Goal: Task Accomplishment & Management: Manage account settings

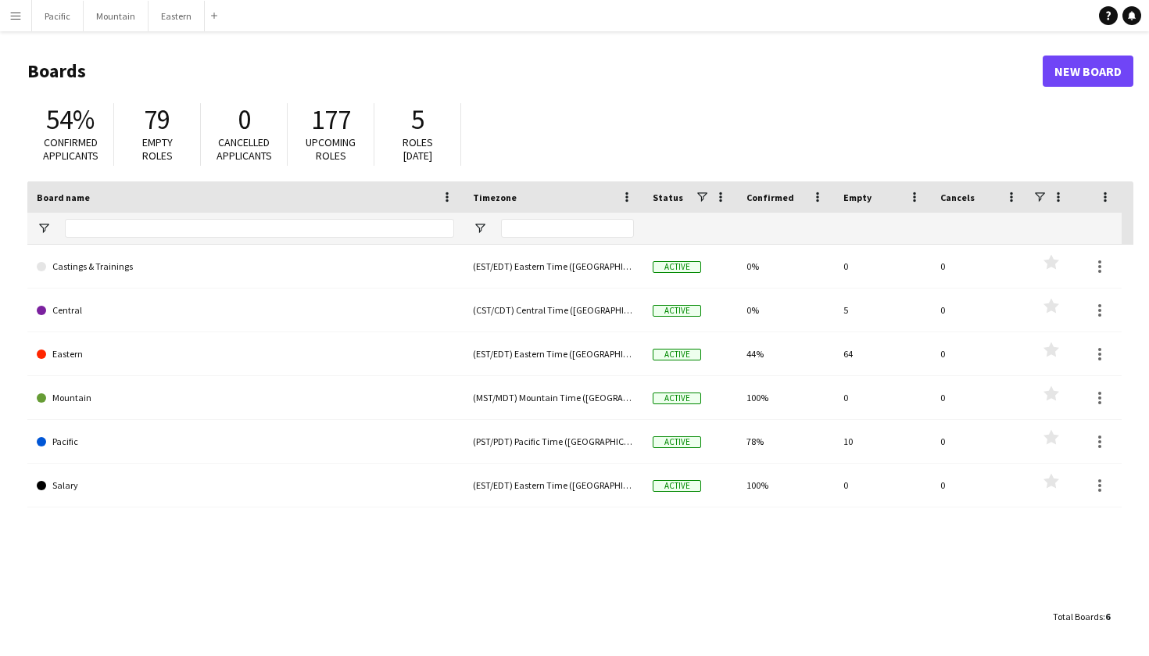
click at [24, 9] on button "Menu" at bounding box center [15, 15] width 31 height 31
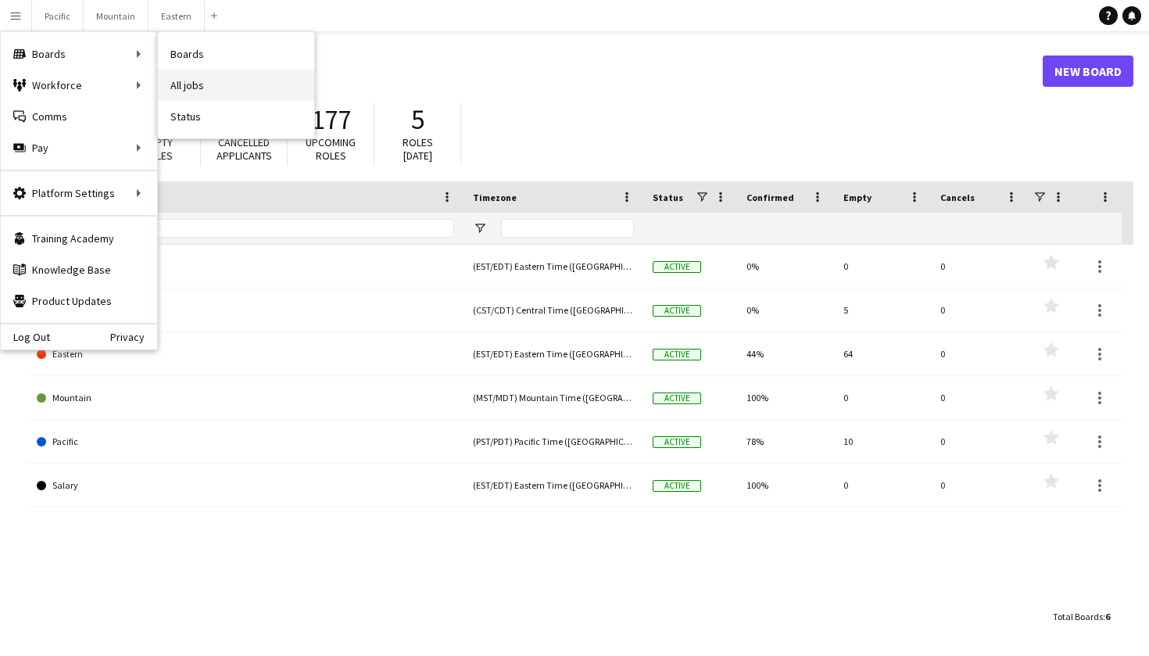
click at [227, 77] on link "All jobs" at bounding box center [236, 85] width 156 height 31
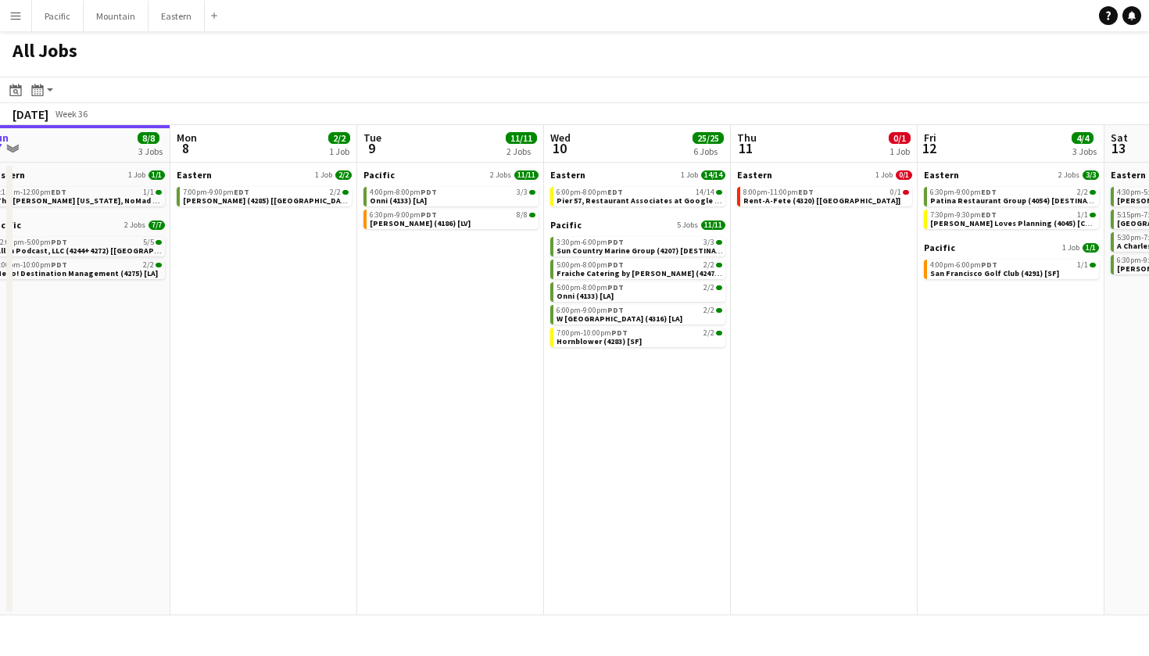
scroll to position [0, 579]
click at [841, 194] on div "8:00pm-11:00pm EDT 0/1" at bounding box center [824, 192] width 166 height 8
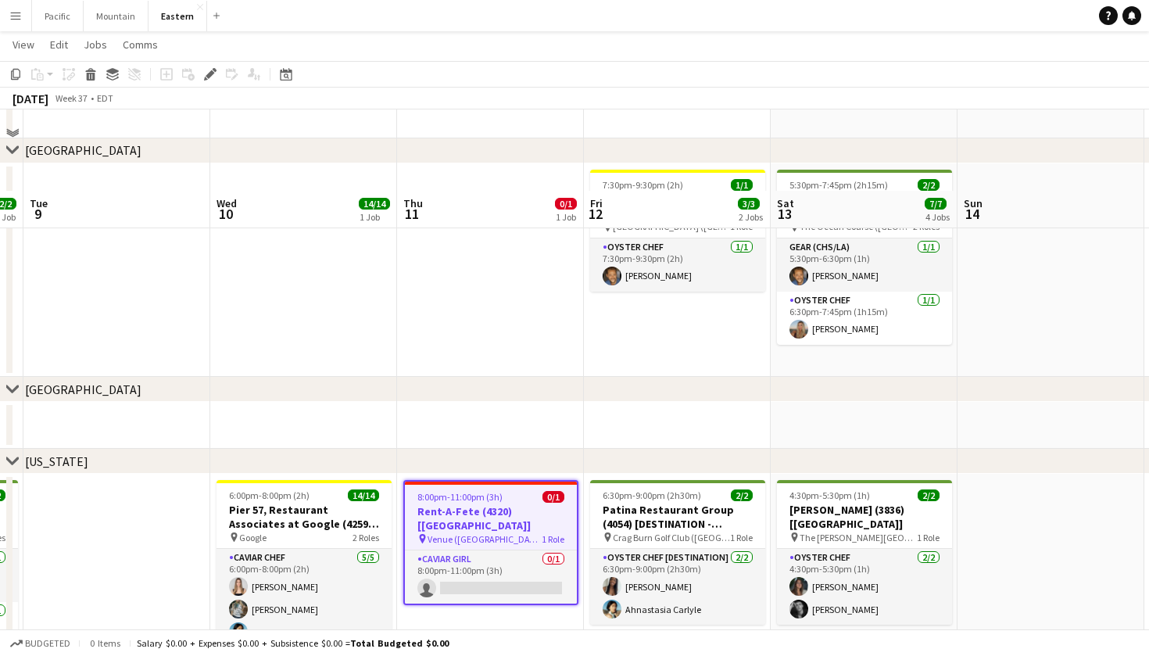
scroll to position [374, 0]
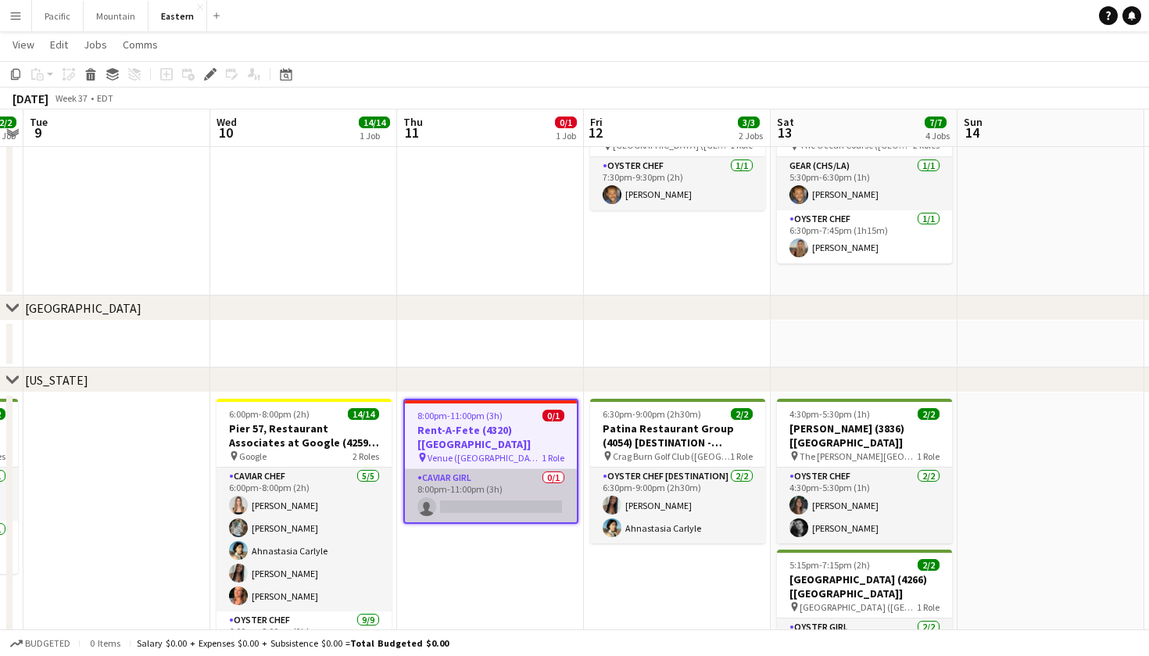
click at [514, 474] on app-card-role "Caviar Girl 0/1 8:00pm-11:00pm (3h) single-neutral-actions" at bounding box center [491, 495] width 172 height 53
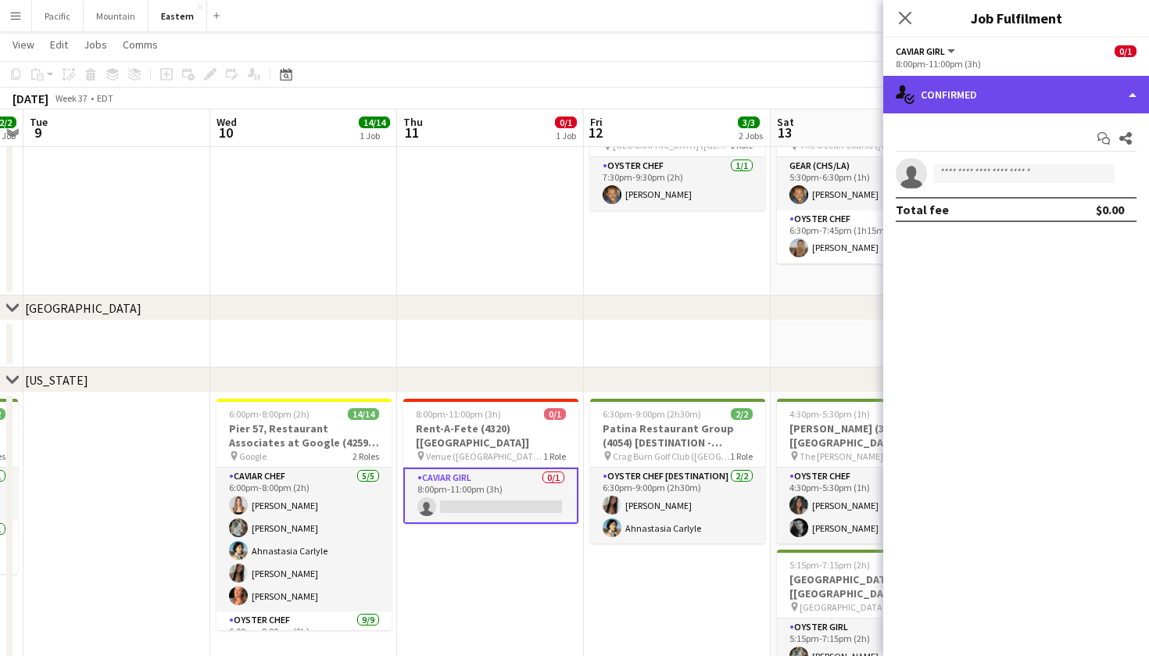
click at [1098, 95] on div "single-neutral-actions-check-2 Confirmed" at bounding box center [1016, 95] width 266 height 38
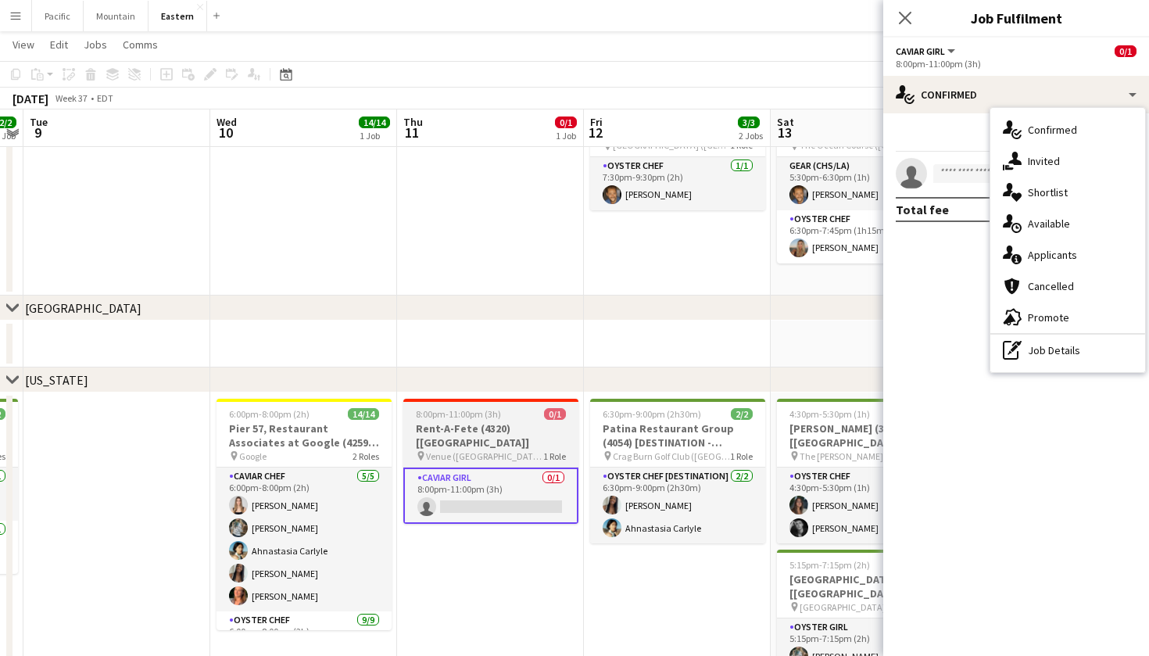
click at [500, 406] on app-job-card "8:00pm-11:00pm (3h) 0/1 Rent-A-Fete (4320) [NYC] pin Venue (Manhattan, NY) 1 Ro…" at bounding box center [490, 461] width 175 height 125
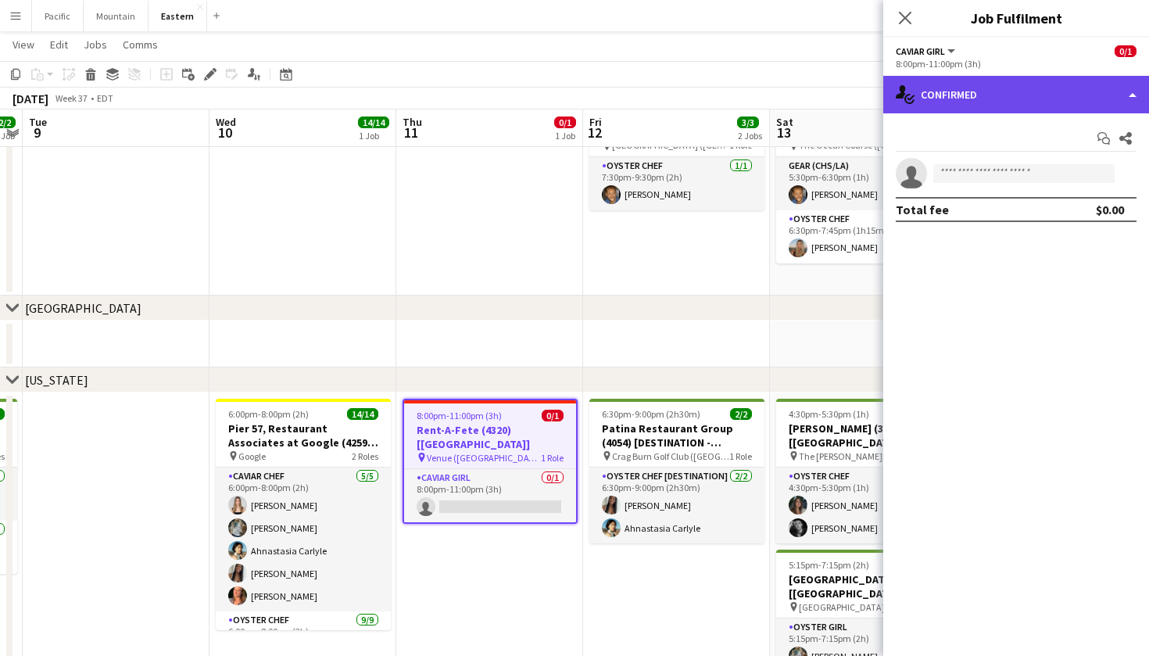
click at [978, 88] on div "single-neutral-actions-check-2 Confirmed" at bounding box center [1016, 95] width 266 height 38
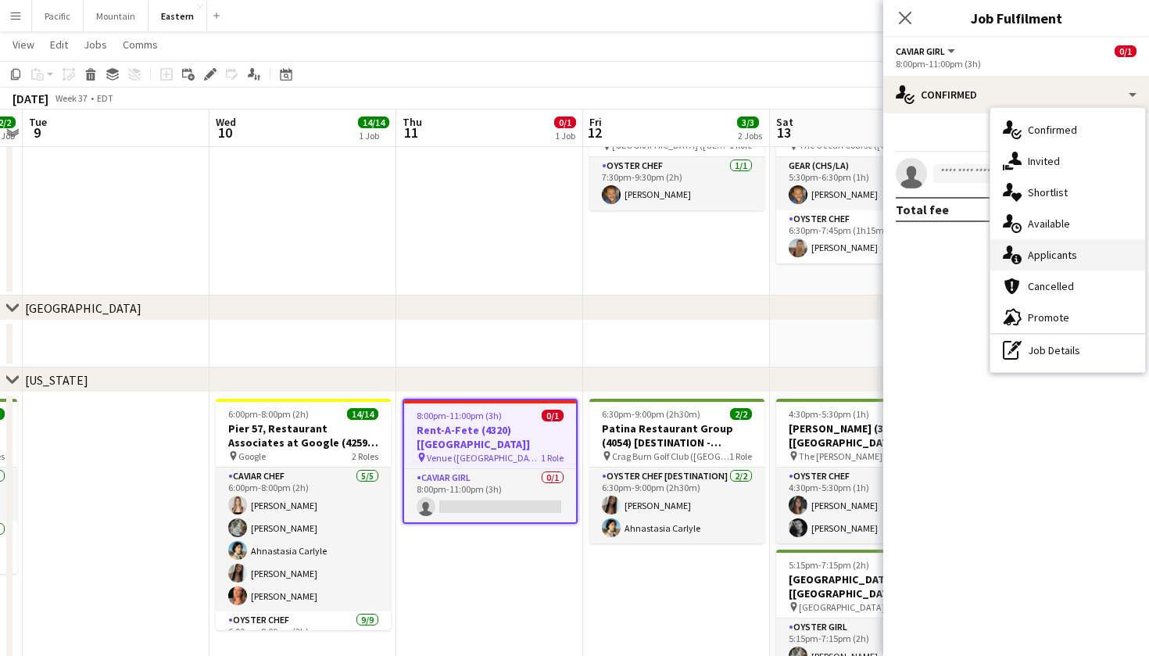
click at [1034, 256] on span "Applicants" at bounding box center [1052, 255] width 49 height 14
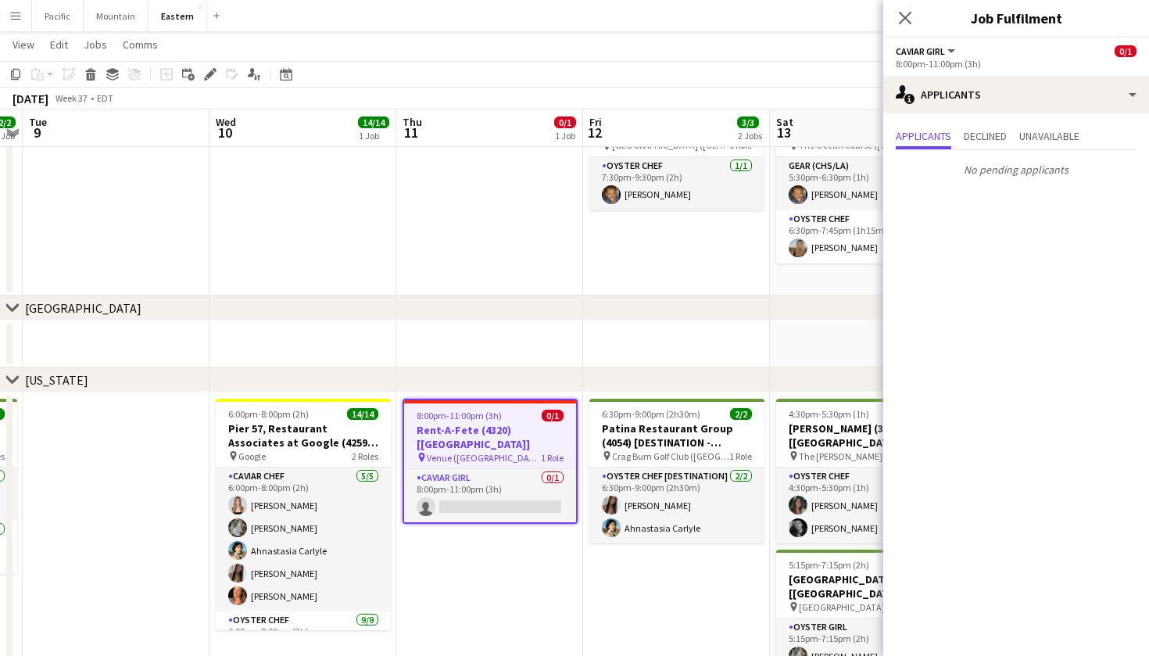
click at [500, 417] on div "8:00pm-11:00pm (3h) 0/1" at bounding box center [490, 416] width 172 height 12
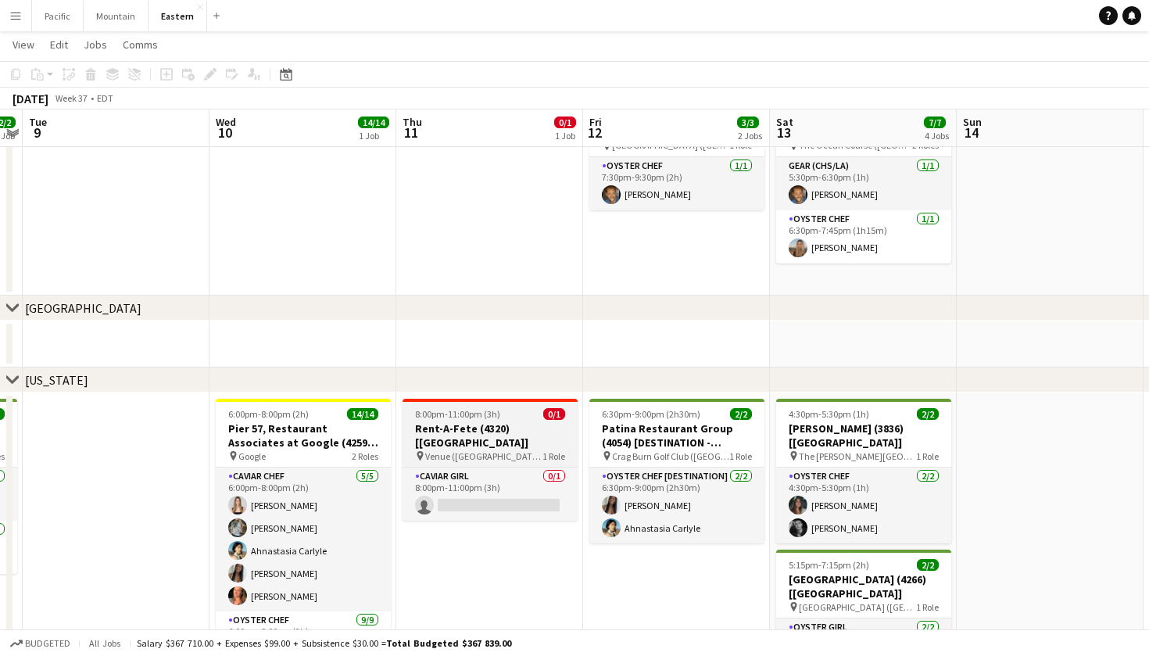
scroll to position [0, 539]
click at [489, 403] on app-job-card "8:00pm-11:00pm (3h) 0/1 Rent-A-Fete (4320) [NYC] pin Venue (Manhattan, NY) 1 Ro…" at bounding box center [489, 460] width 175 height 122
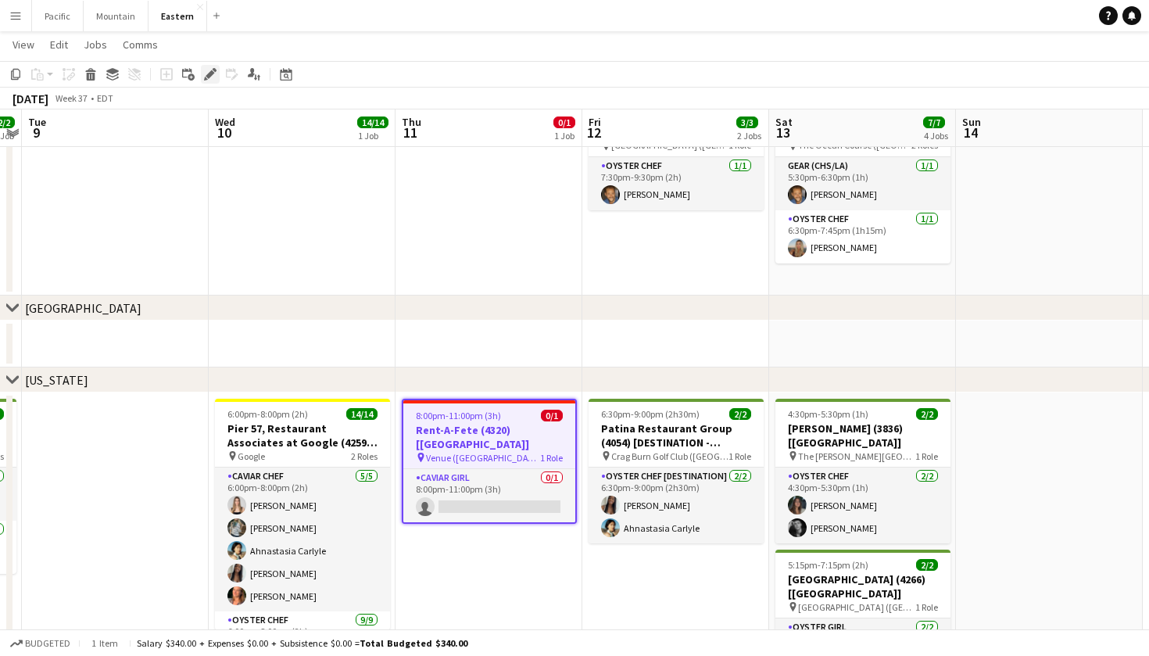
click at [212, 74] on icon at bounding box center [210, 74] width 9 height 9
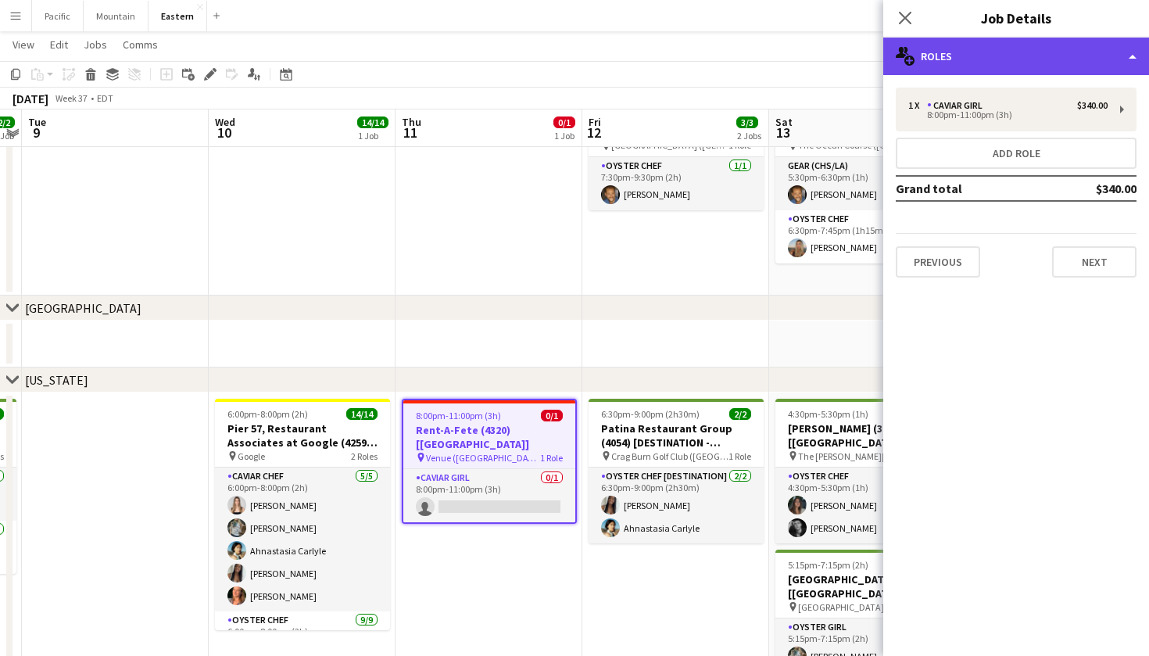
click at [1020, 56] on div "multiple-users-add Roles" at bounding box center [1016, 57] width 266 height 38
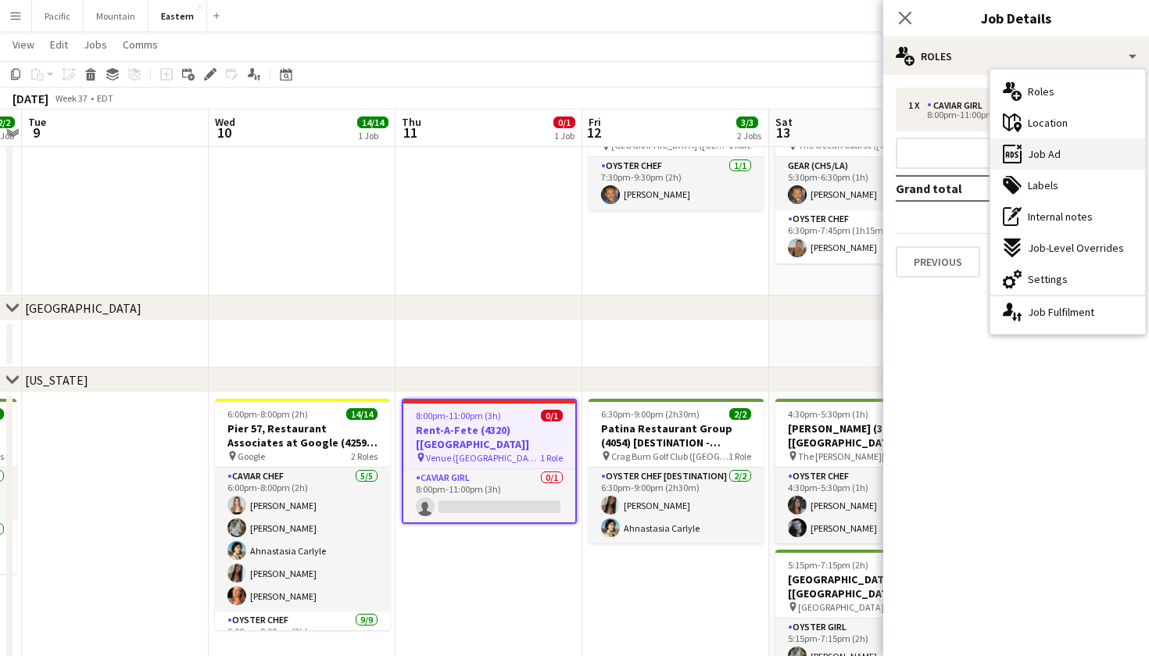
click at [1110, 152] on div "ads-window Job Ad" at bounding box center [1067, 153] width 155 height 31
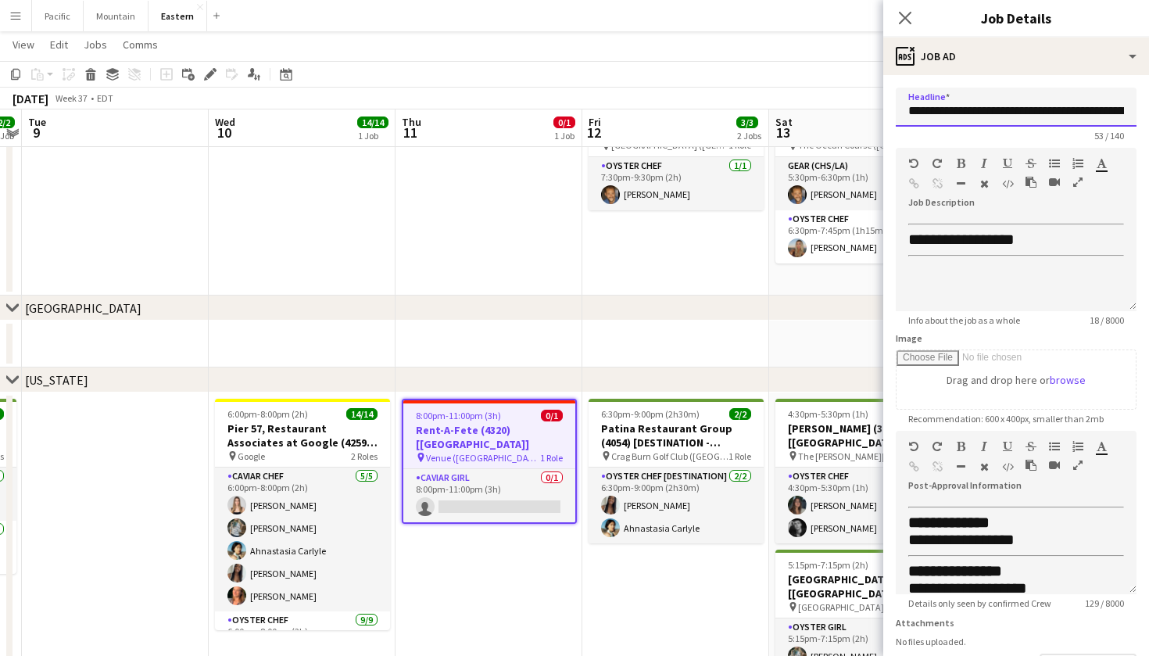
click at [979, 120] on input "**********" at bounding box center [1016, 107] width 241 height 39
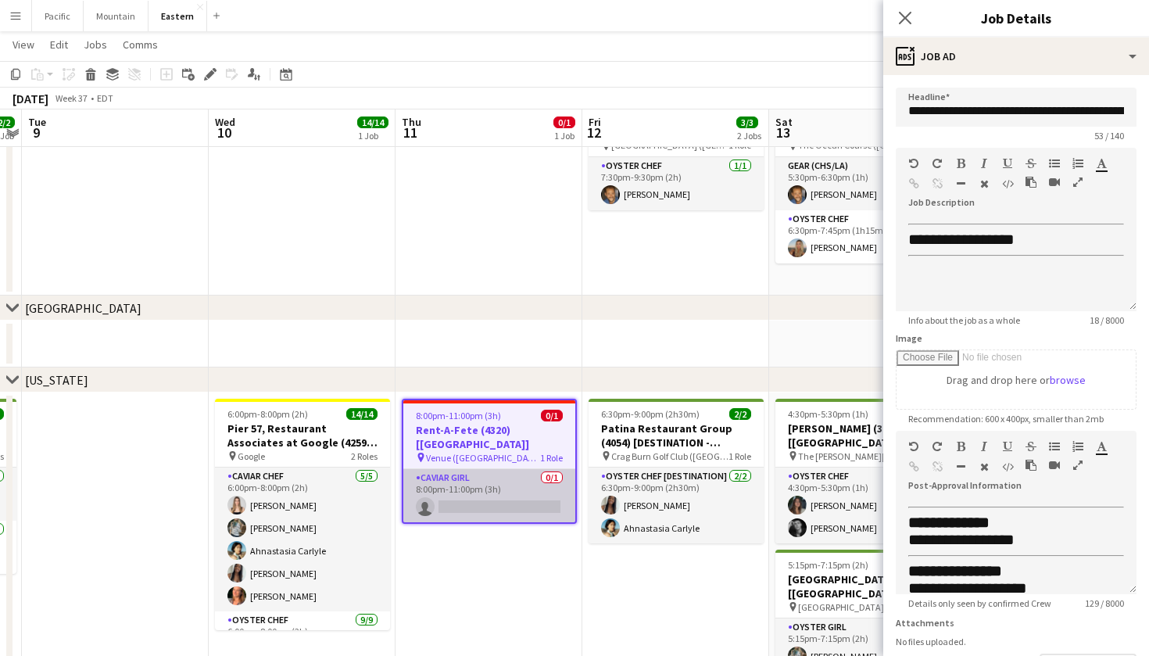
click at [478, 474] on app-card-role "Caviar Girl 0/1 8:00pm-11:00pm (3h) single-neutral-actions" at bounding box center [489, 495] width 172 height 53
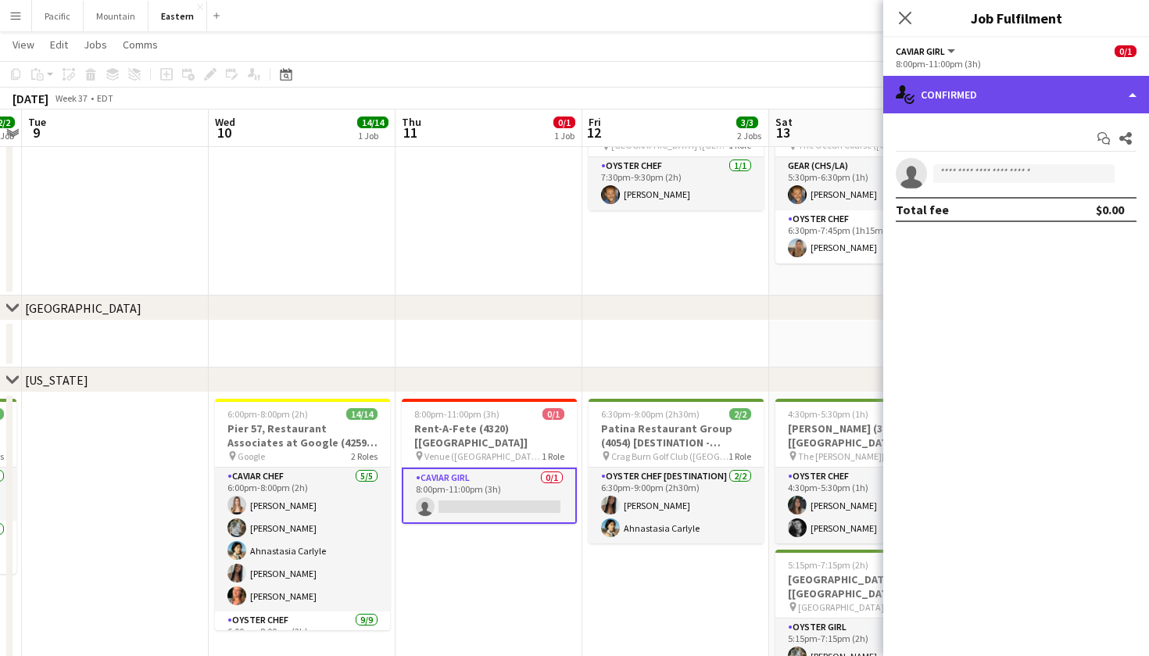
click at [1019, 84] on div "single-neutral-actions-check-2 Confirmed" at bounding box center [1016, 95] width 266 height 38
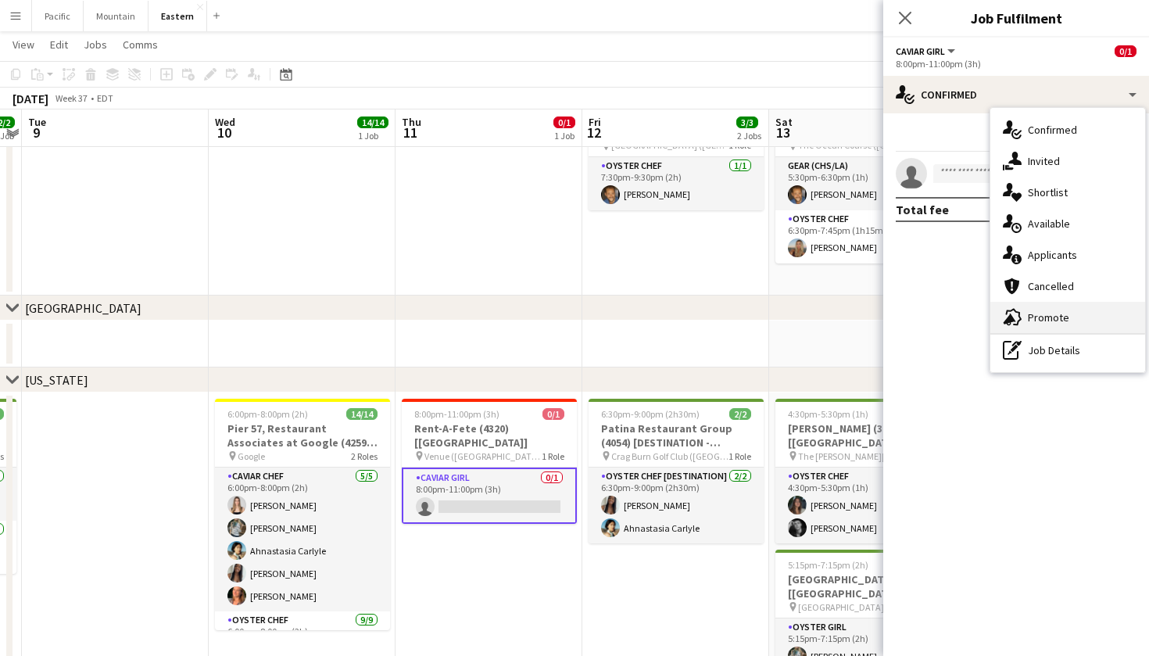
click at [1033, 311] on span "Promote" at bounding box center [1048, 317] width 41 height 14
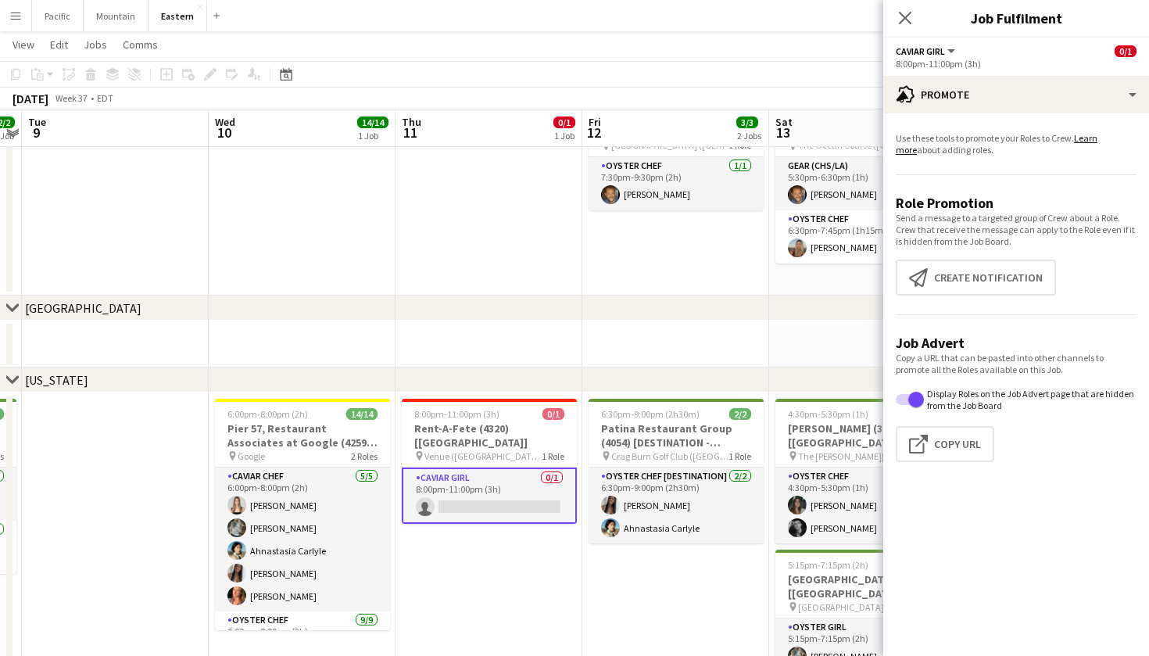
click at [966, 258] on app-promote-tab "Use these tools to promote your Roles to Crew. Learn more about adding roles. R…" at bounding box center [1016, 300] width 266 height 349
click at [965, 263] on button "Create notification Create notification" at bounding box center [976, 278] width 160 height 36
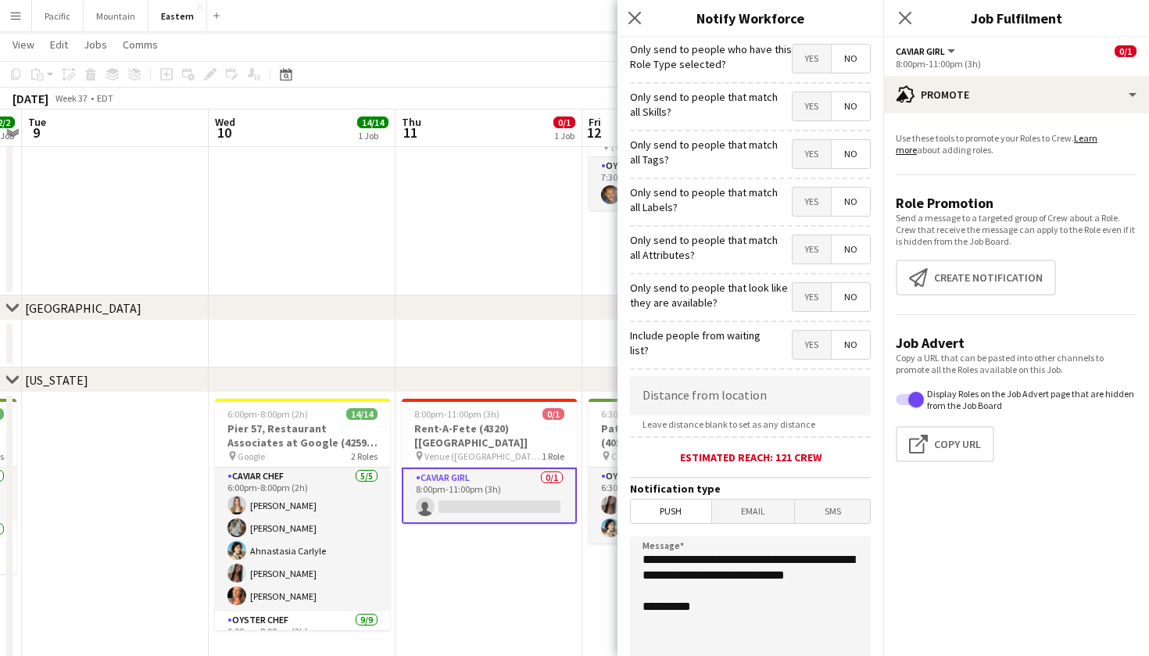
click at [818, 152] on span "Yes" at bounding box center [812, 154] width 38 height 28
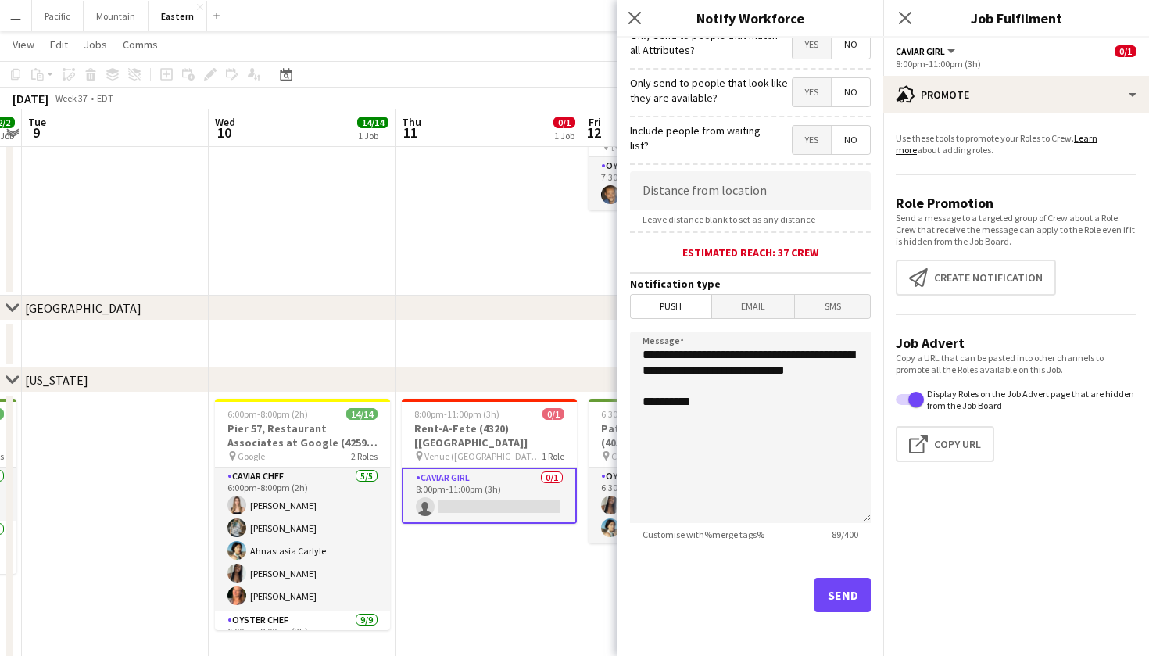
scroll to position [205, 0]
drag, startPoint x: 714, startPoint y: 392, endPoint x: 642, endPoint y: 355, distance: 81.5
click at [642, 355] on textarea "**********" at bounding box center [750, 427] width 241 height 192
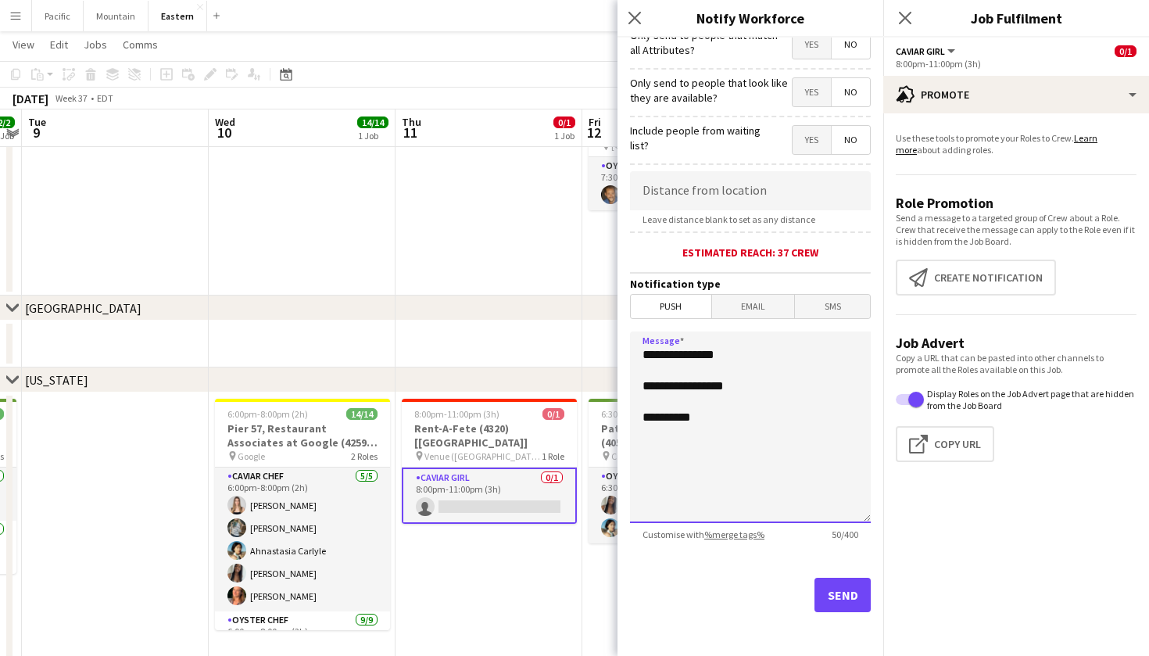
paste textarea "**********"
type textarea "**********"
click at [821, 586] on button "Send" at bounding box center [843, 595] width 56 height 34
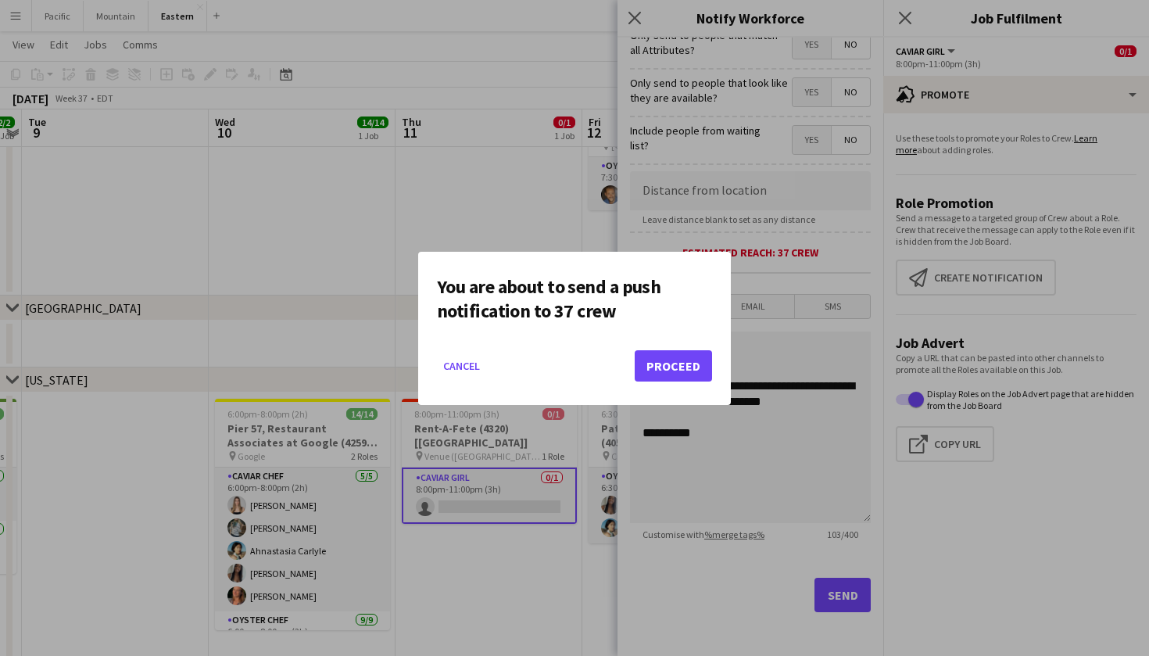
scroll to position [0, 0]
click at [657, 359] on button "Proceed" at bounding box center [673, 365] width 77 height 31
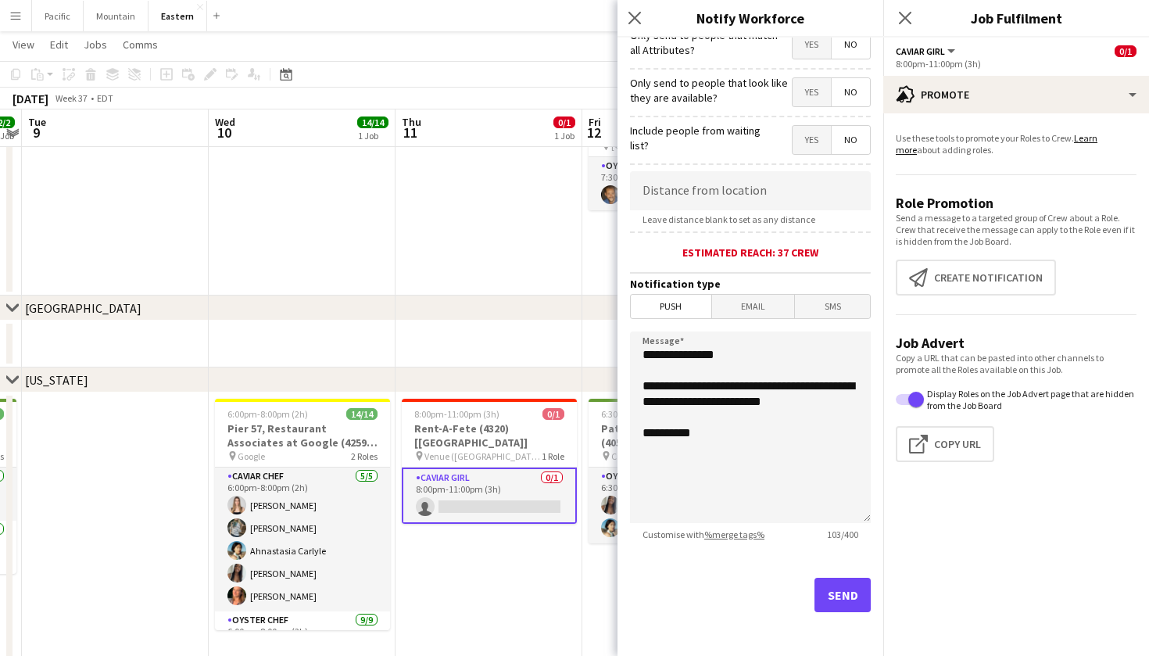
scroll to position [374, 0]
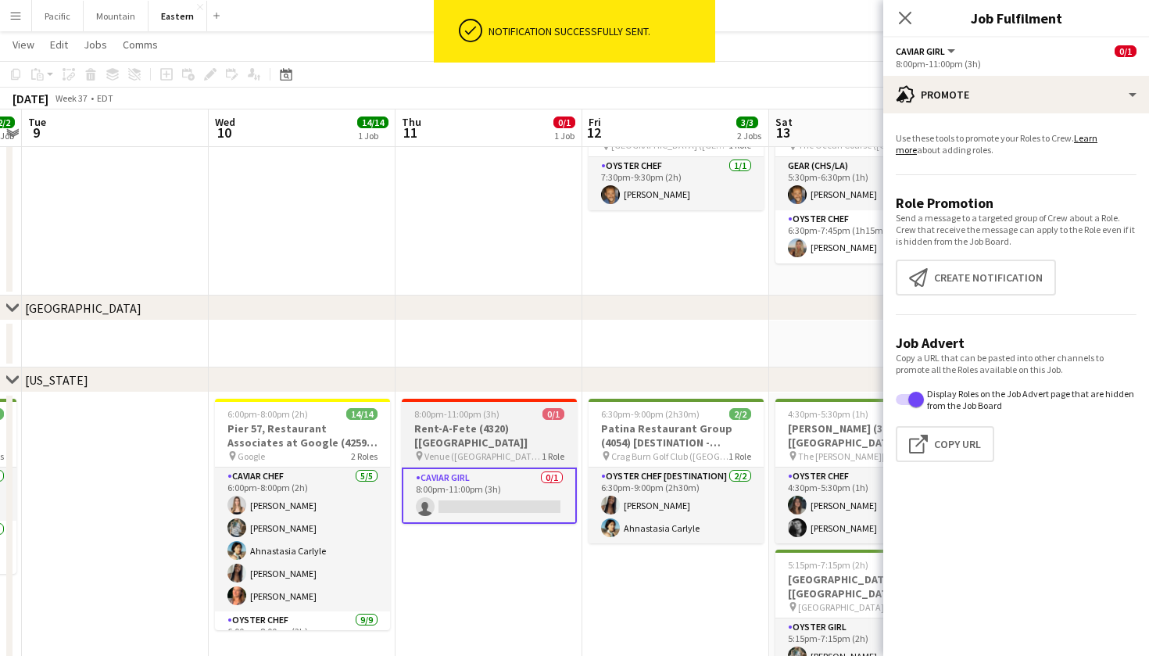
click at [508, 399] on div at bounding box center [489, 400] width 175 height 3
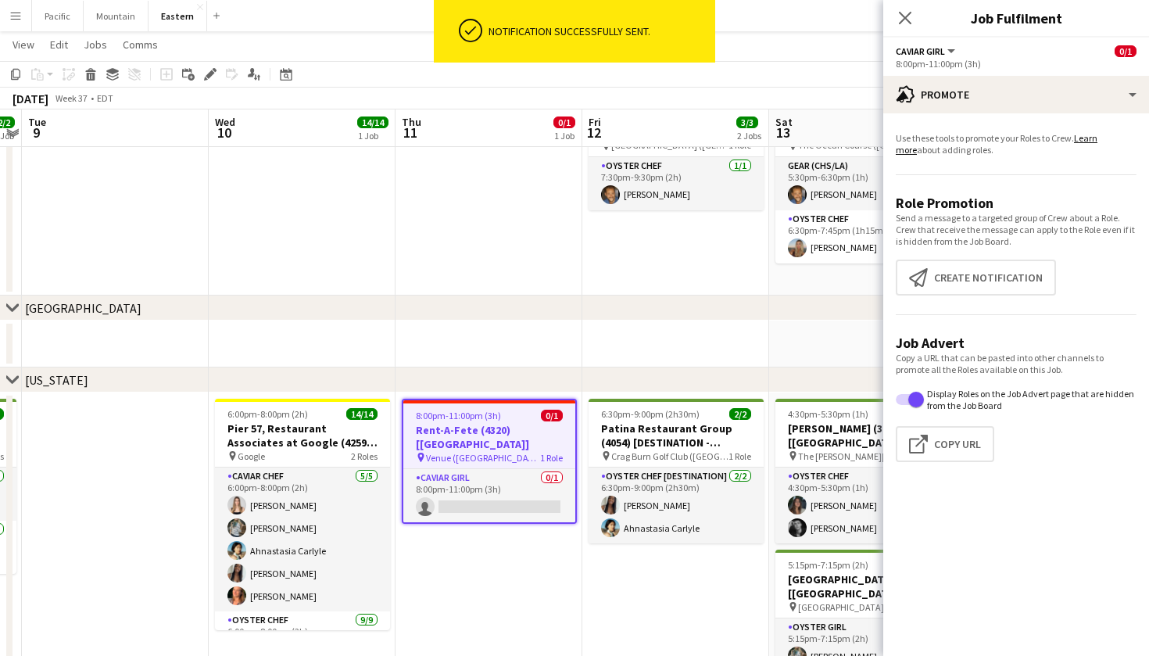
click at [910, 17] on icon "Close pop-in" at bounding box center [905, 18] width 13 height 13
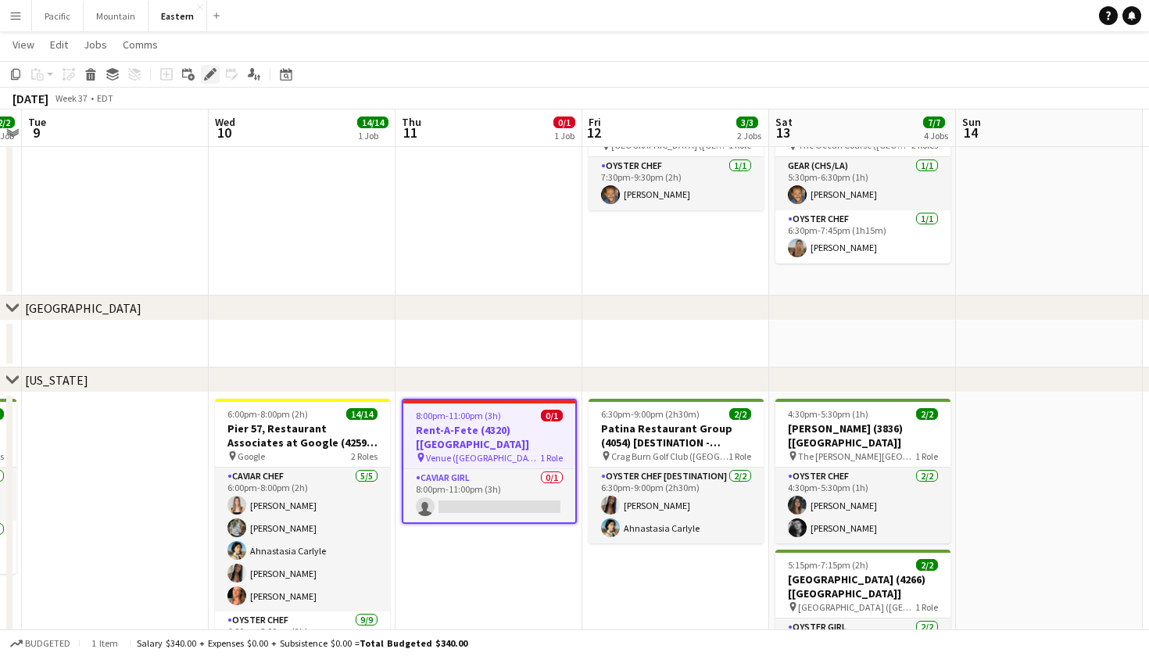
click at [213, 71] on icon at bounding box center [210, 74] width 9 height 9
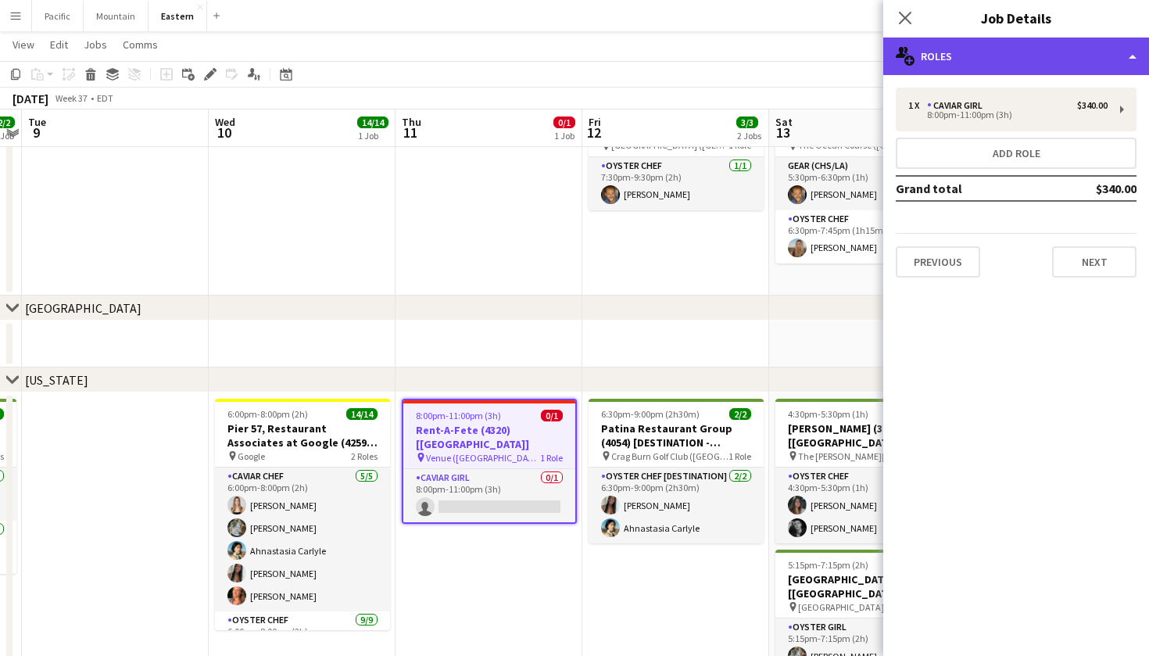
click at [1102, 44] on div "multiple-users-add Roles" at bounding box center [1016, 57] width 266 height 38
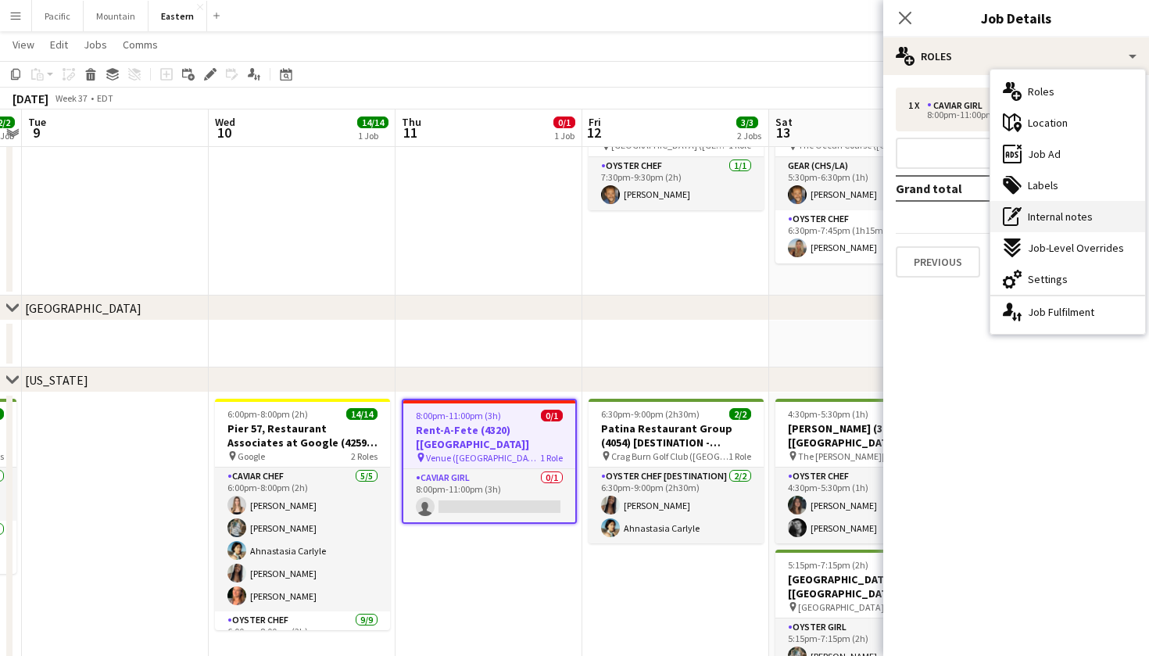
click at [1071, 216] on span "Internal notes" at bounding box center [1060, 217] width 65 height 14
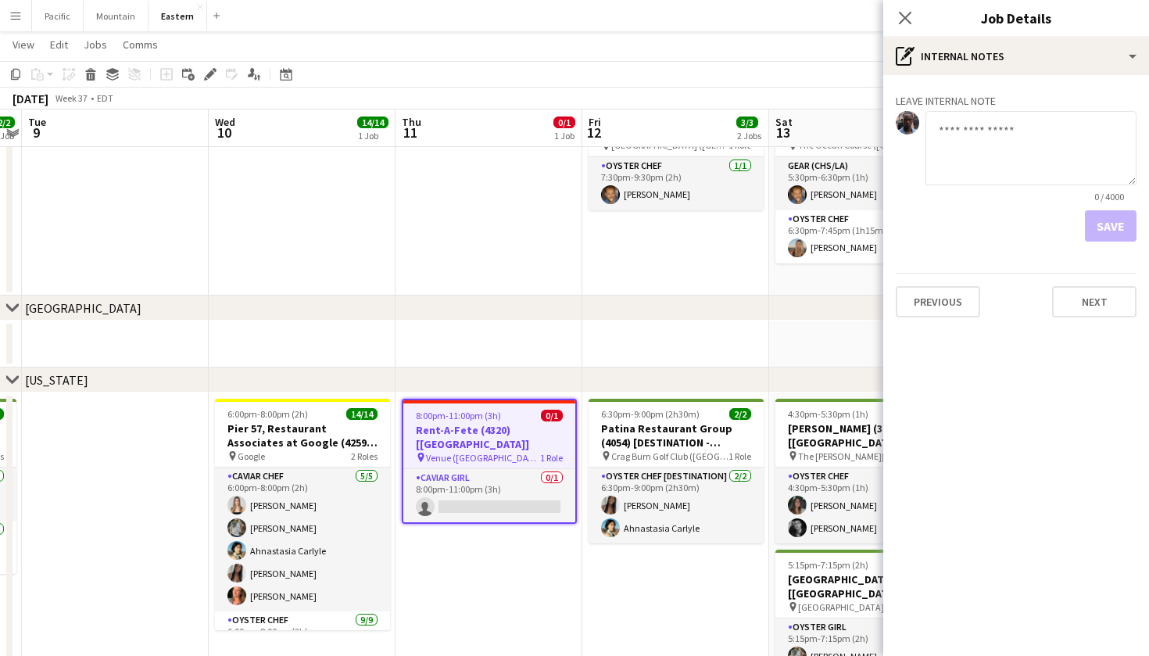
click at [1008, 152] on textarea at bounding box center [1031, 148] width 211 height 74
type textarea "**********"
click at [1119, 232] on button "Save" at bounding box center [1111, 225] width 52 height 31
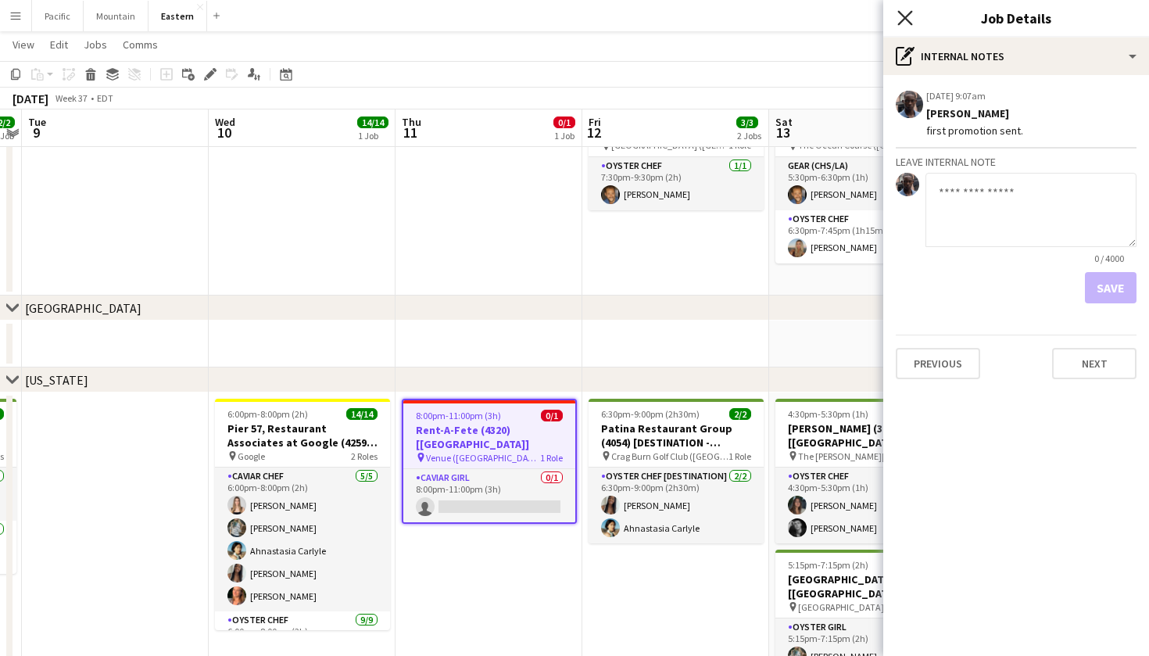
click at [908, 11] on icon "Close pop-in" at bounding box center [904, 17] width 15 height 15
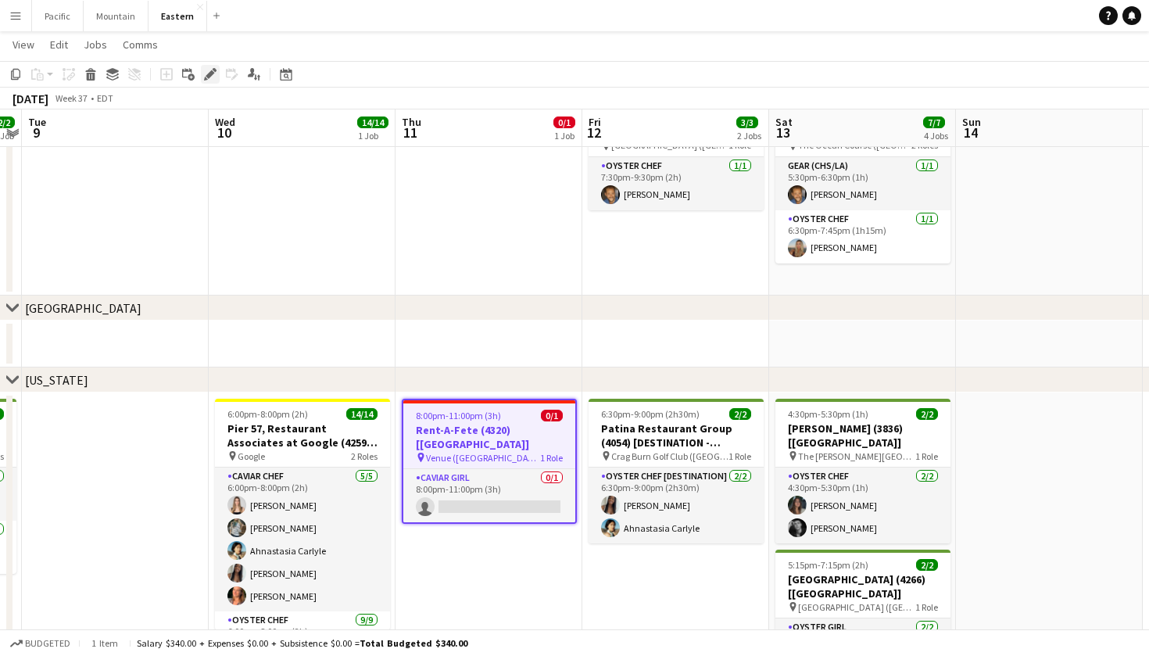
click at [208, 75] on icon at bounding box center [210, 74] width 9 height 9
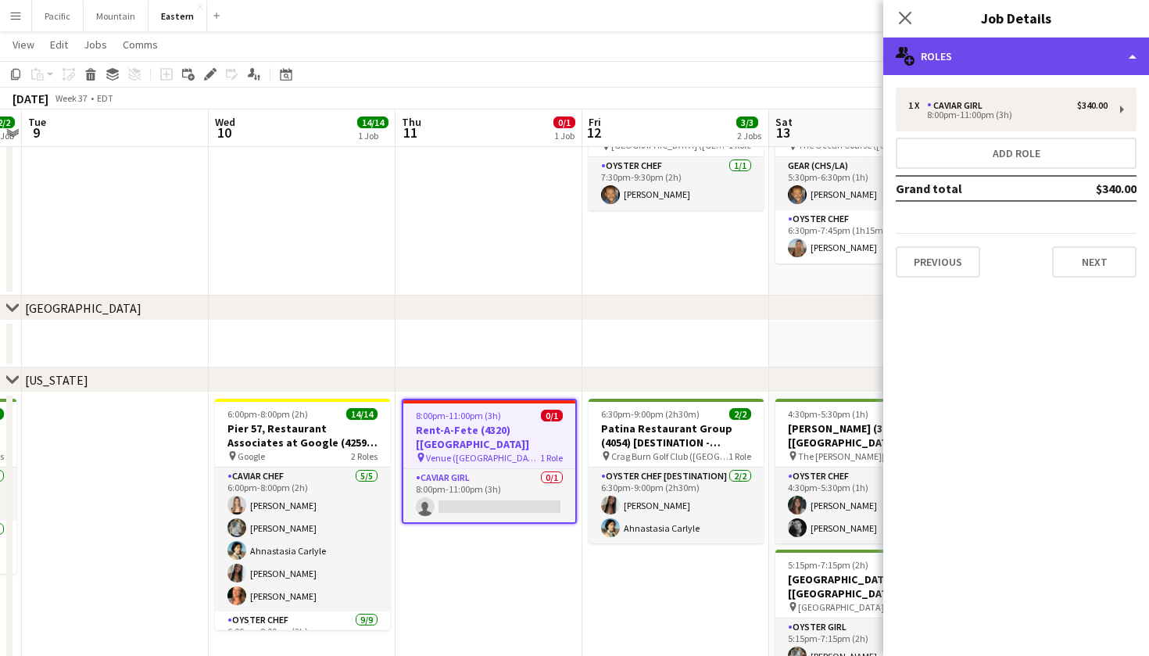
click at [1105, 59] on div "multiple-users-add Roles" at bounding box center [1016, 57] width 266 height 38
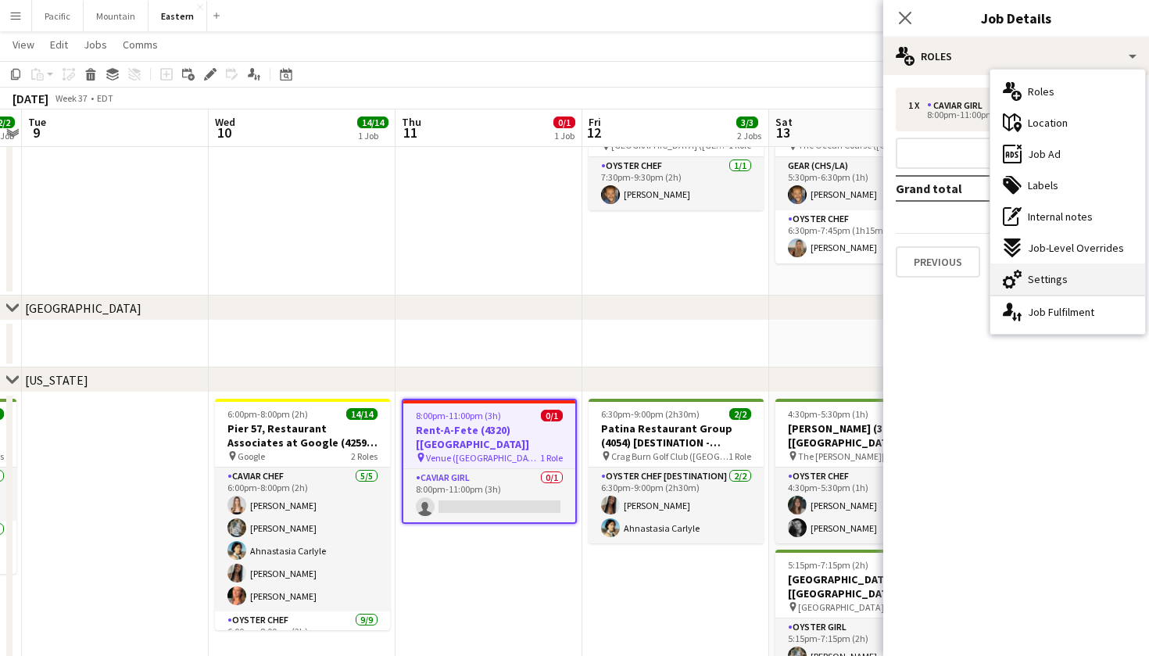
click at [1073, 281] on div "cog-double-3 Settings" at bounding box center [1067, 278] width 155 height 31
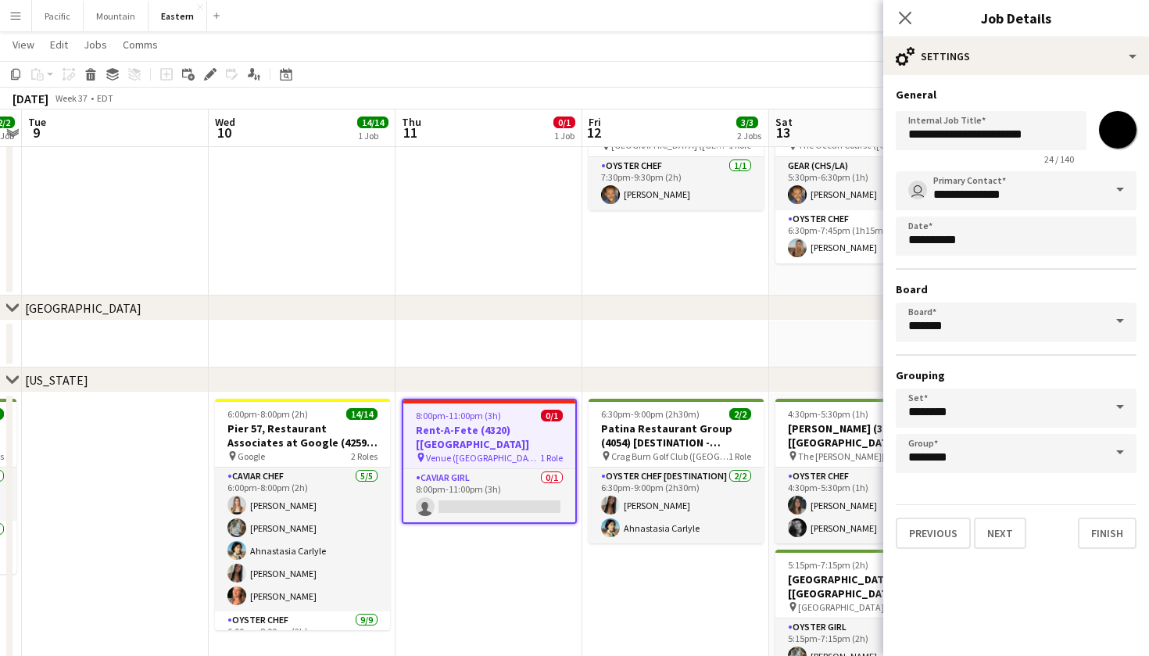
click at [1106, 132] on input "*******" at bounding box center [1118, 130] width 56 height 56
type input "*******"
drag, startPoint x: 1112, startPoint y: 518, endPoint x: 910, endPoint y: 63, distance: 497.3
click at [910, 63] on div "**********" at bounding box center [1016, 347] width 266 height 618
click at [903, 9] on app-icon "Close pop-in" at bounding box center [905, 18] width 23 height 23
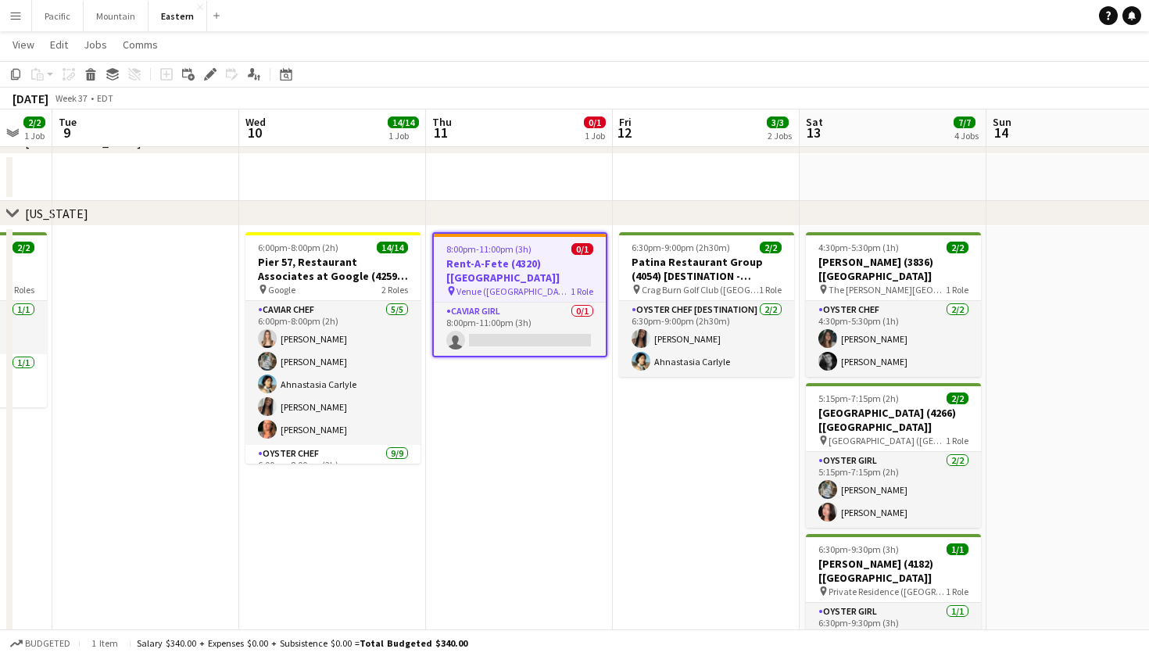
scroll to position [0, 492]
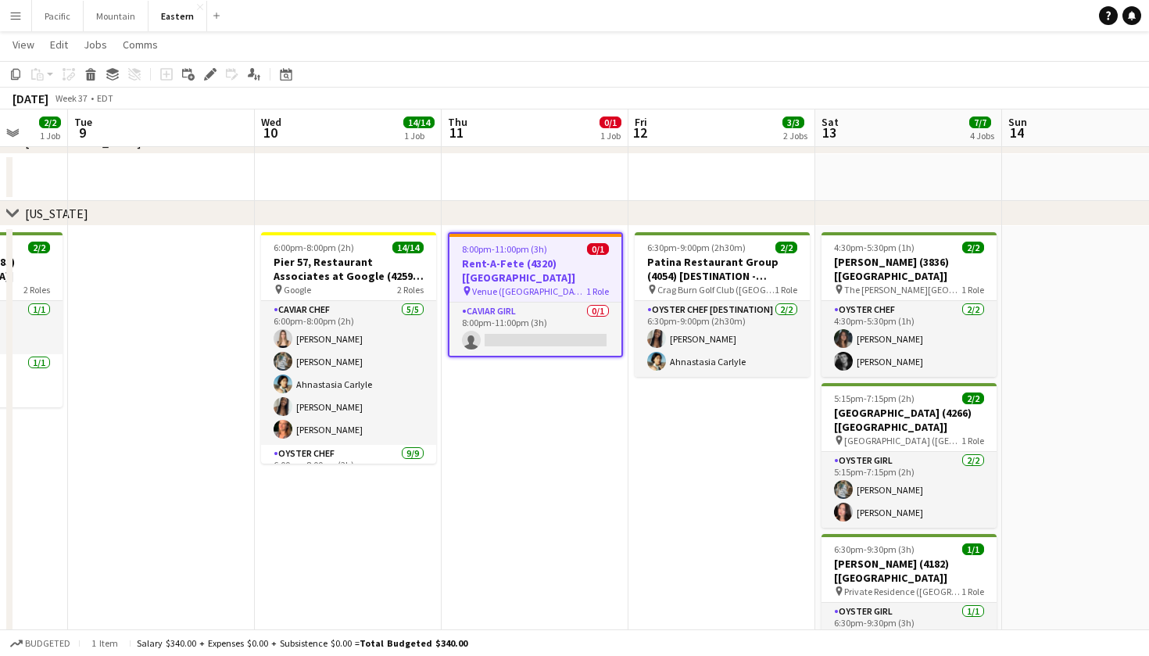
drag, startPoint x: 750, startPoint y: 400, endPoint x: 797, endPoint y: 94, distance: 309.9
click at [797, 94] on app-calendar "Copy Paste Paste Command V Paste with crew Command Shift V Paste linked Job Del…" at bounding box center [574, 610] width 1149 height 2178
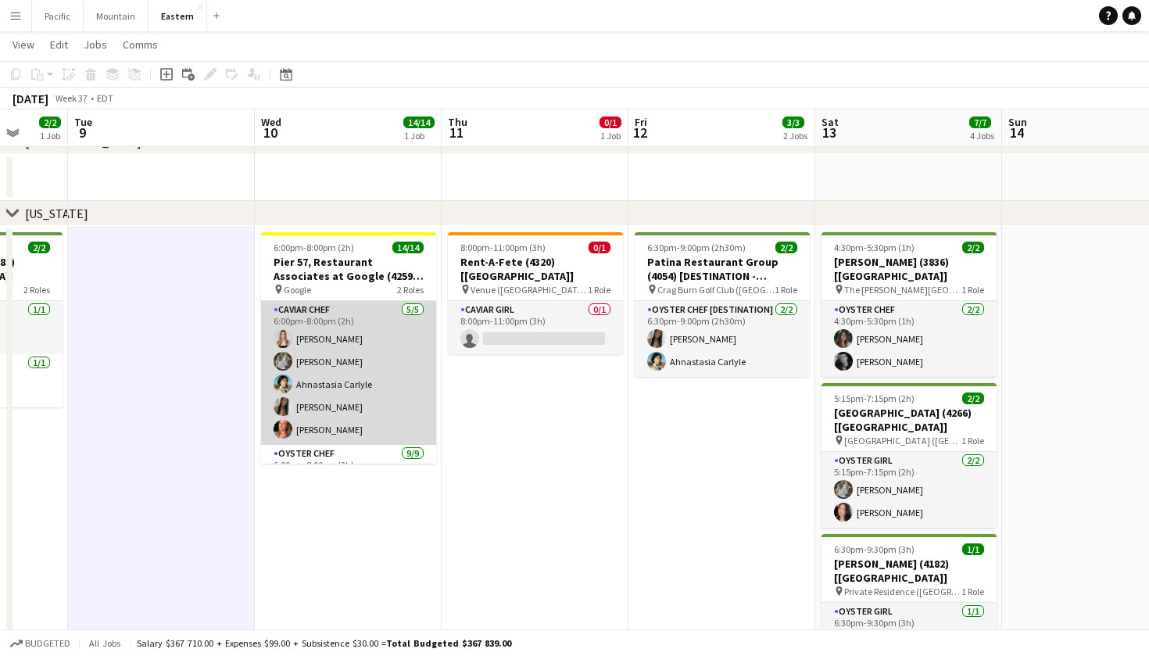
scroll to position [-1, 0]
click at [416, 342] on app-card-role "Caviar Chef 5/5 6:00pm-8:00pm (2h) Diana Barbosa Da Silva Brooke Anderson Ahnas…" at bounding box center [348, 373] width 175 height 144
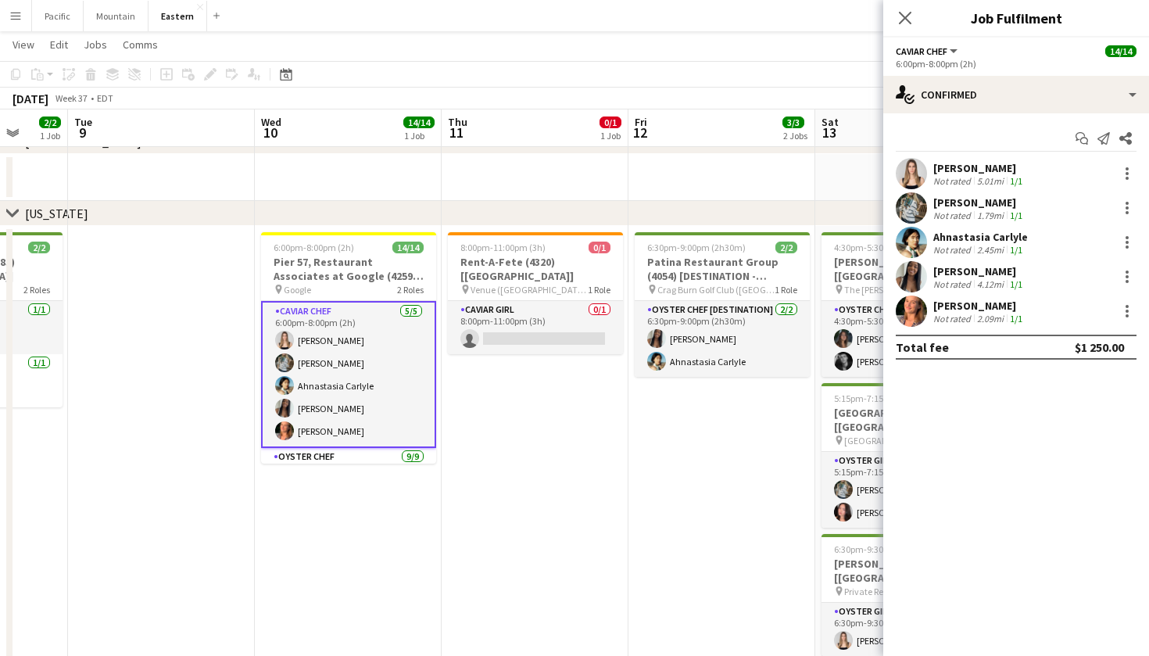
click at [1062, 70] on app-options-switcher "Caviar Chef All roles Caviar Chef 14/14 6:00pm-8:00pm (2h)" at bounding box center [1016, 57] width 266 height 38
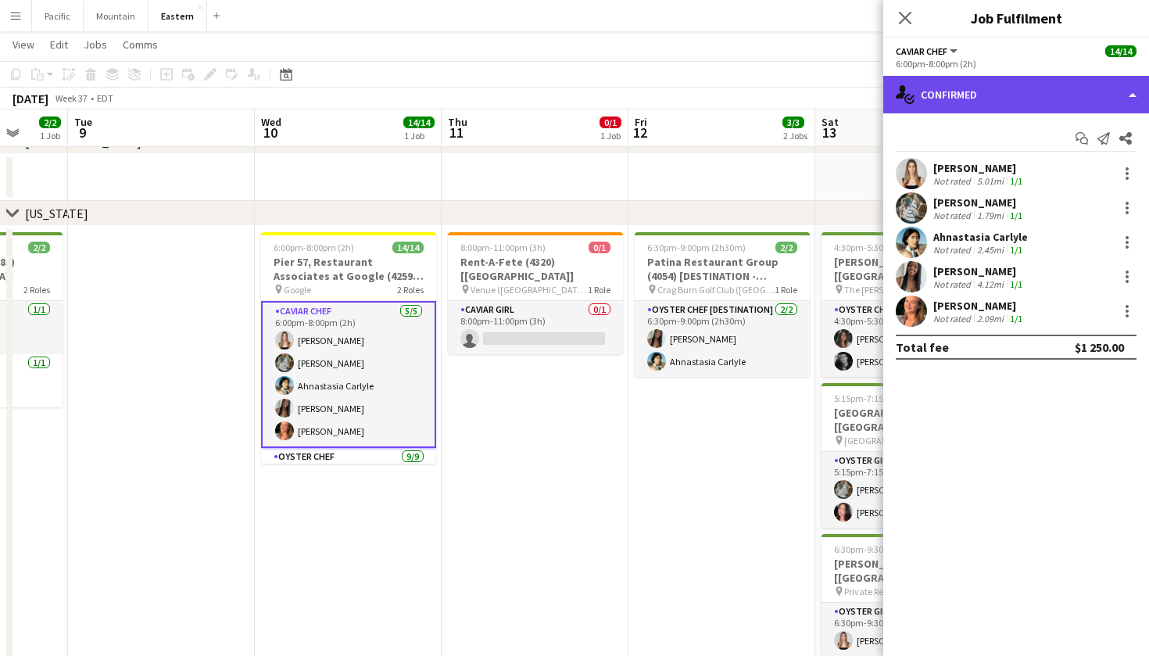
click at [1063, 84] on div "single-neutral-actions-check-2 Confirmed" at bounding box center [1016, 95] width 266 height 38
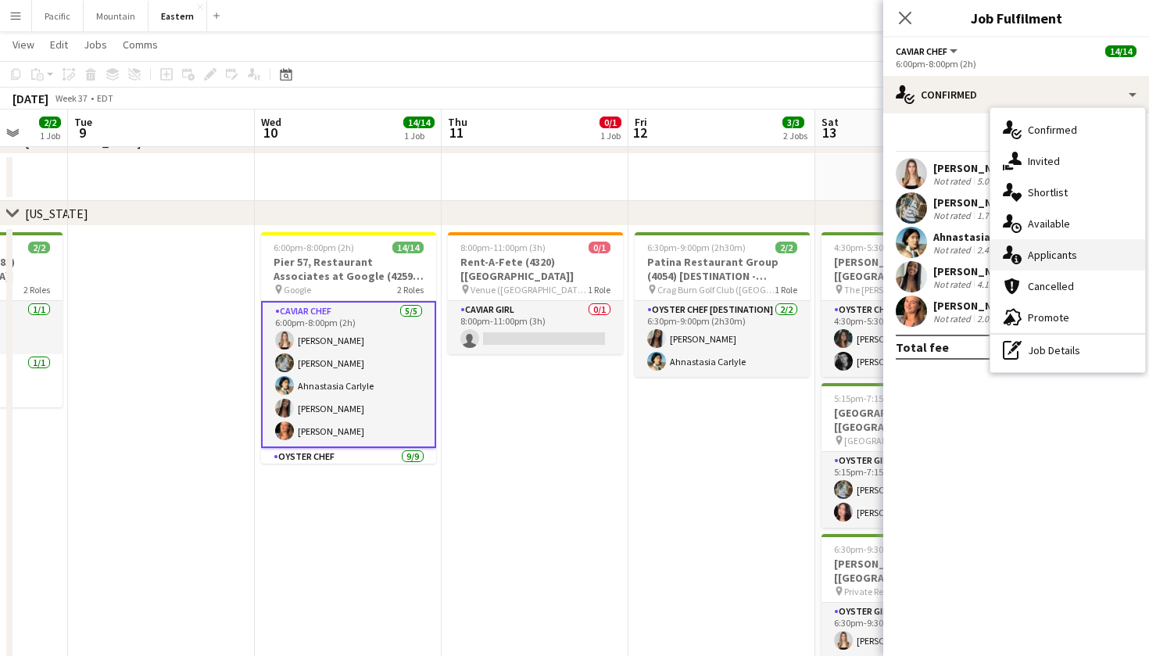
click at [1051, 261] on span "Applicants" at bounding box center [1052, 255] width 49 height 14
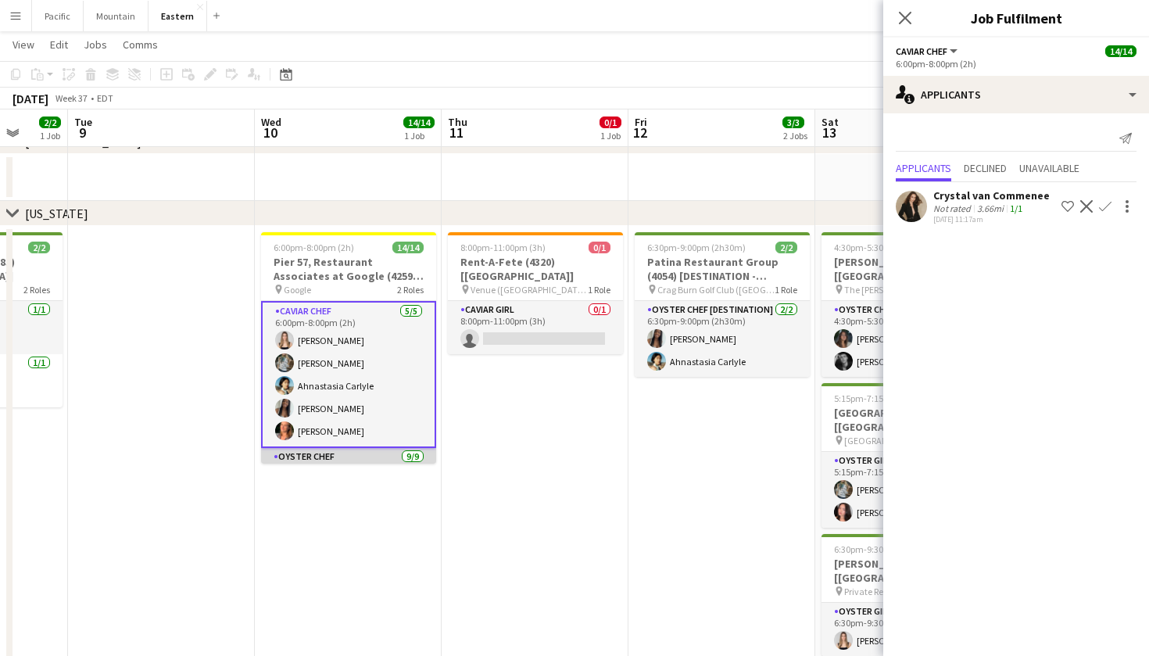
click at [364, 460] on app-card-role "Oyster Chef 9/9 6:00pm-8:00pm (2h) Raegan Pierce Jared Garzia Michael Partridge…" at bounding box center [348, 565] width 175 height 235
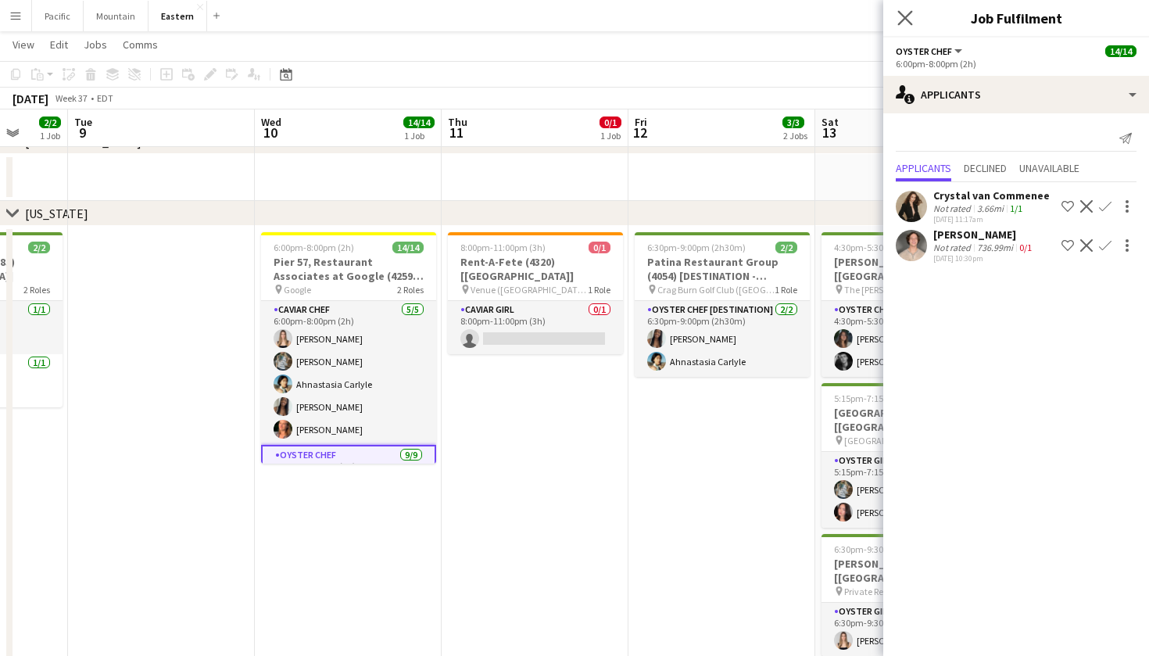
click at [895, 13] on app-icon "Close pop-in" at bounding box center [905, 18] width 23 height 23
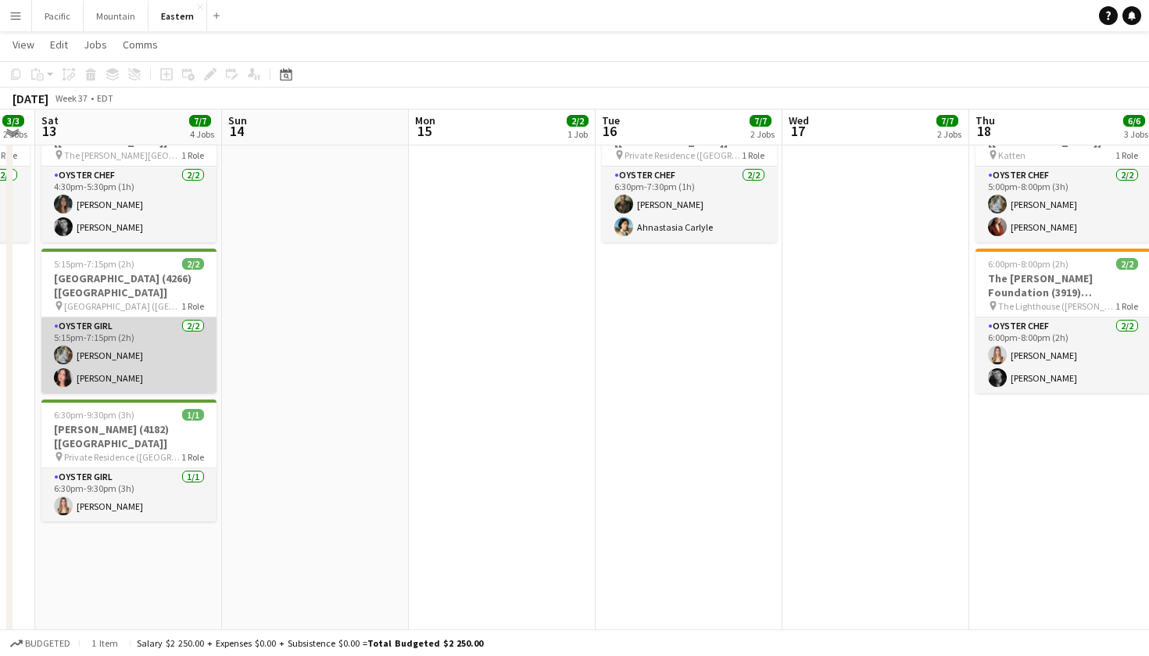
scroll to position [669, 0]
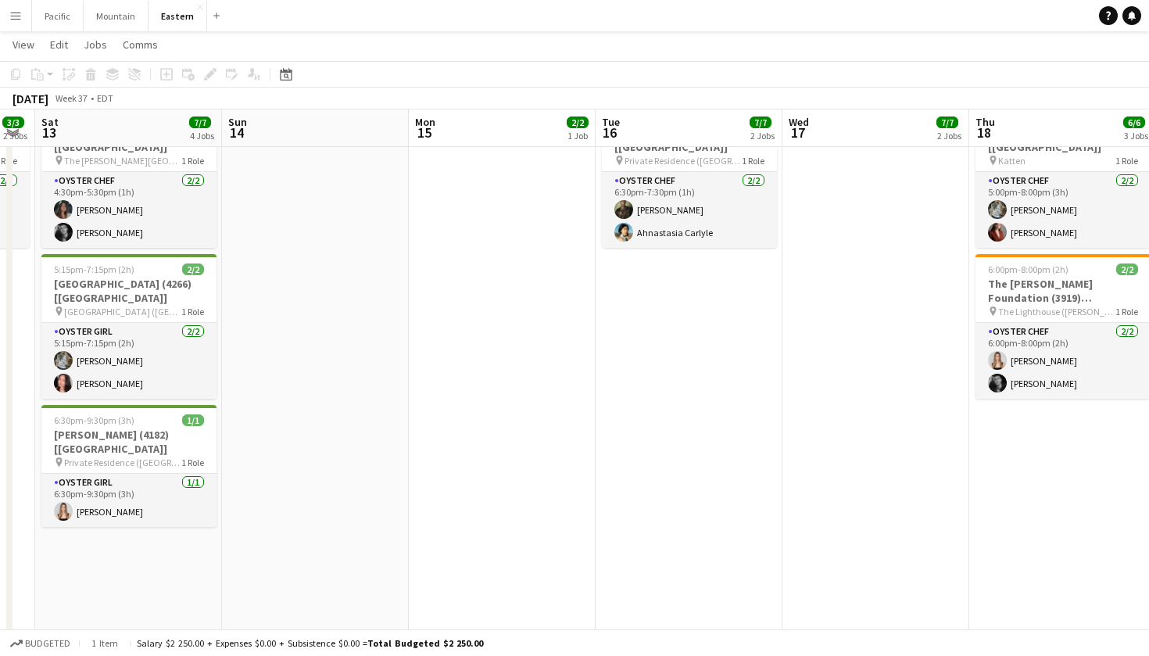
click at [12, 19] on app-icon "Menu" at bounding box center [15, 15] width 13 height 13
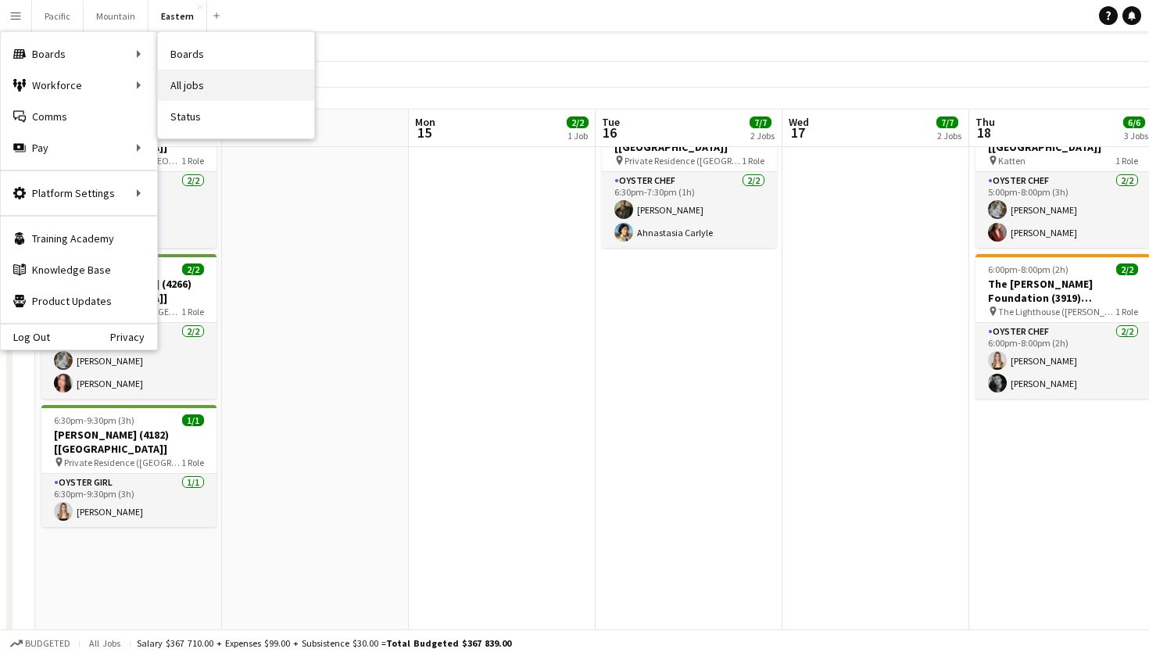
click at [202, 85] on link "All jobs" at bounding box center [236, 85] width 156 height 31
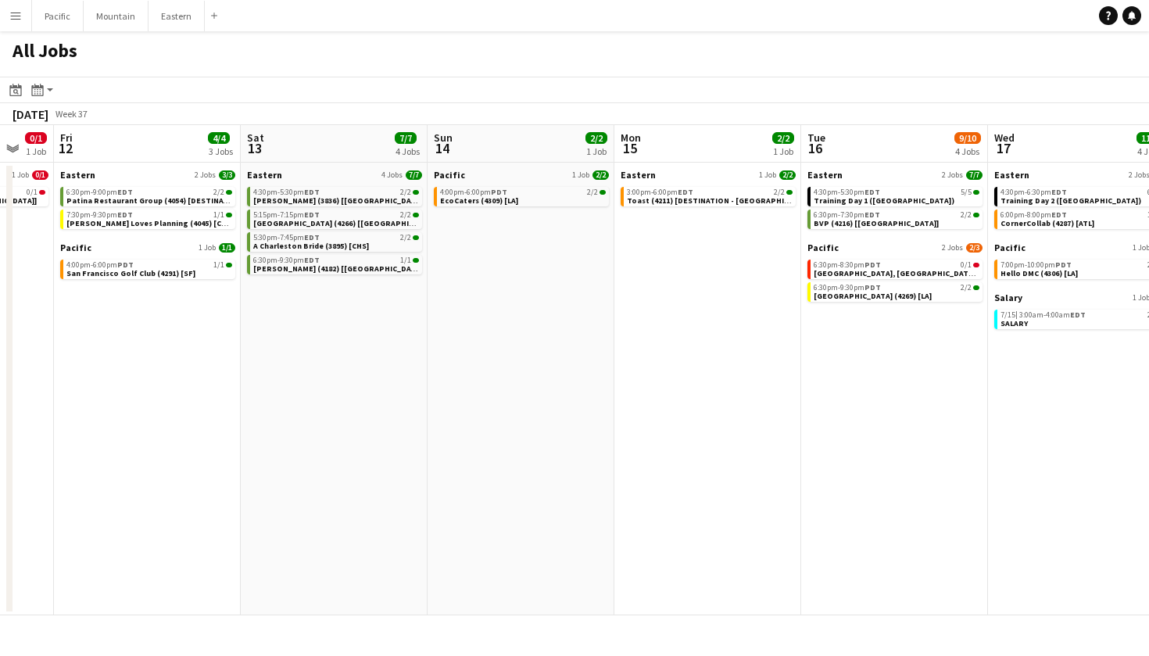
scroll to position [0, 694]
click at [925, 270] on span "Park Hyatt Aviara Resort, Golf Club & Spa (4319) [LA]" at bounding box center [913, 273] width 201 height 10
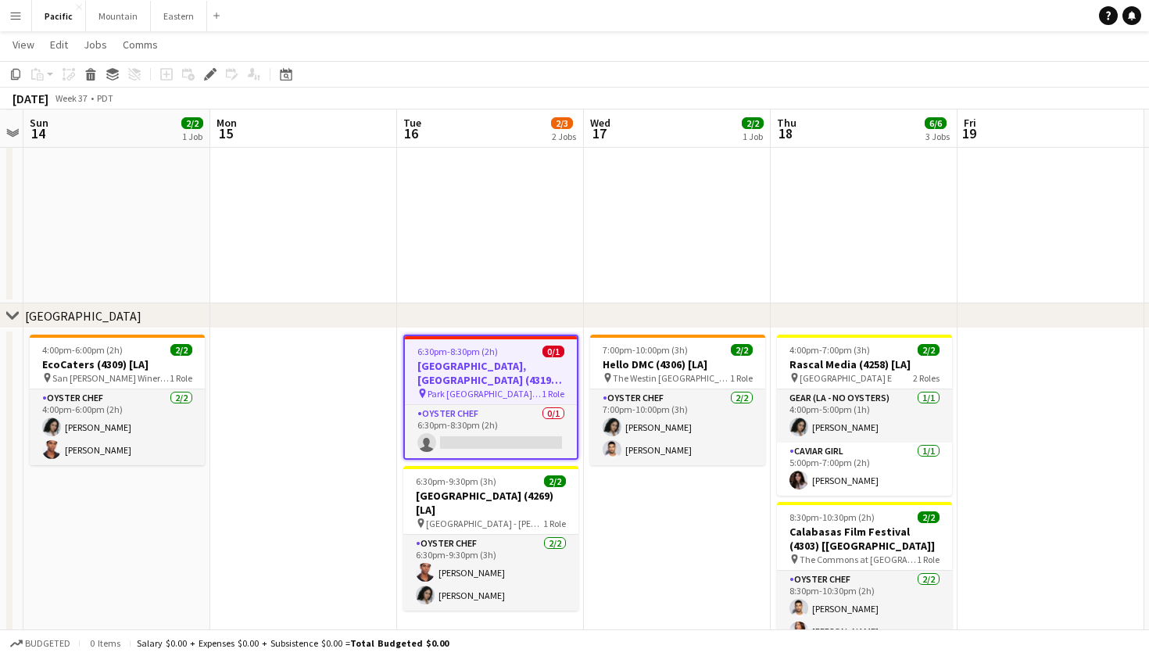
scroll to position [213, 0]
click at [518, 373] on h3 "[GEOGRAPHIC_DATA], [GEOGRAPHIC_DATA] (4319) [LA]" at bounding box center [491, 372] width 172 height 28
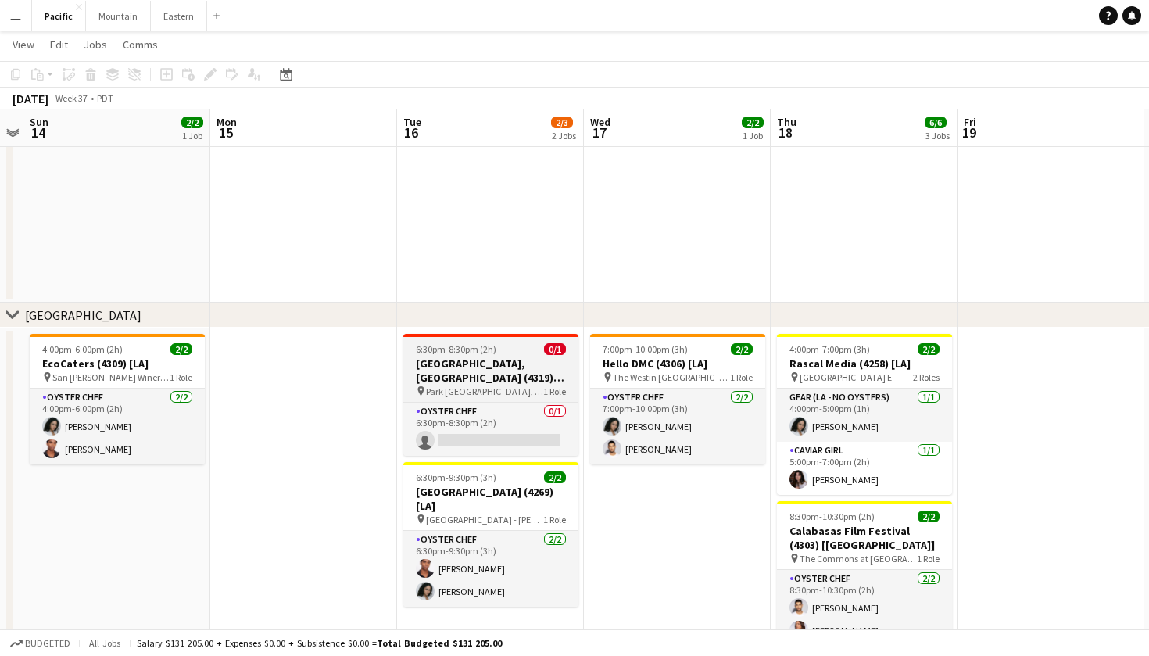
click at [564, 362] on h3 "[GEOGRAPHIC_DATA], [GEOGRAPHIC_DATA] (4319) [LA]" at bounding box center [490, 370] width 175 height 28
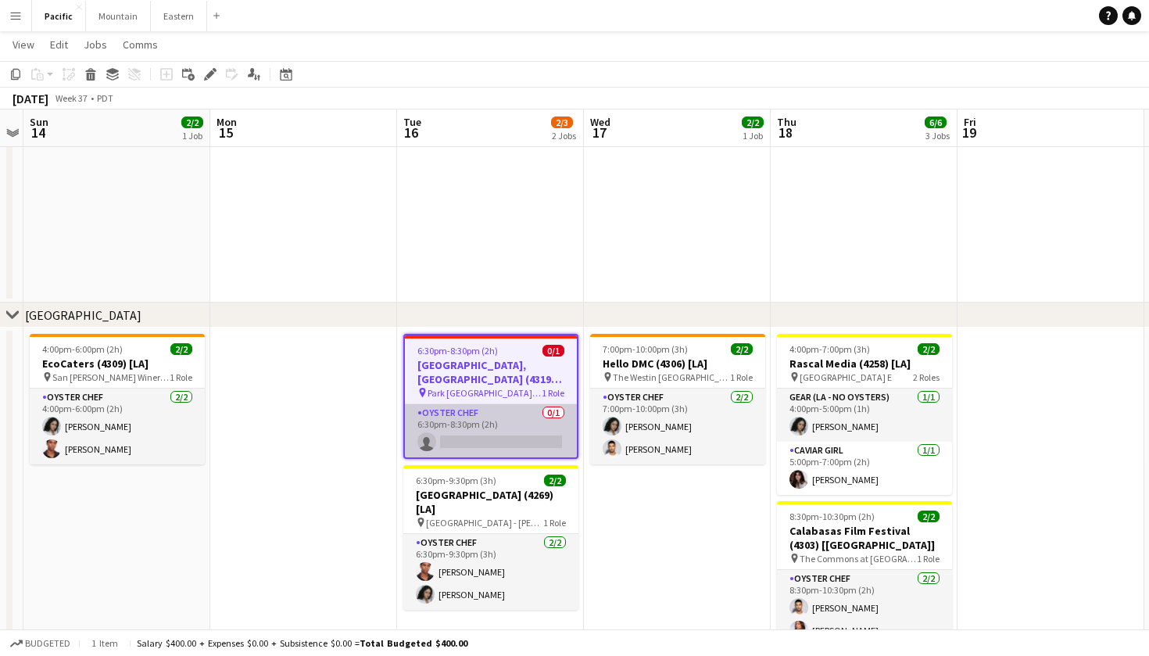
click at [446, 432] on app-card-role "Oyster Chef 0/1 6:30pm-8:30pm (2h) single-neutral-actions" at bounding box center [491, 430] width 172 height 53
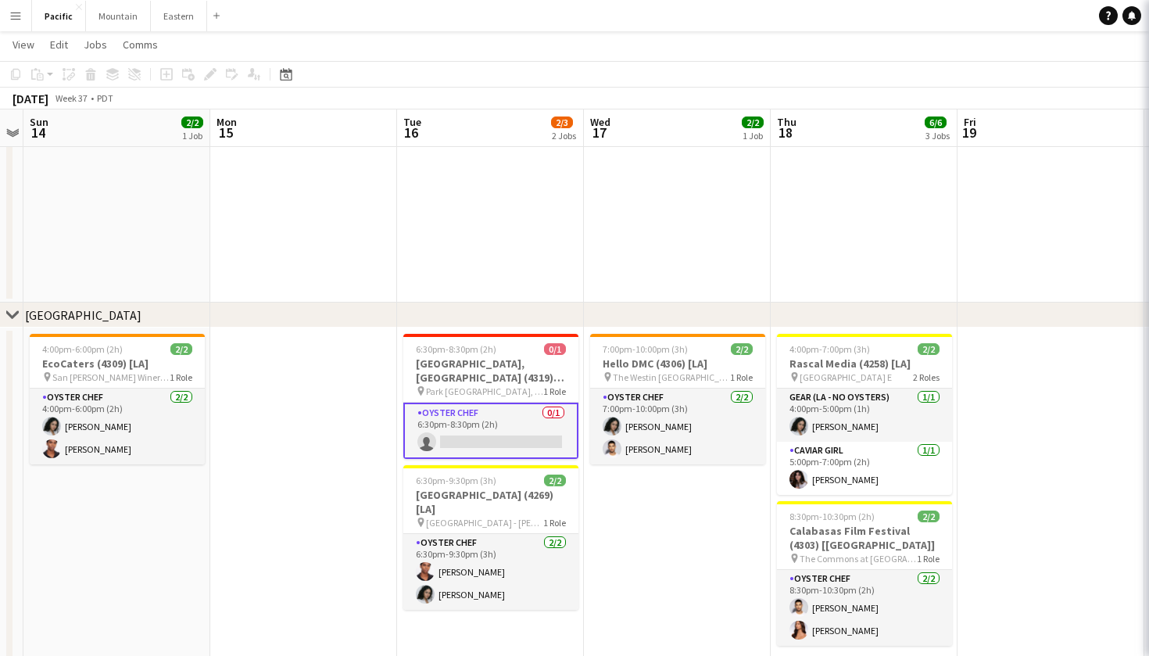
click at [500, 353] on div "6:30pm-8:30pm (2h) 0/1" at bounding box center [490, 349] width 175 height 12
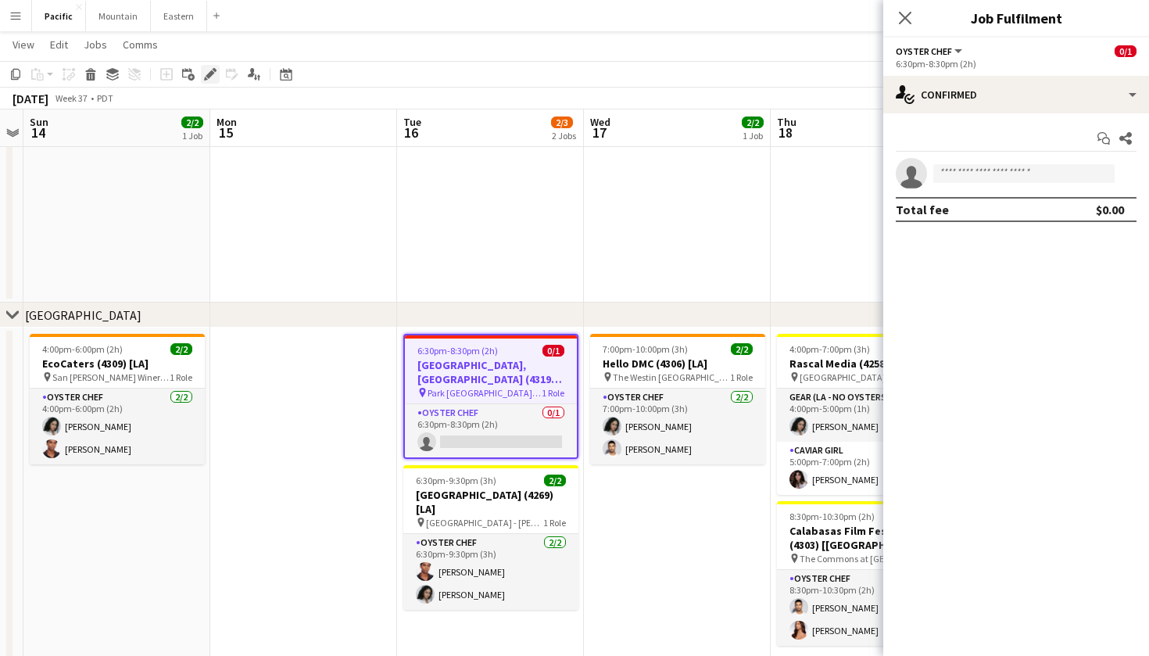
click at [215, 74] on icon "Edit" at bounding box center [210, 74] width 13 height 13
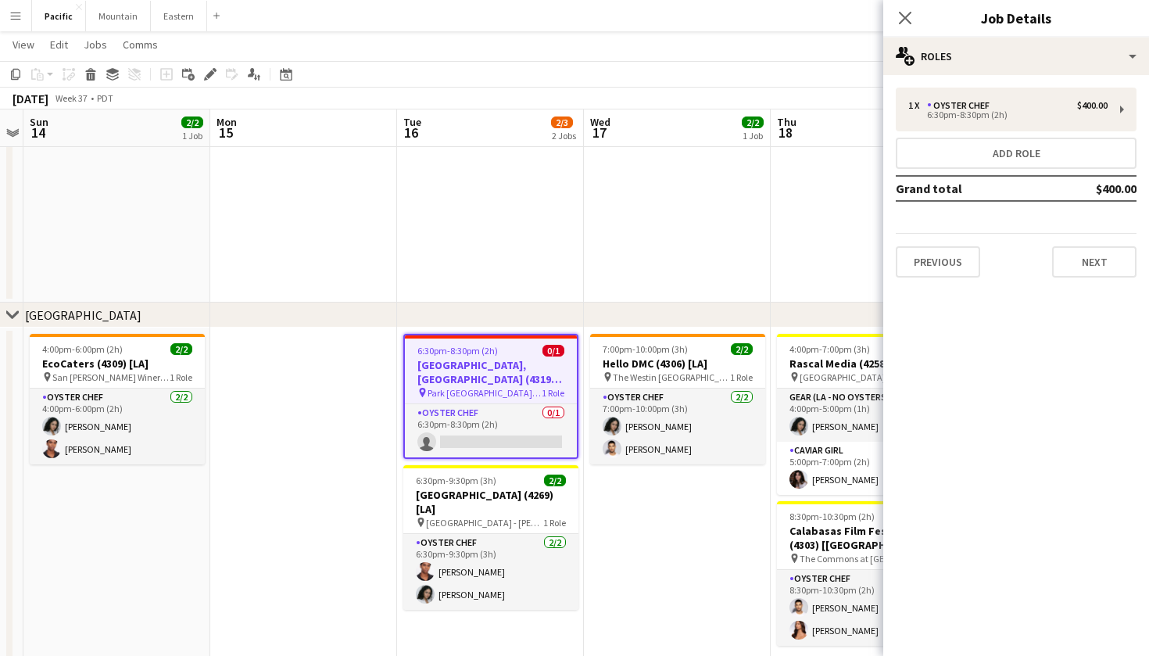
click at [1037, 16] on h3 "Job Details" at bounding box center [1016, 18] width 266 height 20
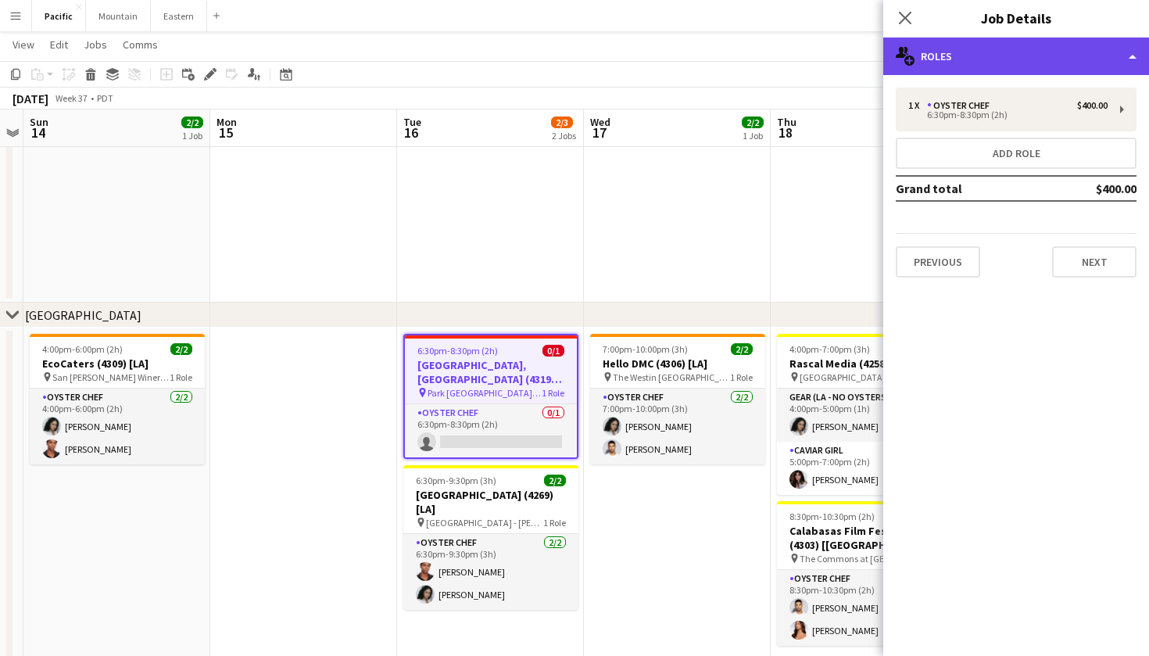
click at [1036, 49] on div "multiple-users-add Roles" at bounding box center [1016, 57] width 266 height 38
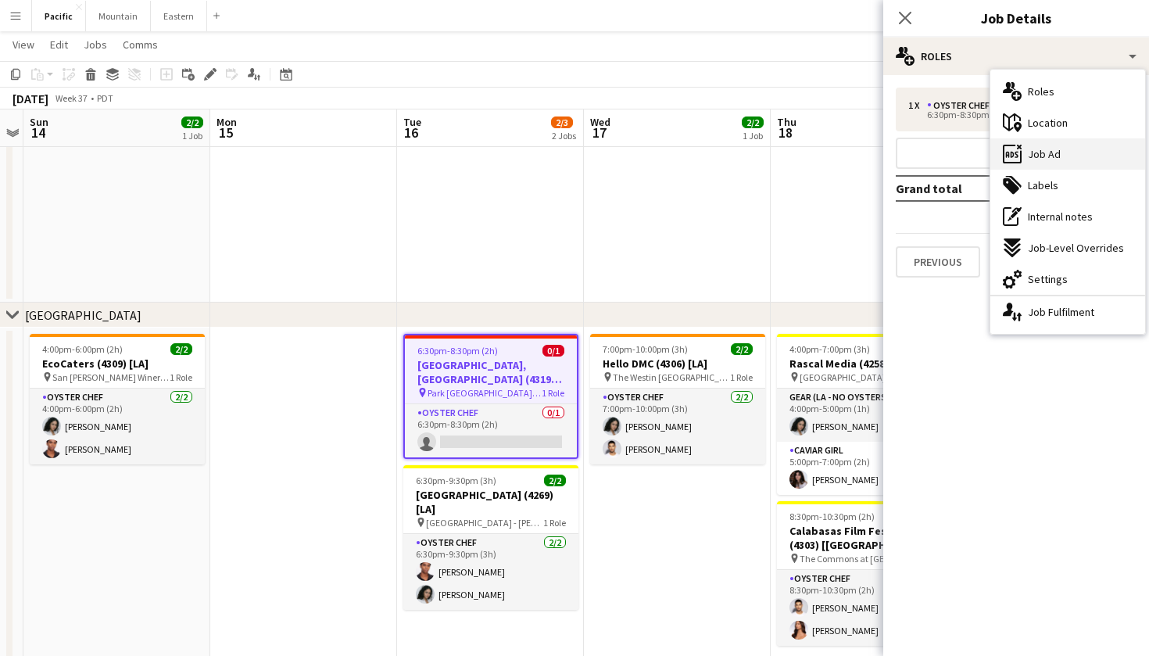
click at [1044, 165] on div "ads-window Job Ad" at bounding box center [1067, 153] width 155 height 31
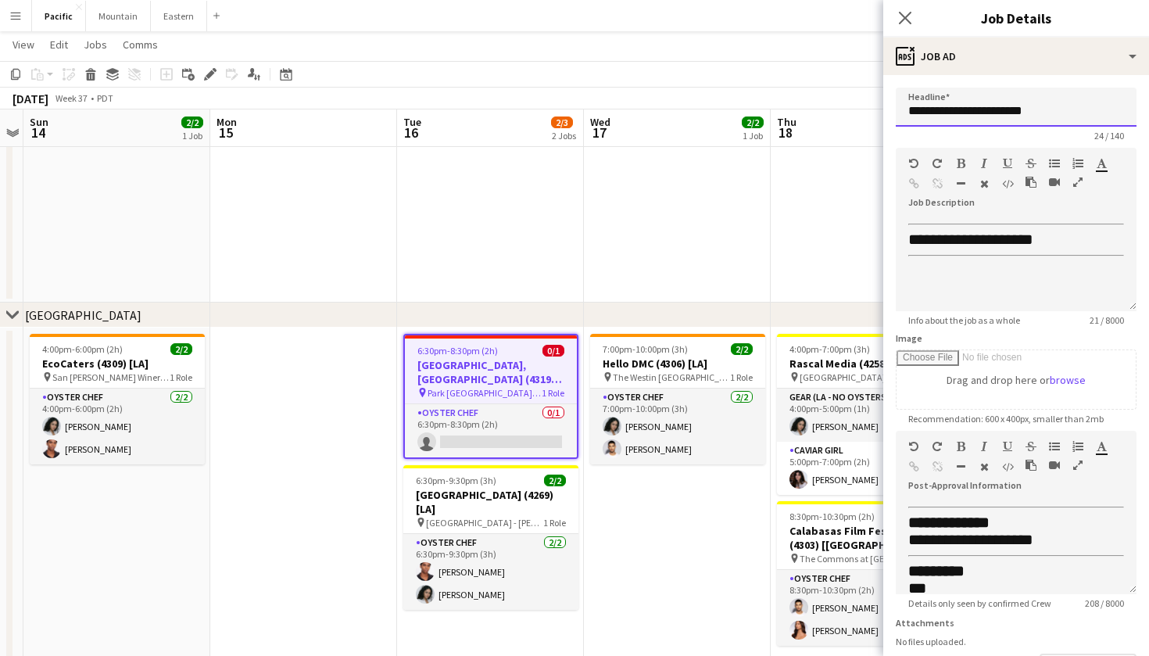
click at [985, 108] on input "**********" at bounding box center [1016, 107] width 241 height 39
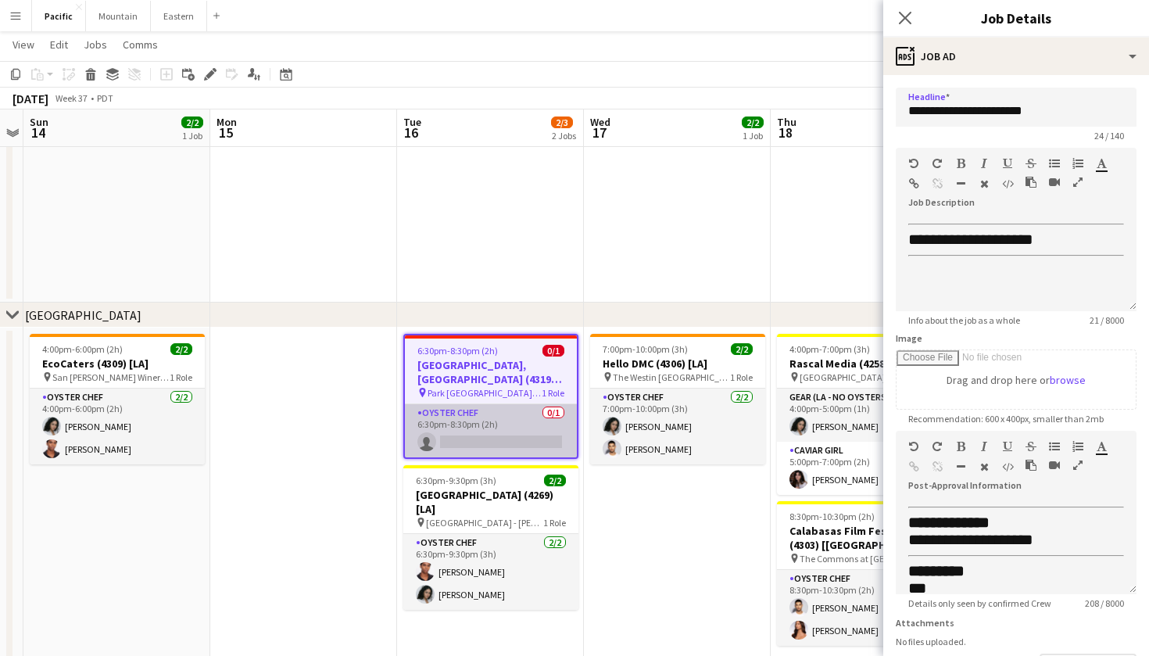
click at [500, 435] on app-card-role "Oyster Chef 0/1 6:30pm-8:30pm (2h) single-neutral-actions" at bounding box center [491, 430] width 172 height 53
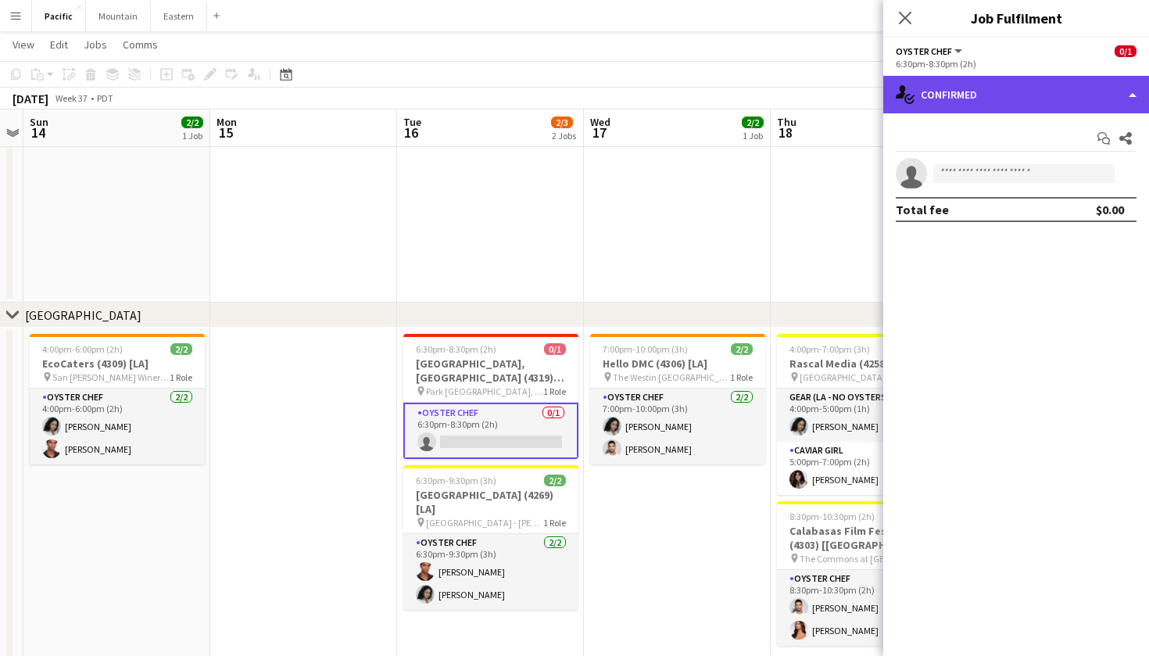
click at [1019, 90] on div "single-neutral-actions-check-2 Confirmed" at bounding box center [1016, 95] width 266 height 38
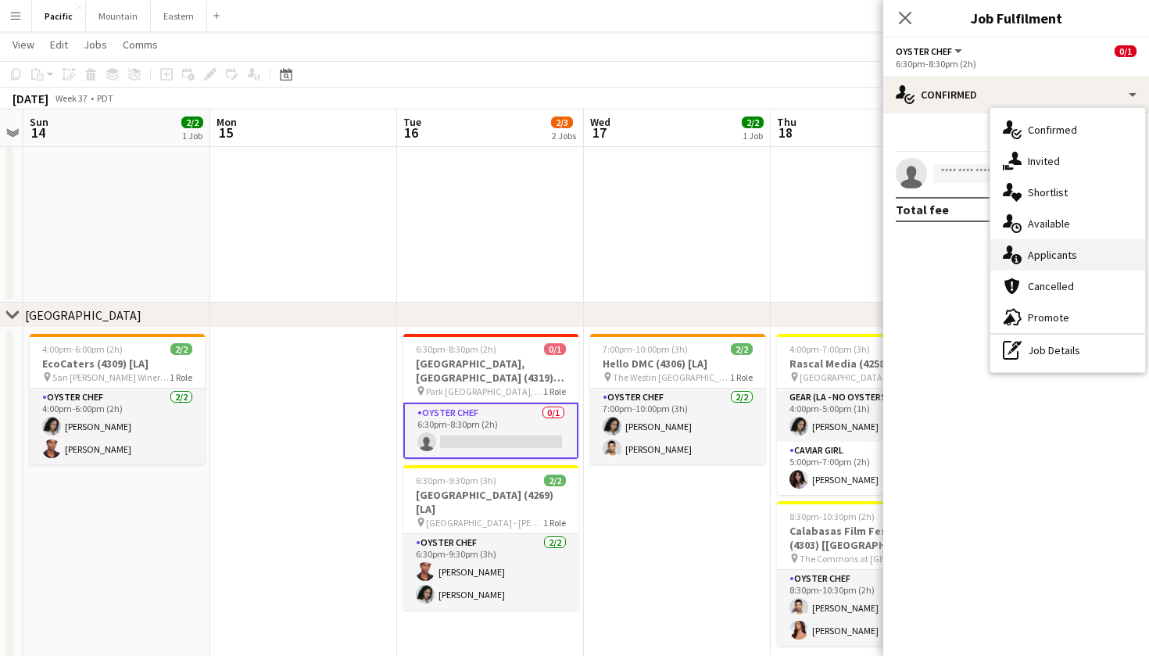
click at [1050, 260] on span "Applicants" at bounding box center [1052, 255] width 49 height 14
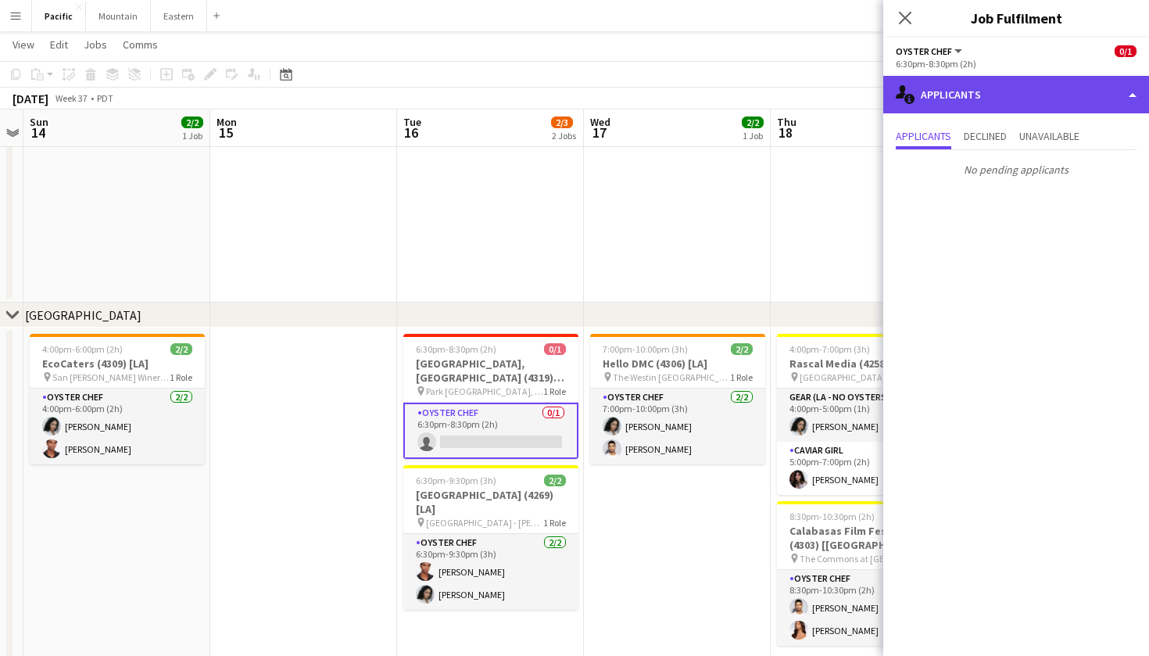
click at [1026, 79] on div "single-neutral-actions-information Applicants" at bounding box center [1016, 95] width 266 height 38
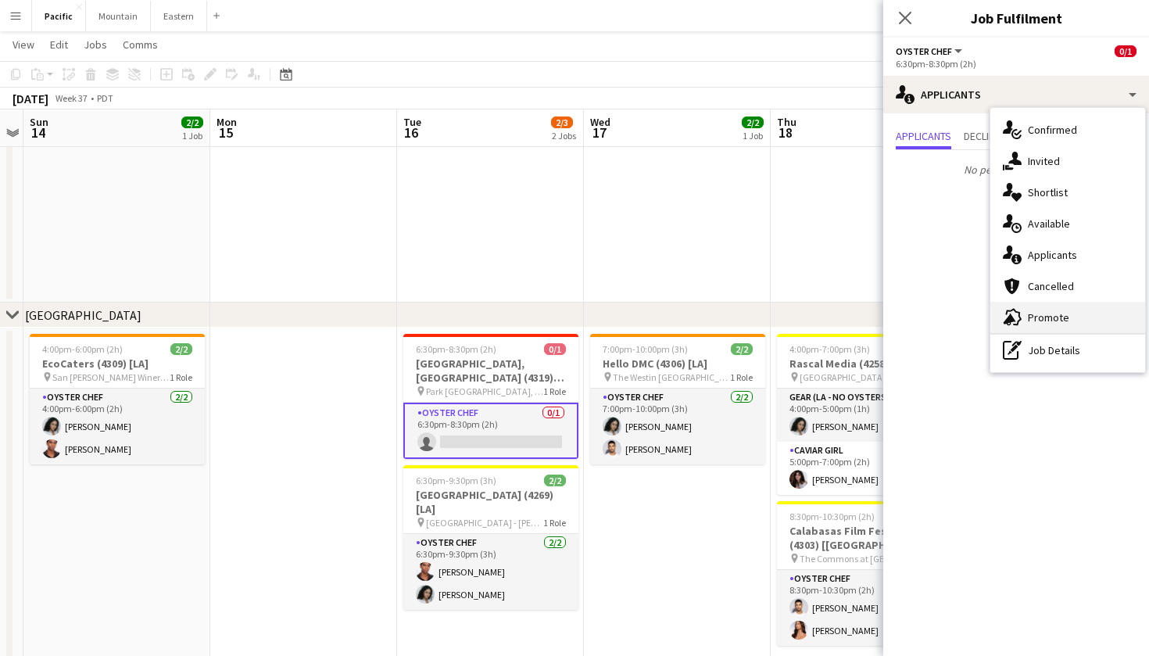
click at [1044, 319] on span "Promote" at bounding box center [1048, 317] width 41 height 14
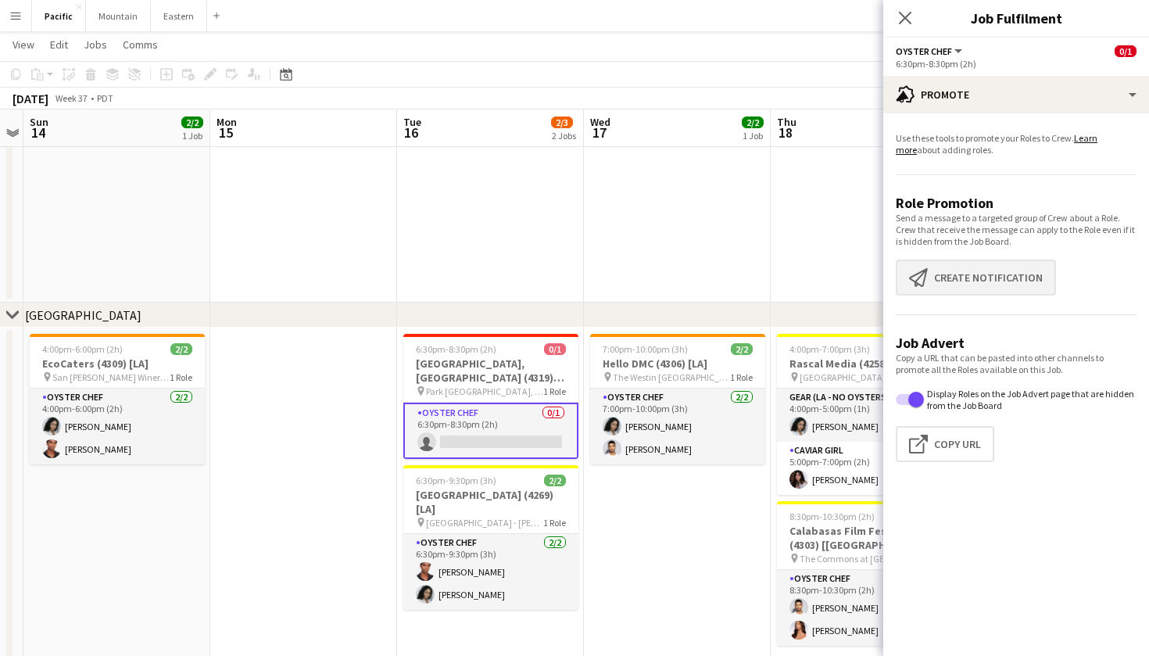
click at [975, 279] on button "Create notification Create notification" at bounding box center [976, 278] width 160 height 36
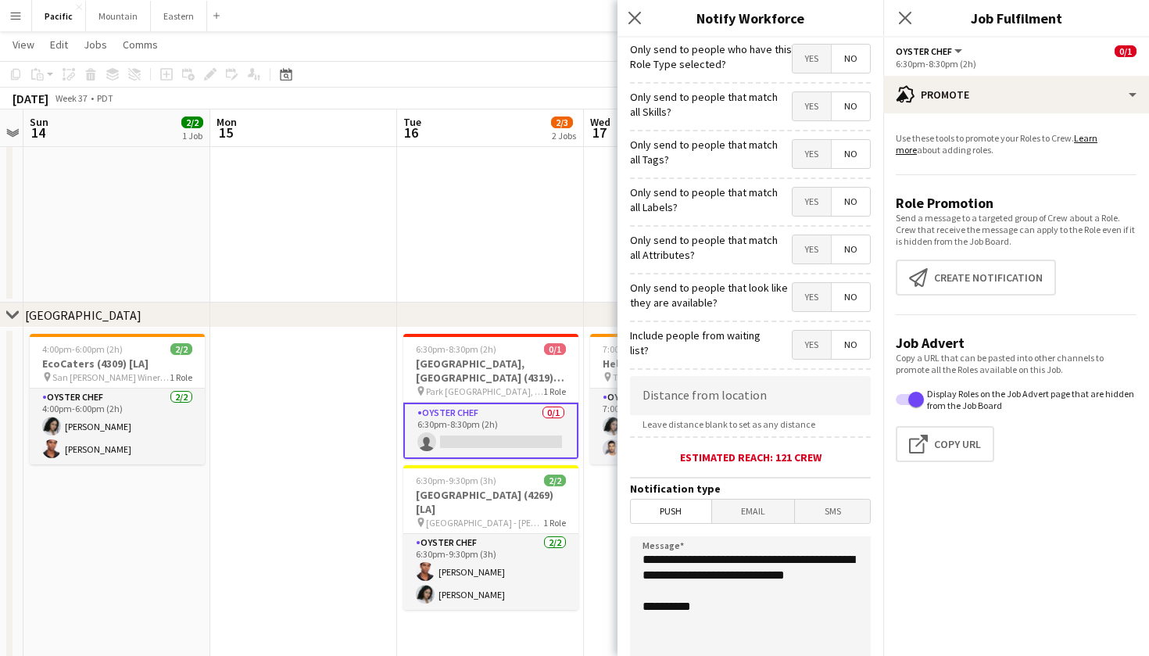
click at [816, 166] on span "Yes" at bounding box center [812, 154] width 38 height 28
drag, startPoint x: 740, startPoint y: 596, endPoint x: 629, endPoint y: 558, distance: 117.9
click at [629, 558] on form "**********" at bounding box center [751, 449] width 266 height 823
paste textarea "**********"
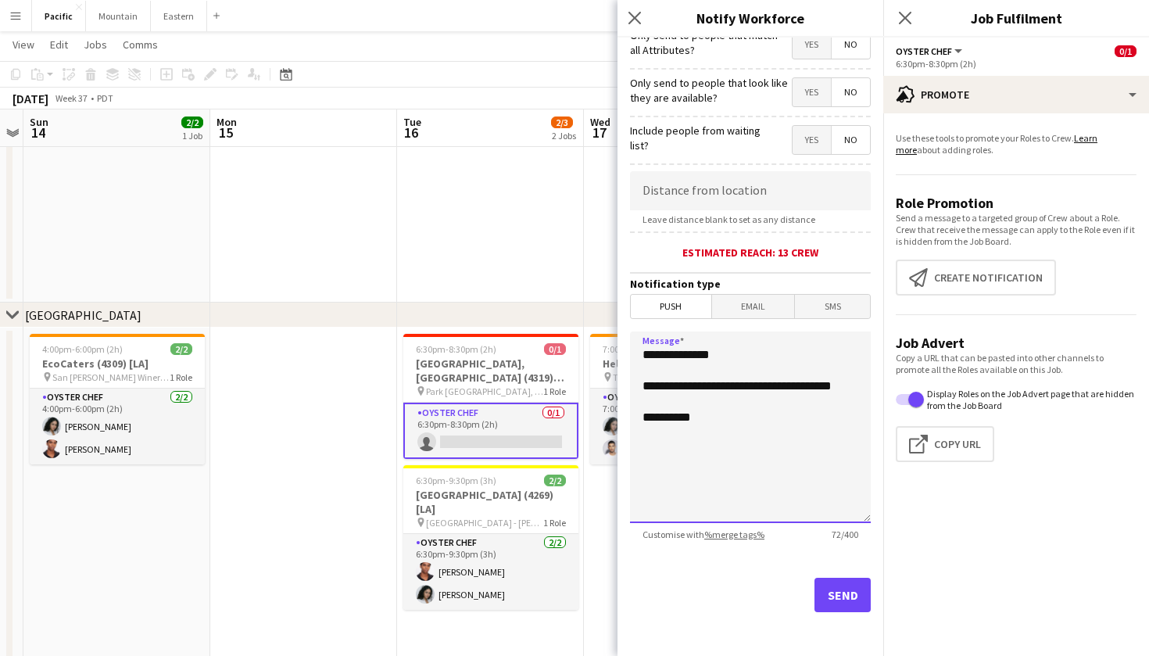
scroll to position [205, 0]
type textarea "**********"
click at [836, 596] on button "Send" at bounding box center [843, 595] width 56 height 34
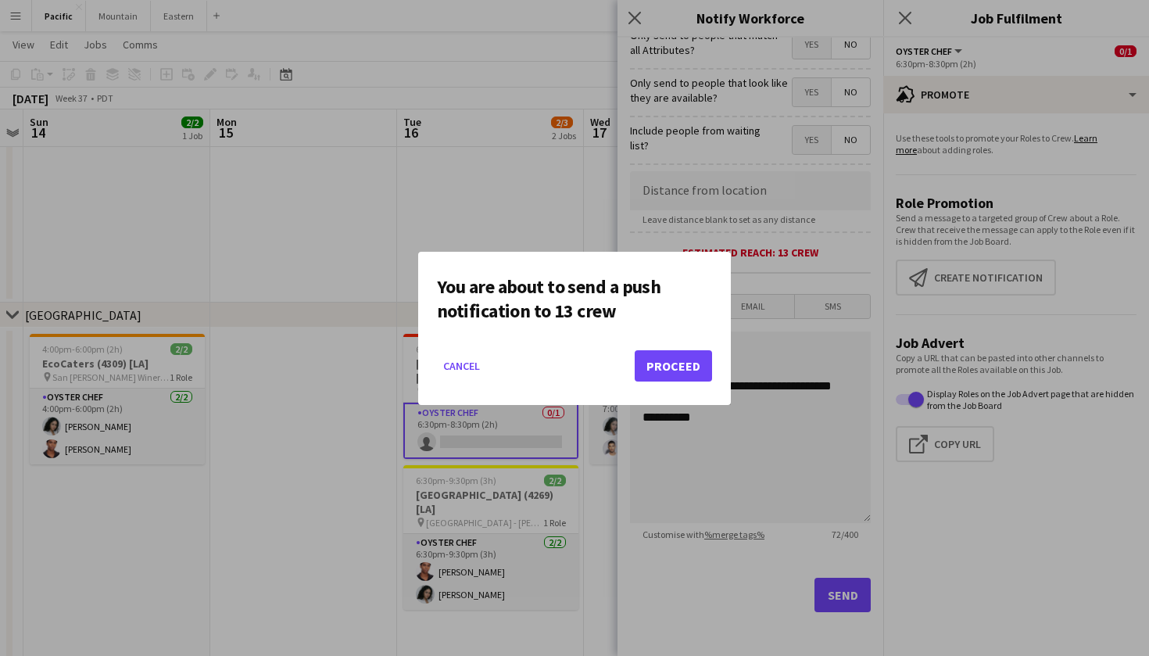
click at [672, 366] on button "Proceed" at bounding box center [673, 365] width 77 height 31
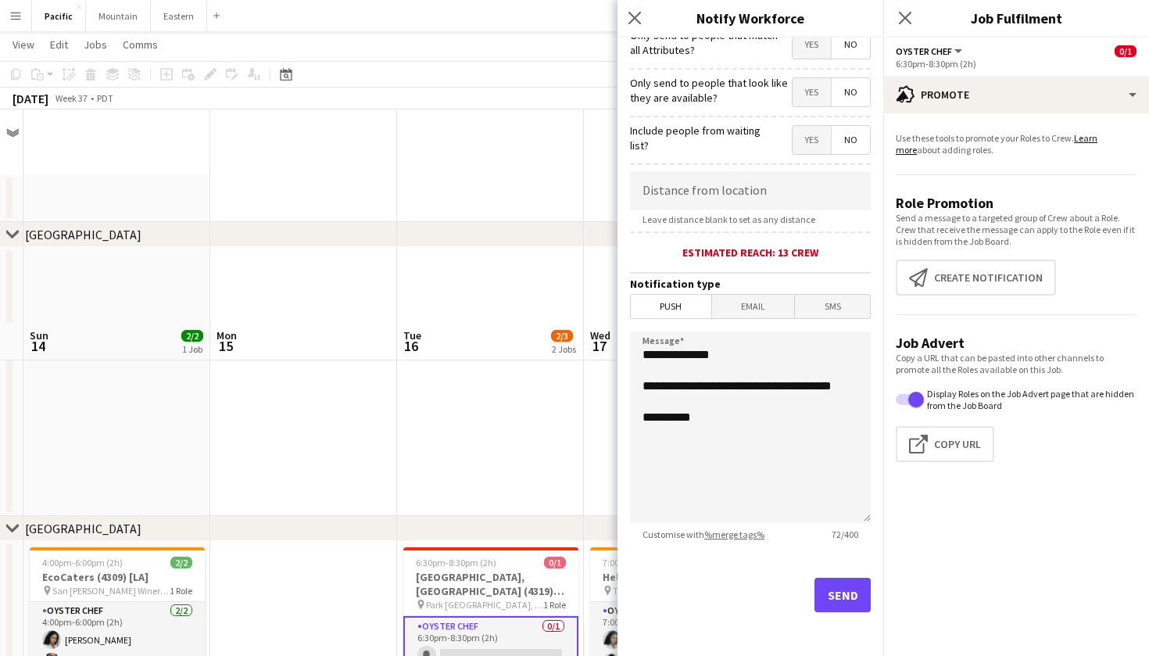
scroll to position [213, 0]
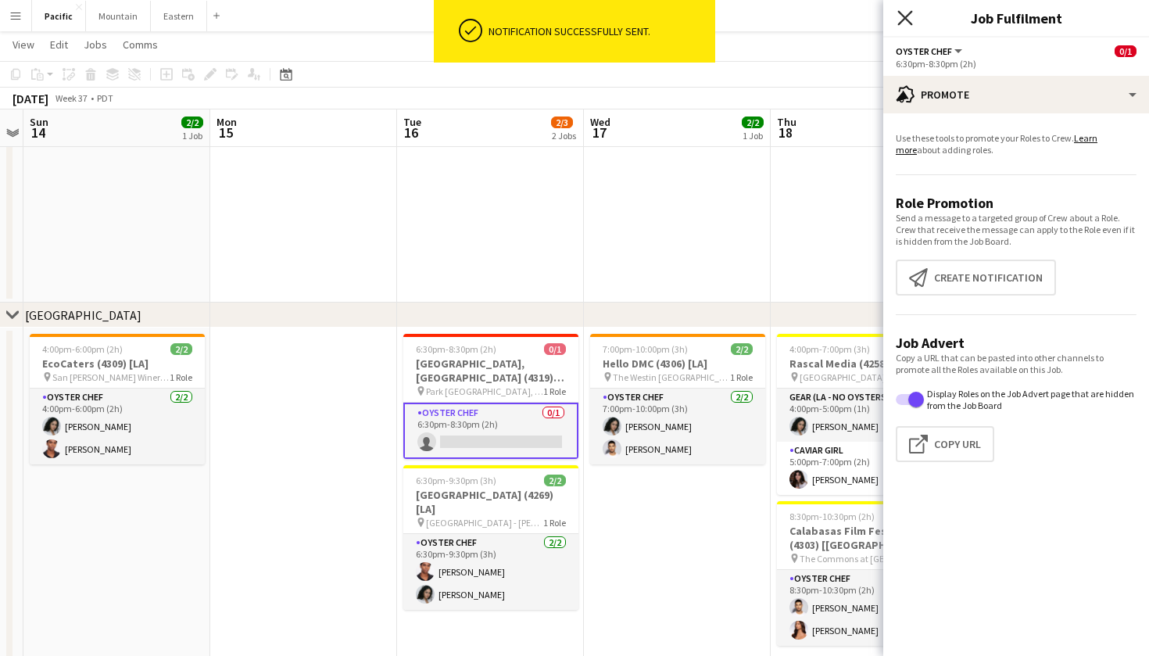
click at [910, 17] on icon "Close pop-in" at bounding box center [904, 17] width 15 height 15
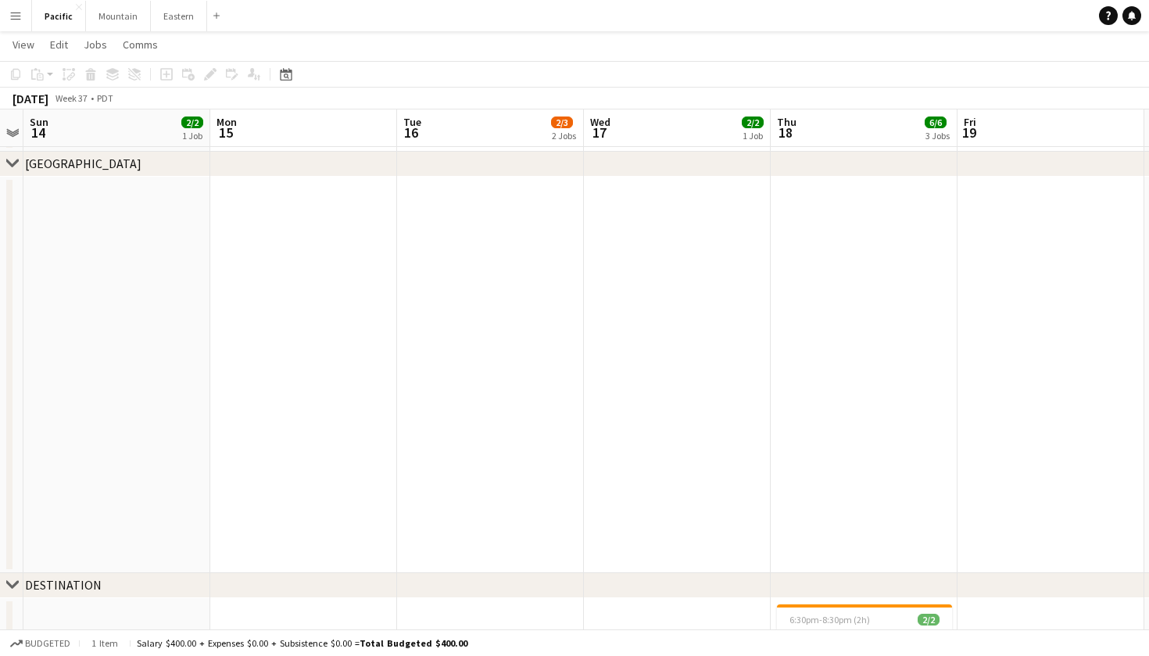
drag, startPoint x: 664, startPoint y: 442, endPoint x: 664, endPoint y: 400, distance: 41.4
click at [664, 401] on app-date-cell at bounding box center [677, 375] width 187 height 396
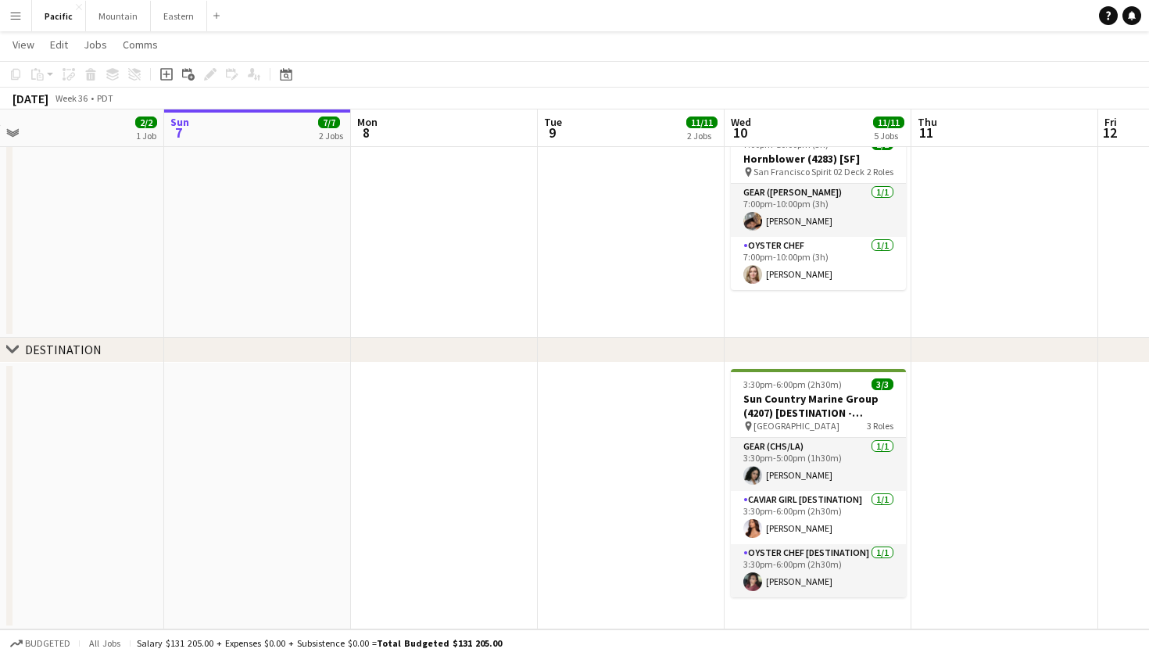
scroll to position [0, 392]
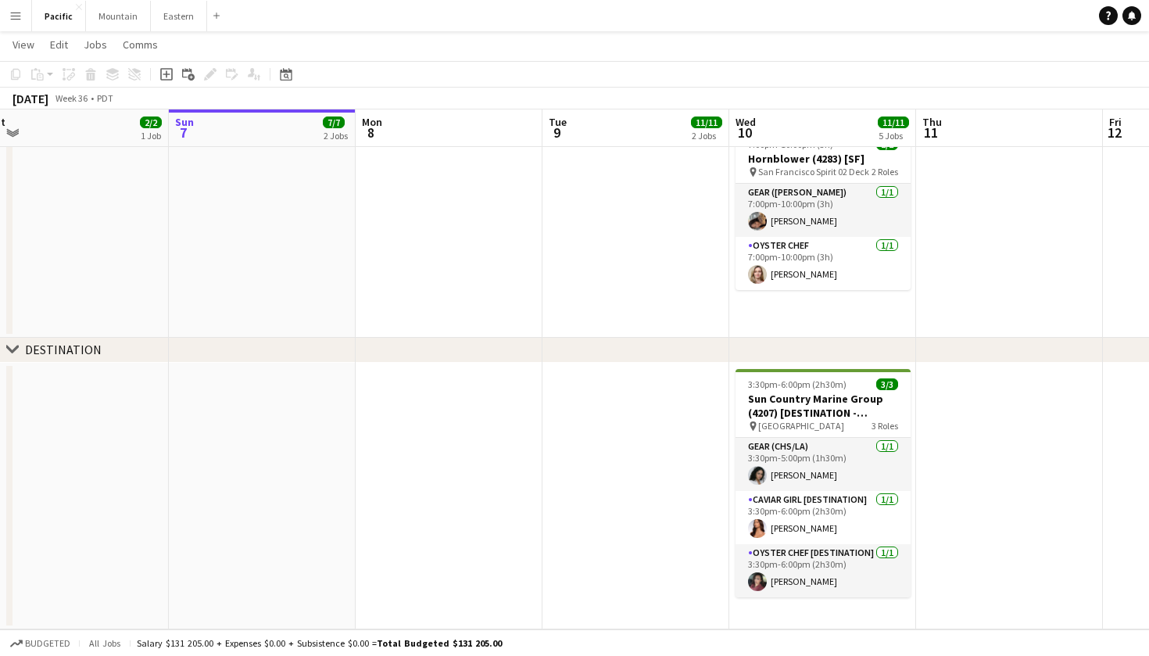
click at [17, 13] on app-icon "Menu" at bounding box center [15, 15] width 13 height 13
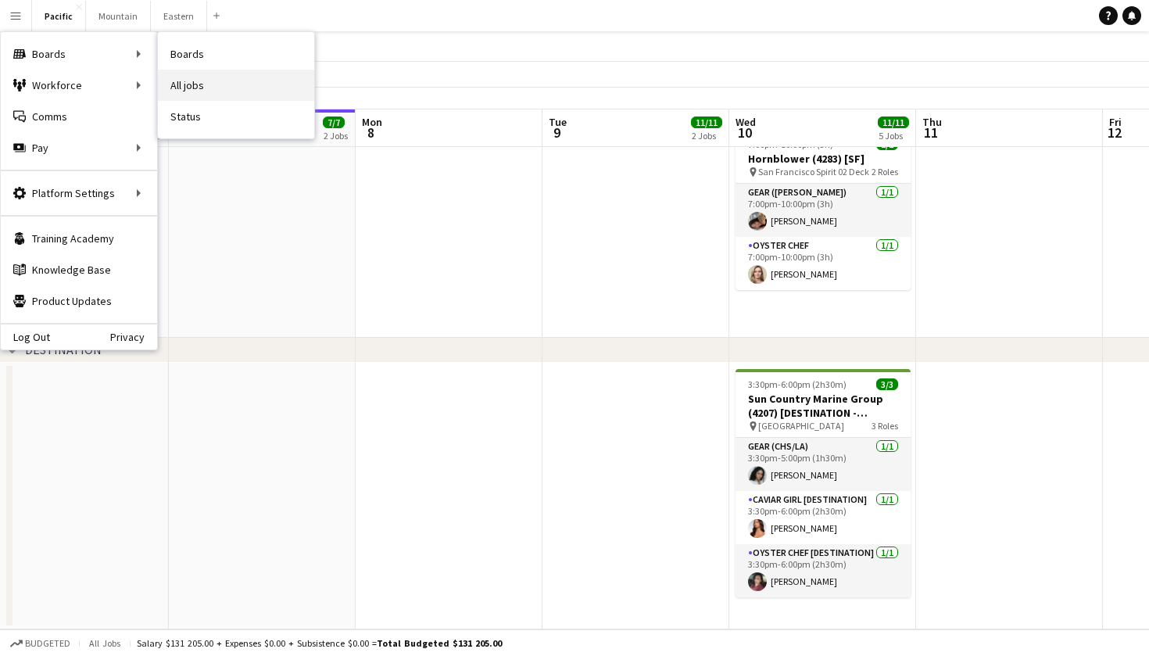
click at [196, 84] on link "All jobs" at bounding box center [236, 85] width 156 height 31
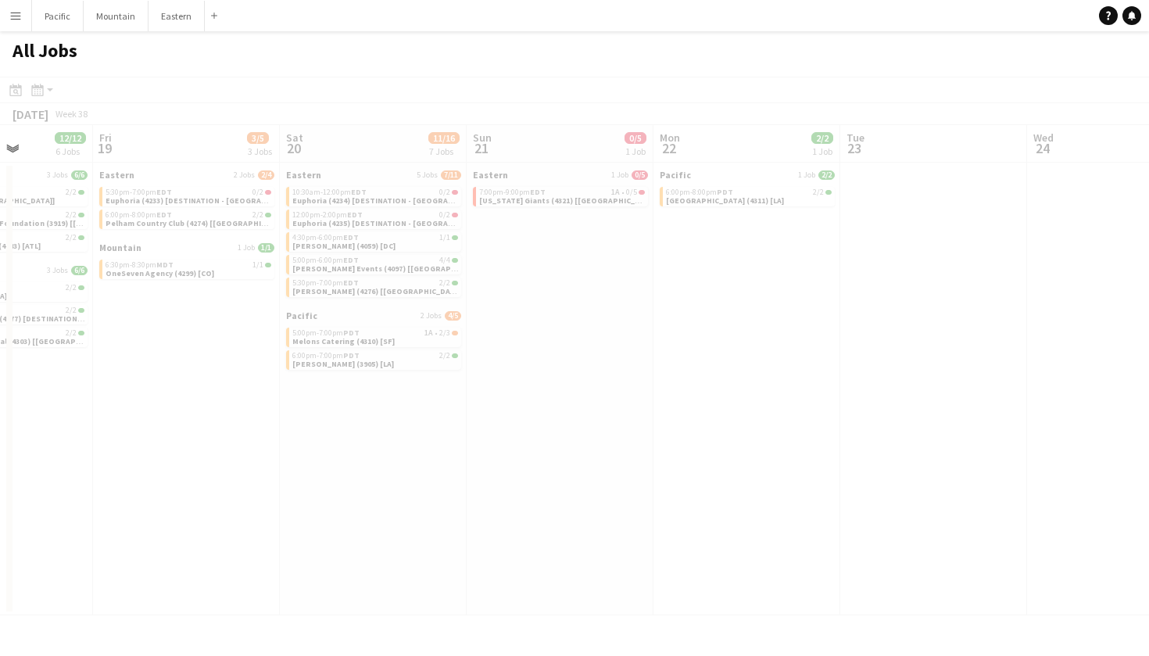
scroll to position [0, 470]
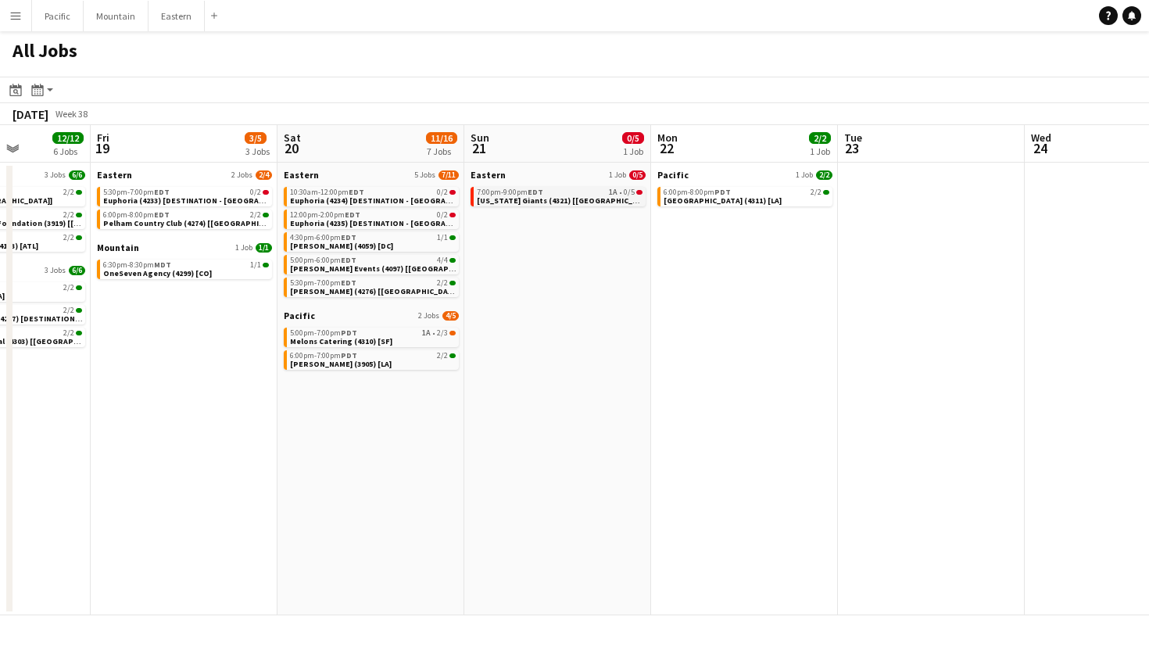
click at [630, 197] on link "7:00pm-9:00pm EDT 1A • 0/5 New York Giants (4321) [NYC]" at bounding box center [560, 196] width 166 height 18
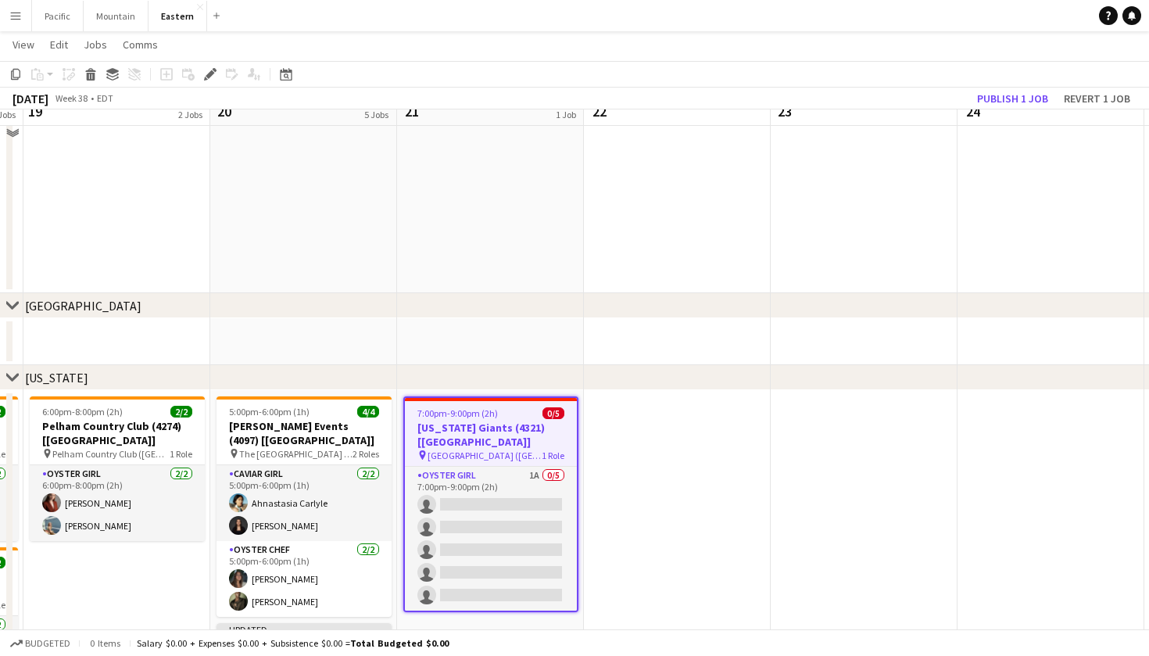
scroll to position [384, 0]
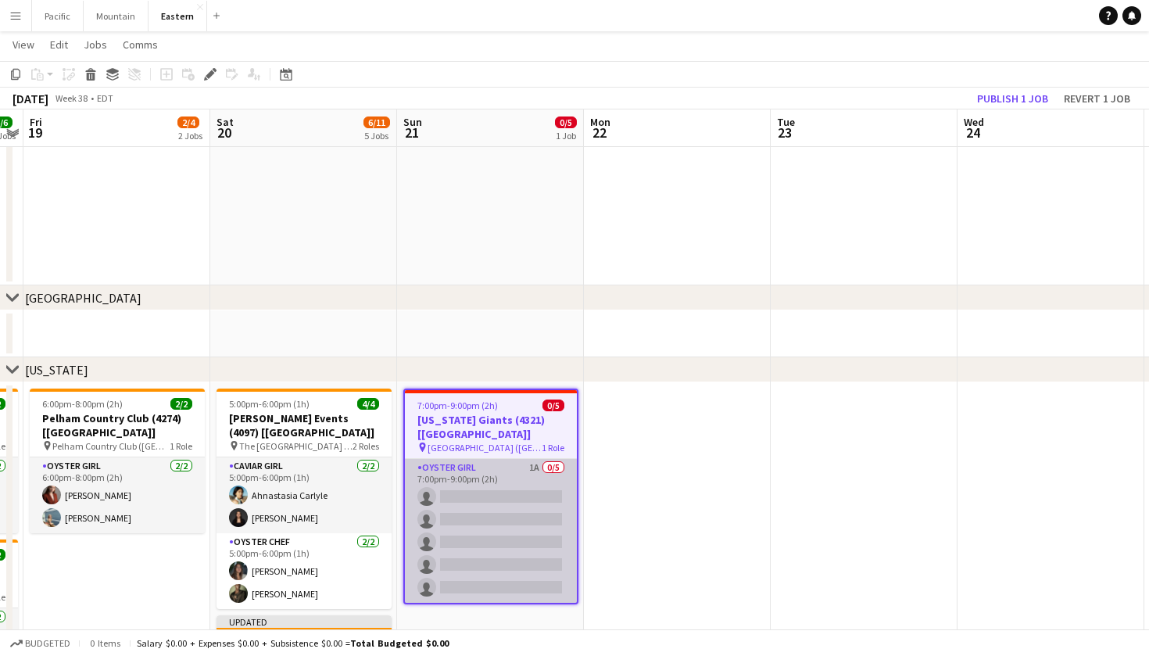
click at [508, 488] on app-card-role "Oyster Girl 1A 0/5 7:00pm-9:00pm (2h) single-neutral-actions single-neutral-act…" at bounding box center [491, 531] width 172 height 144
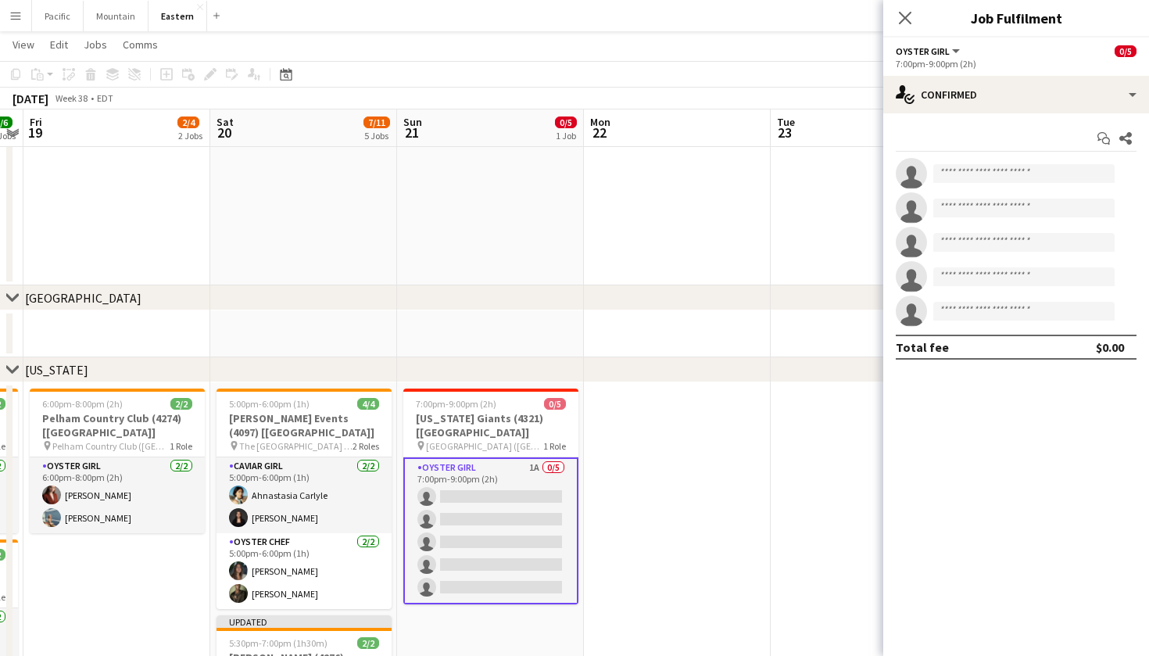
click at [513, 508] on app-card-role "Oyster Girl 1A 0/5 7:00pm-9:00pm (2h) single-neutral-actions single-neutral-act…" at bounding box center [490, 530] width 175 height 147
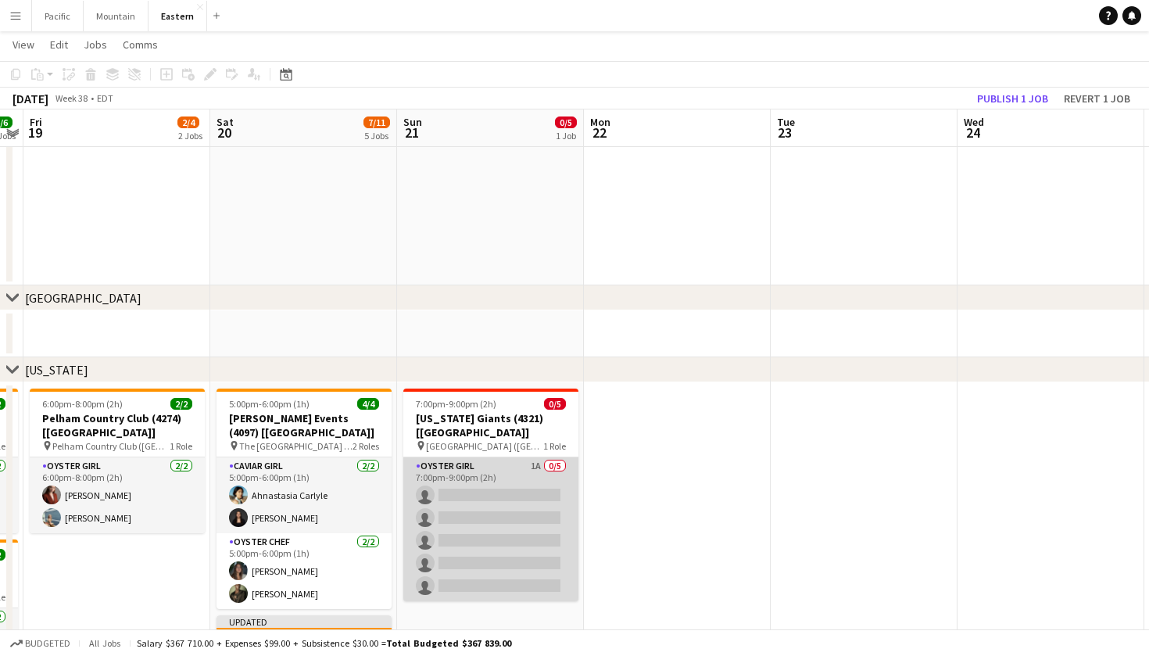
click at [513, 508] on app-card-role "Oyster Girl 1A 0/5 7:00pm-9:00pm (2h) single-neutral-actions single-neutral-act…" at bounding box center [490, 529] width 175 height 144
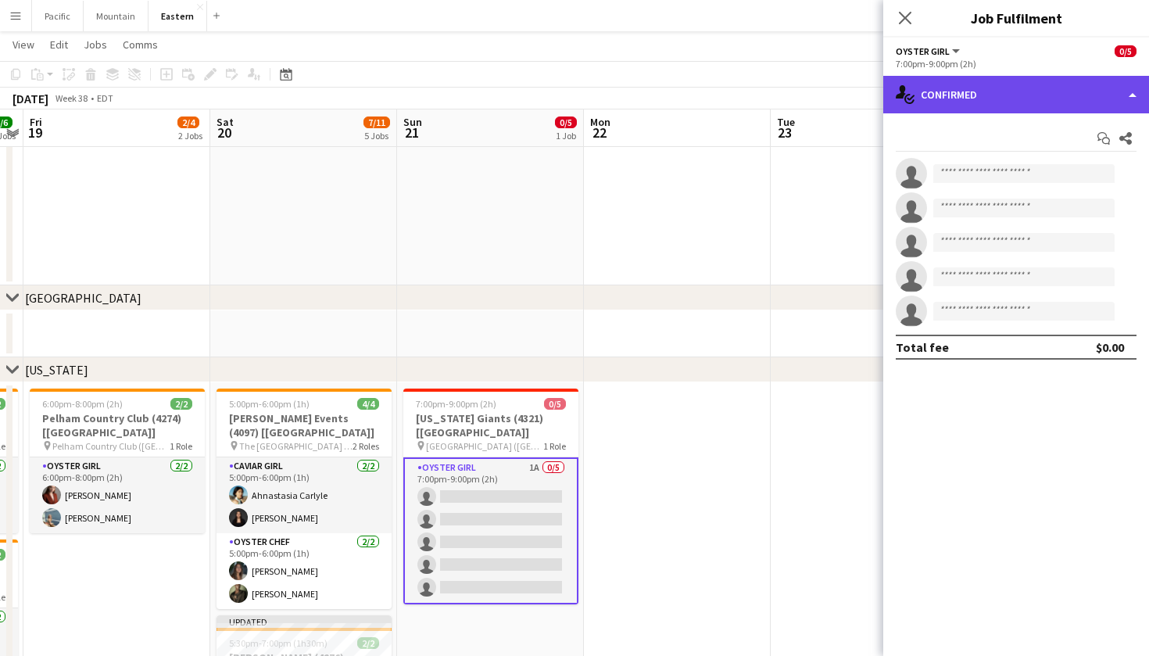
click at [1038, 96] on div "single-neutral-actions-check-2 Confirmed" at bounding box center [1016, 95] width 266 height 38
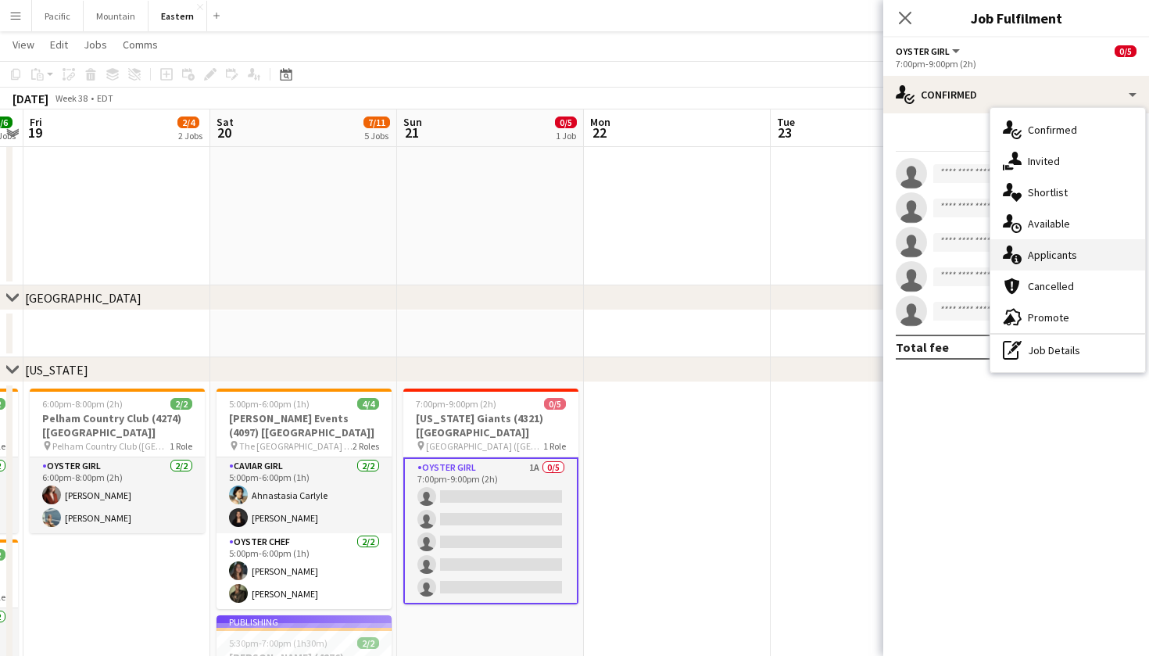
click at [1055, 252] on span "Applicants" at bounding box center [1052, 255] width 49 height 14
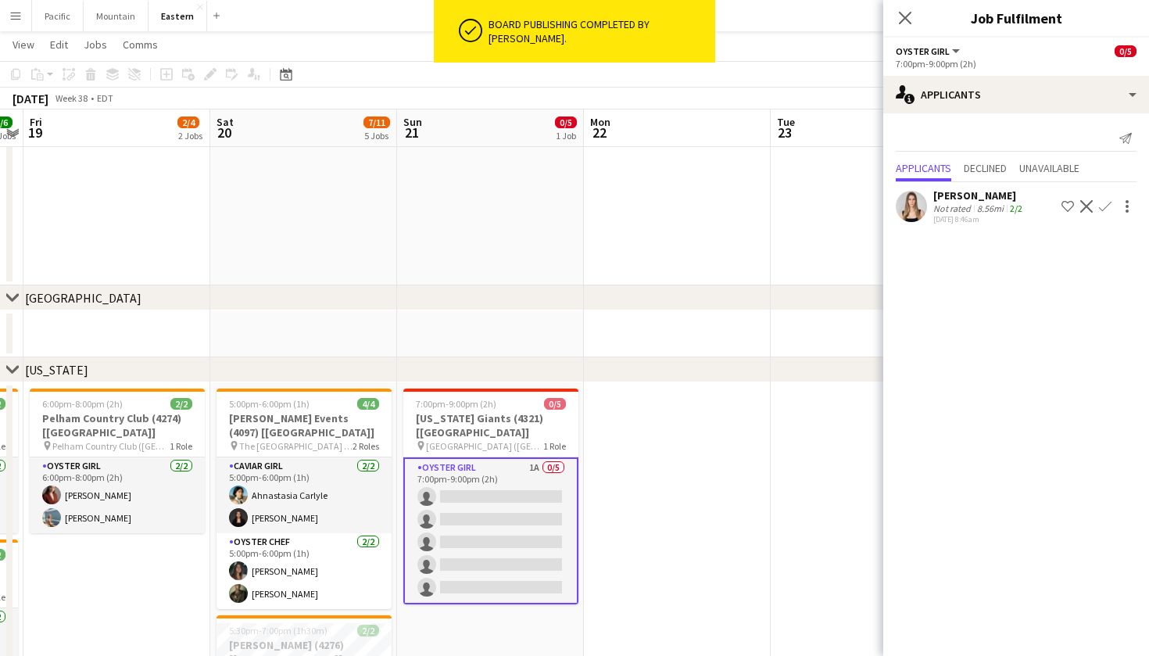
click at [1106, 207] on app-icon "Confirm" at bounding box center [1105, 206] width 13 height 13
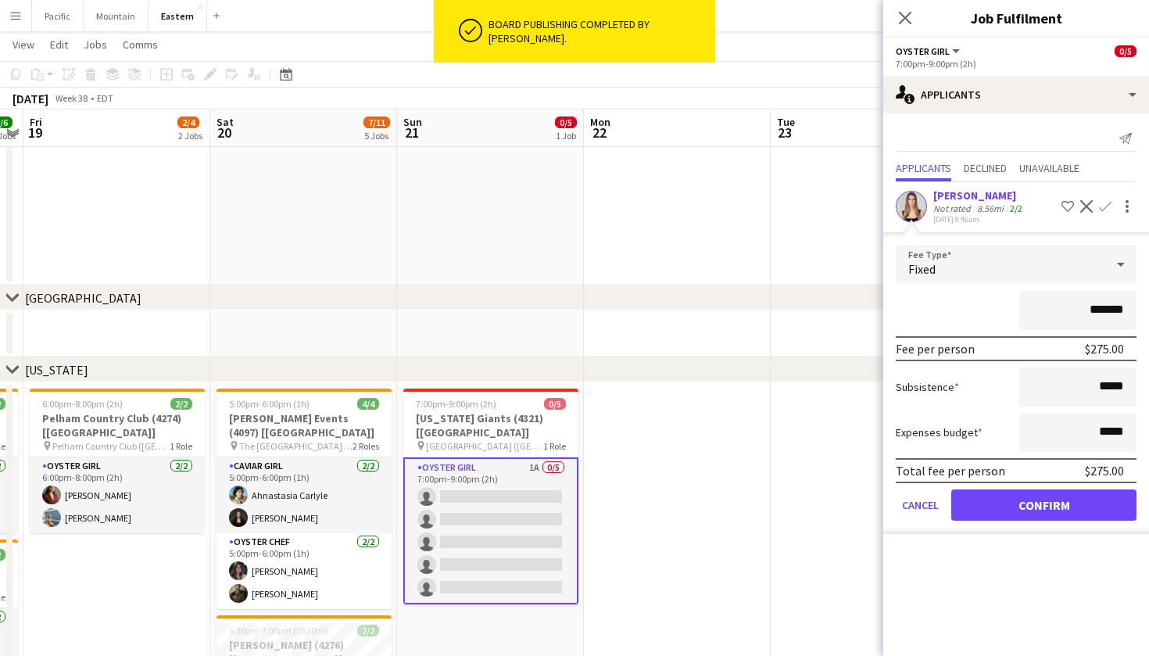
click at [1044, 500] on button "Confirm" at bounding box center [1043, 504] width 185 height 31
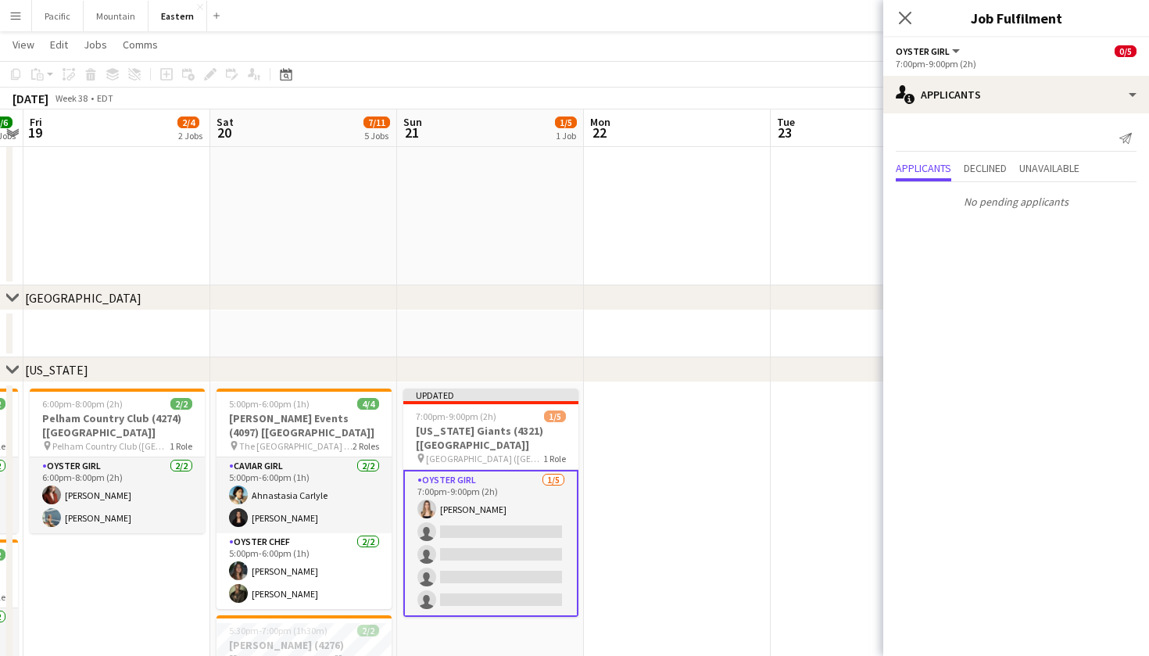
click at [904, 20] on icon at bounding box center [905, 18] width 13 height 13
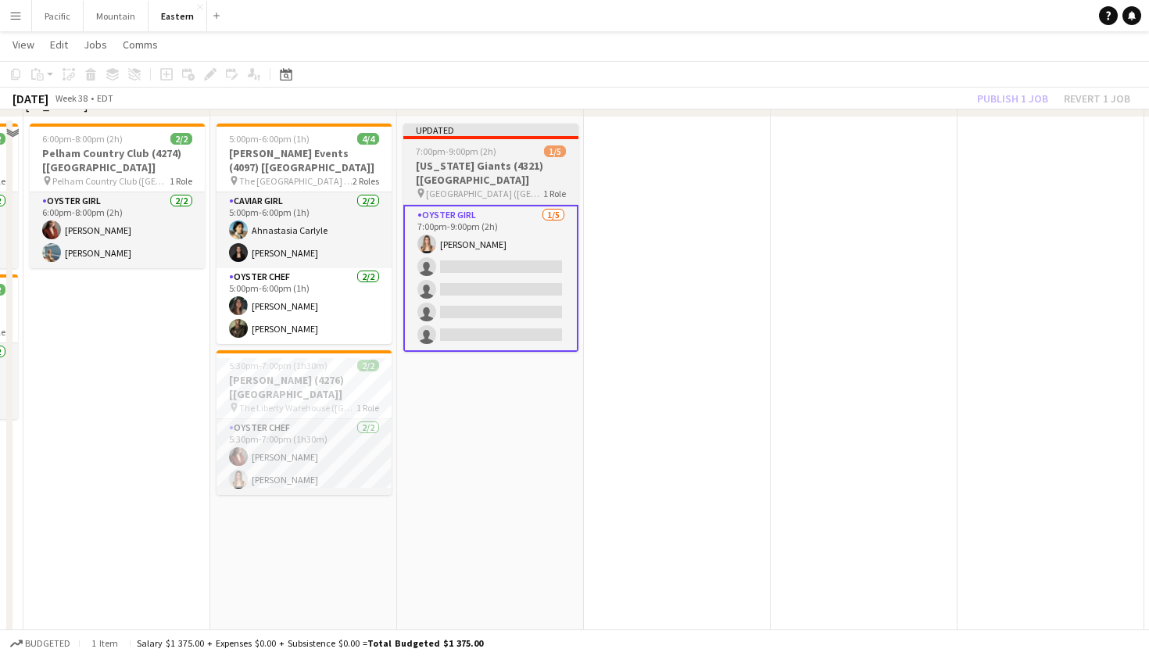
scroll to position [557, 0]
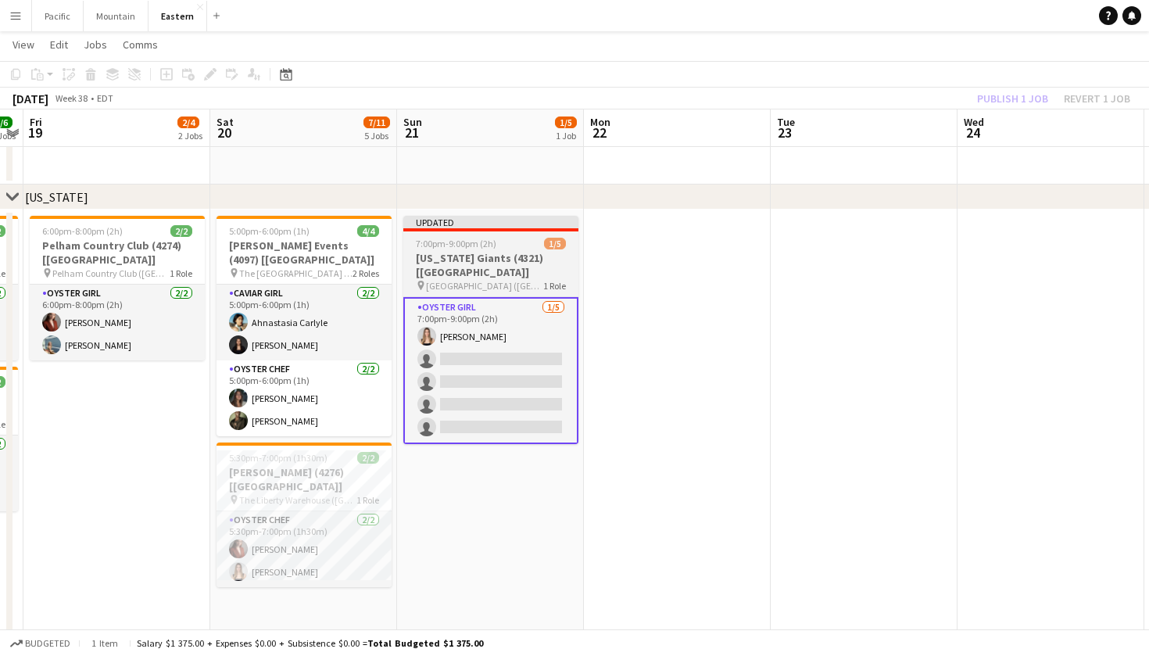
click at [524, 255] on h3 "New York Giants (4321) [NYC]" at bounding box center [490, 265] width 175 height 28
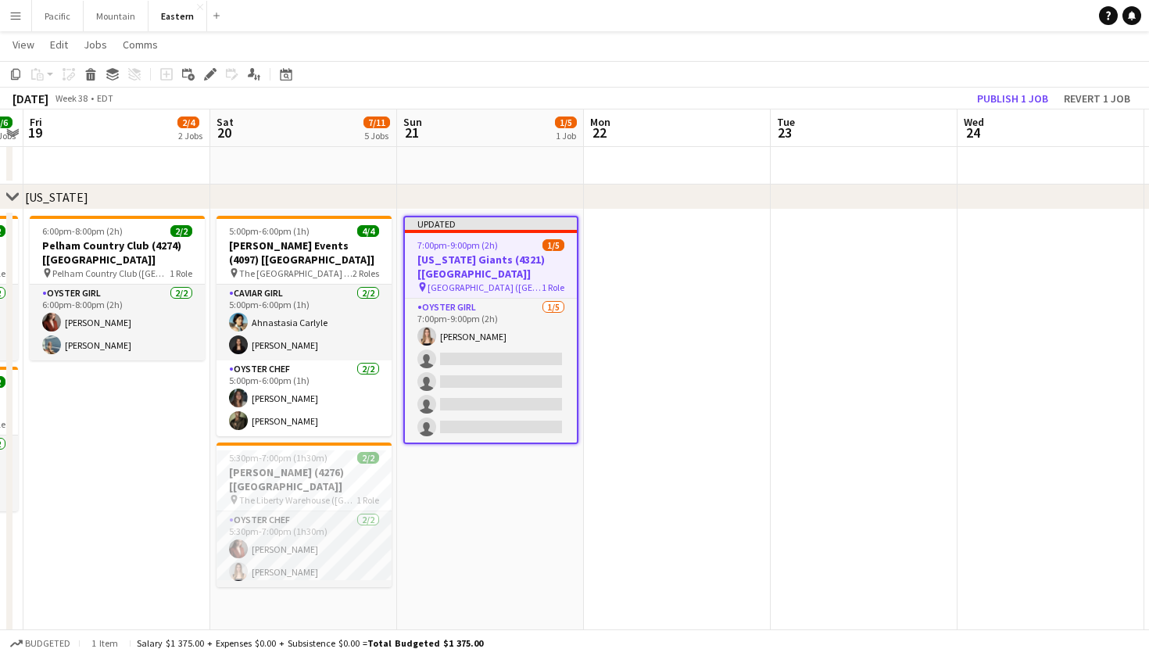
click at [525, 248] on div "7:00pm-9:00pm (2h) 1/5" at bounding box center [491, 245] width 172 height 12
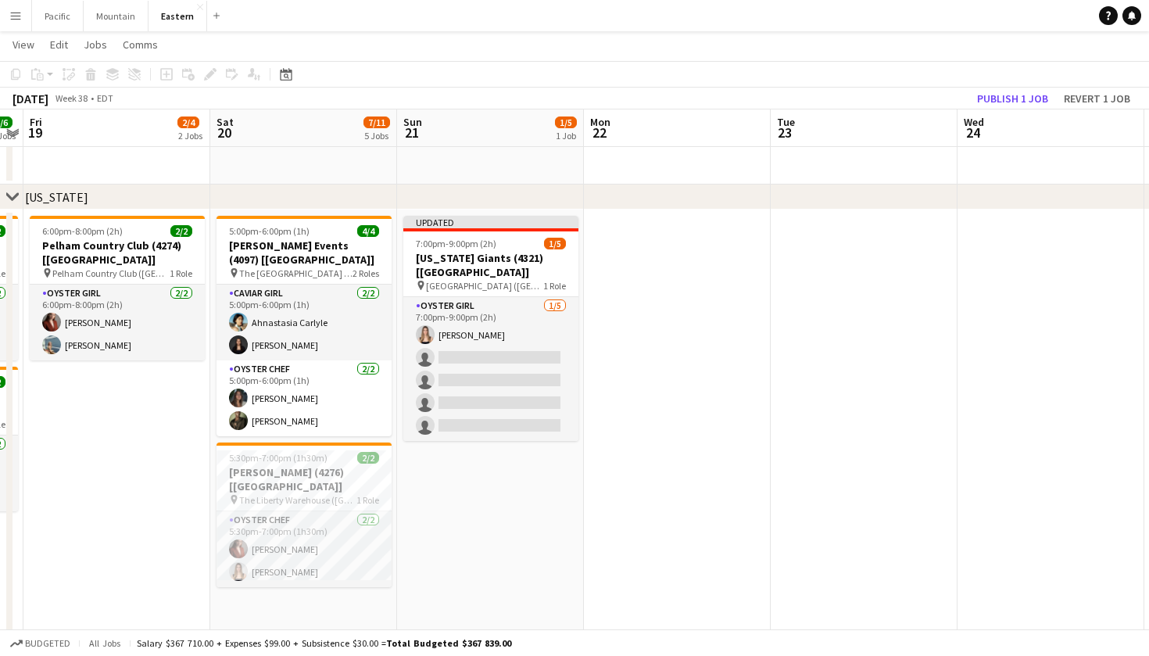
click at [483, 281] on app-job-card "Updated 7:00pm-9:00pm (2h) 1/5 New York Giants (4321) [NYC] pin MetLife Stadium…" at bounding box center [490, 328] width 175 height 225
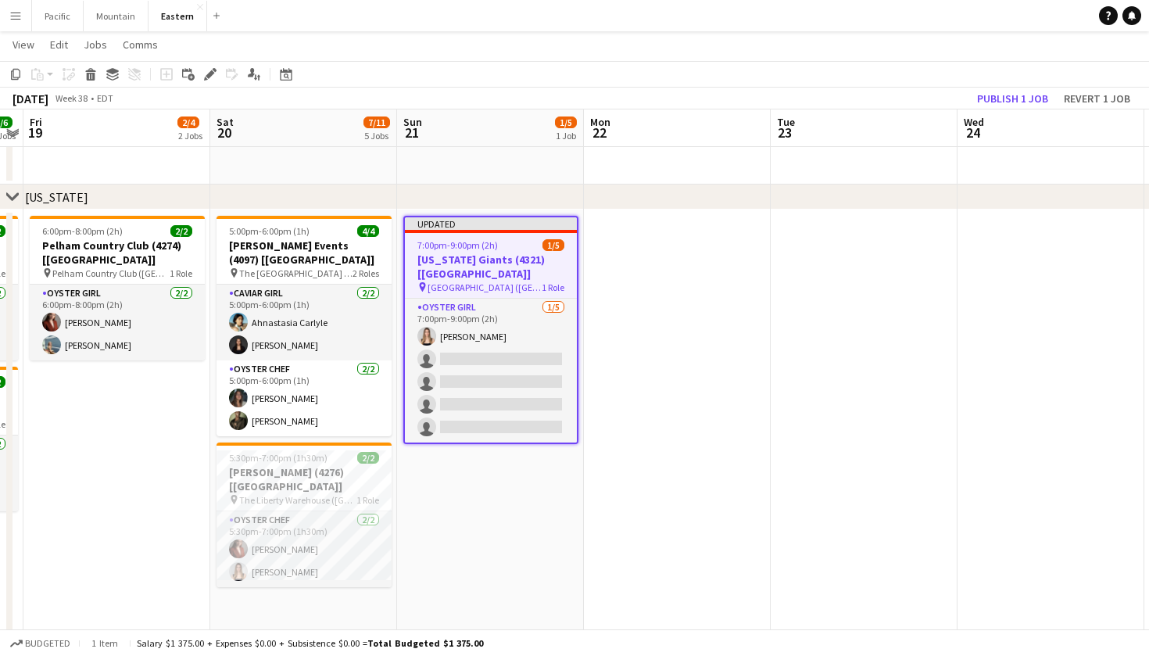
click at [507, 262] on h3 "New York Giants (4321) [NYC]" at bounding box center [491, 266] width 172 height 28
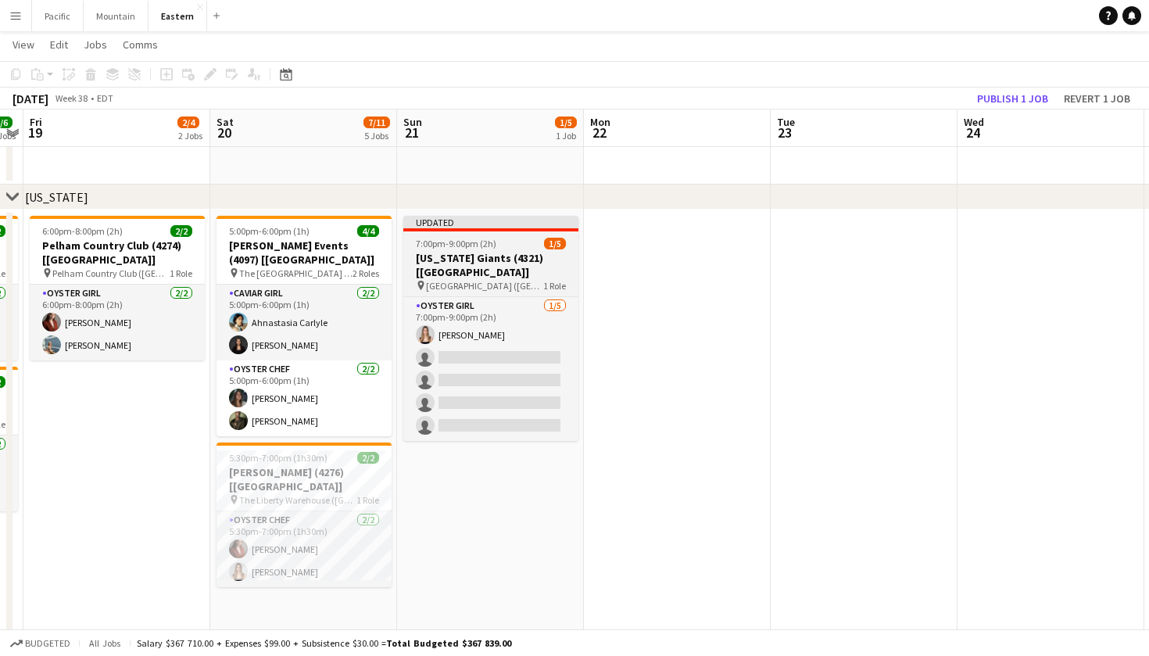
click at [507, 262] on h3 "New York Giants (4321) [NYC]" at bounding box center [490, 265] width 175 height 28
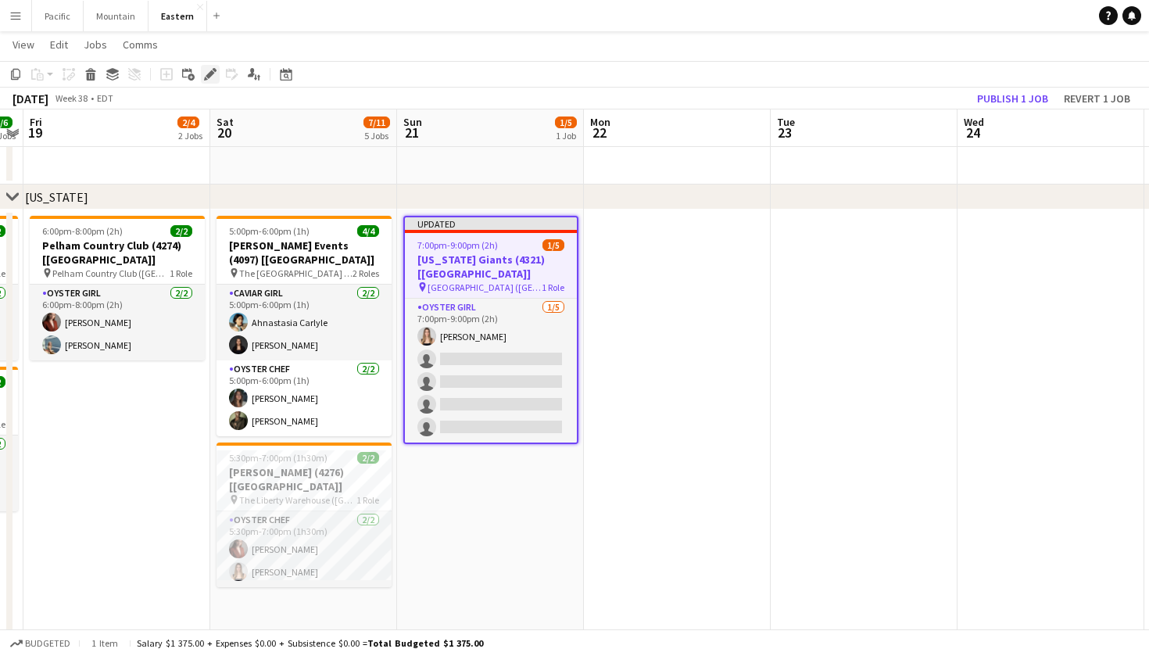
click at [203, 73] on div "Edit" at bounding box center [210, 74] width 19 height 19
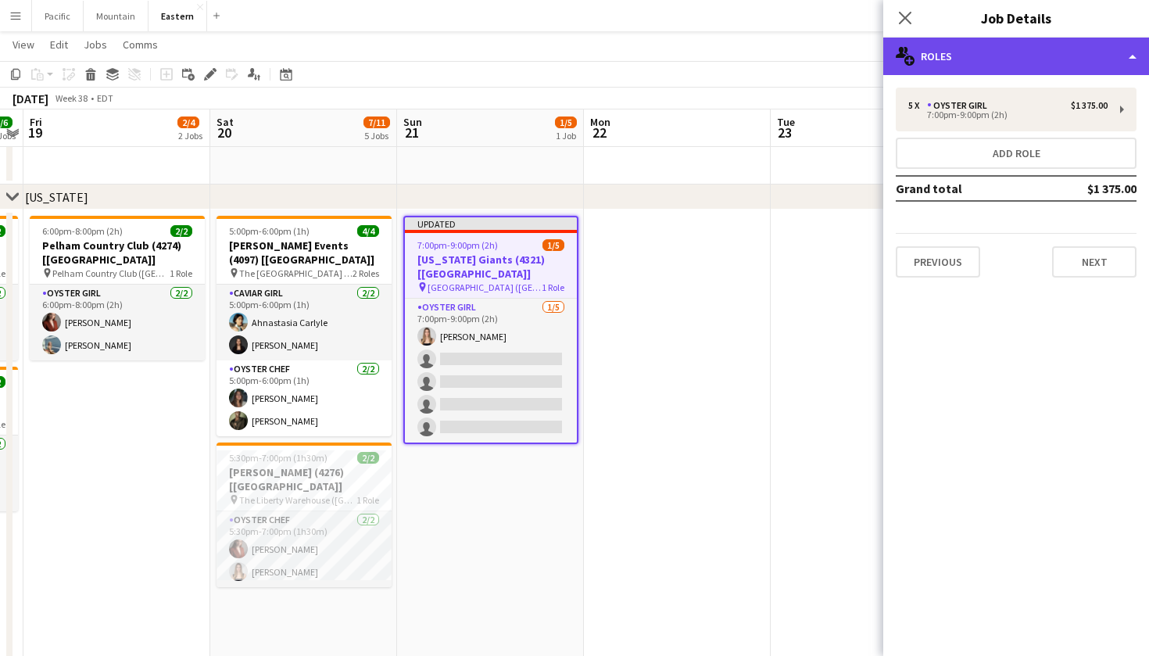
click at [1026, 39] on div "multiple-users-add Roles" at bounding box center [1016, 57] width 266 height 38
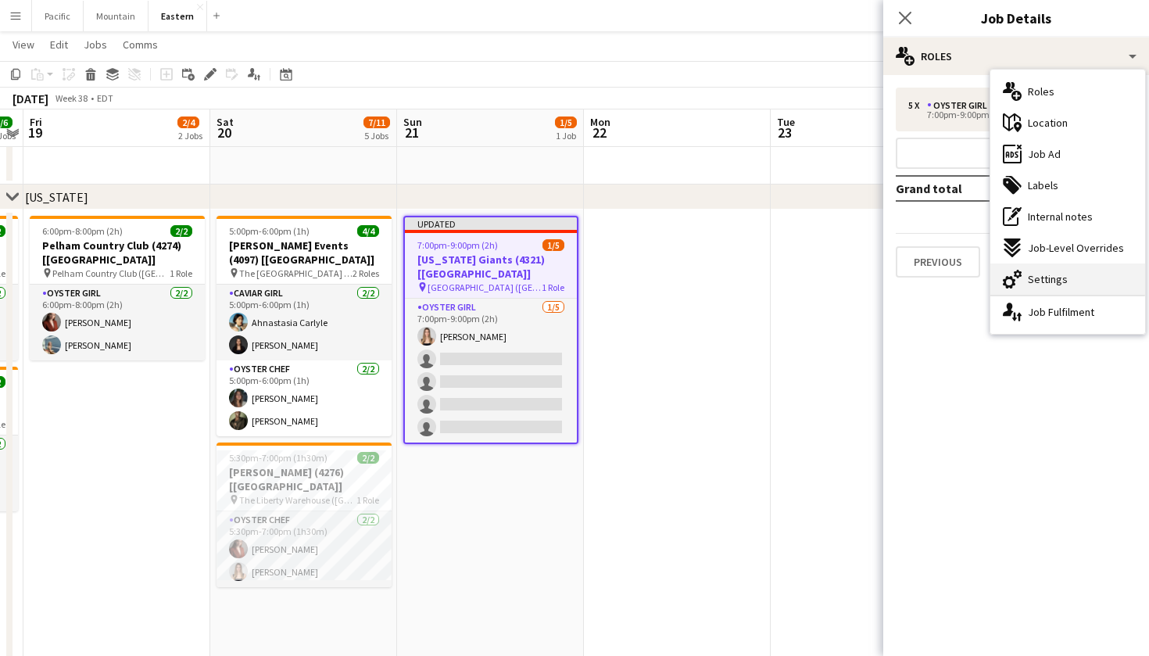
click at [1060, 285] on span "Settings" at bounding box center [1048, 279] width 40 height 14
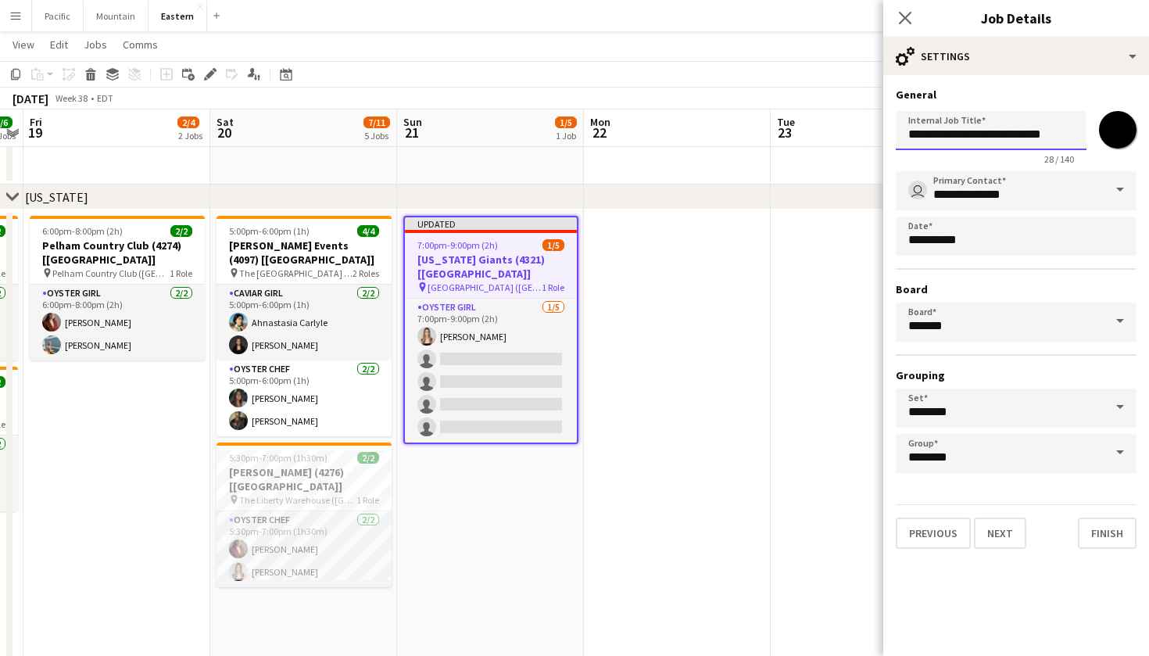
click at [1004, 132] on input "**********" at bounding box center [991, 130] width 191 height 39
click at [911, 20] on icon "Close pop-in" at bounding box center [904, 17] width 15 height 15
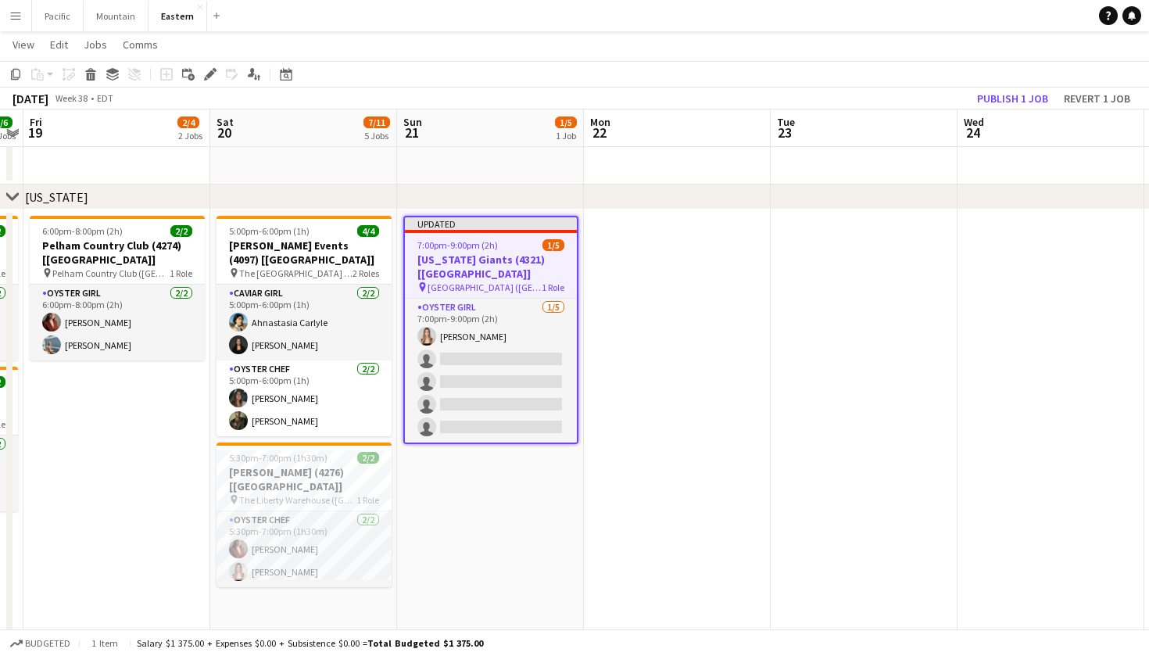
click at [525, 244] on div "7:00pm-9:00pm (2h) 1/5" at bounding box center [491, 245] width 172 height 12
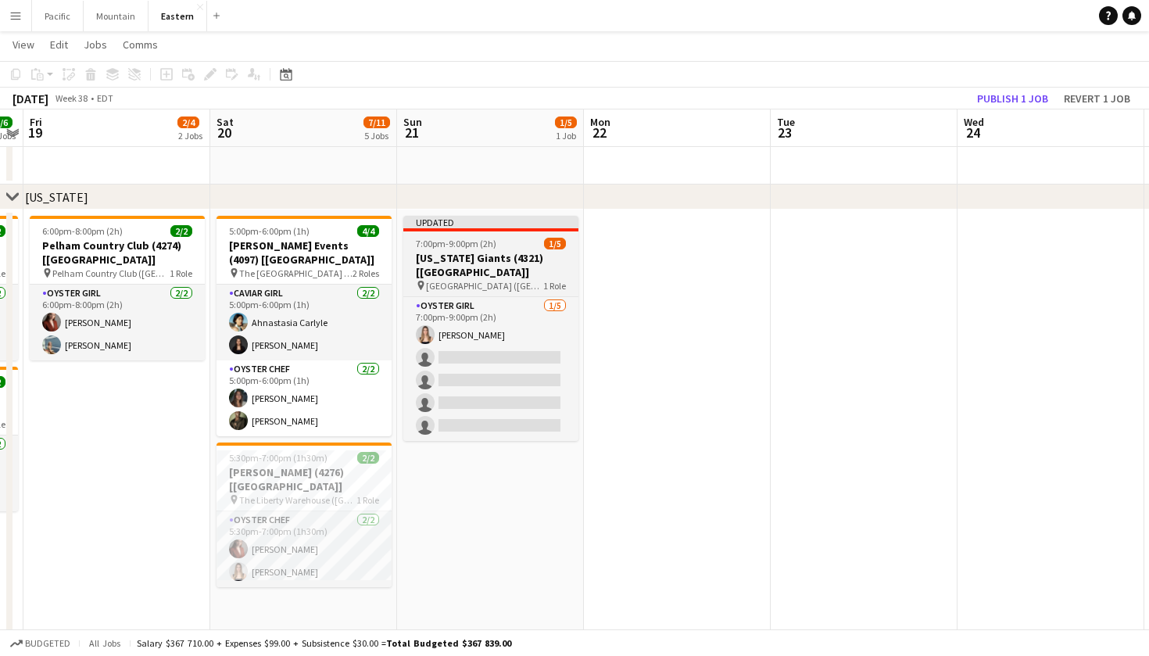
click at [525, 244] on div "7:00pm-9:00pm (2h) 1/5" at bounding box center [490, 244] width 175 height 12
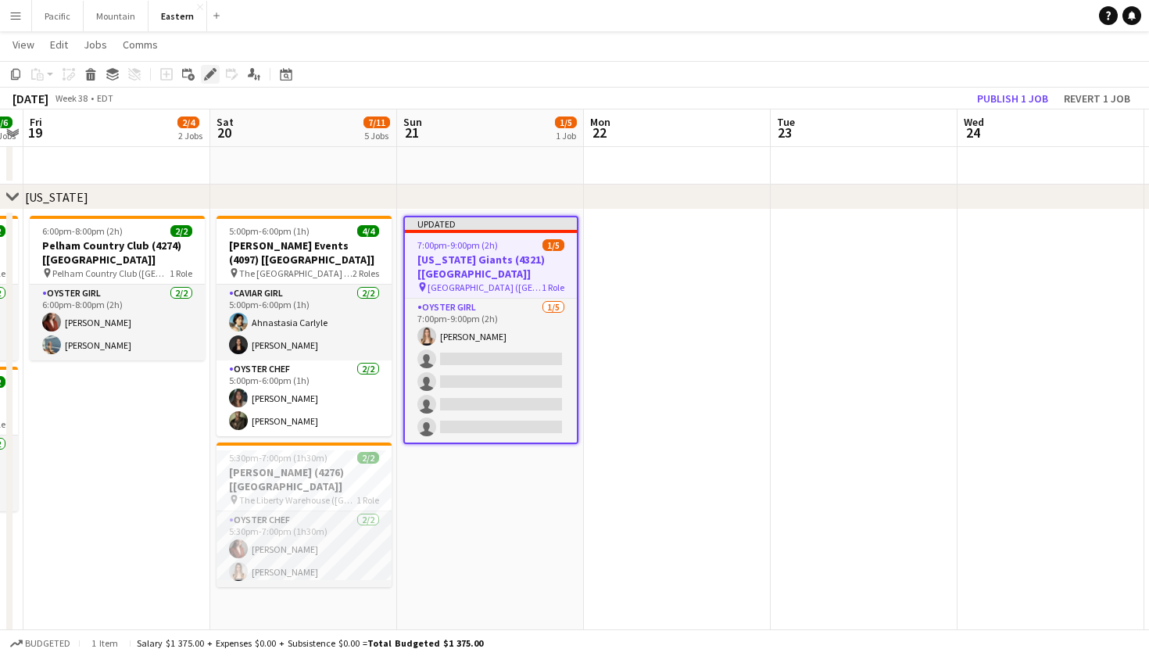
click at [210, 69] on icon "Edit" at bounding box center [210, 74] width 13 height 13
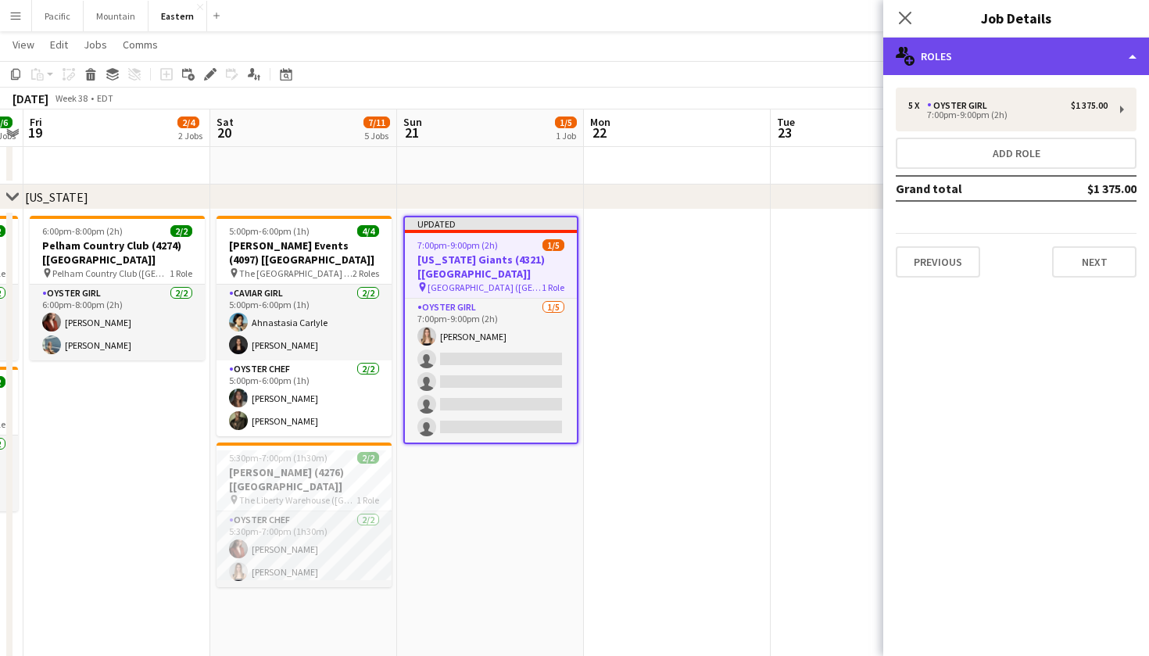
click at [1017, 65] on div "multiple-users-add Roles" at bounding box center [1016, 57] width 266 height 38
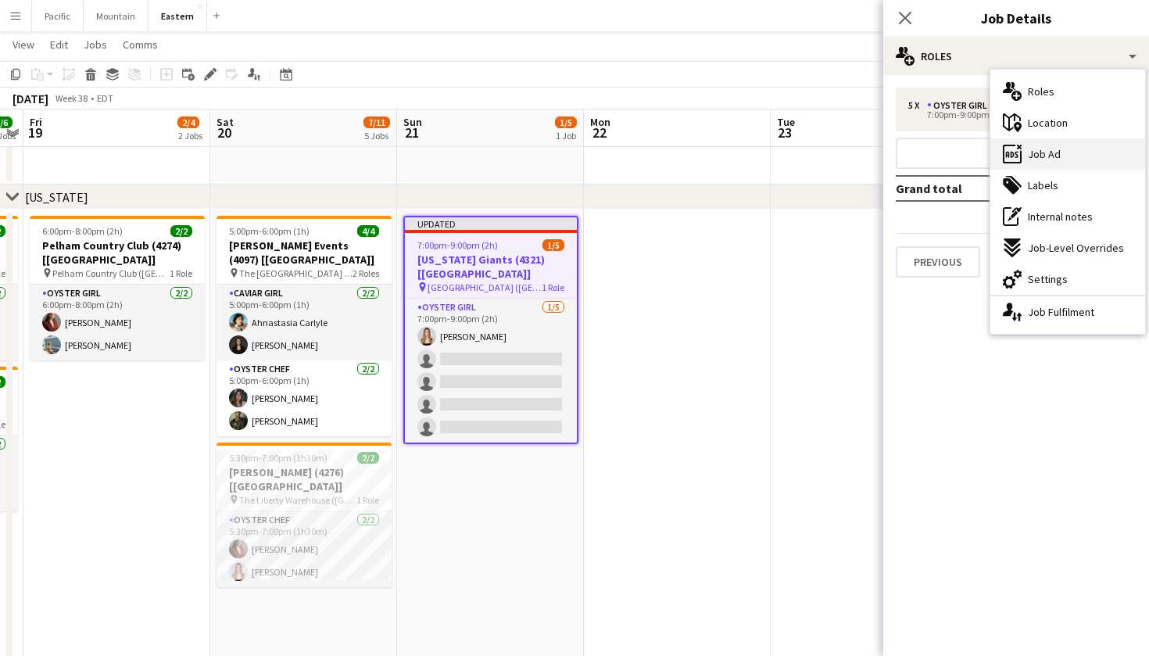
click at [1060, 160] on div "ads-window Job Ad" at bounding box center [1067, 153] width 155 height 31
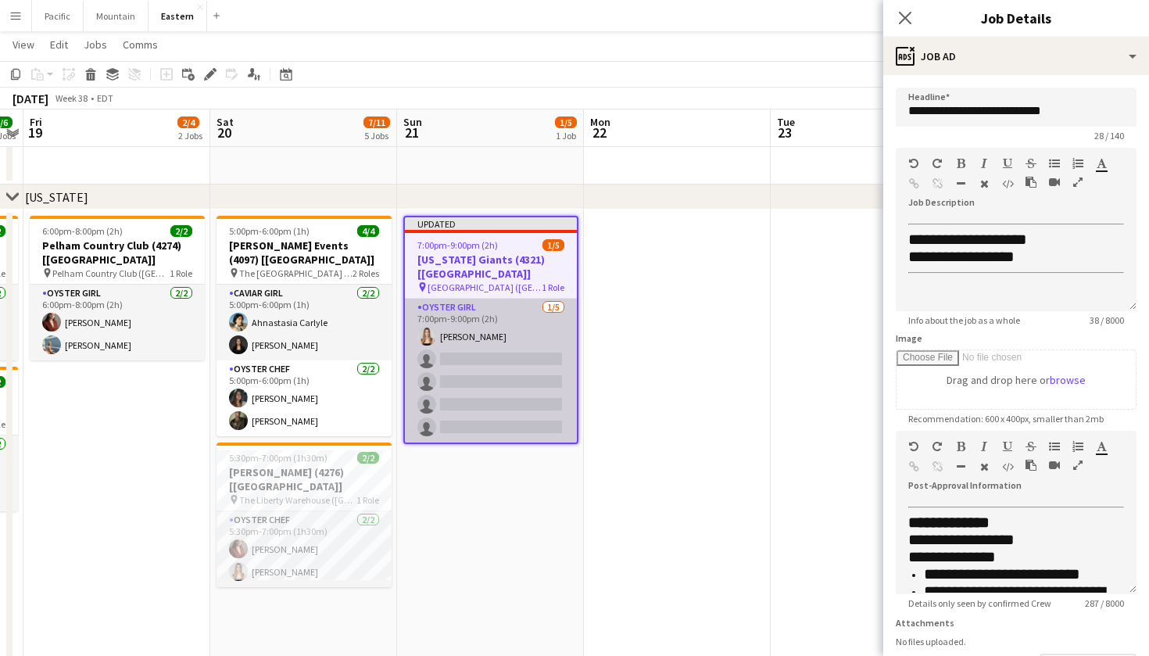
click at [493, 311] on app-card-role "Oyster Girl 1/5 7:00pm-9:00pm (2h) Diana Barbosa Da Silva single-neutral-action…" at bounding box center [491, 371] width 172 height 144
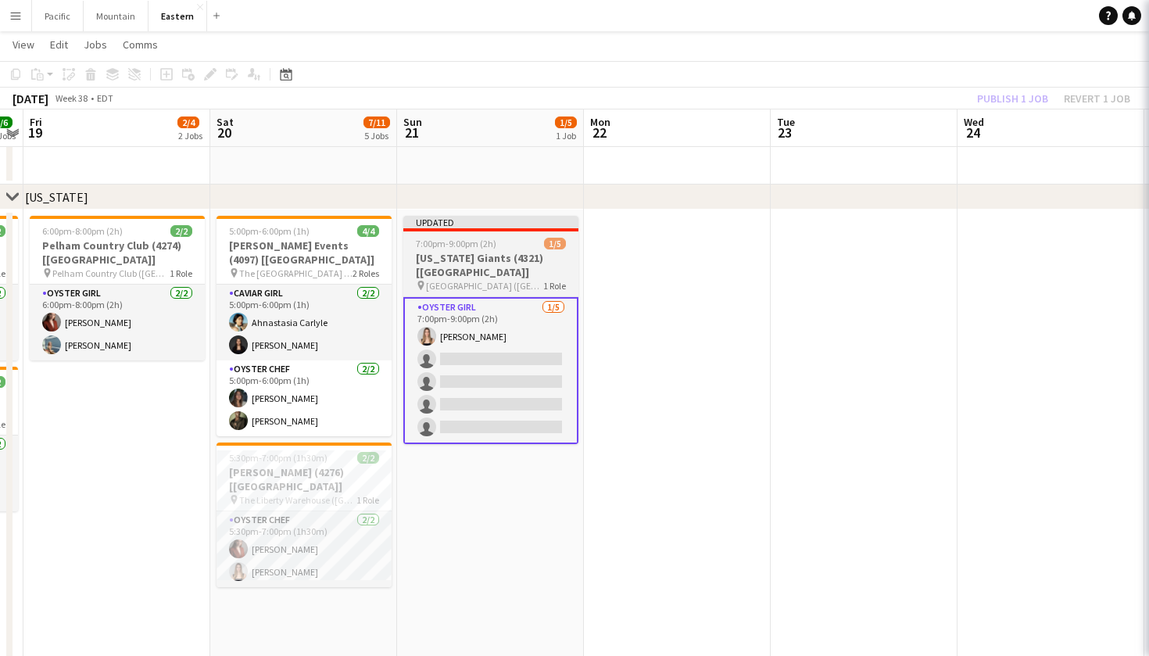
click at [518, 259] on h3 "New York Giants (4321) [NYC]" at bounding box center [490, 265] width 175 height 28
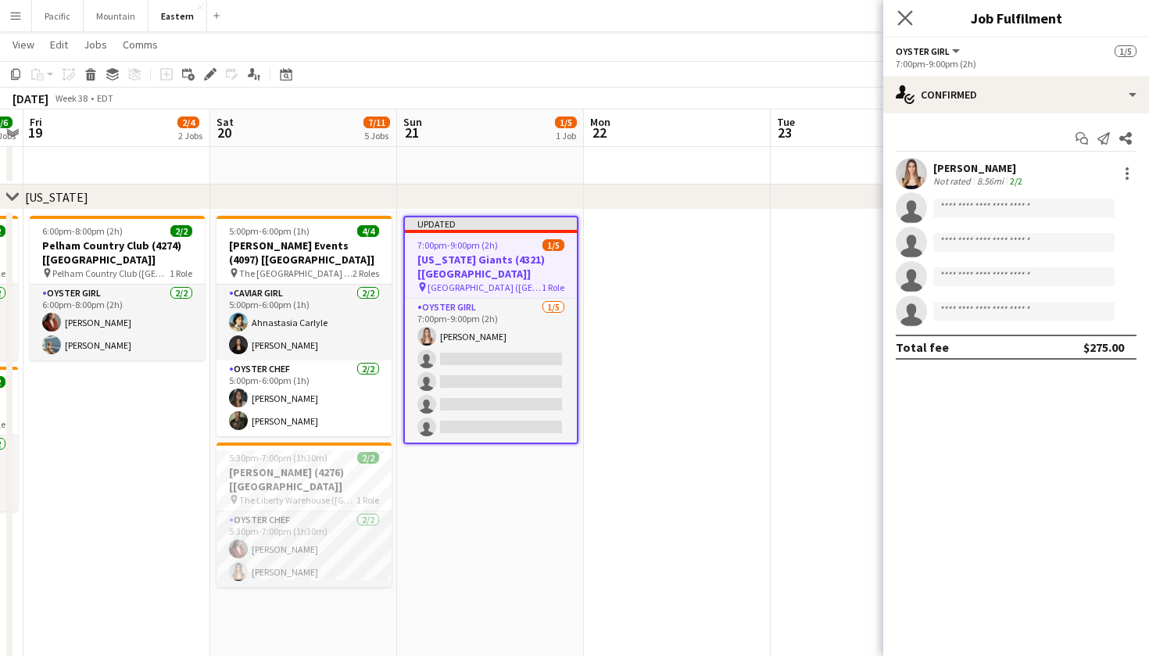
click at [904, 25] on app-icon "Close pop-in" at bounding box center [905, 18] width 23 height 23
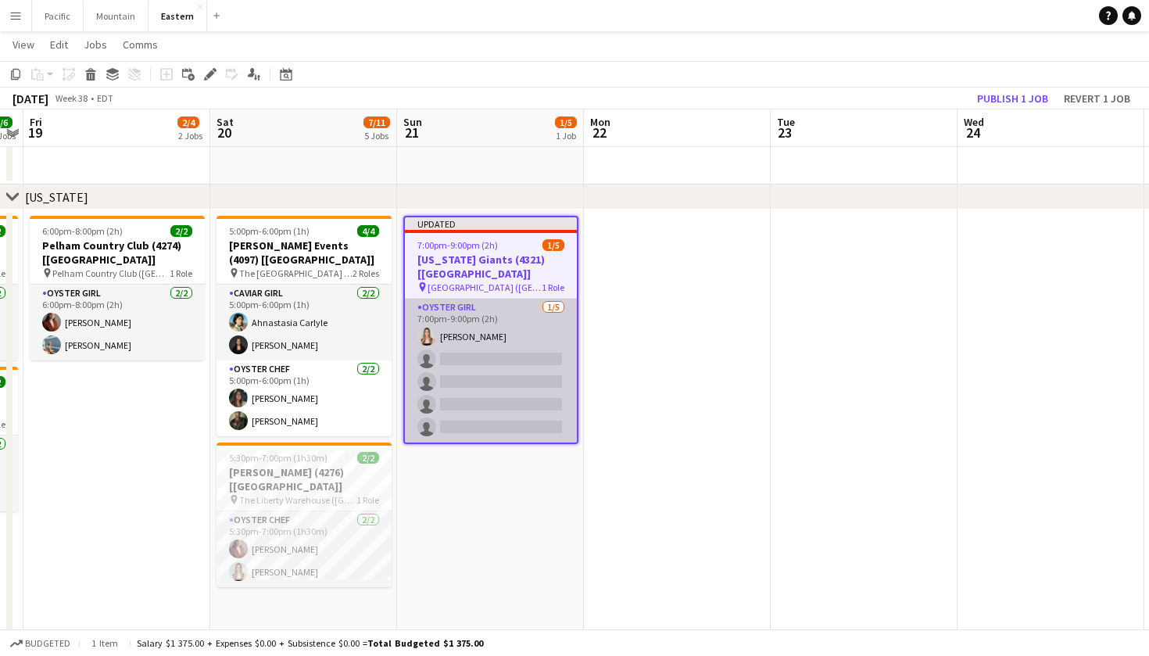
click at [528, 313] on app-card-role "Oyster Girl 1/5 7:00pm-9:00pm (2h) Diana Barbosa Da Silva single-neutral-action…" at bounding box center [491, 371] width 172 height 144
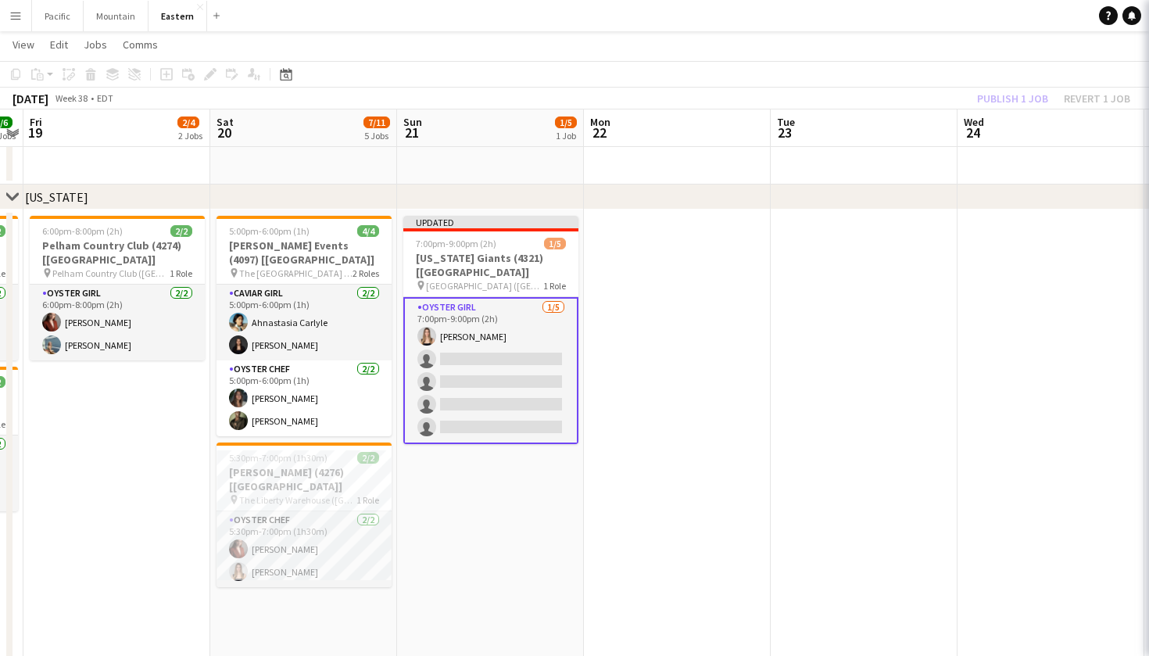
click at [537, 250] on app-job-card "Updated 7:00pm-9:00pm (2h) 1/5 New York Giants (4321) [NYC] pin MetLife Stadium…" at bounding box center [490, 330] width 175 height 228
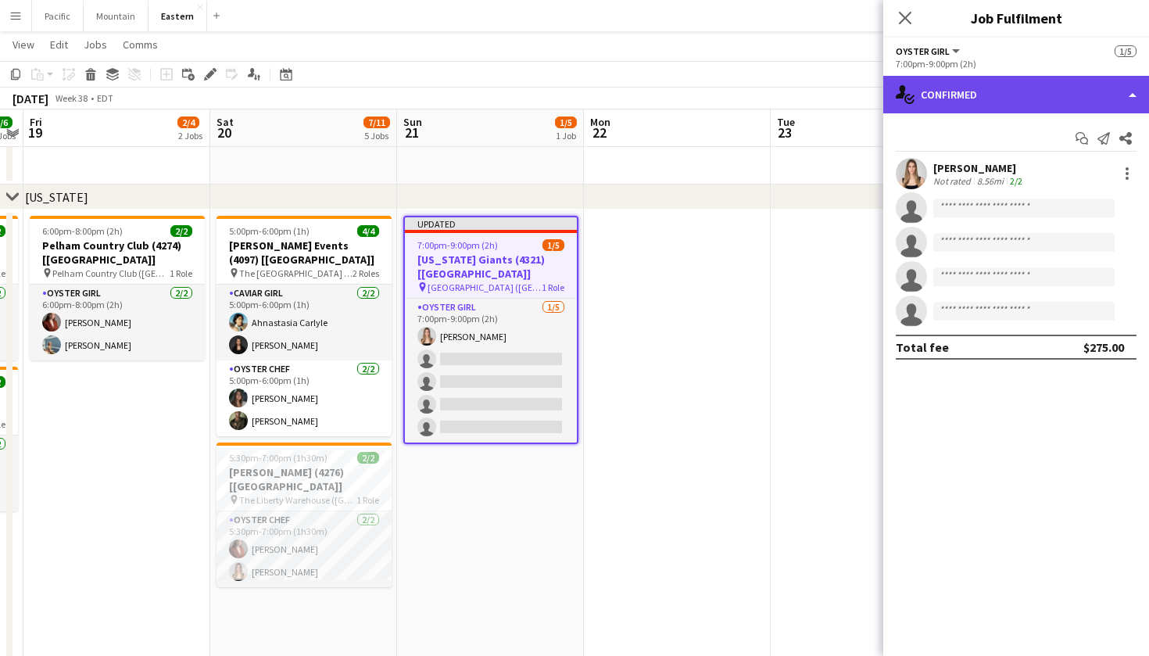
click at [1022, 105] on div "single-neutral-actions-check-2 Confirmed" at bounding box center [1016, 95] width 266 height 38
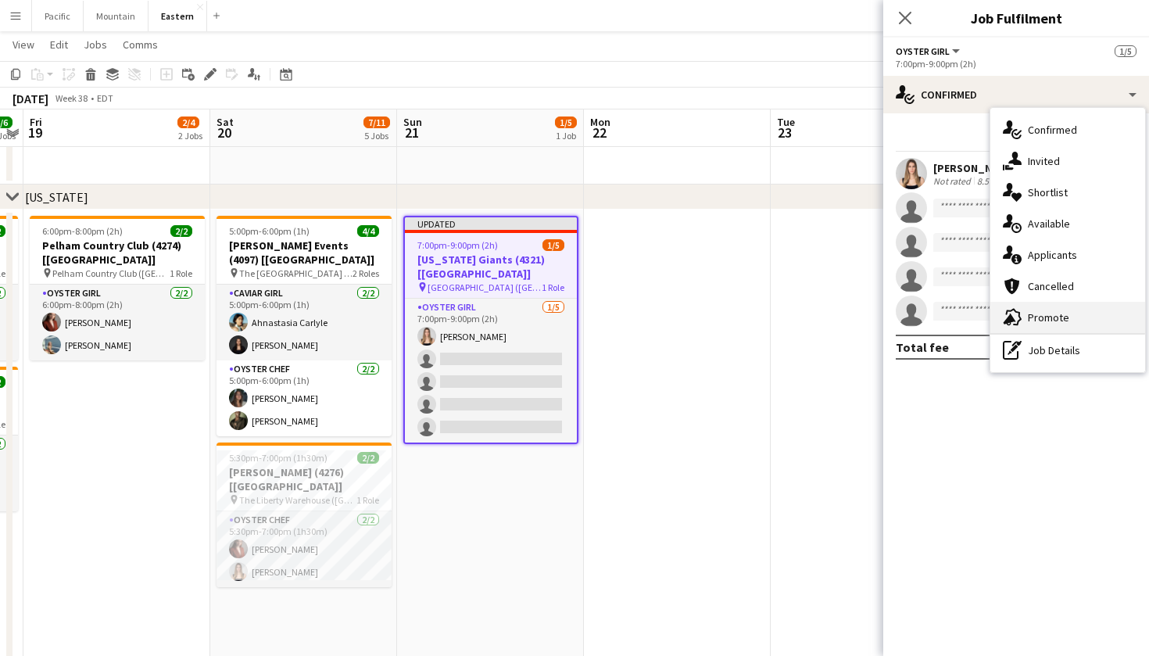
click at [1053, 318] on span "Promote" at bounding box center [1048, 317] width 41 height 14
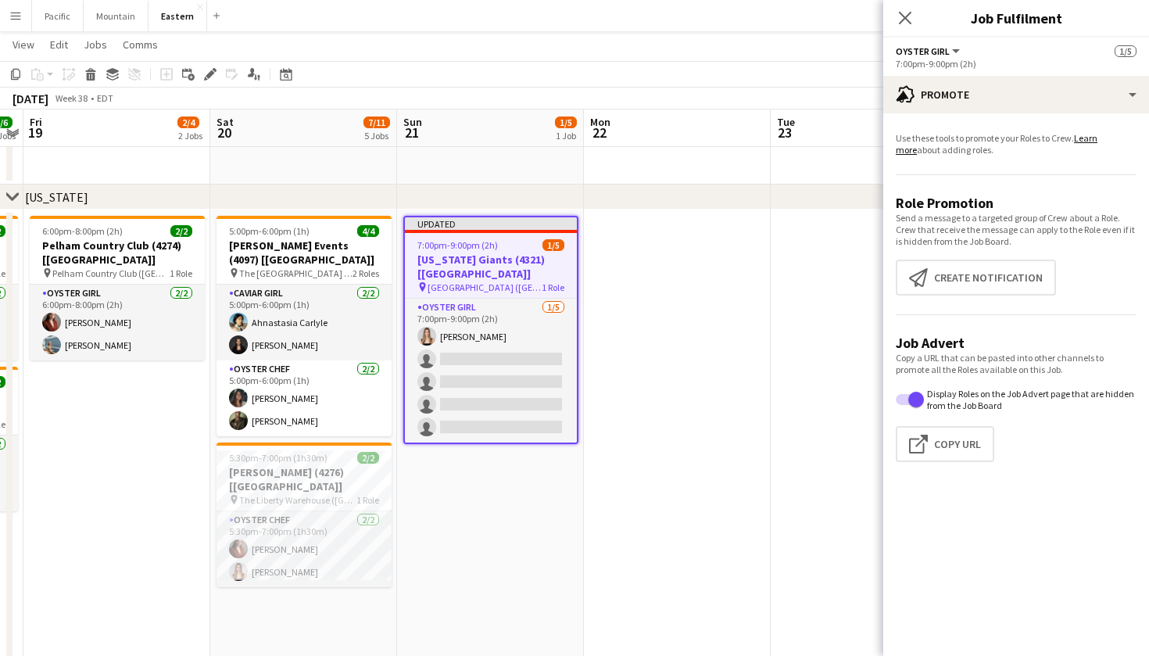
click at [968, 256] on app-promote-tab "Use these tools to promote your Roles to Crew. Learn more about adding roles. R…" at bounding box center [1016, 300] width 266 height 349
click at [968, 257] on app-promote-tab "Use these tools to promote your Roles to Crew. Learn more about adding roles. R…" at bounding box center [1016, 300] width 266 height 349
click at [986, 270] on button "Create notification Create notification" at bounding box center [976, 278] width 160 height 36
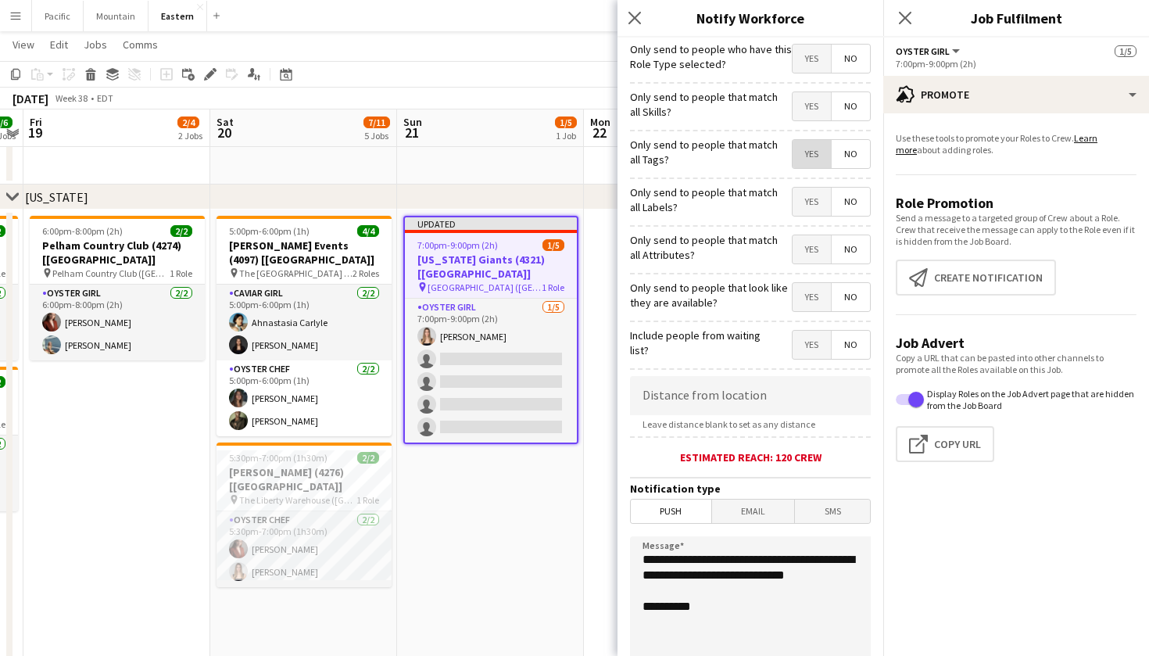
click at [809, 156] on span "Yes" at bounding box center [812, 154] width 38 height 28
drag, startPoint x: 718, startPoint y: 589, endPoint x: 628, endPoint y: 550, distance: 99.1
click at [628, 550] on form "**********" at bounding box center [751, 449] width 266 height 823
click at [653, 593] on textarea "**********" at bounding box center [750, 632] width 241 height 192
click at [643, 593] on textarea "**********" at bounding box center [750, 632] width 241 height 192
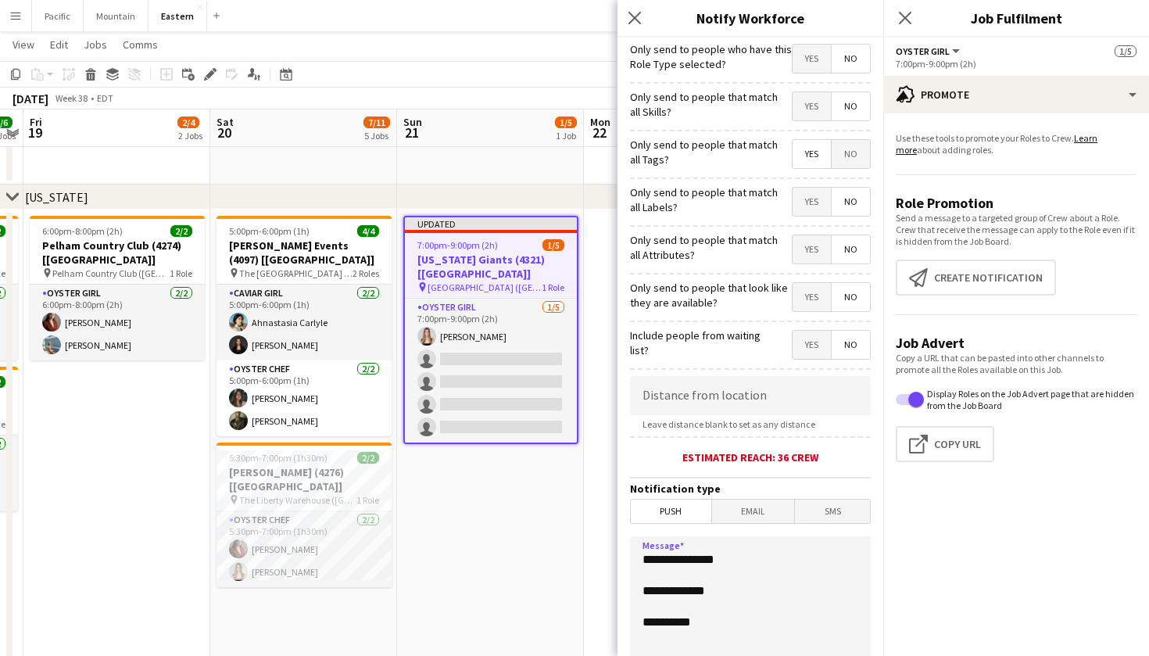
click at [732, 595] on textarea "**********" at bounding box center [750, 632] width 241 height 192
paste textarea "**********"
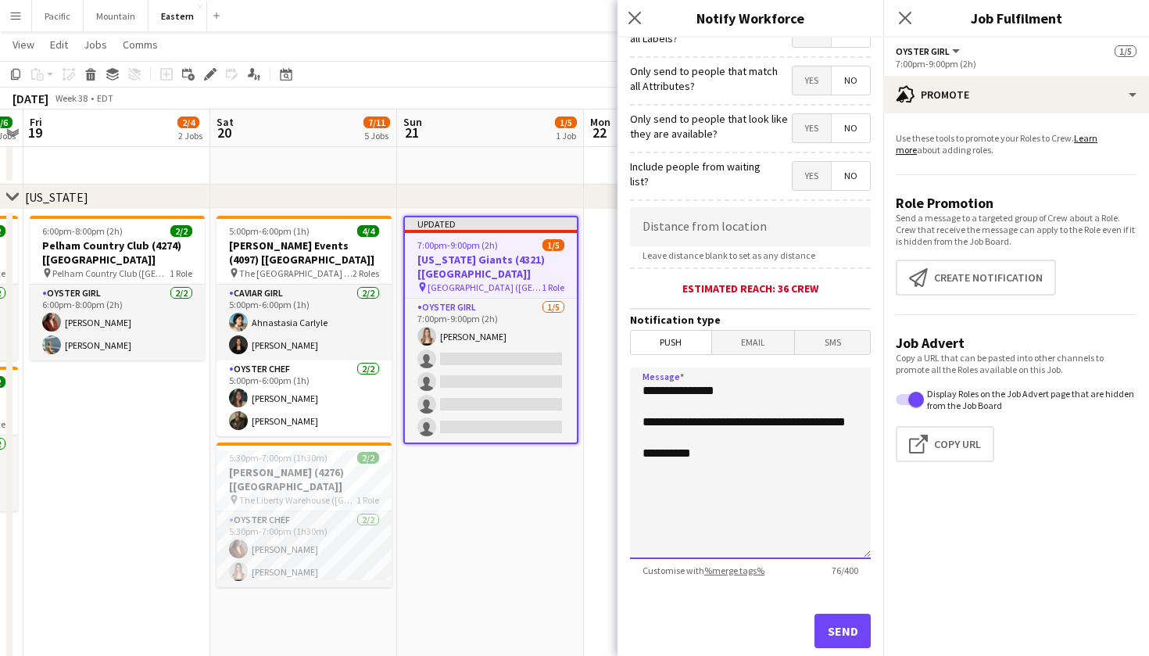
scroll to position [180, 0]
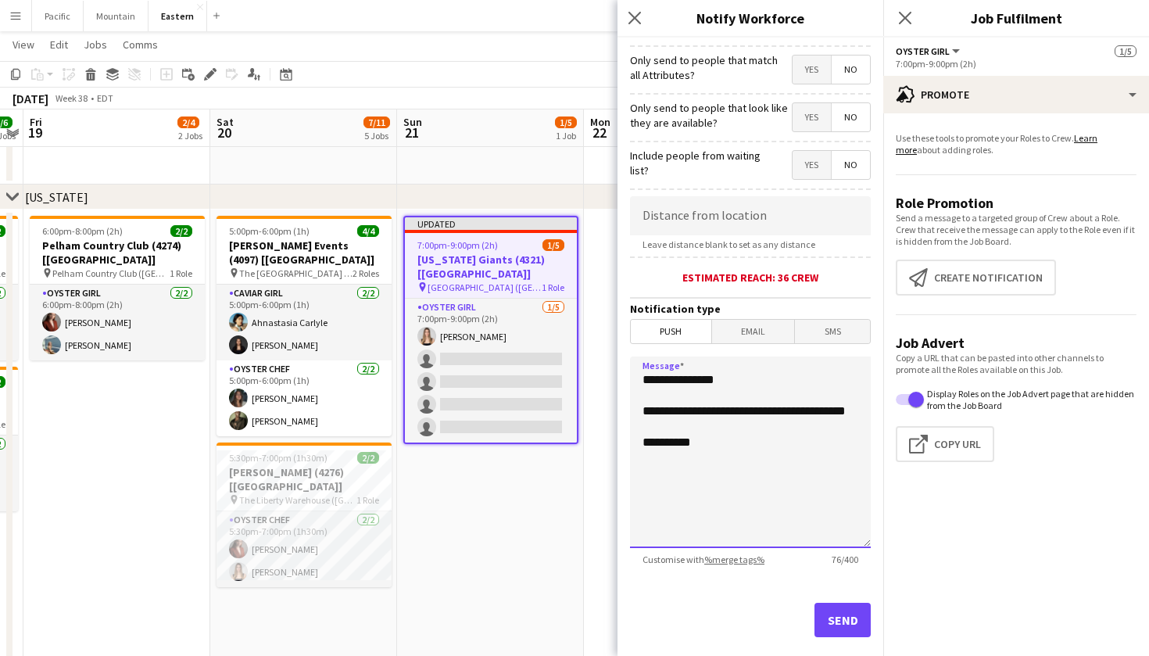
drag, startPoint x: 805, startPoint y: 414, endPoint x: 843, endPoint y: 414, distance: 38.3
click at [843, 414] on textarea "**********" at bounding box center [750, 452] width 241 height 192
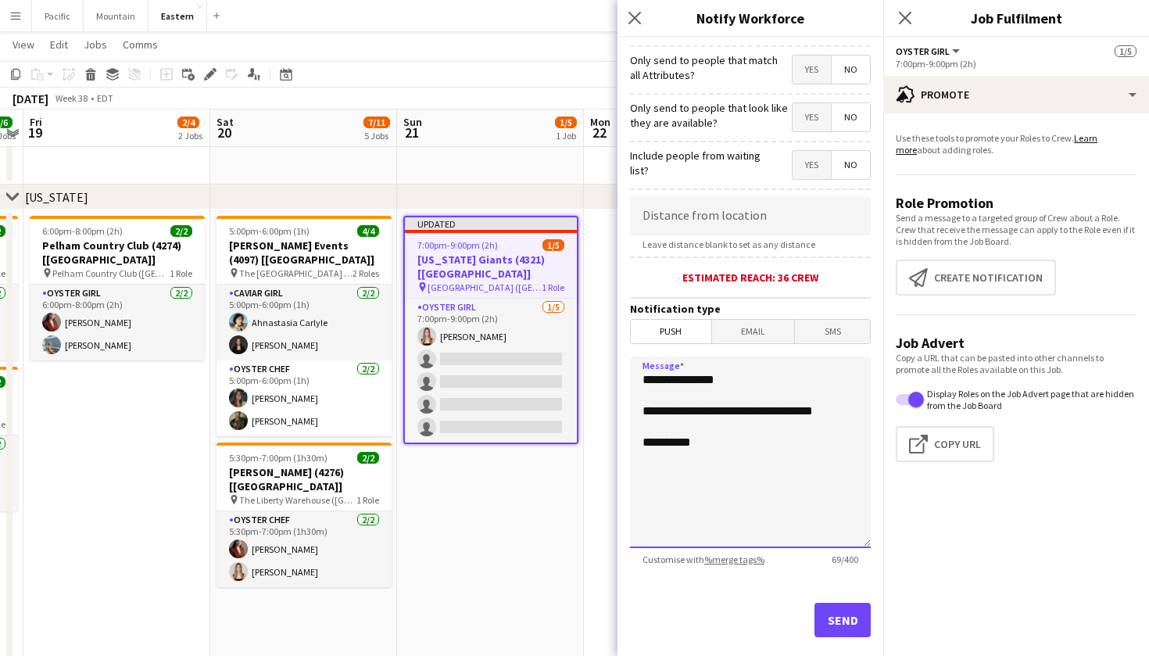
type textarea "**********"
click at [848, 621] on button "Send" at bounding box center [843, 620] width 56 height 34
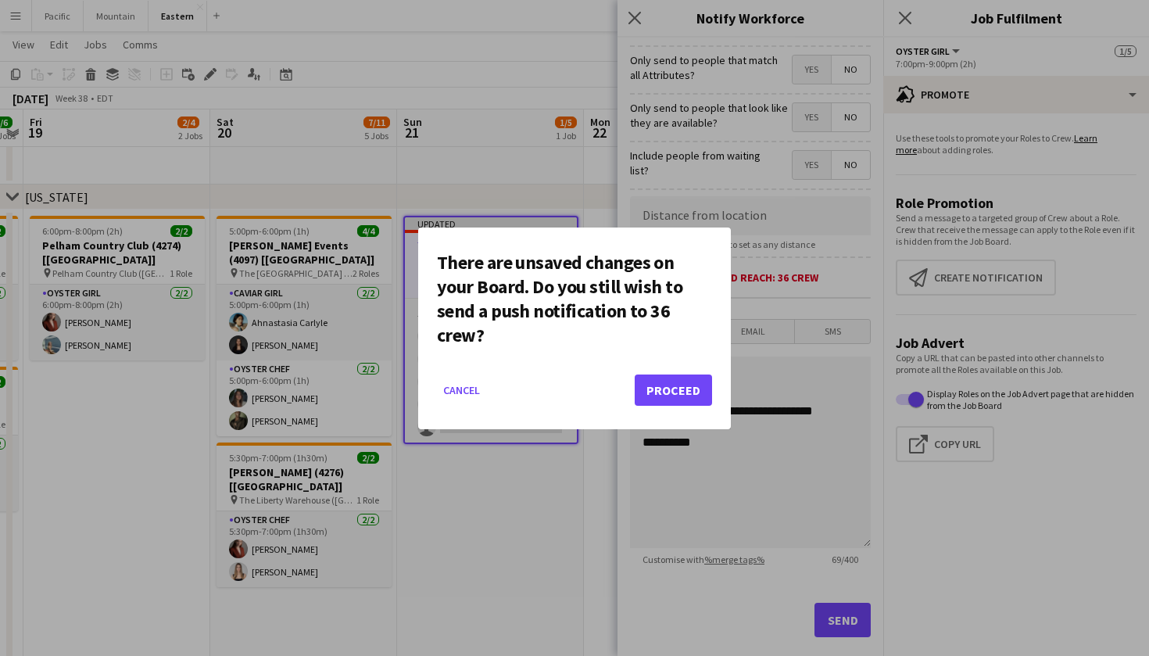
scroll to position [0, 0]
click at [644, 388] on button "Proceed" at bounding box center [673, 389] width 77 height 31
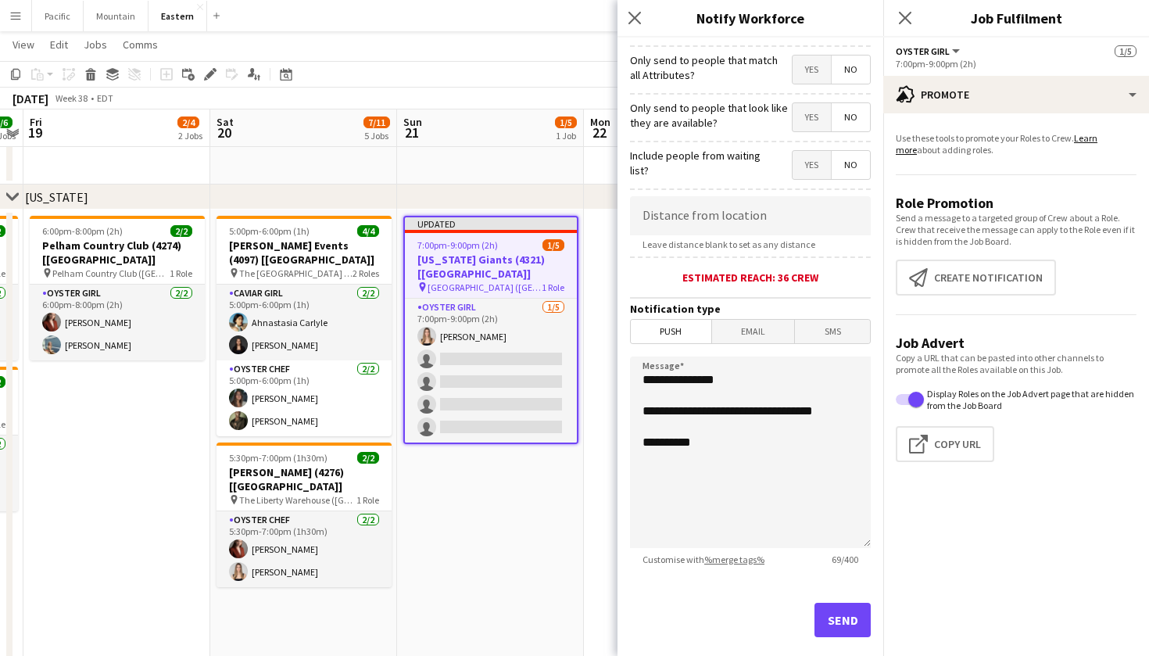
scroll to position [557, 0]
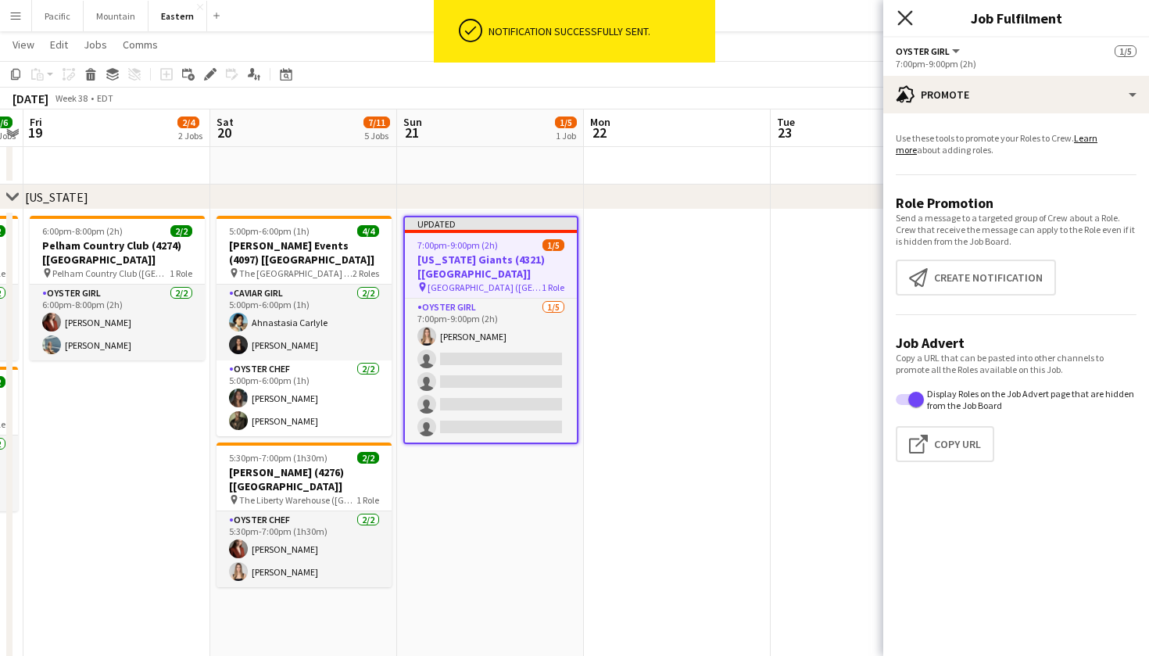
click at [904, 17] on icon at bounding box center [904, 17] width 15 height 15
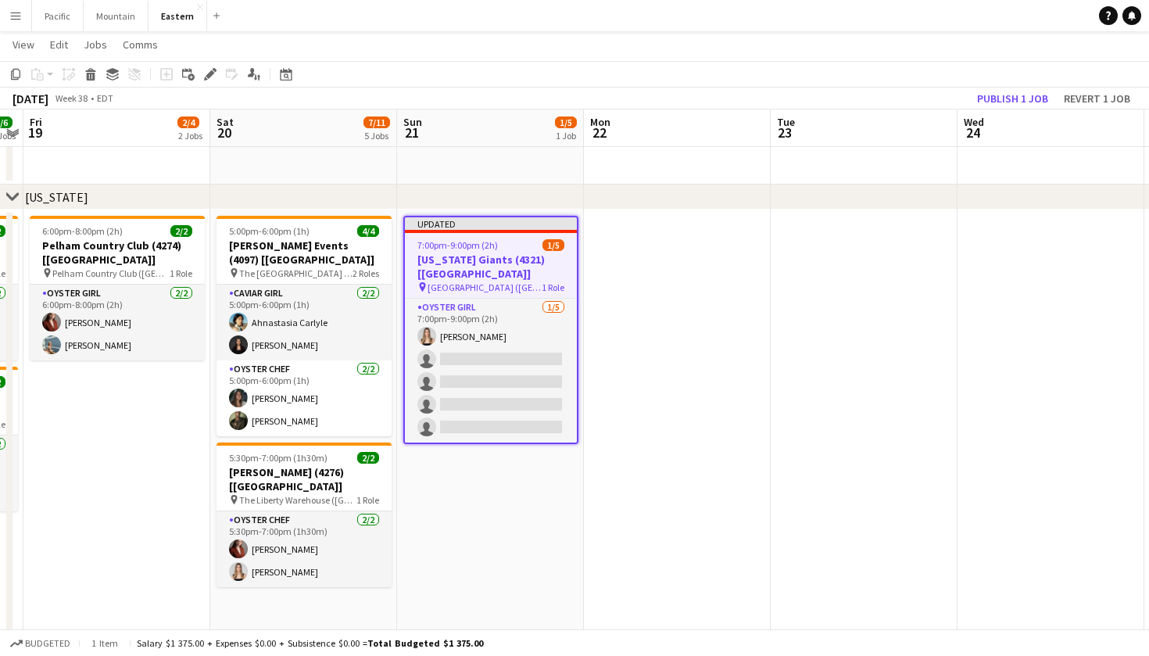
click at [13, 21] on button "Menu" at bounding box center [15, 15] width 31 height 31
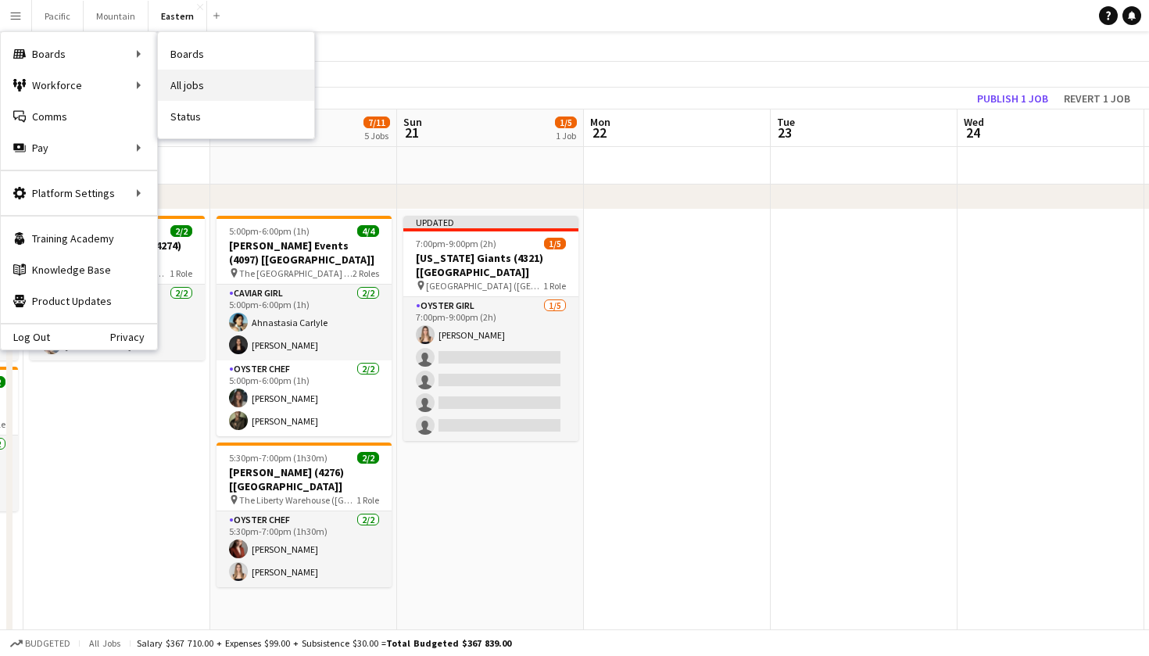
click at [228, 84] on link "All jobs" at bounding box center [236, 85] width 156 height 31
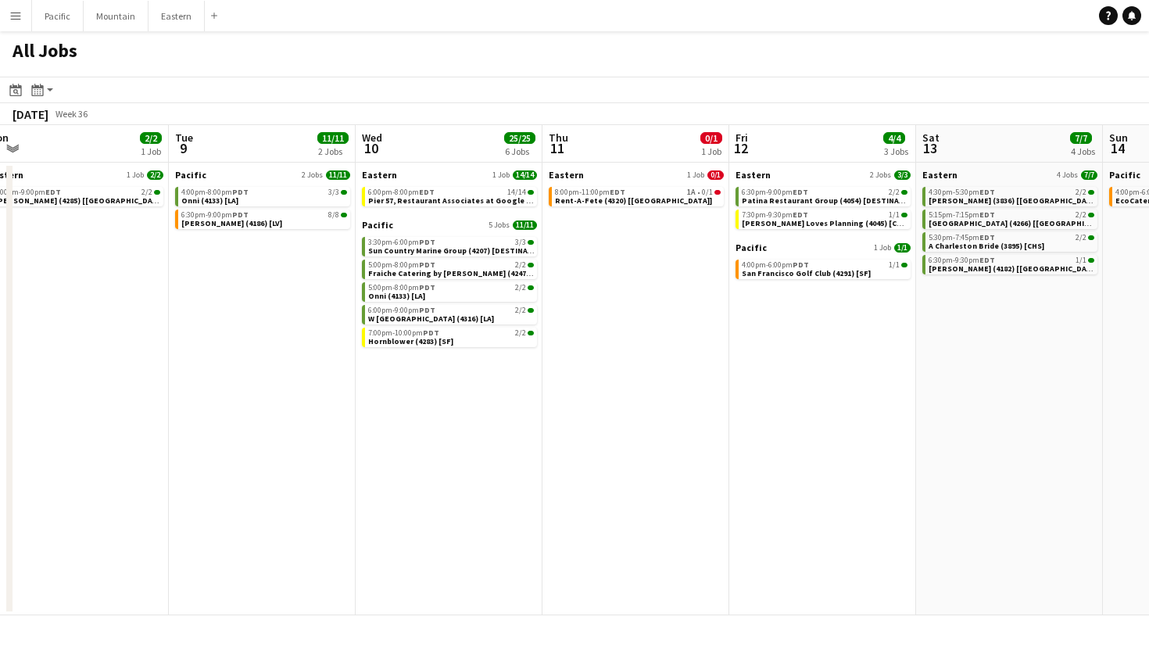
scroll to position [0, 413]
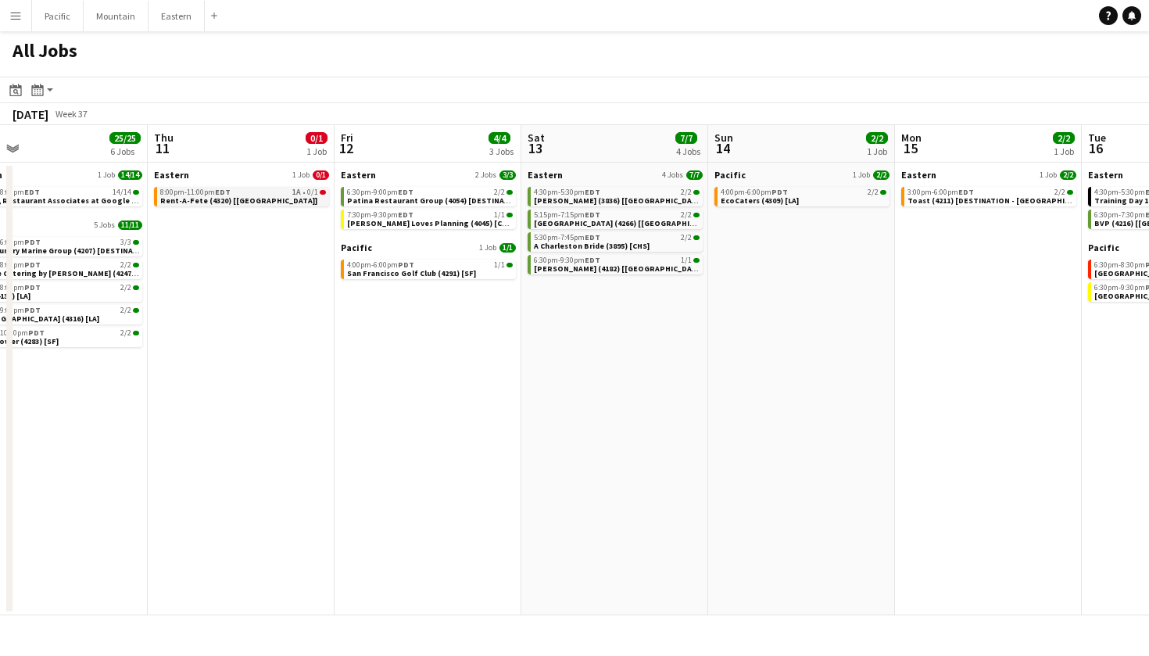
click at [288, 199] on link "8:00pm-11:00pm EDT 1A • 0/1 Rent-A-Fete (4320) [NYC]" at bounding box center [243, 196] width 166 height 18
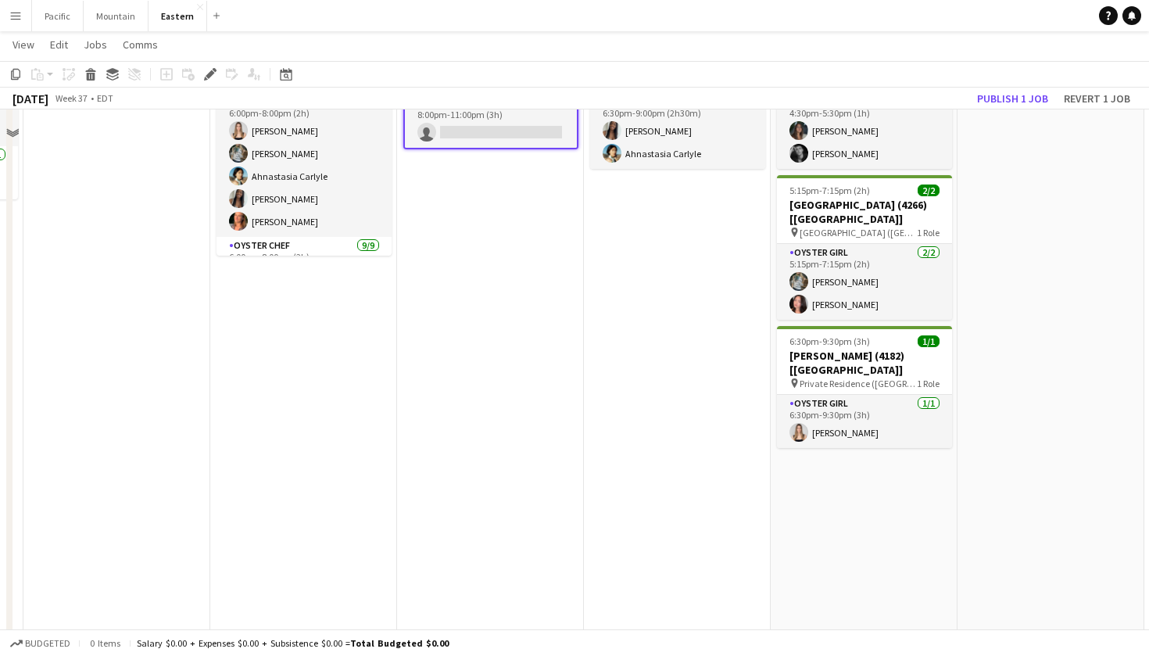
scroll to position [522, 0]
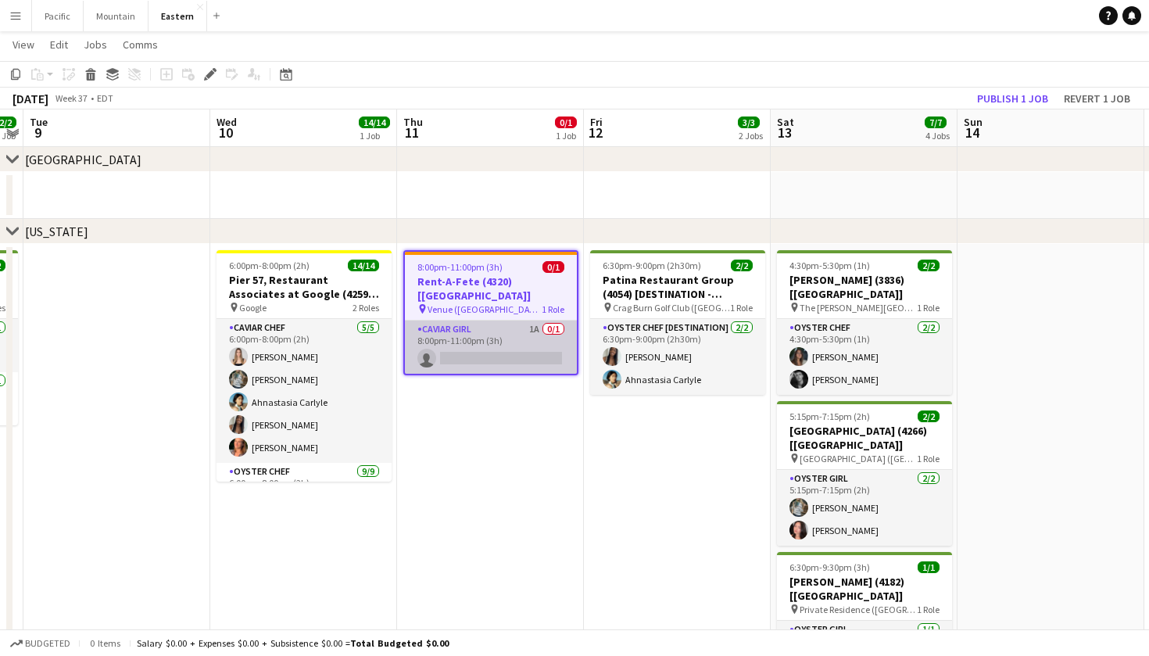
click at [518, 340] on app-card-role "Caviar Girl 1A 0/1 8:00pm-11:00pm (3h) single-neutral-actions" at bounding box center [491, 347] width 172 height 53
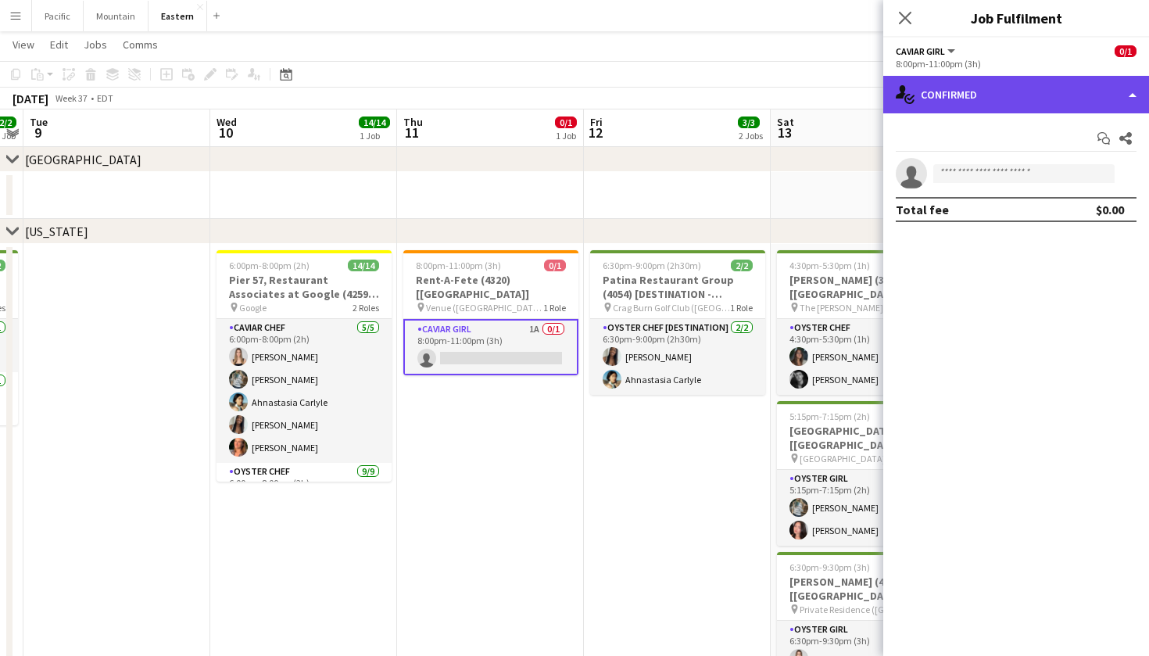
click at [1104, 95] on div "single-neutral-actions-check-2 Confirmed" at bounding box center [1016, 95] width 266 height 38
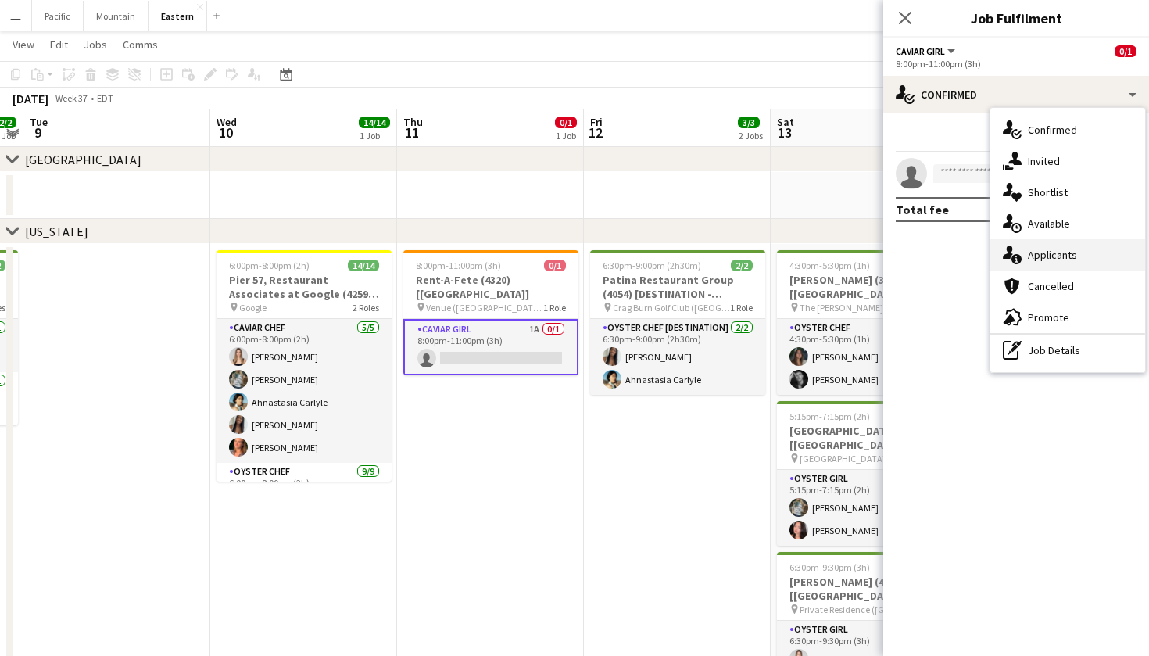
click at [1060, 257] on span "Applicants" at bounding box center [1052, 255] width 49 height 14
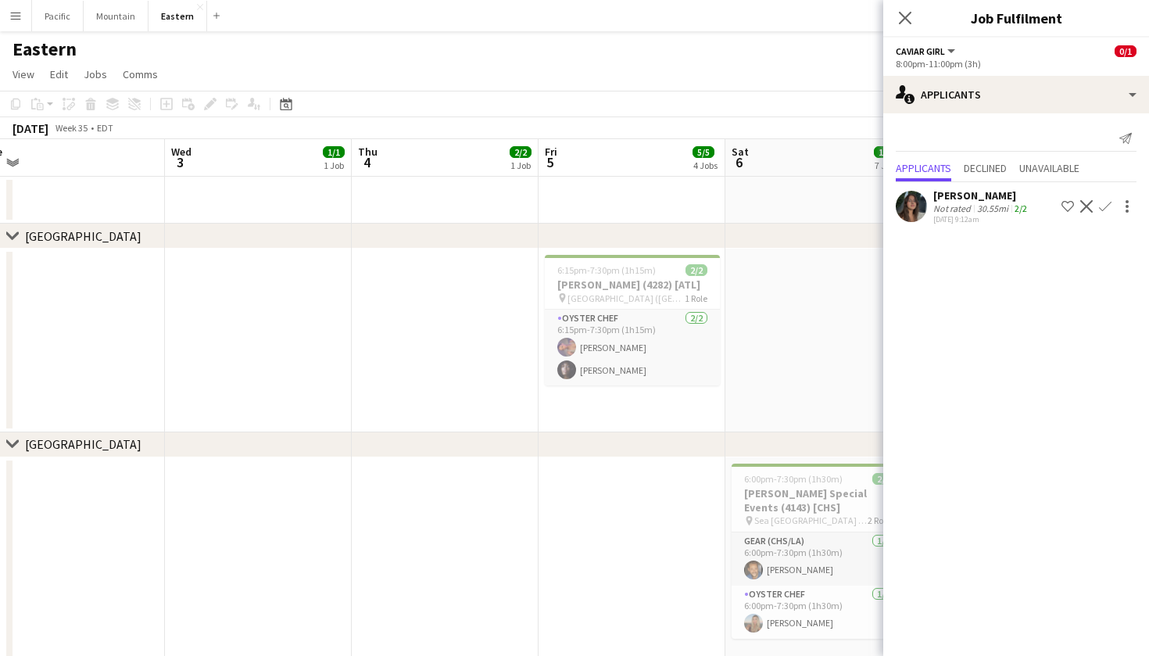
scroll to position [0, 771]
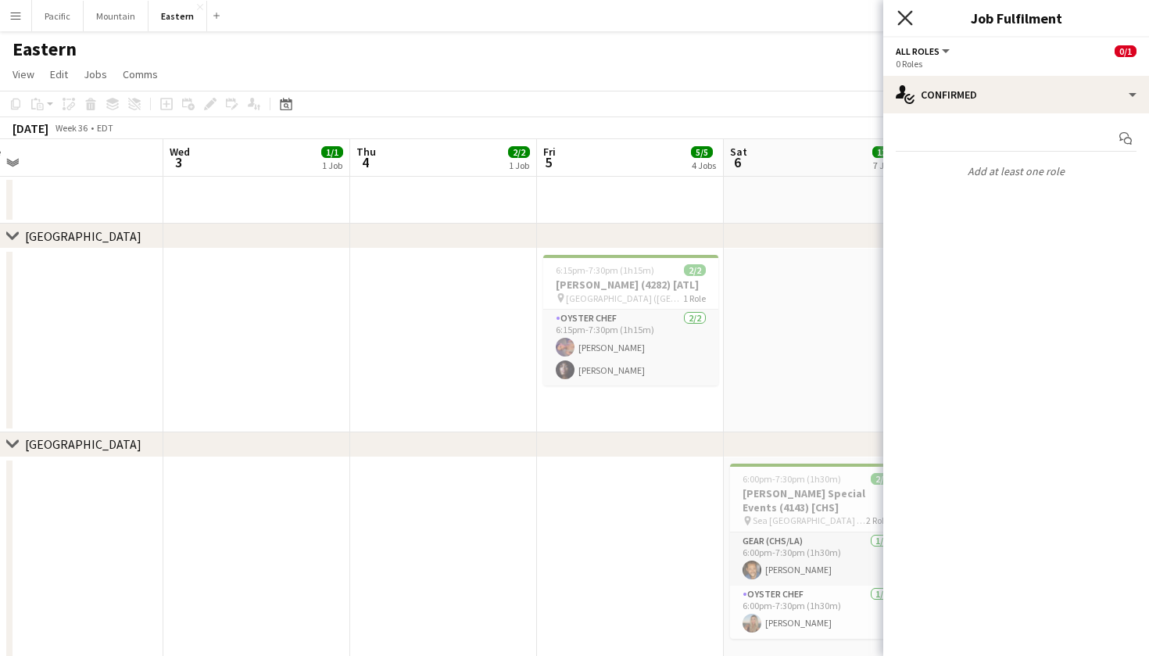
click at [904, 16] on icon at bounding box center [904, 17] width 15 height 15
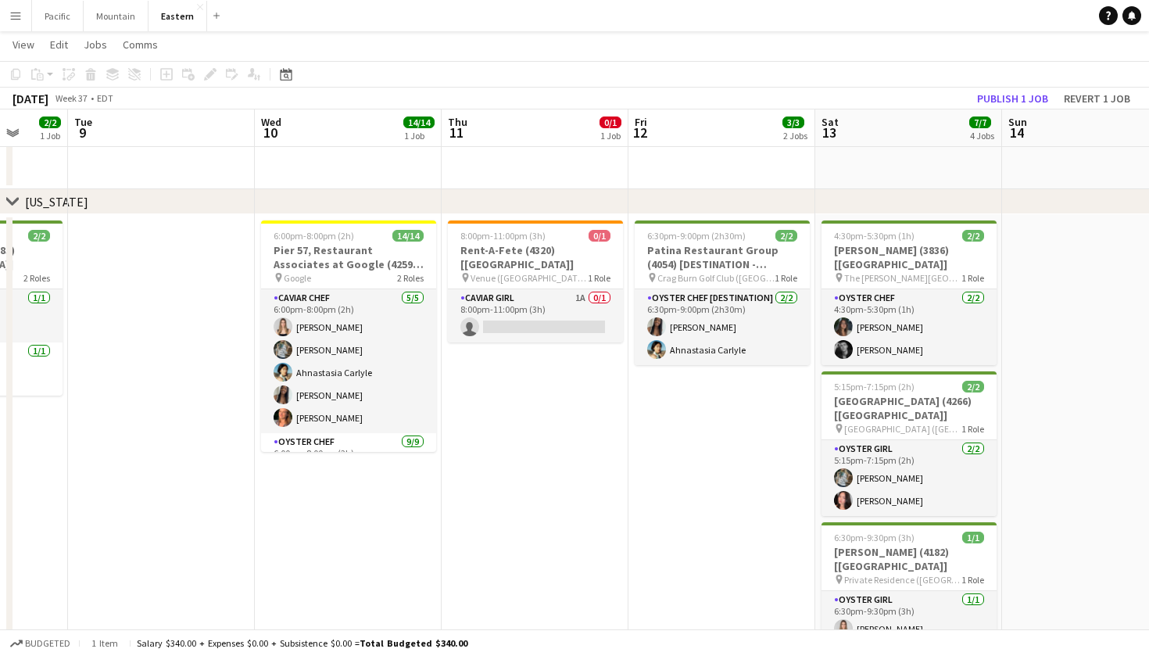
scroll to position [0, 493]
click at [602, 308] on app-card-role "Caviar Girl 1A 0/1 8:00pm-11:00pm (3h) single-neutral-actions" at bounding box center [534, 315] width 175 height 53
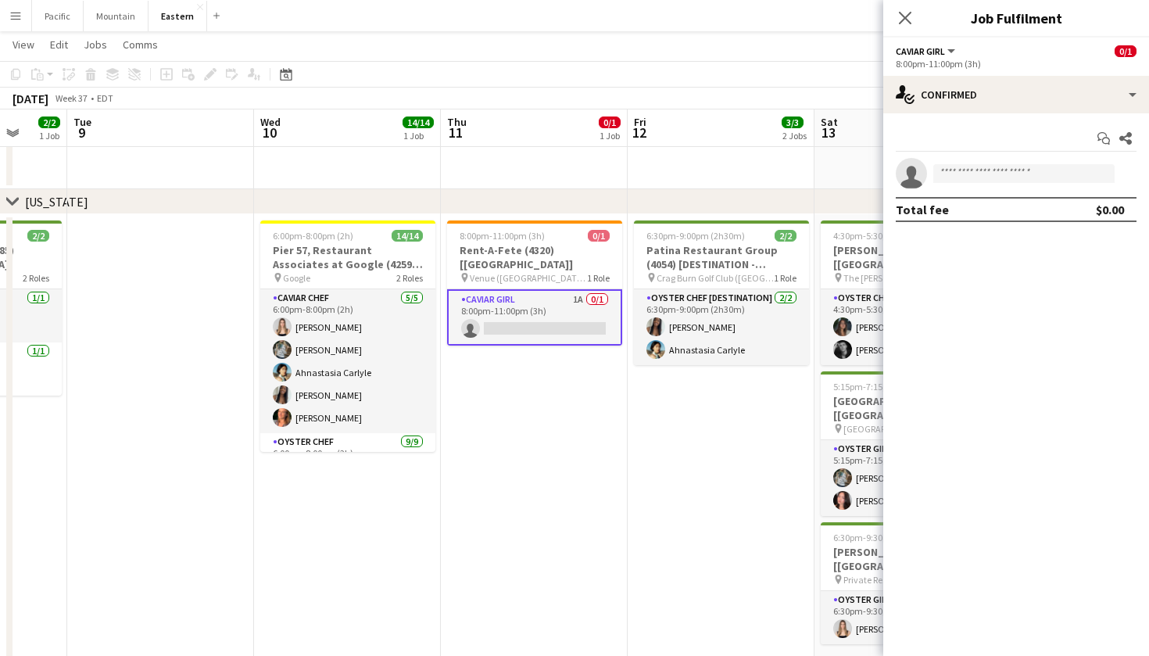
click at [576, 356] on app-date-cell "8:00pm-11:00pm (3h) 0/1 Rent-A-Fete (4320) [[GEOGRAPHIC_DATA]] pin Venue ([GEOG…" at bounding box center [534, 663] width 187 height 898
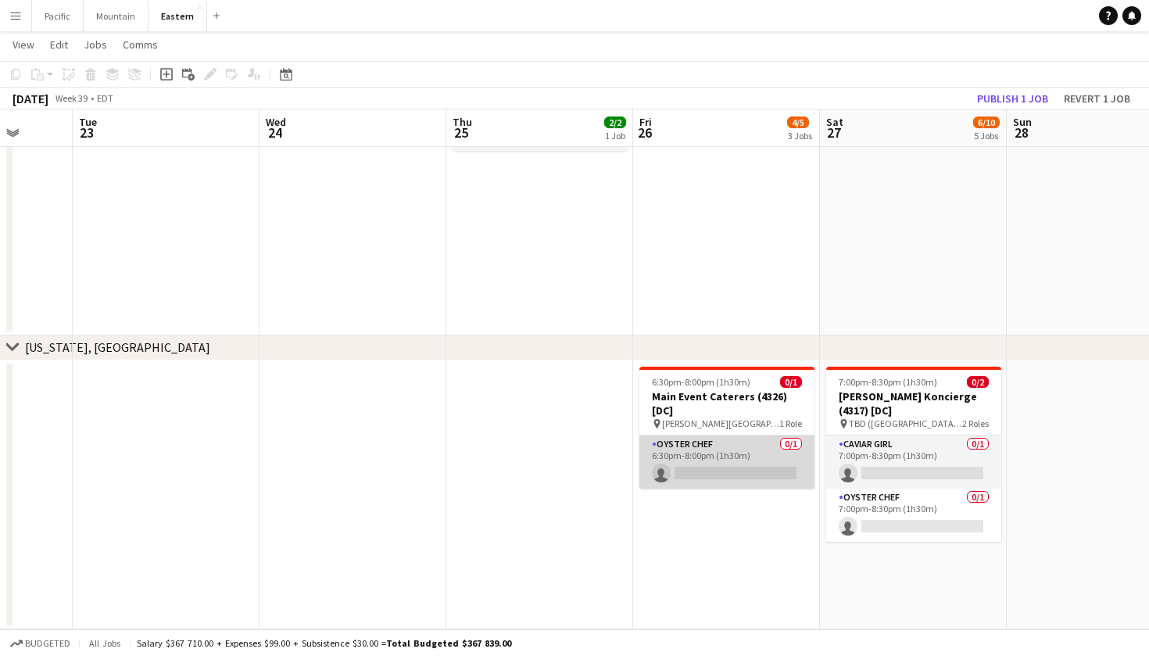
scroll to position [1891, 0]
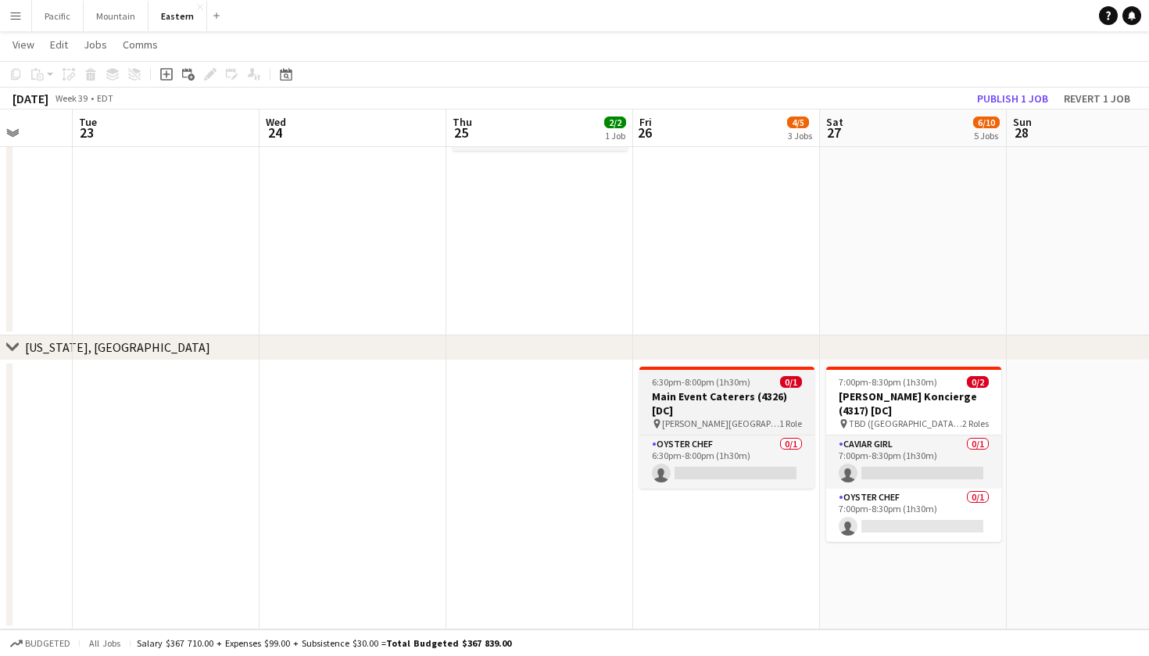
click at [768, 408] on h3 "Main Event Caterers (4326) [DC]" at bounding box center [726, 403] width 175 height 28
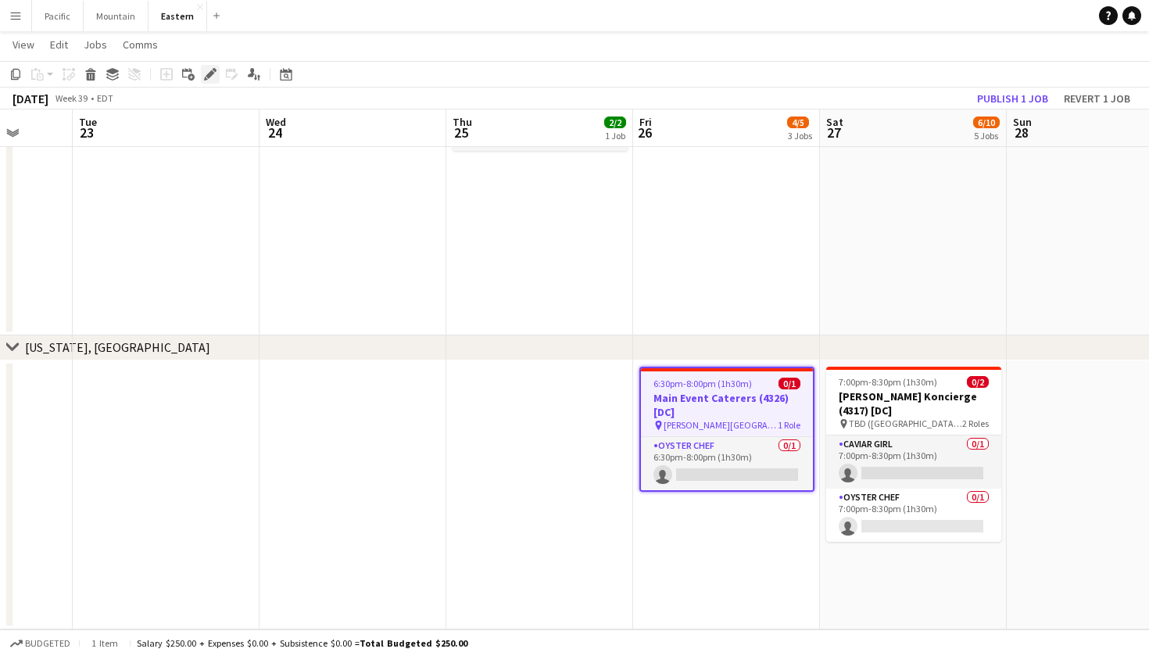
click at [204, 70] on icon "Edit" at bounding box center [210, 74] width 13 height 13
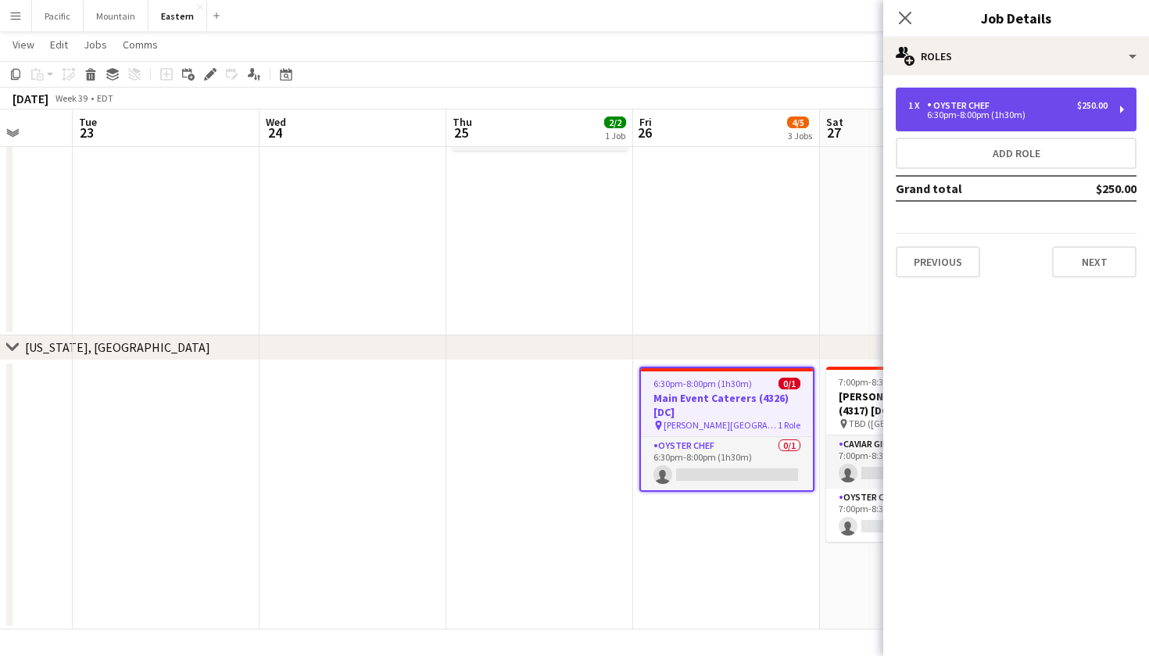
click at [919, 96] on div "1 x Oyster Chef $250.00 6:30pm-8:00pm (1h30m)" at bounding box center [1016, 110] width 241 height 44
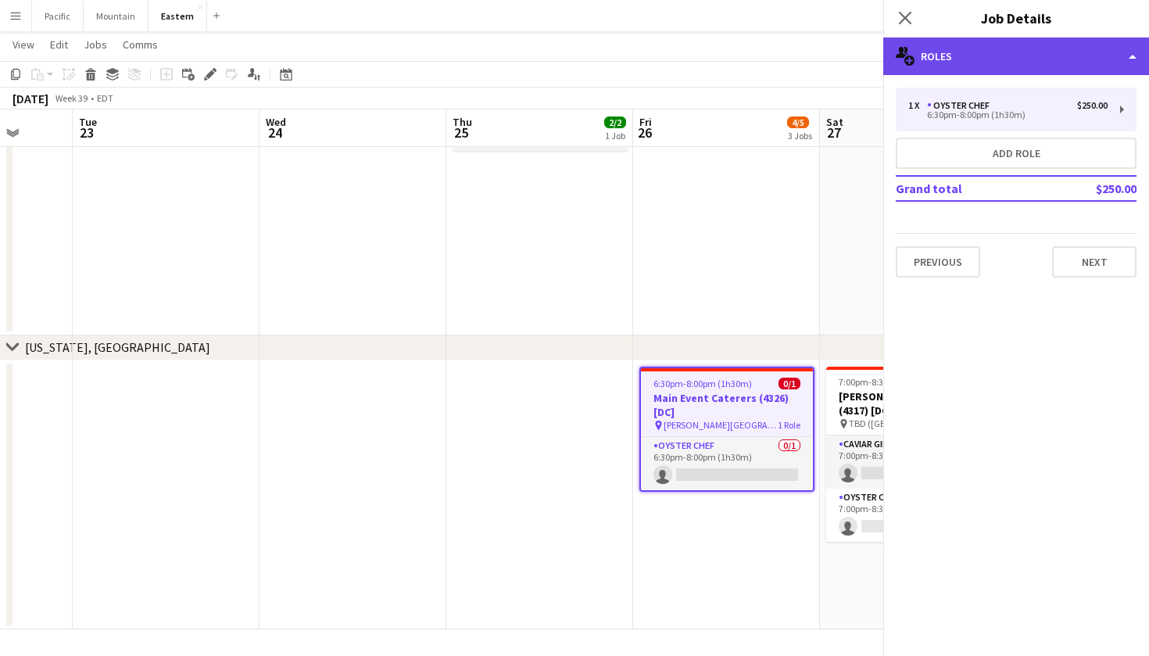
click at [969, 46] on div "multiple-users-add Roles" at bounding box center [1016, 57] width 266 height 38
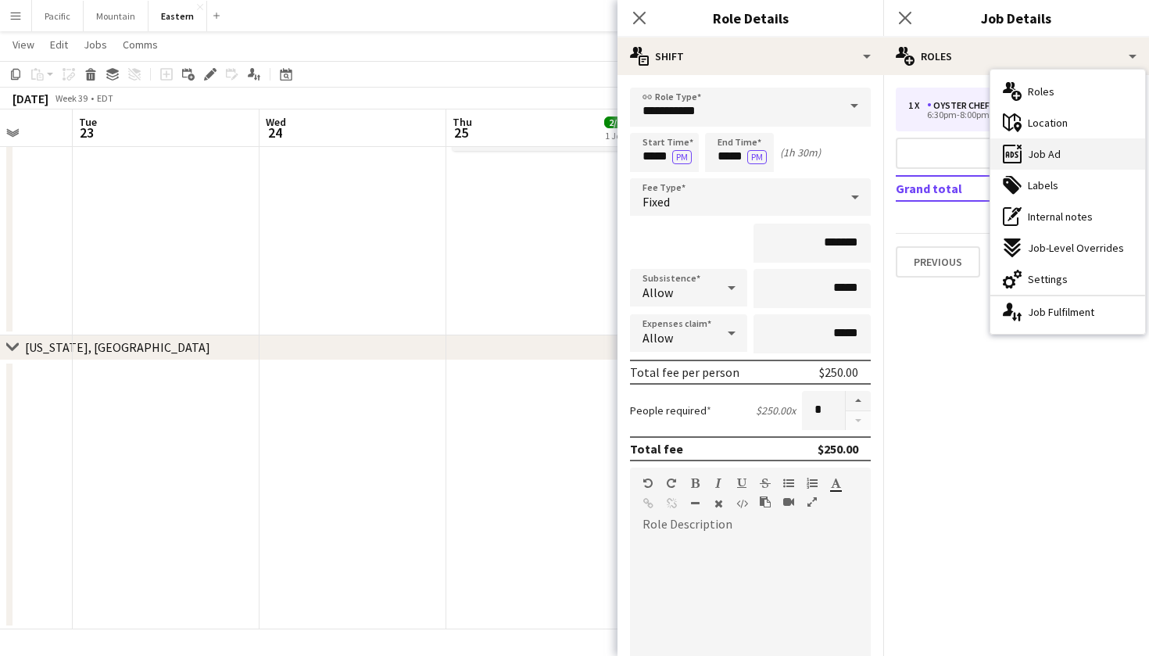
click at [1044, 151] on span "Job Ad" at bounding box center [1044, 154] width 33 height 14
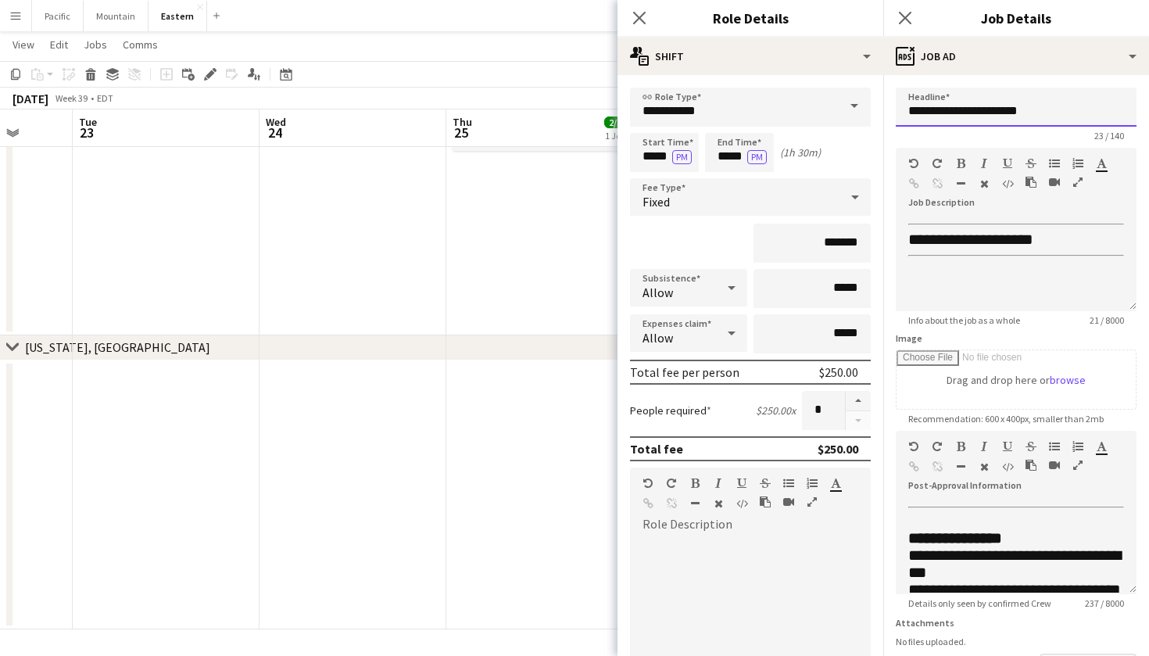
click at [993, 109] on input "**********" at bounding box center [1016, 107] width 241 height 39
click at [901, 20] on icon "Close pop-in" at bounding box center [904, 17] width 15 height 15
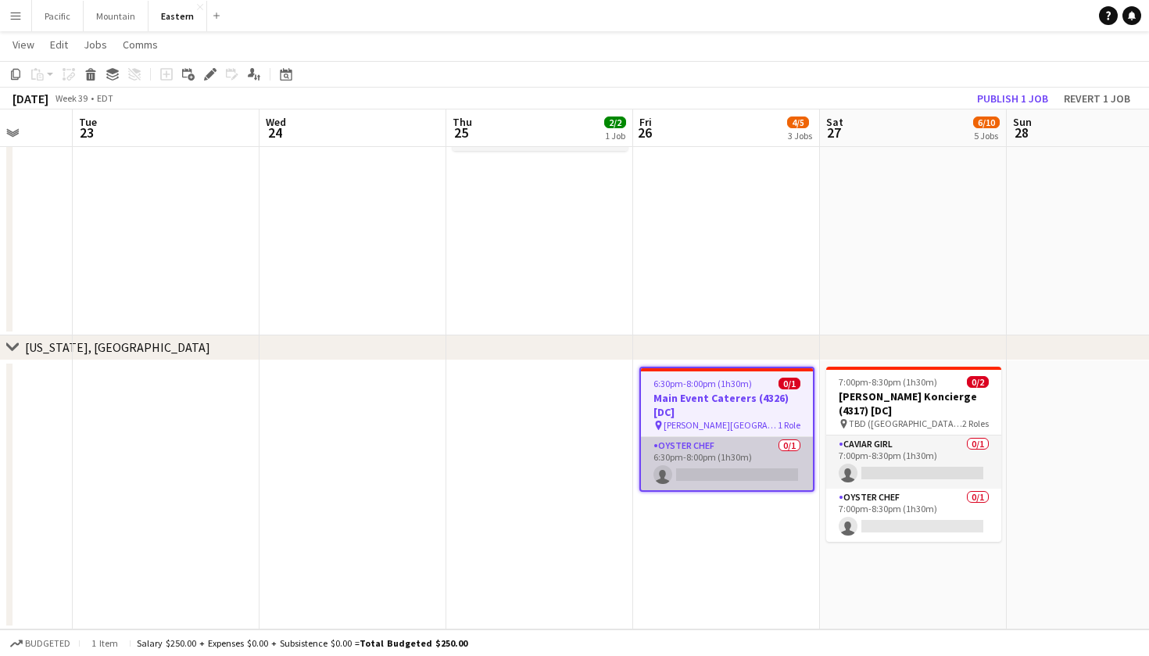
click at [754, 446] on app-card-role "Oyster Chef 0/1 6:30pm-8:00pm (1h30m) single-neutral-actions" at bounding box center [727, 463] width 172 height 53
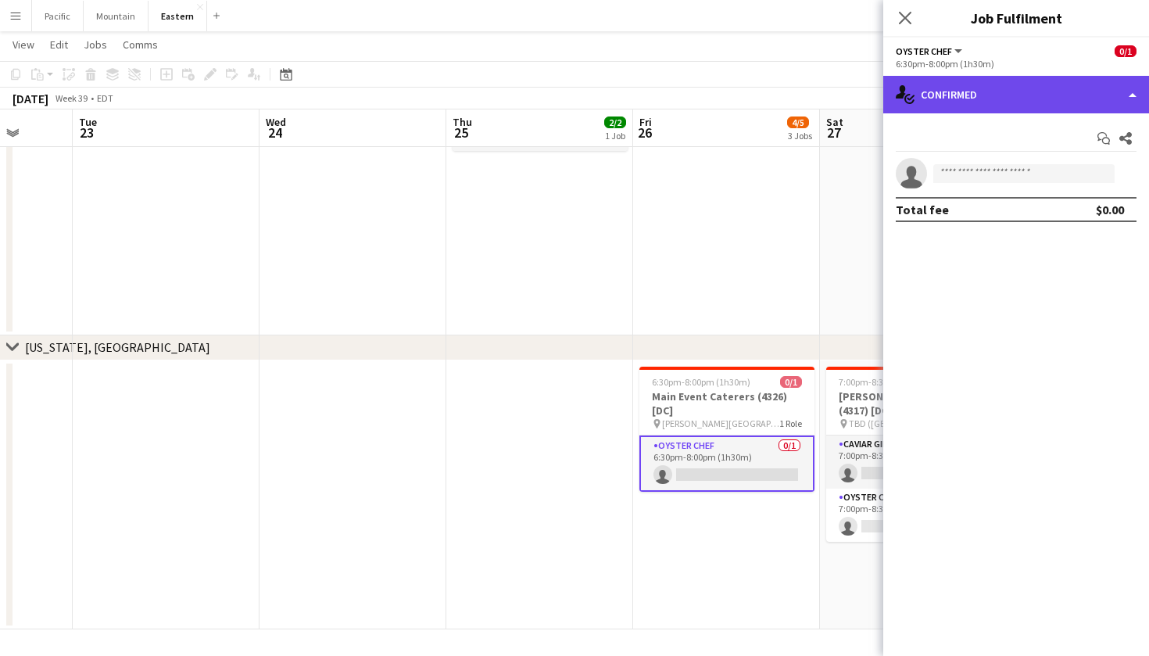
click at [1018, 95] on div "single-neutral-actions-check-2 Confirmed" at bounding box center [1016, 95] width 266 height 38
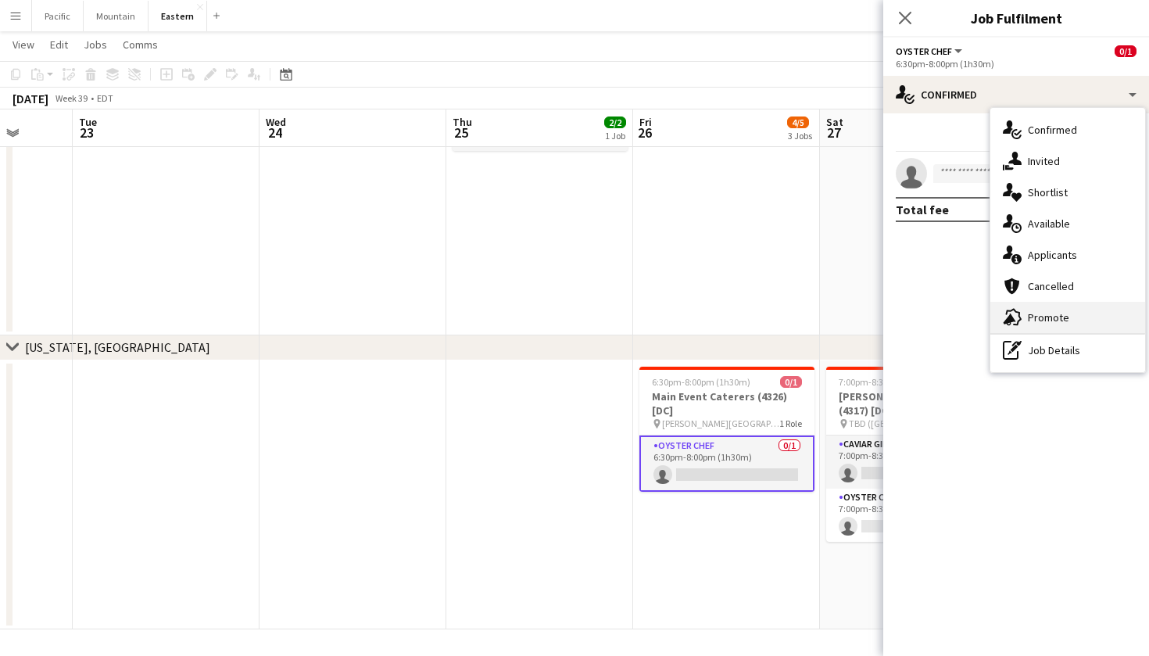
click at [1049, 310] on div "advertising-megaphone Promote" at bounding box center [1067, 317] width 155 height 31
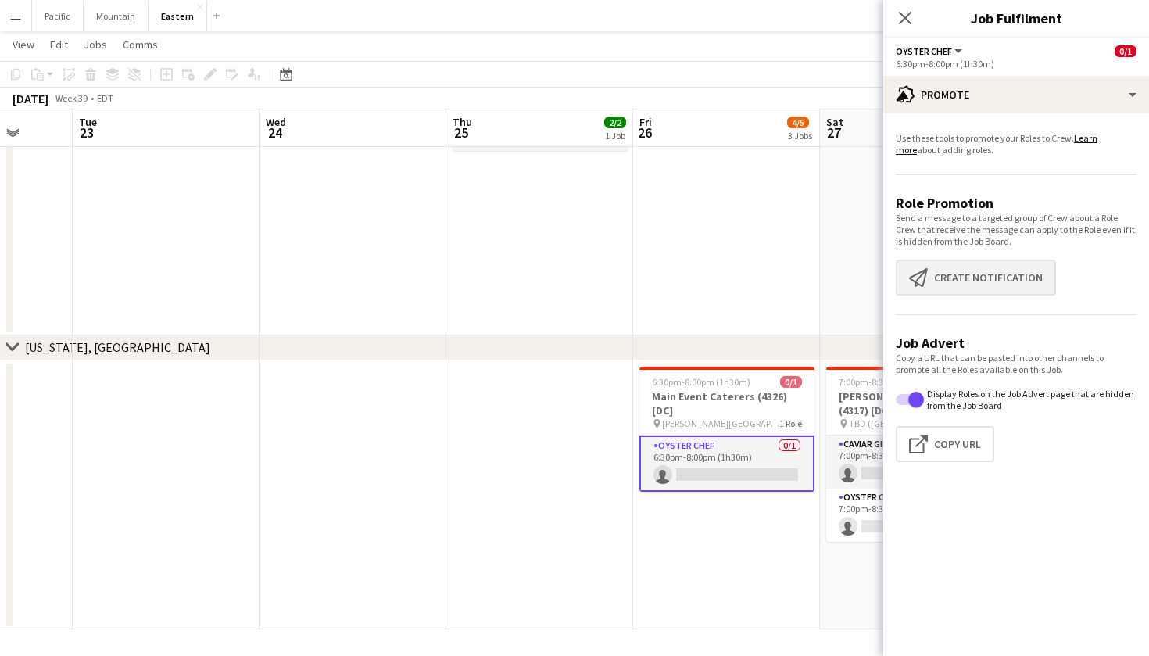
click at [948, 273] on button "Create notification Create notification" at bounding box center [976, 278] width 160 height 36
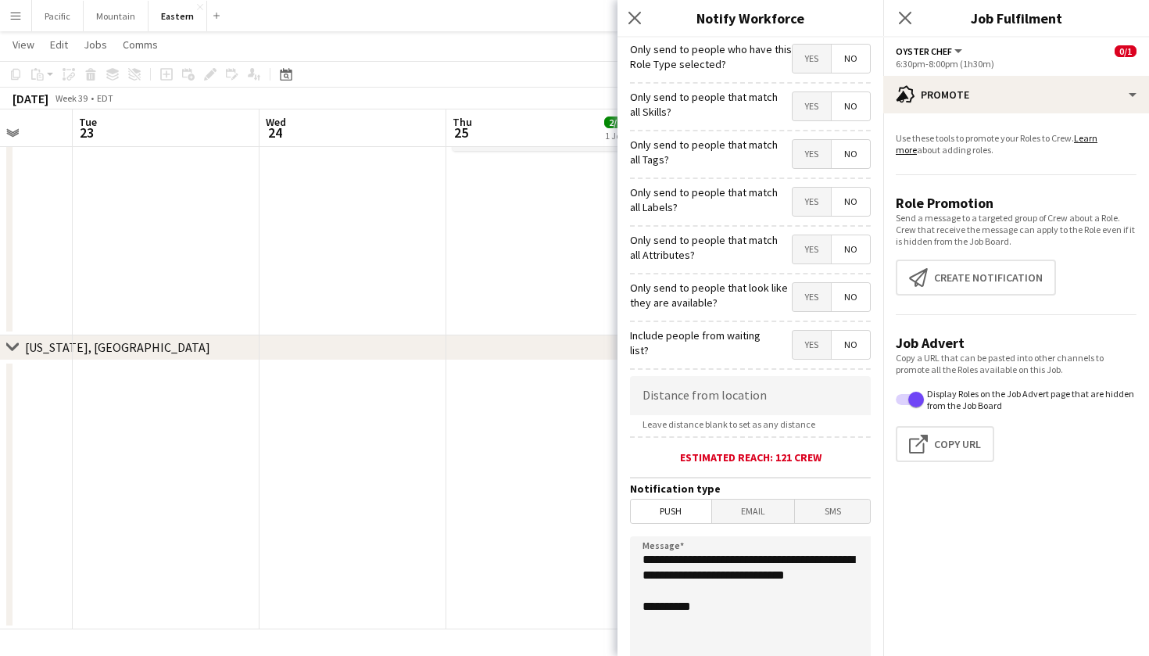
click at [794, 153] on span "Yes" at bounding box center [812, 154] width 38 height 28
drag, startPoint x: 724, startPoint y: 600, endPoint x: 618, endPoint y: 543, distance: 120.7
click at [618, 543] on app-popin "**********" at bounding box center [751, 328] width 266 height 656
click at [668, 561] on textarea "**********" at bounding box center [750, 632] width 241 height 192
type textarea "**********"
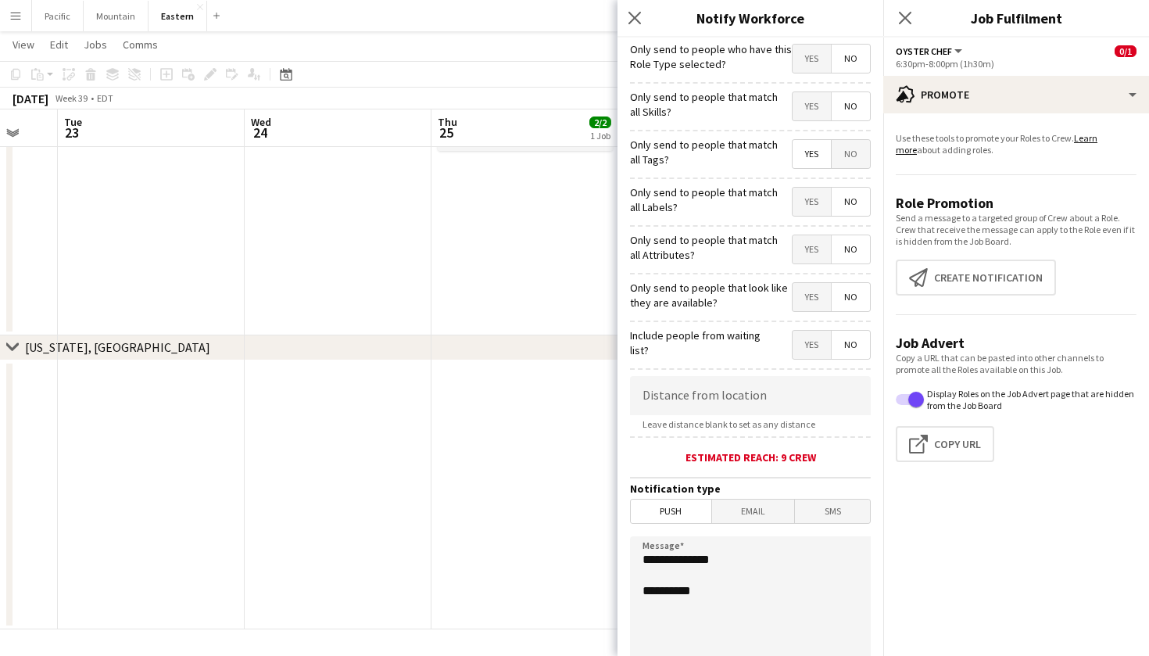
drag, startPoint x: 449, startPoint y: 421, endPoint x: 41, endPoint y: 453, distance: 409.3
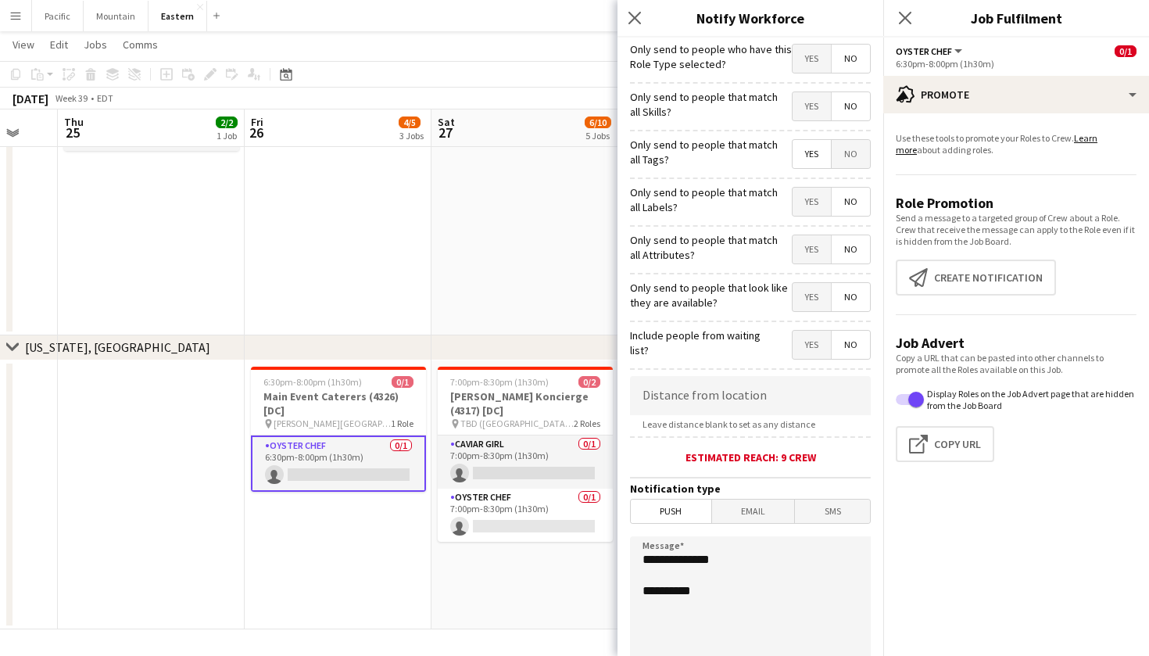
scroll to position [0, 522]
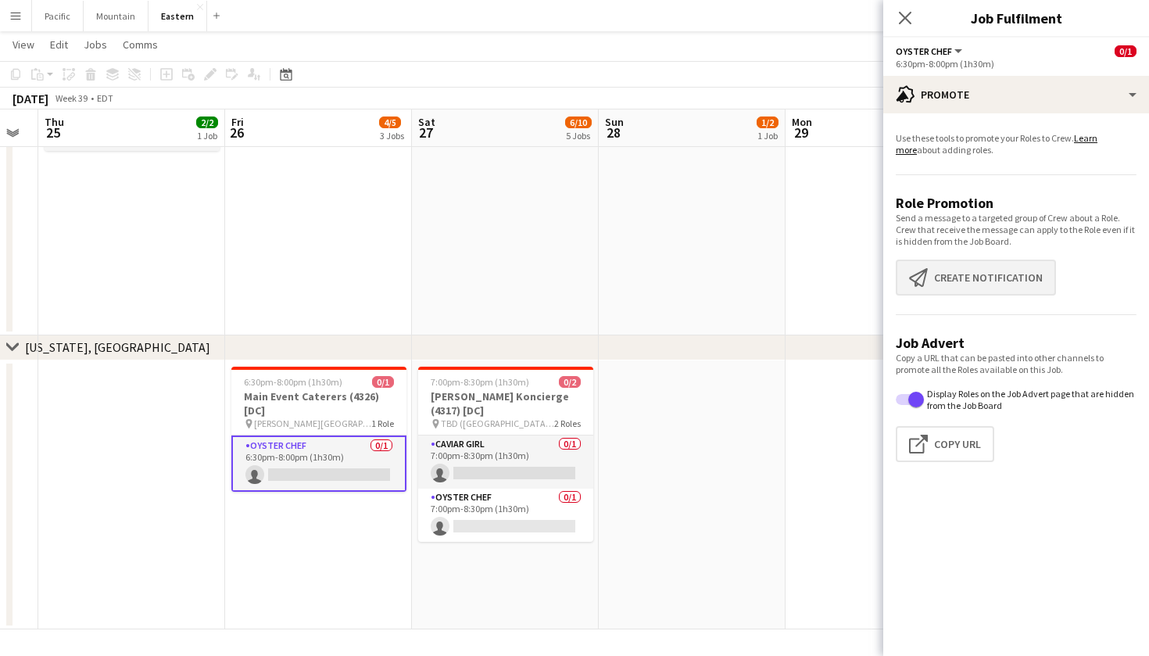
click at [937, 288] on button "Create notification Create notification" at bounding box center [976, 278] width 160 height 36
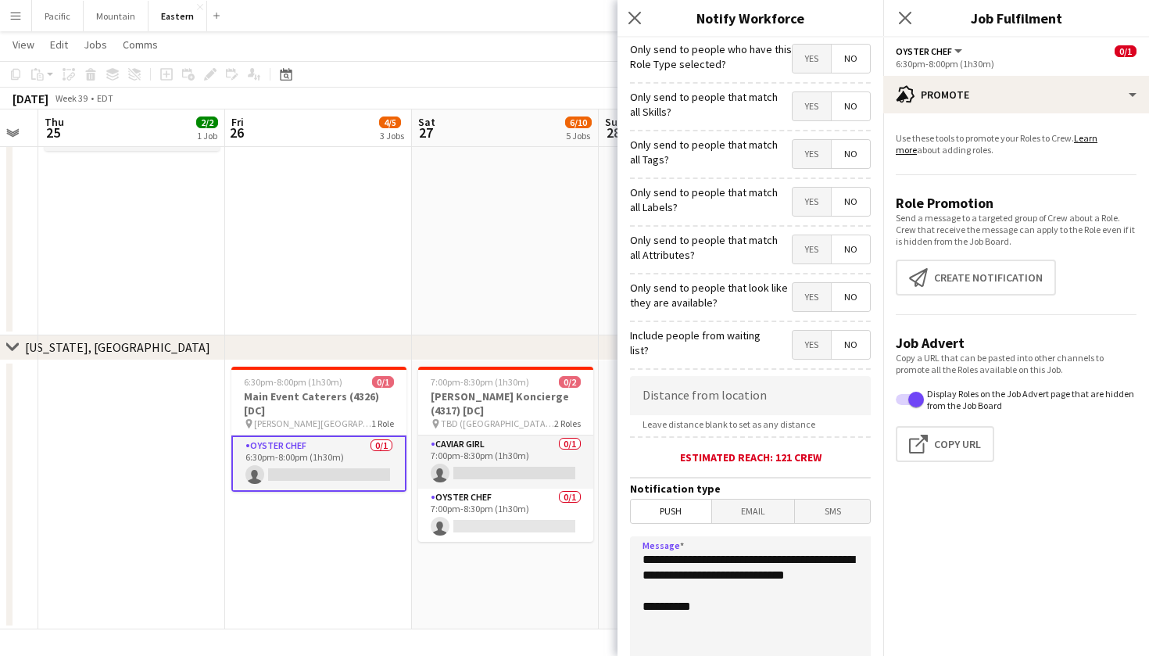
drag, startPoint x: 727, startPoint y: 596, endPoint x: 582, endPoint y: 545, distance: 153.3
paste textarea "**********"
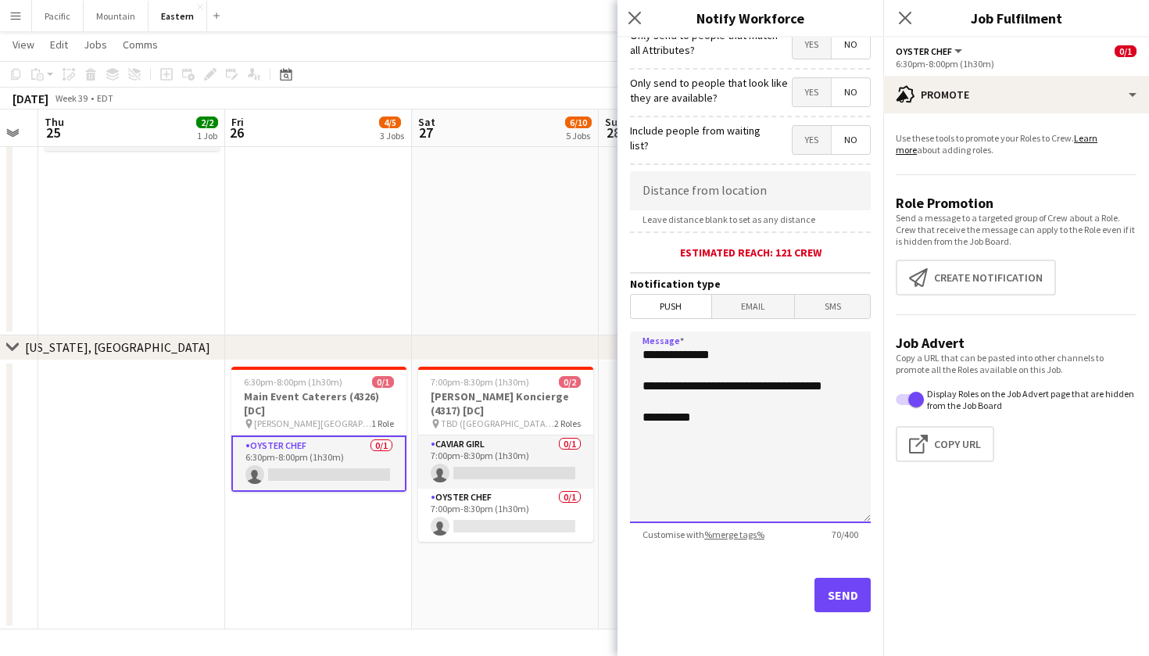
scroll to position [205, 0]
type textarea "**********"
click at [854, 598] on button "Send" at bounding box center [843, 595] width 56 height 34
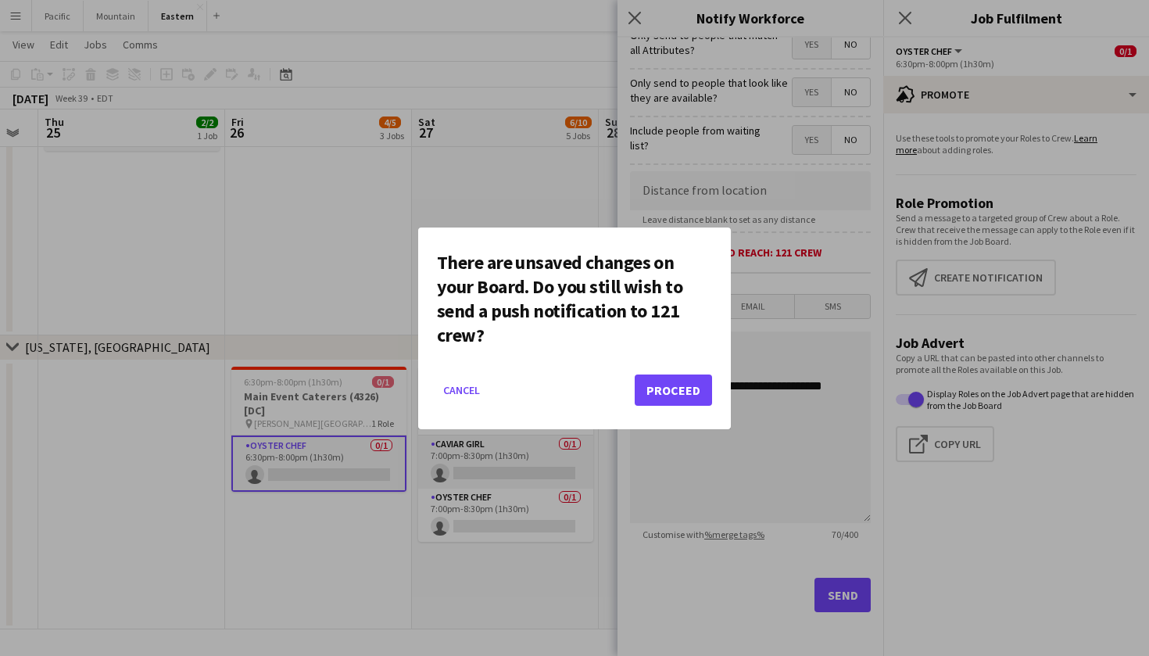
scroll to position [0, 0]
click at [467, 389] on button "Cancel" at bounding box center [461, 390] width 49 height 25
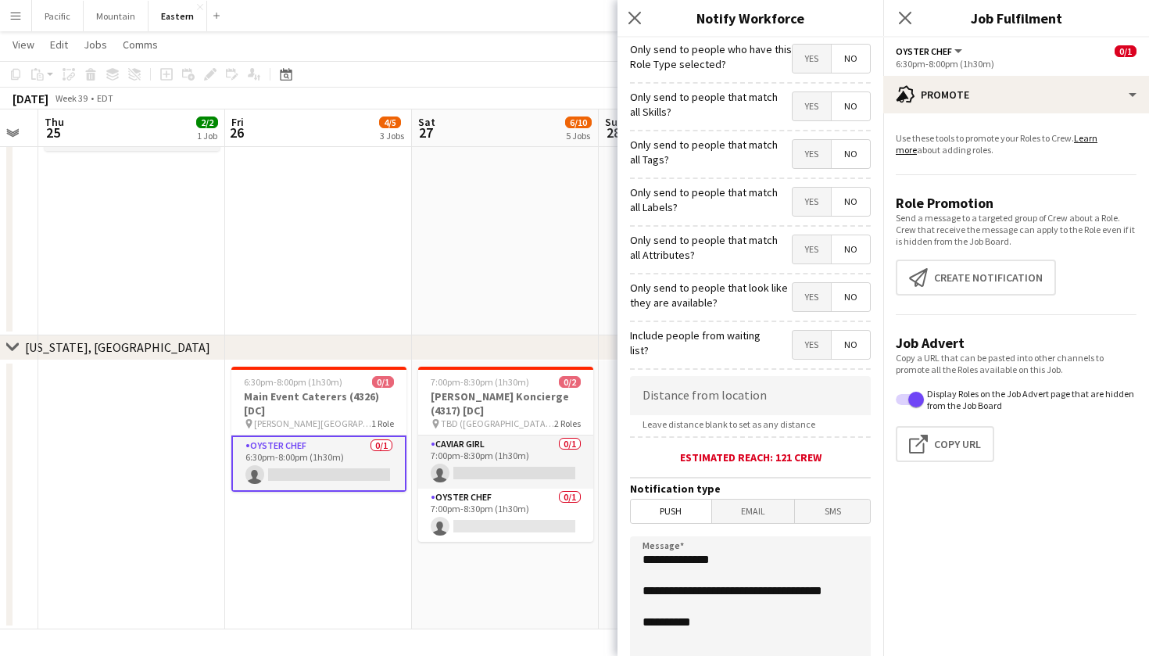
click at [800, 156] on span "Yes" at bounding box center [812, 154] width 38 height 28
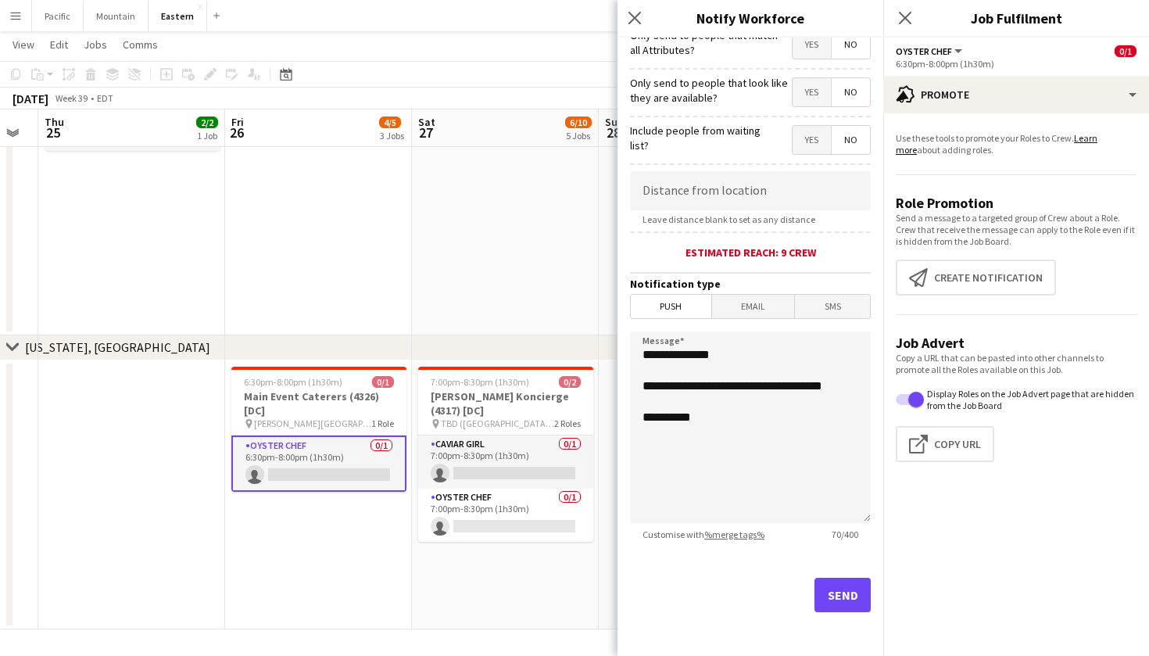
scroll to position [205, 0]
click at [836, 585] on button "Send" at bounding box center [843, 595] width 56 height 34
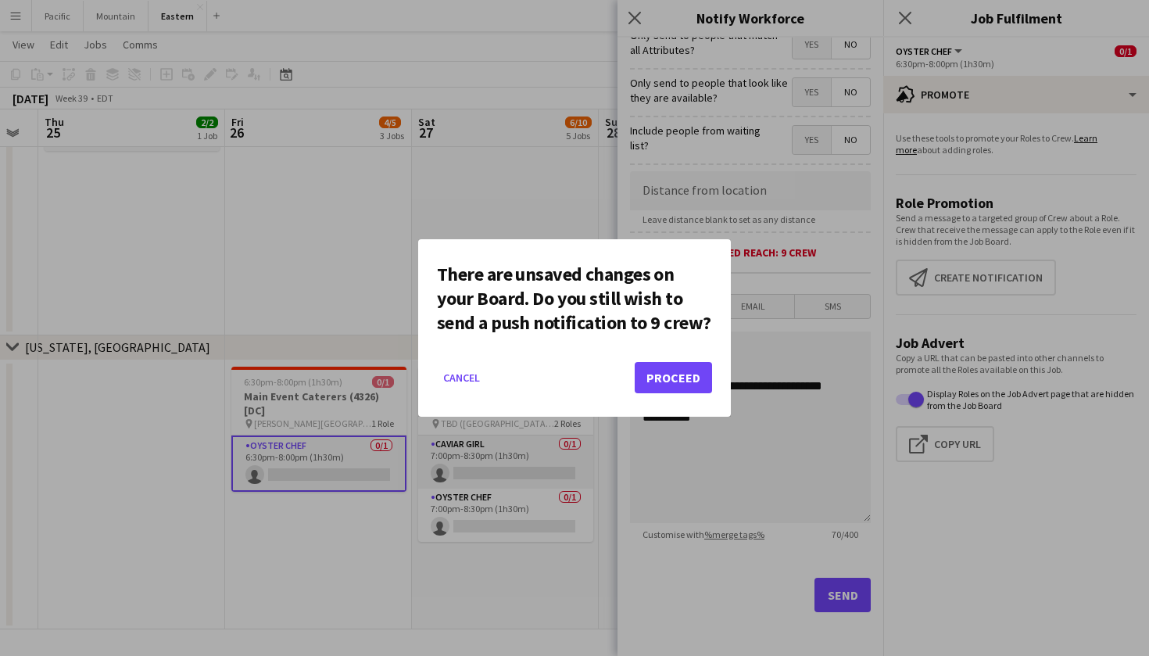
click at [672, 382] on button "Proceed" at bounding box center [673, 377] width 77 height 31
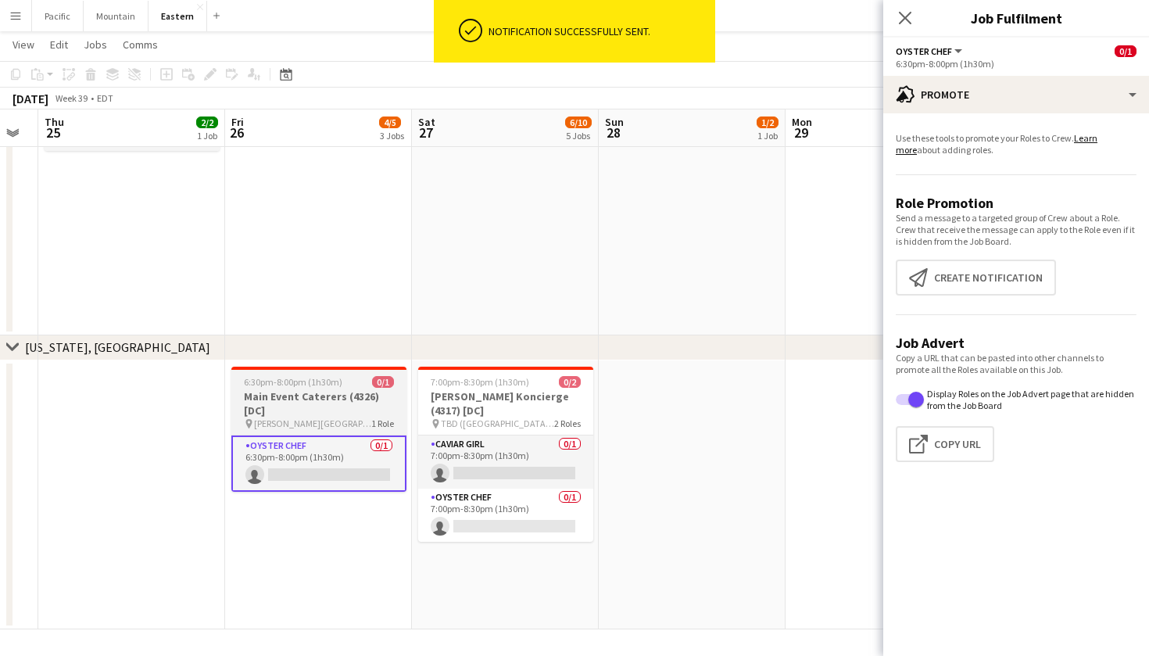
click at [353, 407] on h3 "Main Event Caterers (4326) [DC]" at bounding box center [318, 403] width 175 height 28
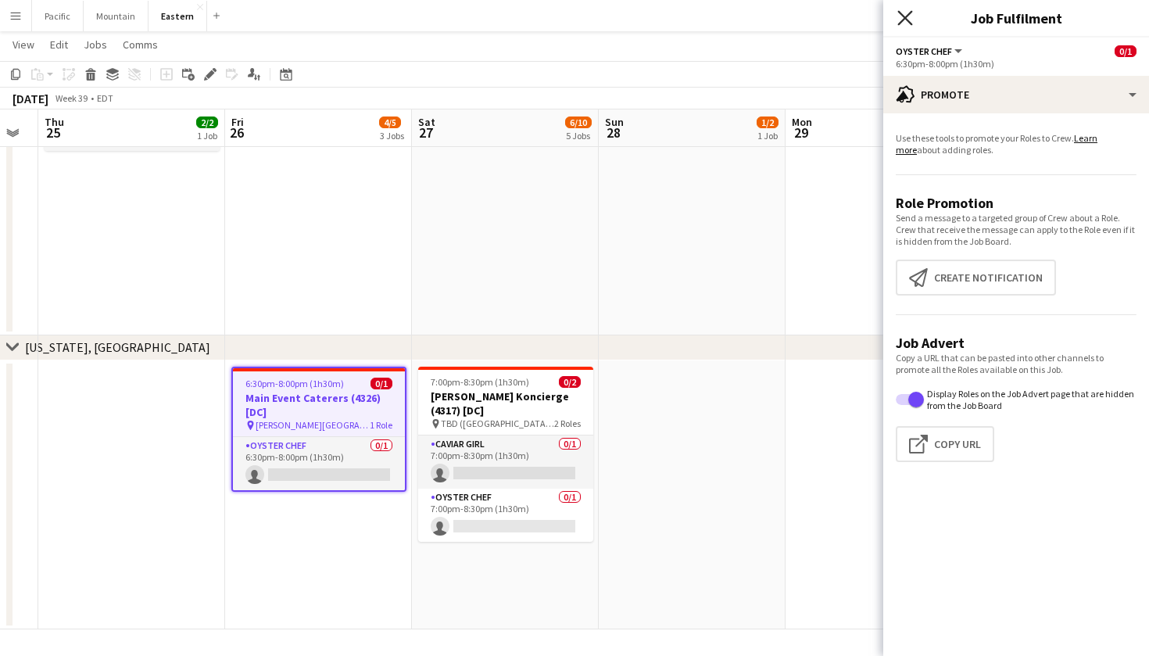
click at [908, 24] on icon "Close pop-in" at bounding box center [904, 17] width 15 height 15
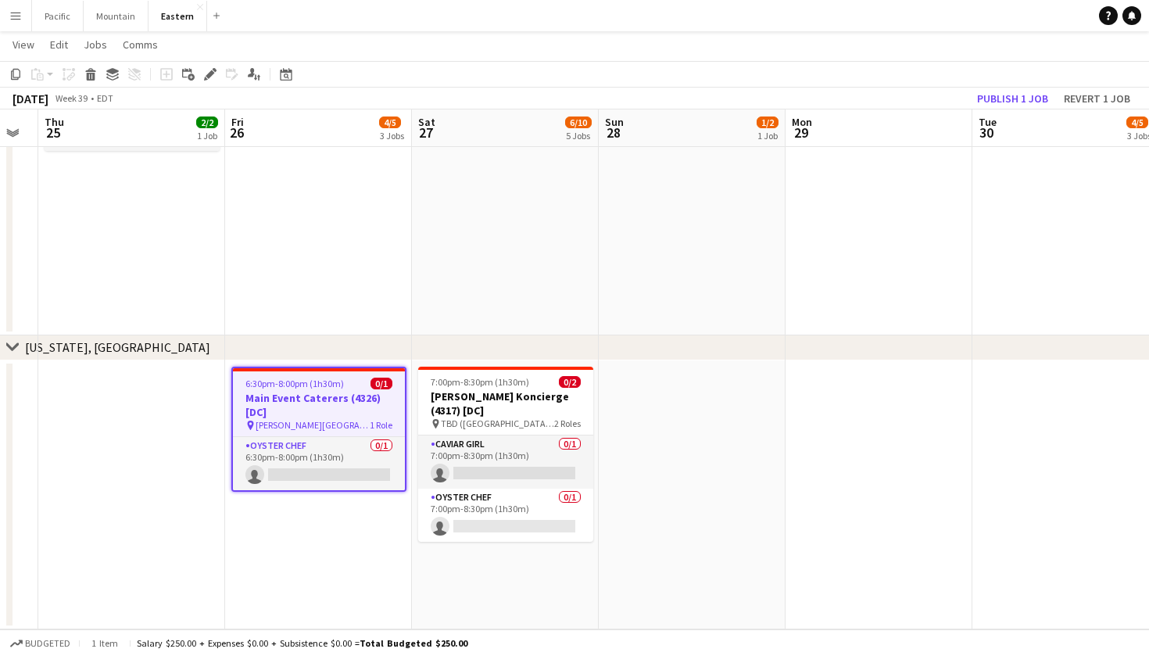
click at [306, 417] on h3 "Main Event Caterers (4326) [DC]" at bounding box center [319, 405] width 172 height 28
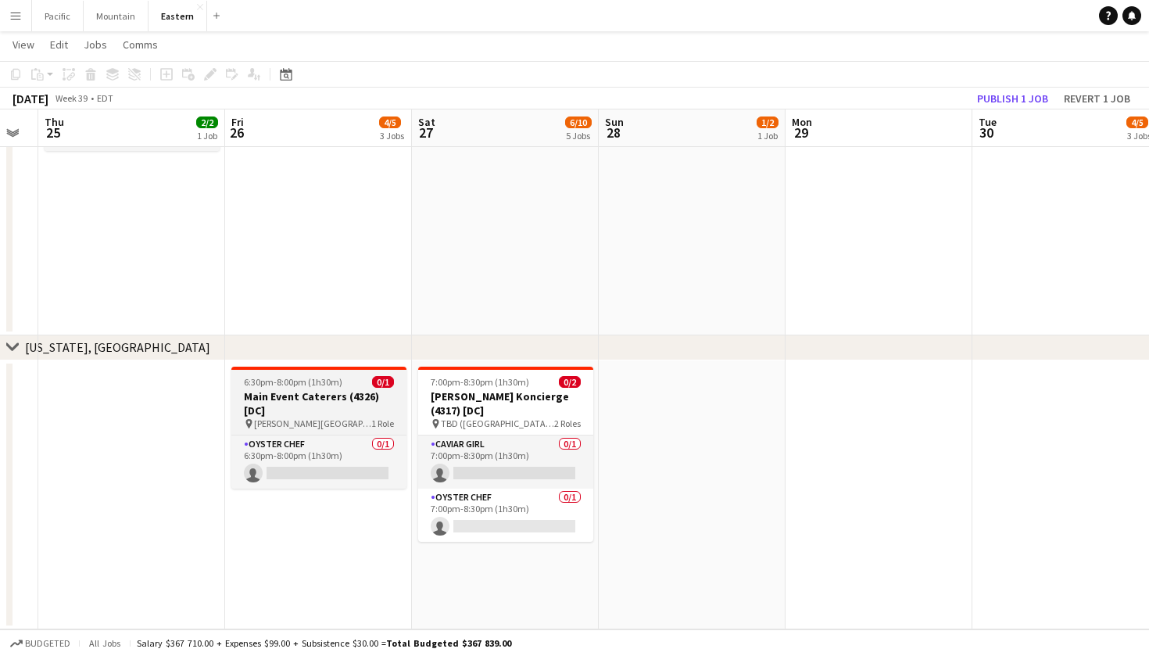
click at [318, 410] on h3 "Main Event Caterers (4326) [DC]" at bounding box center [318, 403] width 175 height 28
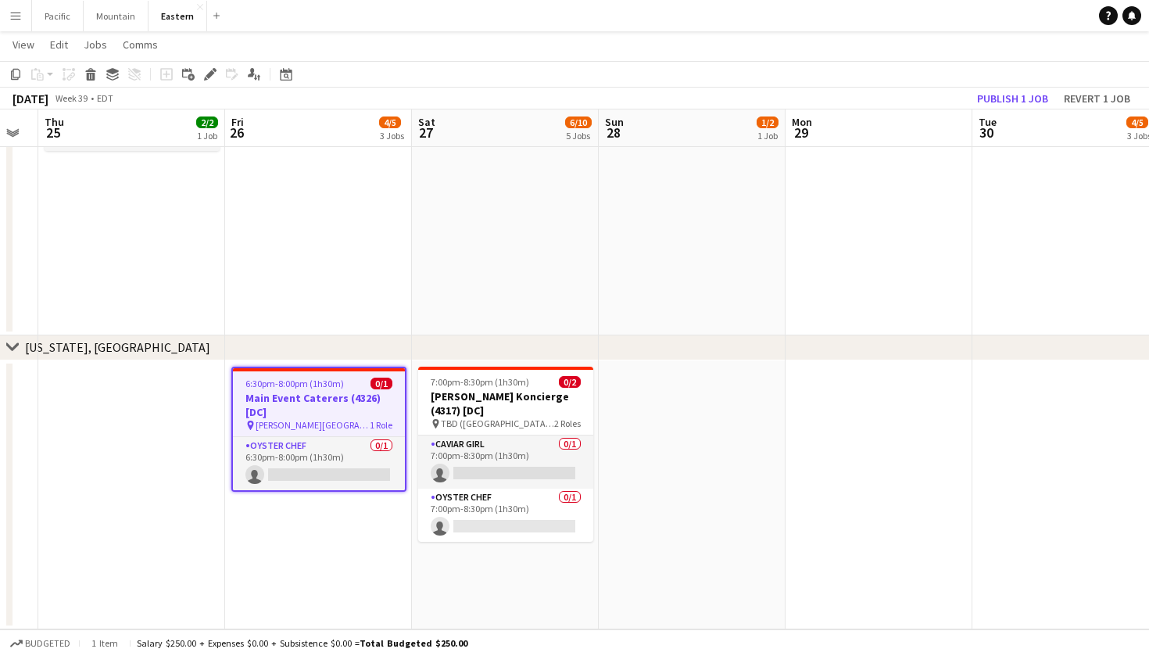
click at [209, 62] on app-toolbar "Copy Paste Paste Command V Paste with crew Command Shift V Paste linked Job Del…" at bounding box center [574, 74] width 1149 height 27
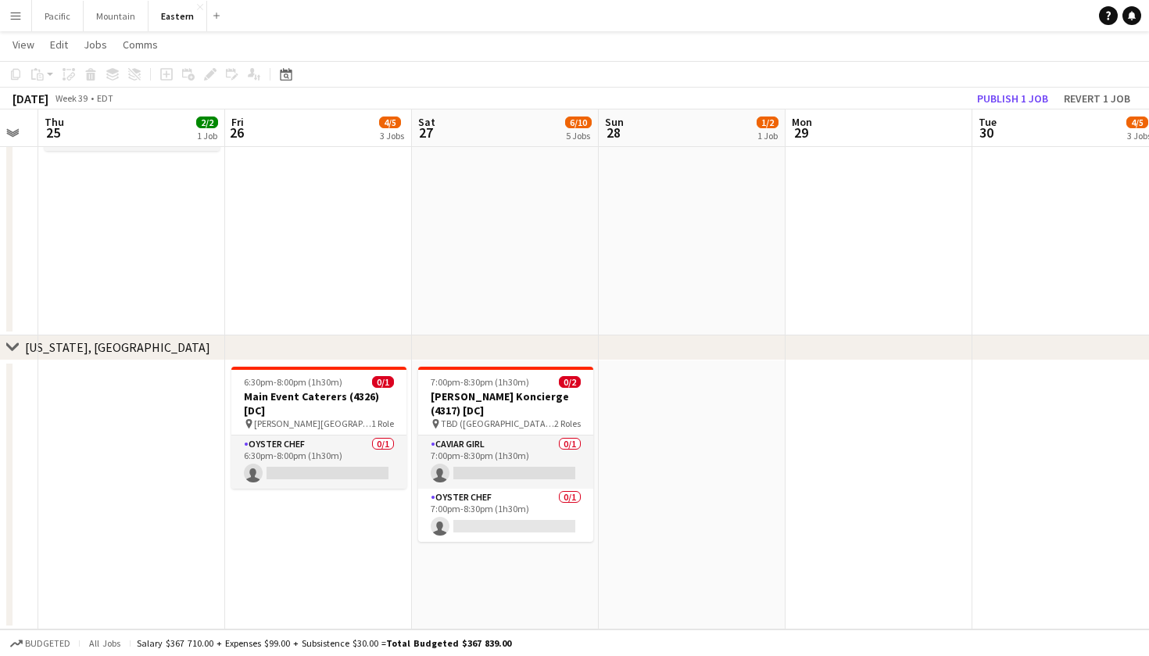
click at [212, 70] on div "Add job Add linked Job Edit Edit linked Job Applicants" at bounding box center [204, 74] width 120 height 19
click at [307, 437] on app-card-role "Oyster Chef 0/1 6:30pm-8:00pm (1h30m) single-neutral-actions" at bounding box center [318, 461] width 175 height 53
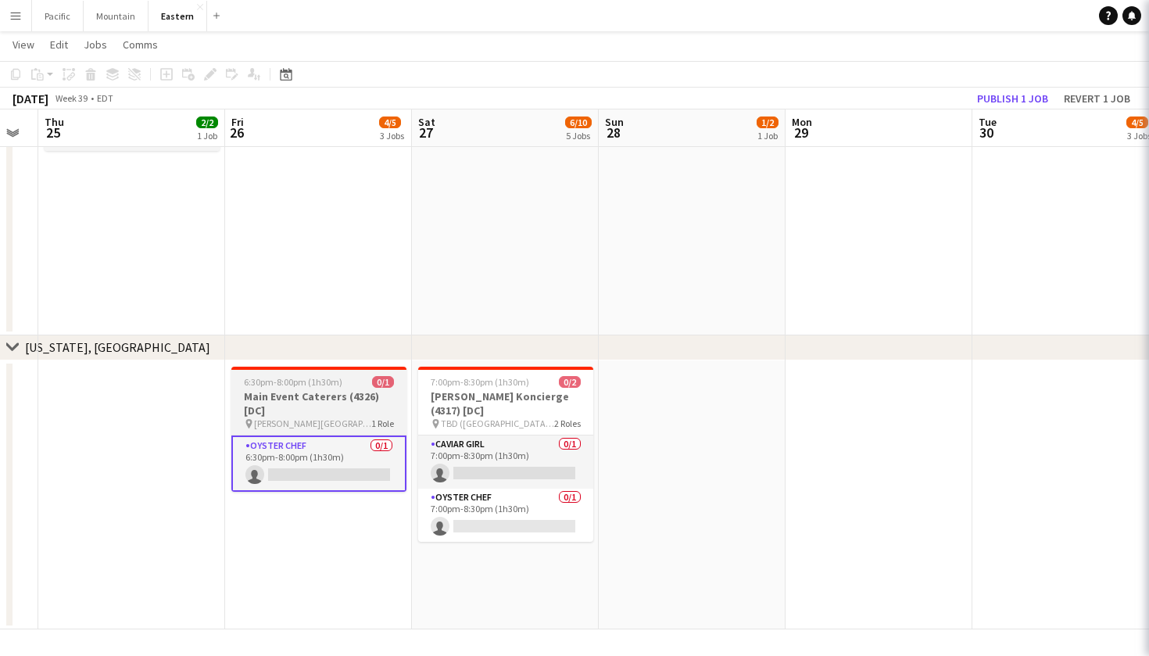
click at [343, 396] on h3 "Main Event Caterers (4326) [DC]" at bounding box center [318, 403] width 175 height 28
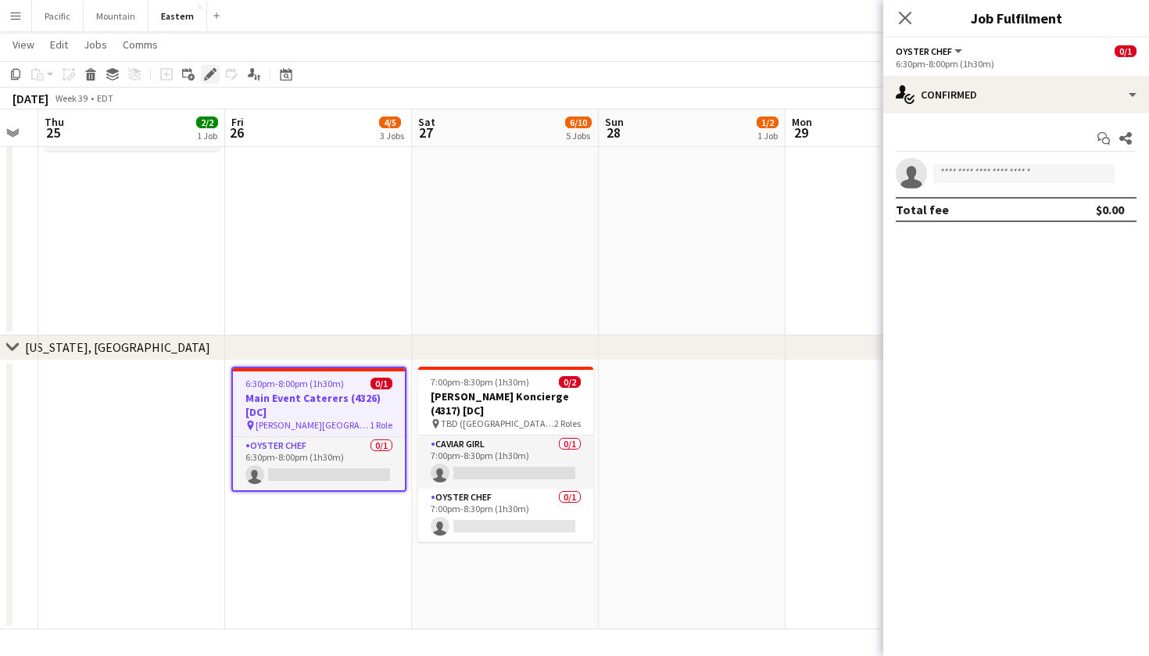
click at [209, 66] on div "Edit" at bounding box center [210, 74] width 19 height 19
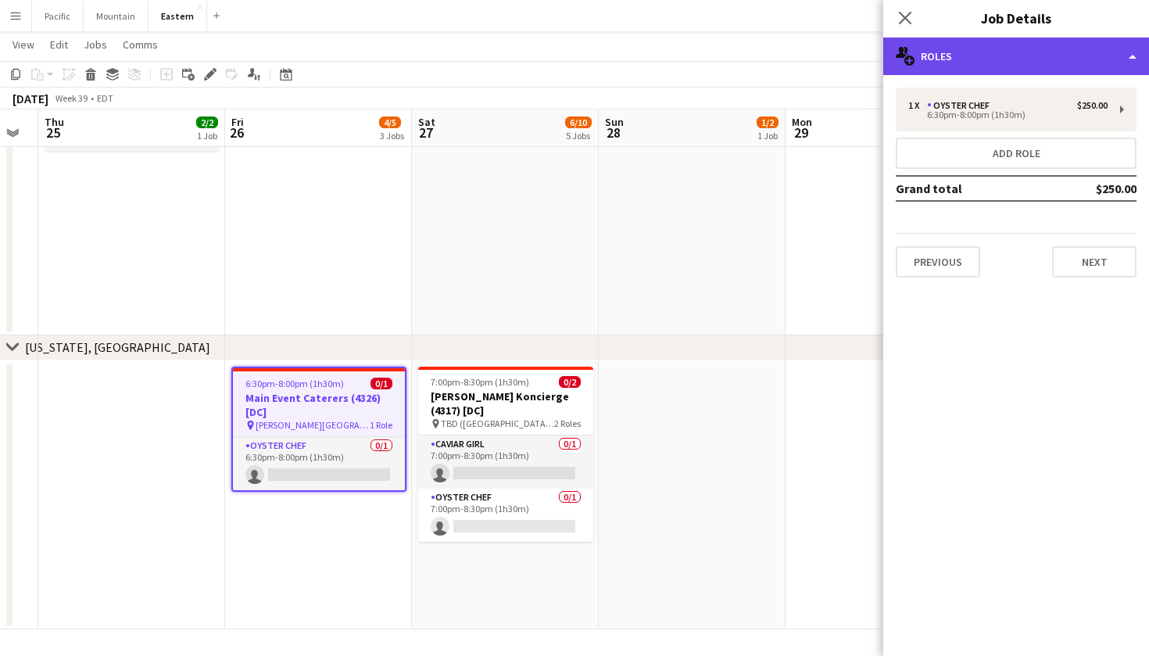
click at [1105, 72] on div "multiple-users-add Roles" at bounding box center [1016, 57] width 266 height 38
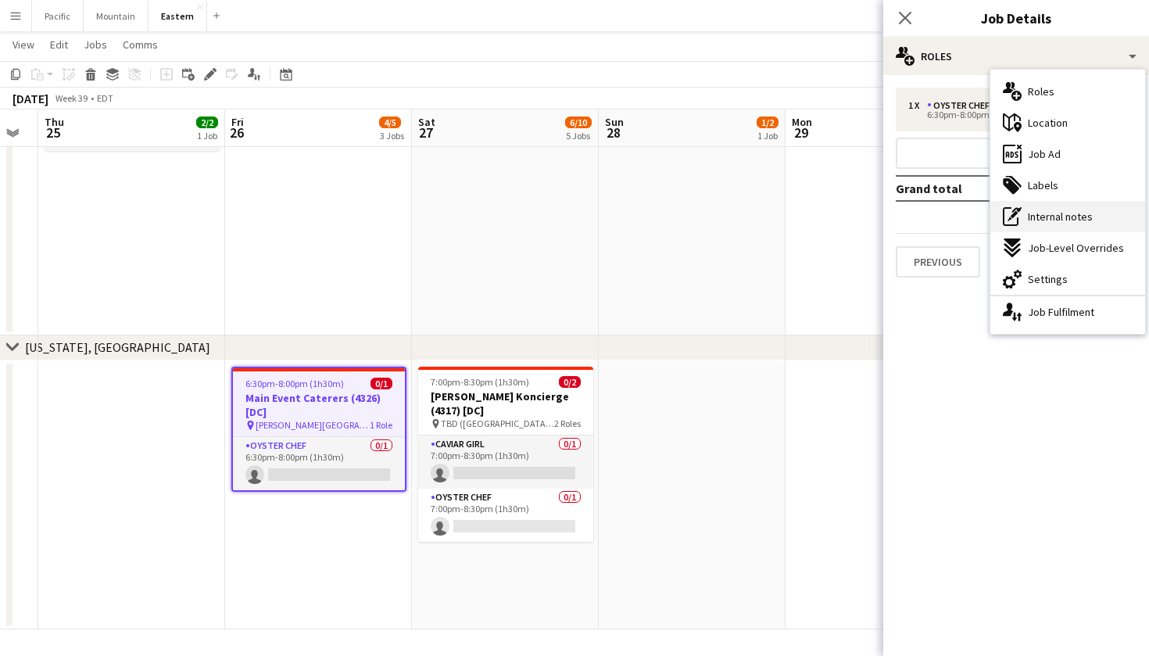
click at [1086, 219] on span "Internal notes" at bounding box center [1060, 217] width 65 height 14
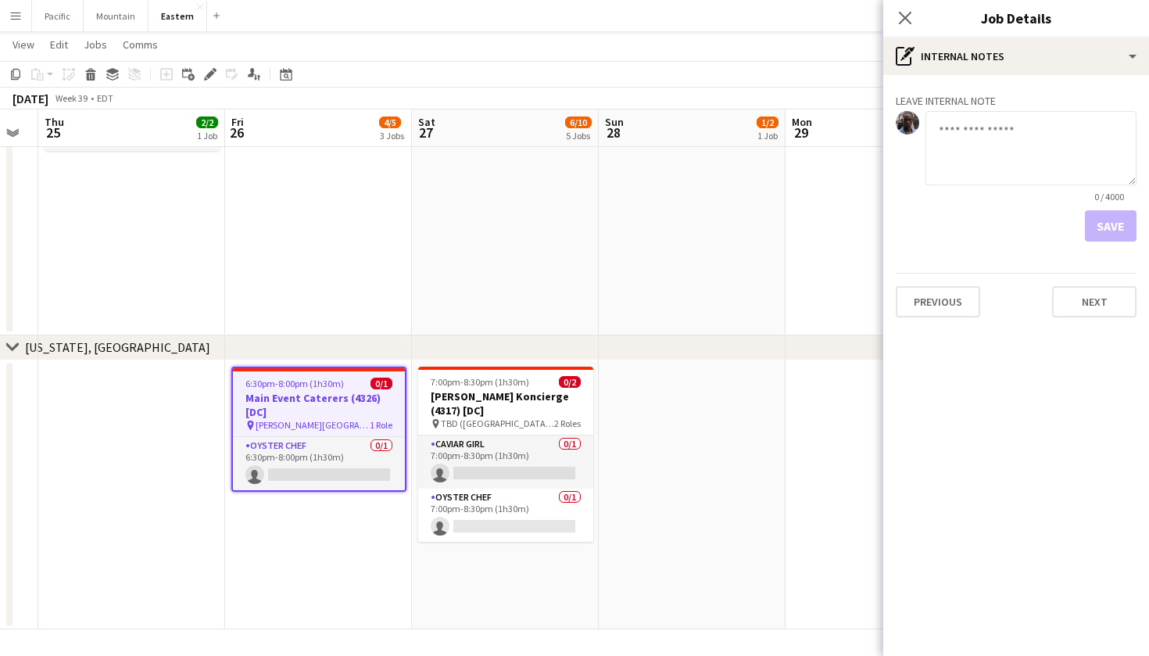
click at [1003, 112] on textarea at bounding box center [1031, 148] width 211 height 74
type textarea "**********"
click at [1124, 228] on button "Save" at bounding box center [1111, 225] width 52 height 31
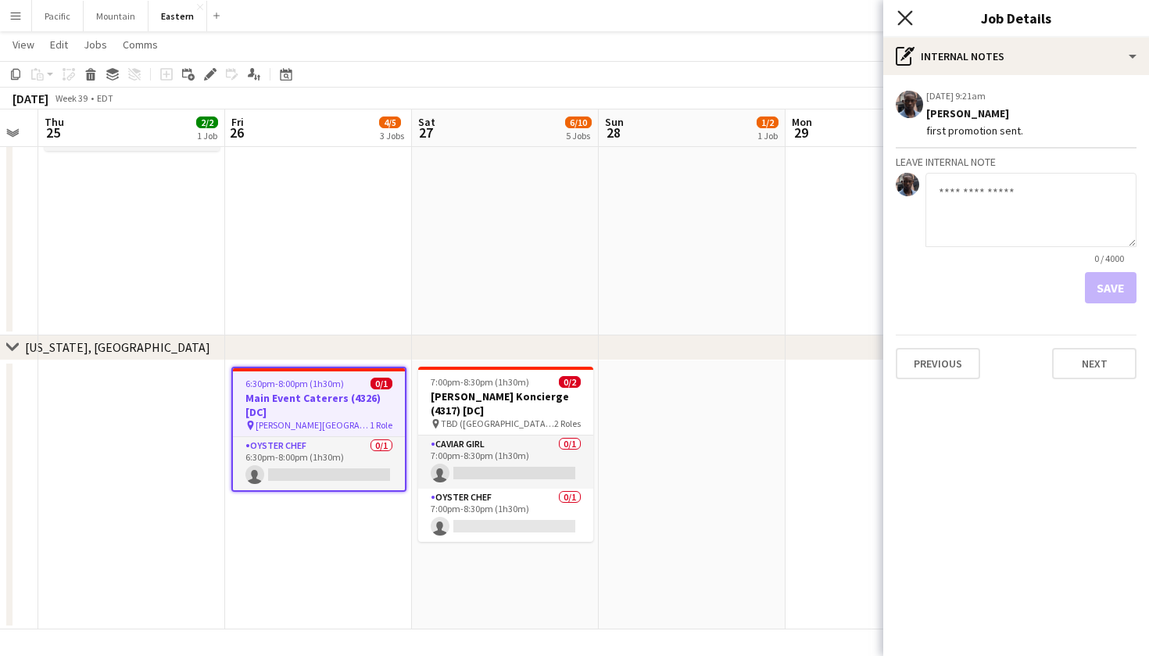
click at [901, 15] on icon "Close pop-in" at bounding box center [904, 17] width 15 height 15
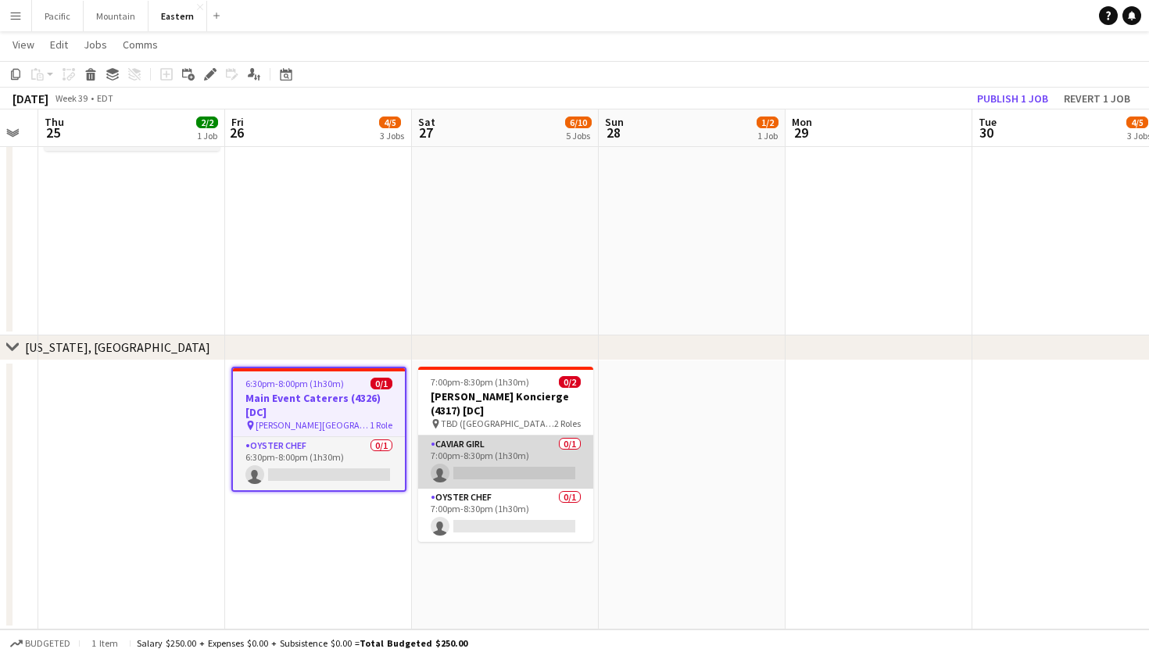
click at [486, 442] on app-card-role "Caviar Girl 0/1 7:00pm-8:30pm (1h30m) single-neutral-actions" at bounding box center [505, 461] width 175 height 53
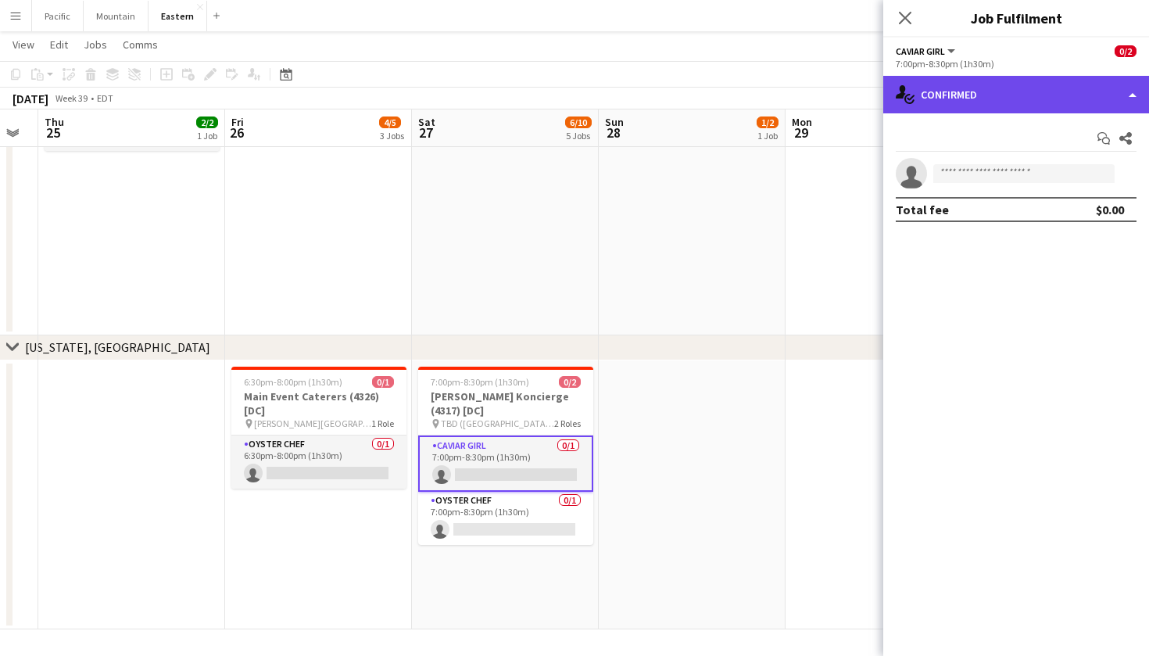
click at [997, 96] on div "single-neutral-actions-check-2 Confirmed" at bounding box center [1016, 95] width 266 height 38
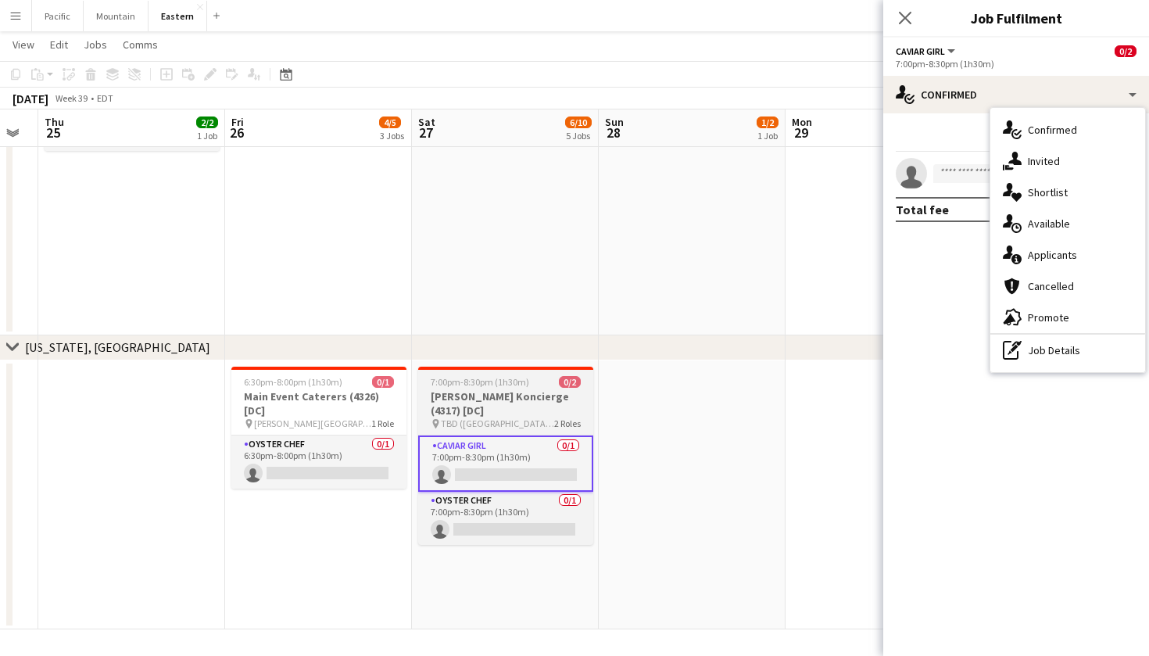
click at [527, 391] on h3 "[PERSON_NAME] Koncierge (4317) [DC]" at bounding box center [505, 403] width 175 height 28
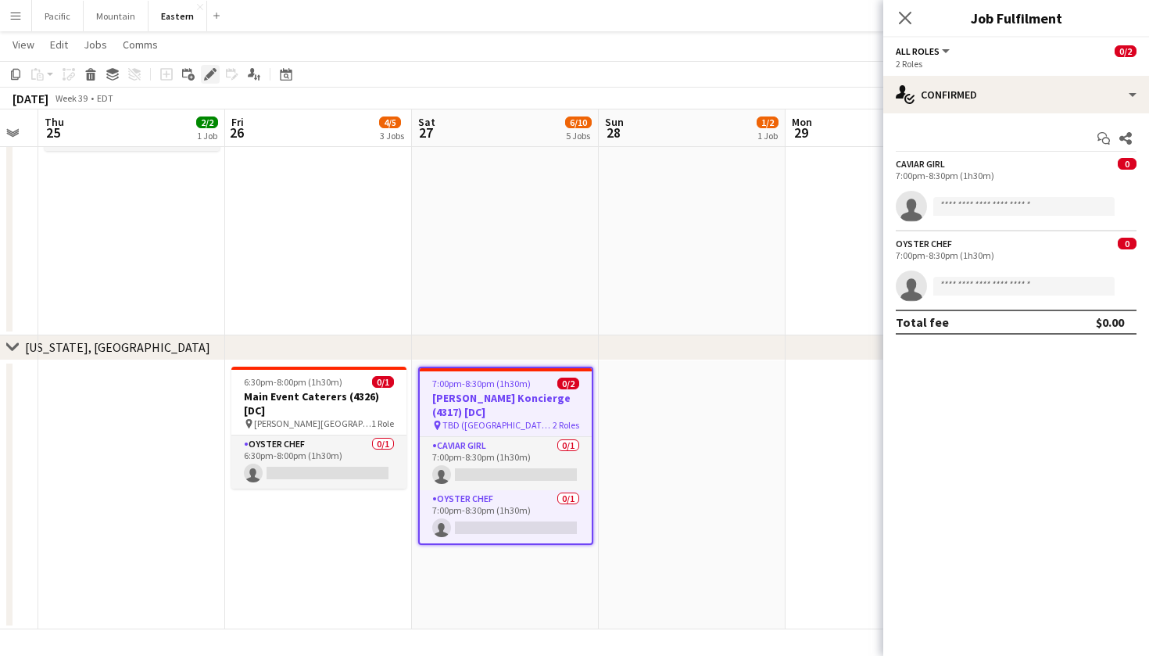
click at [209, 73] on icon at bounding box center [210, 74] width 9 height 9
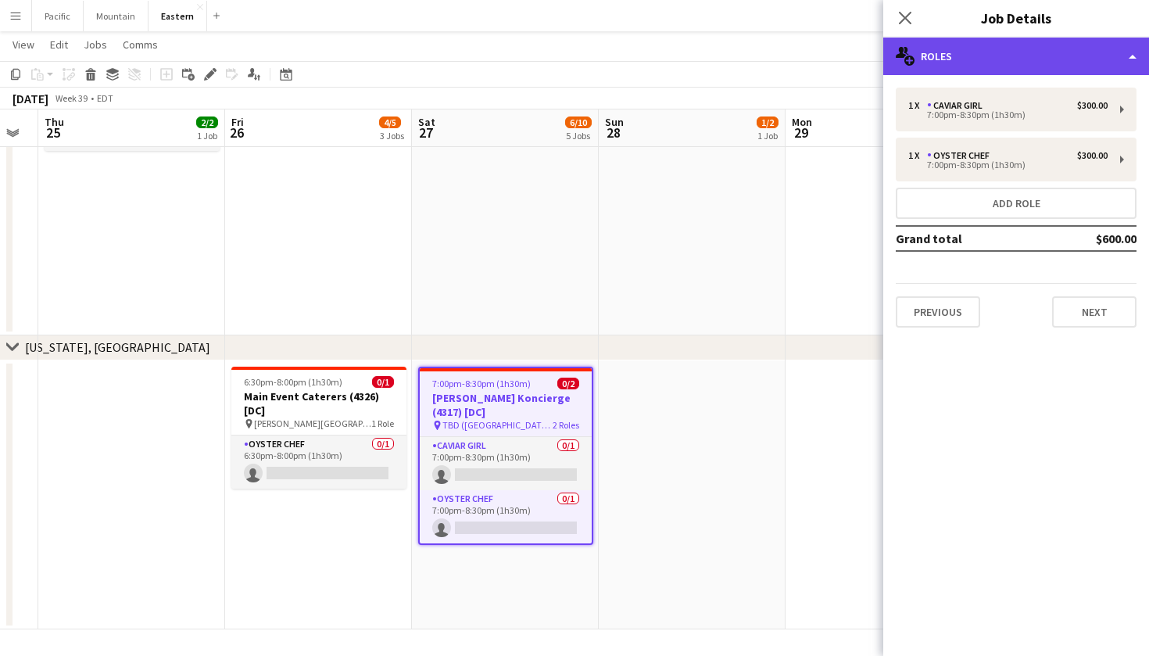
click at [1017, 46] on div "multiple-users-add Roles" at bounding box center [1016, 57] width 266 height 38
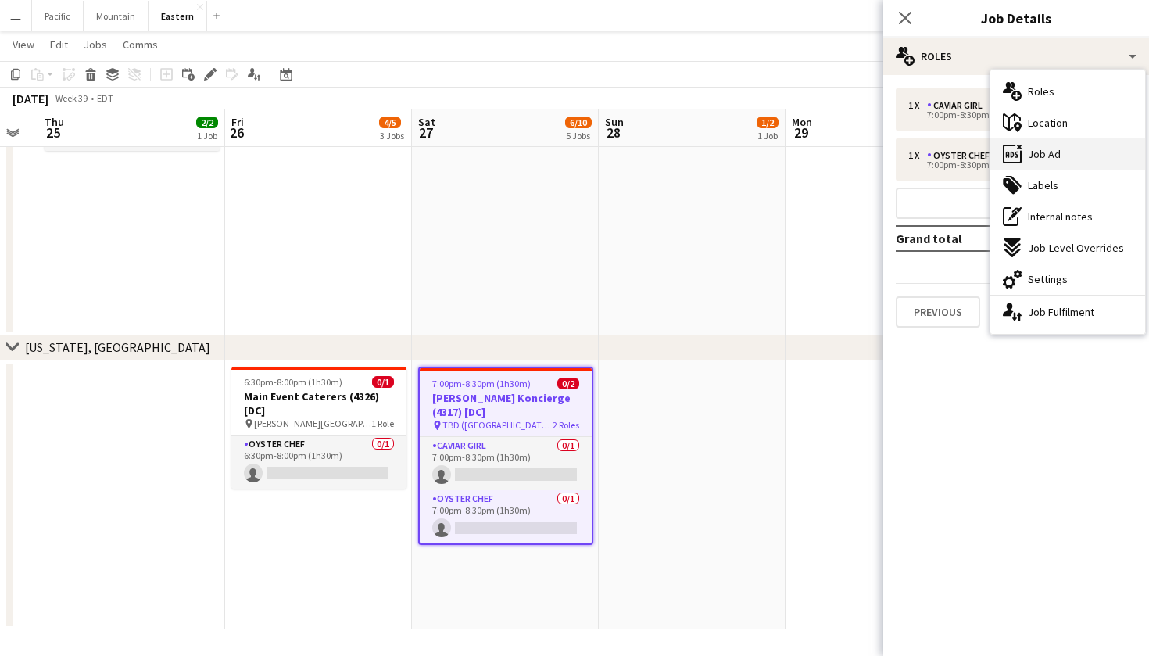
click at [1083, 152] on div "ads-window Job Ad" at bounding box center [1067, 153] width 155 height 31
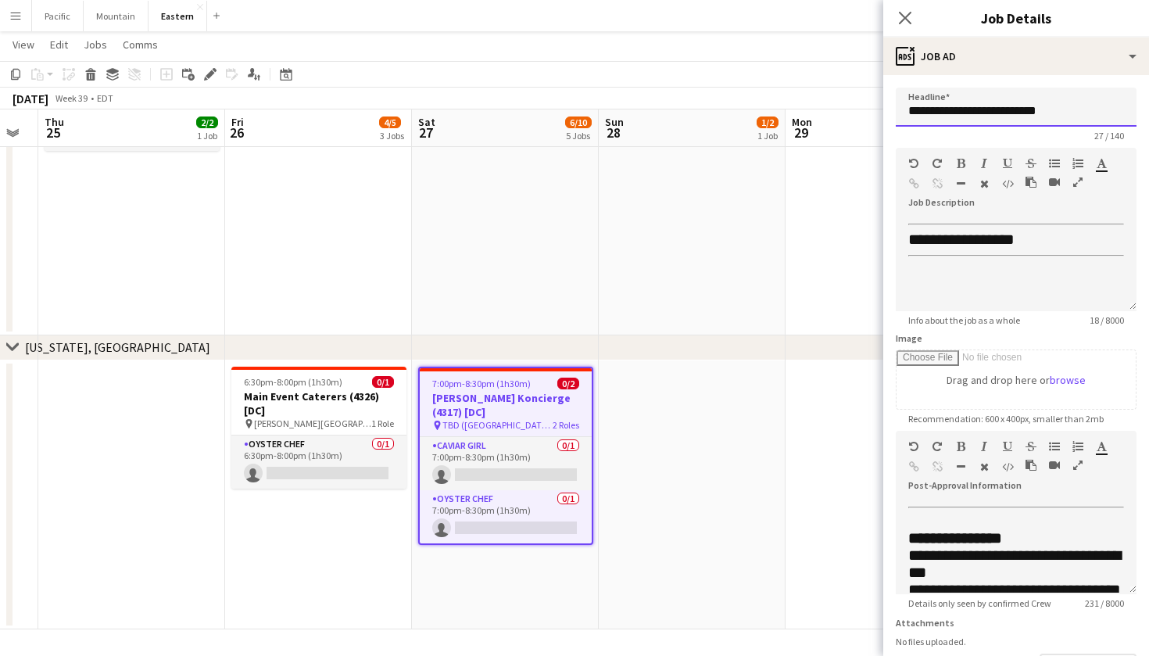
click at [993, 111] on input "**********" at bounding box center [1016, 107] width 241 height 39
click at [901, 9] on app-icon "Close pop-in" at bounding box center [905, 18] width 23 height 23
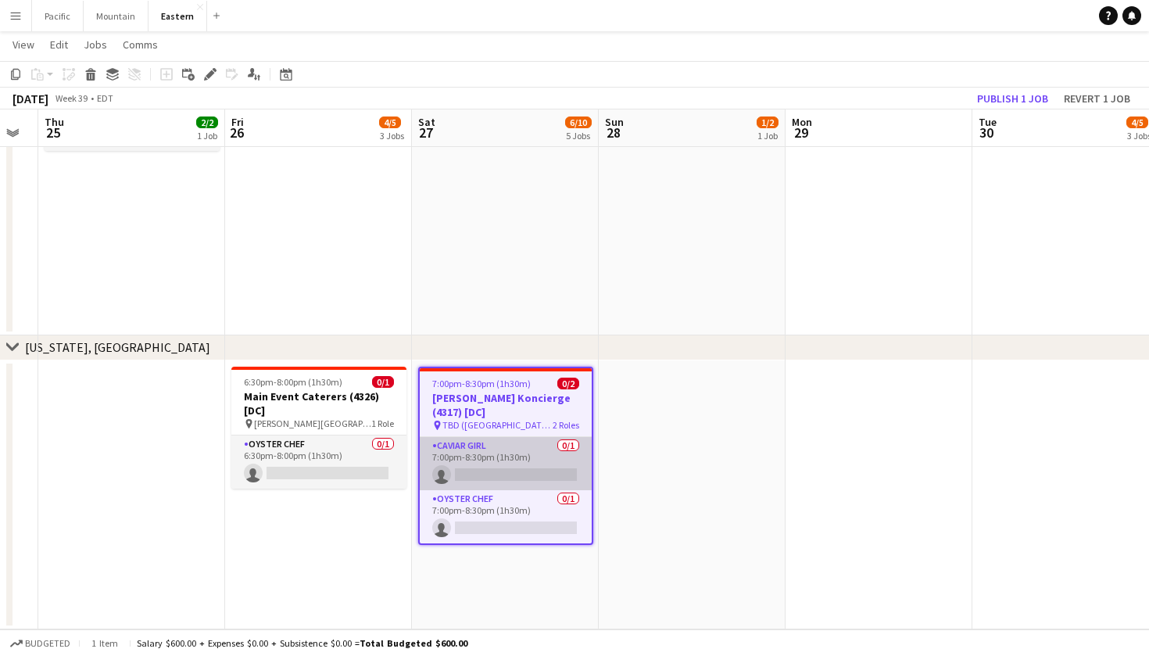
click at [558, 442] on app-card-role "Caviar Girl 0/1 7:00pm-8:30pm (1h30m) single-neutral-actions" at bounding box center [506, 463] width 172 height 53
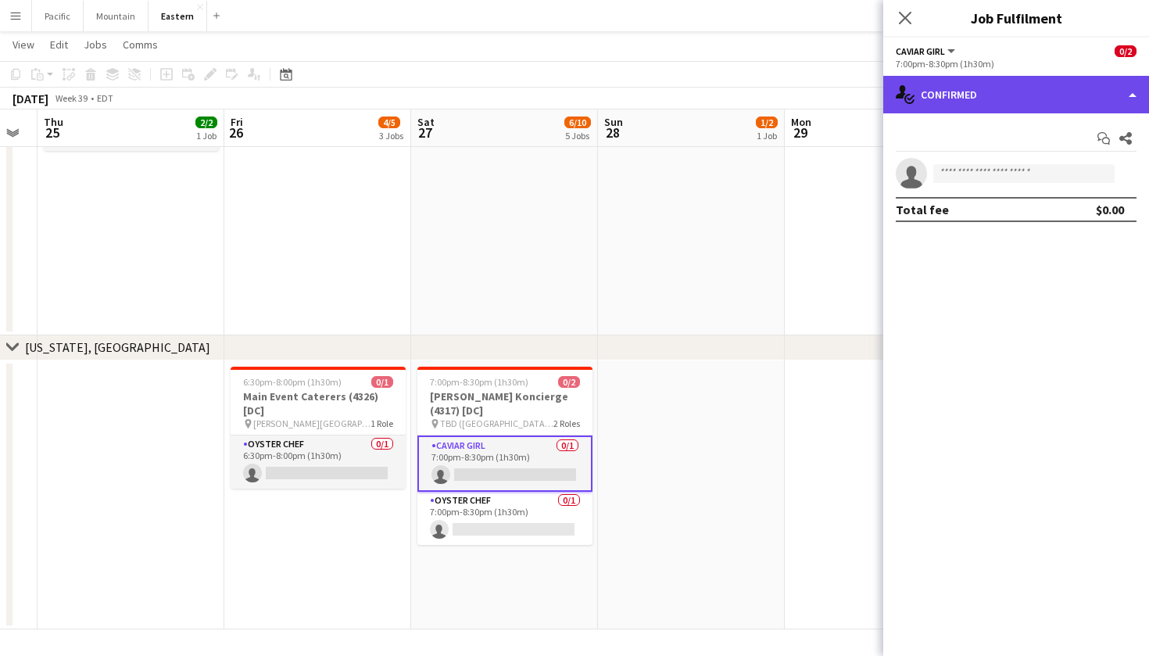
click at [1059, 92] on div "single-neutral-actions-check-2 Confirmed" at bounding box center [1016, 95] width 266 height 38
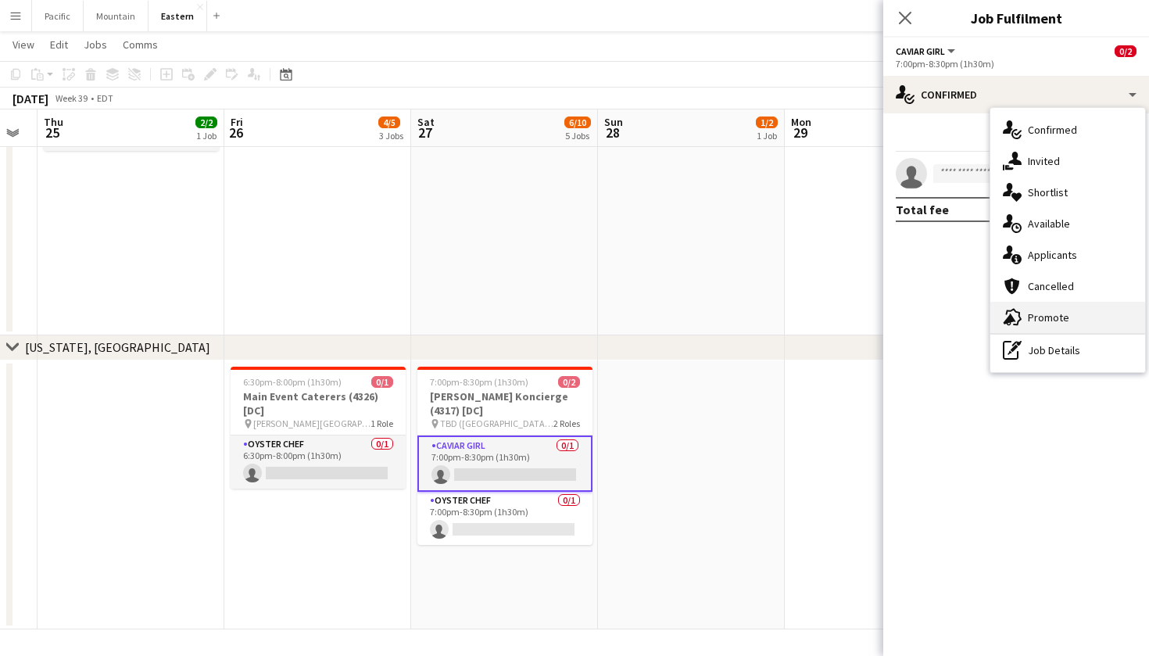
click at [1067, 321] on span "Promote" at bounding box center [1048, 317] width 41 height 14
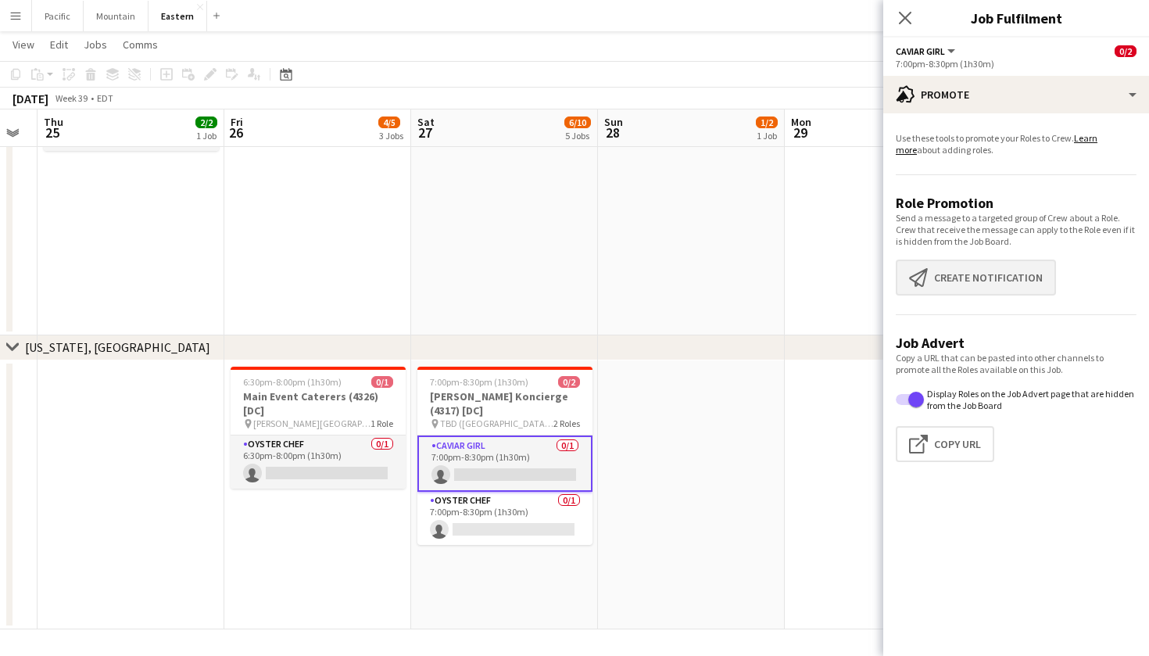
click at [995, 266] on button "Create notification Create notification" at bounding box center [976, 278] width 160 height 36
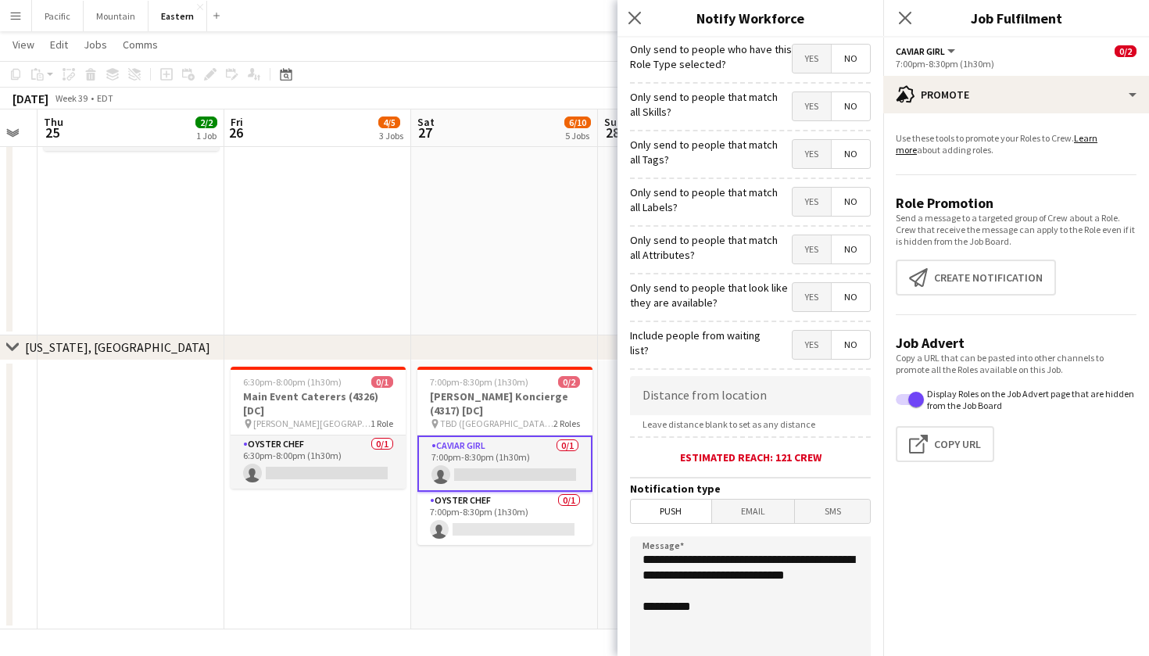
click at [793, 149] on span "Yes" at bounding box center [812, 154] width 38 height 28
drag, startPoint x: 729, startPoint y: 595, endPoint x: 627, endPoint y: 550, distance: 111.0
click at [627, 550] on form "**********" at bounding box center [751, 449] width 266 height 823
paste textarea "**********"
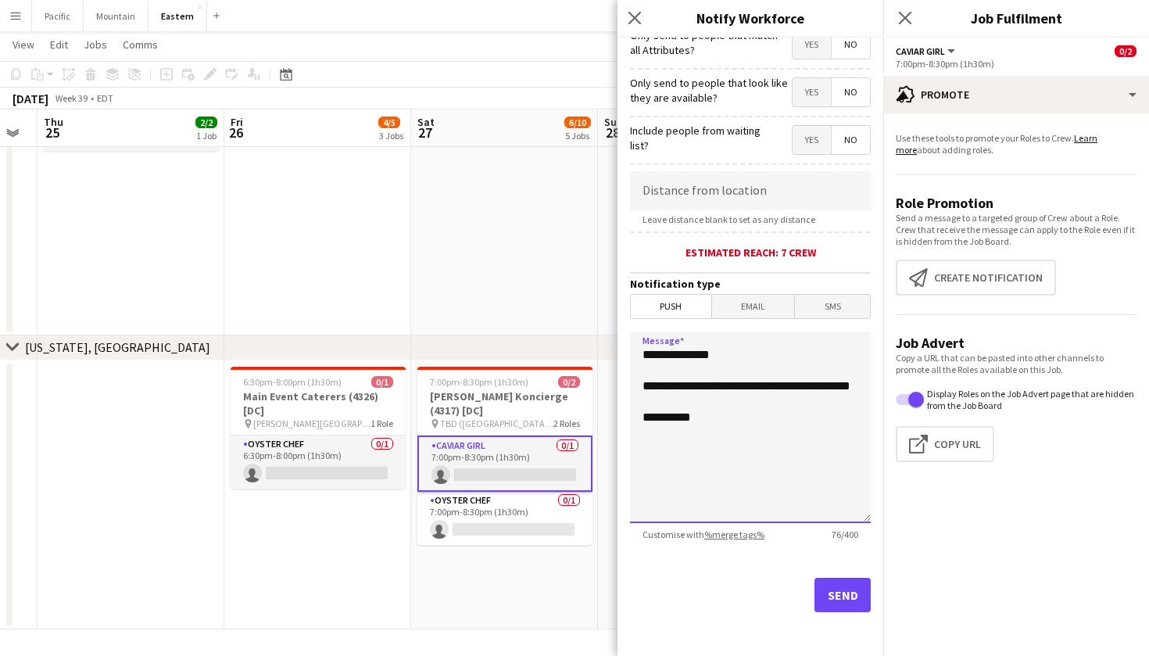
scroll to position [205, 0]
drag, startPoint x: 686, startPoint y: 408, endPoint x: 636, endPoint y: 346, distance: 80.0
click at [636, 346] on textarea "**********" at bounding box center [750, 427] width 241 height 192
type textarea "**********"
click at [847, 607] on button "Send" at bounding box center [843, 595] width 56 height 34
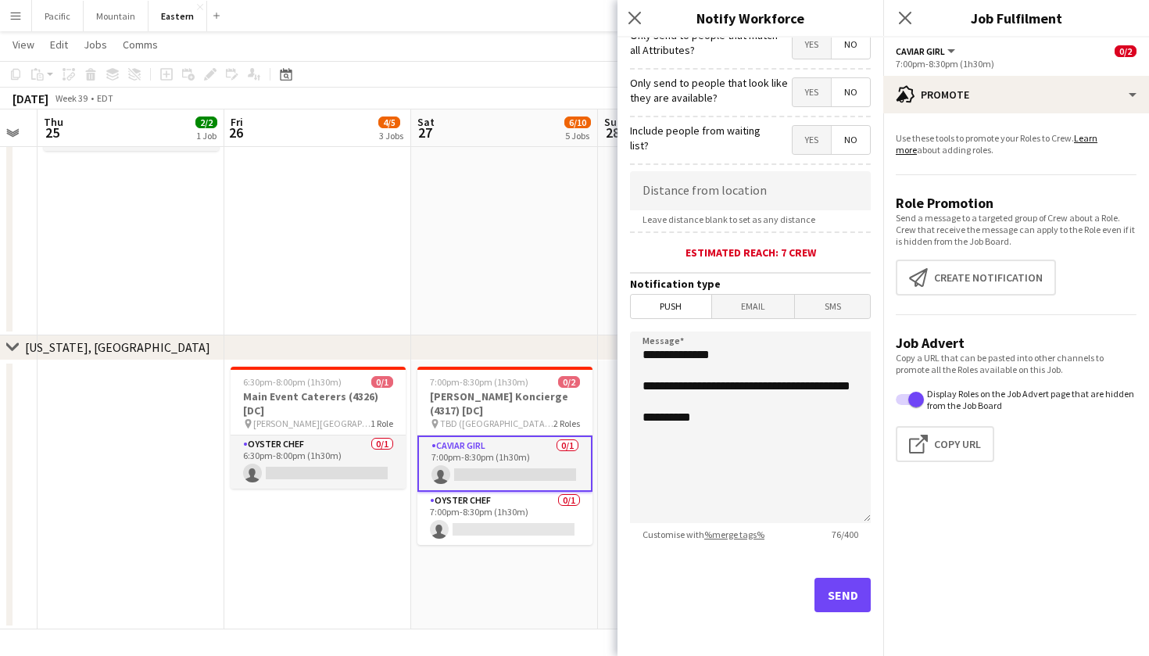
scroll to position [0, 0]
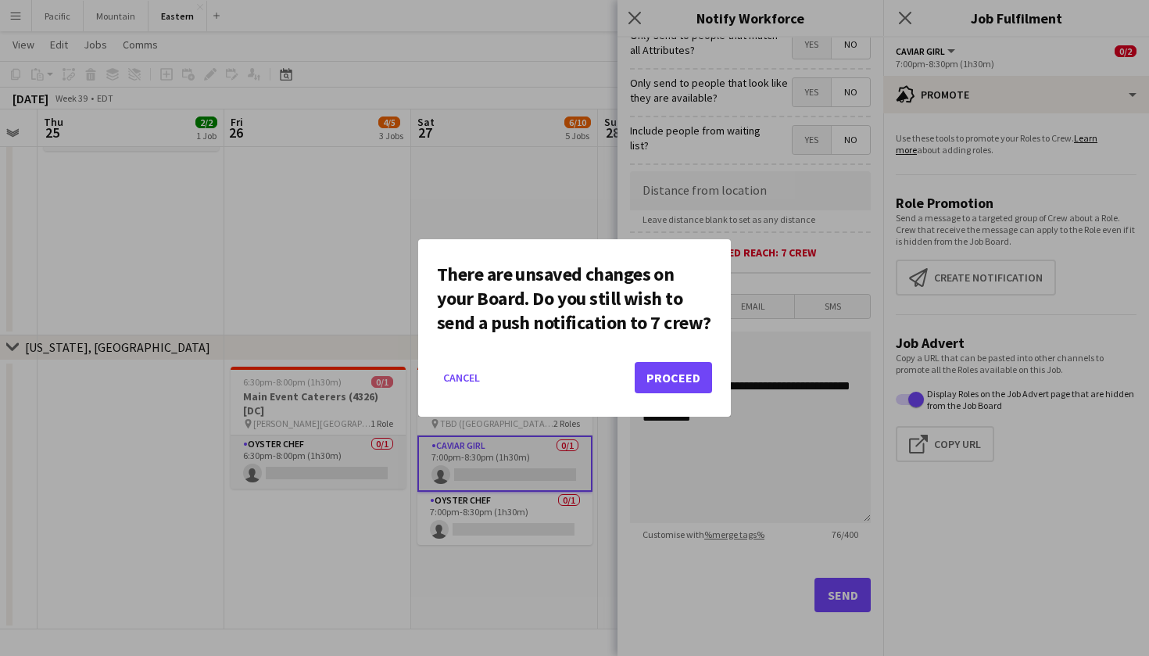
click at [658, 378] on button "Proceed" at bounding box center [673, 377] width 77 height 31
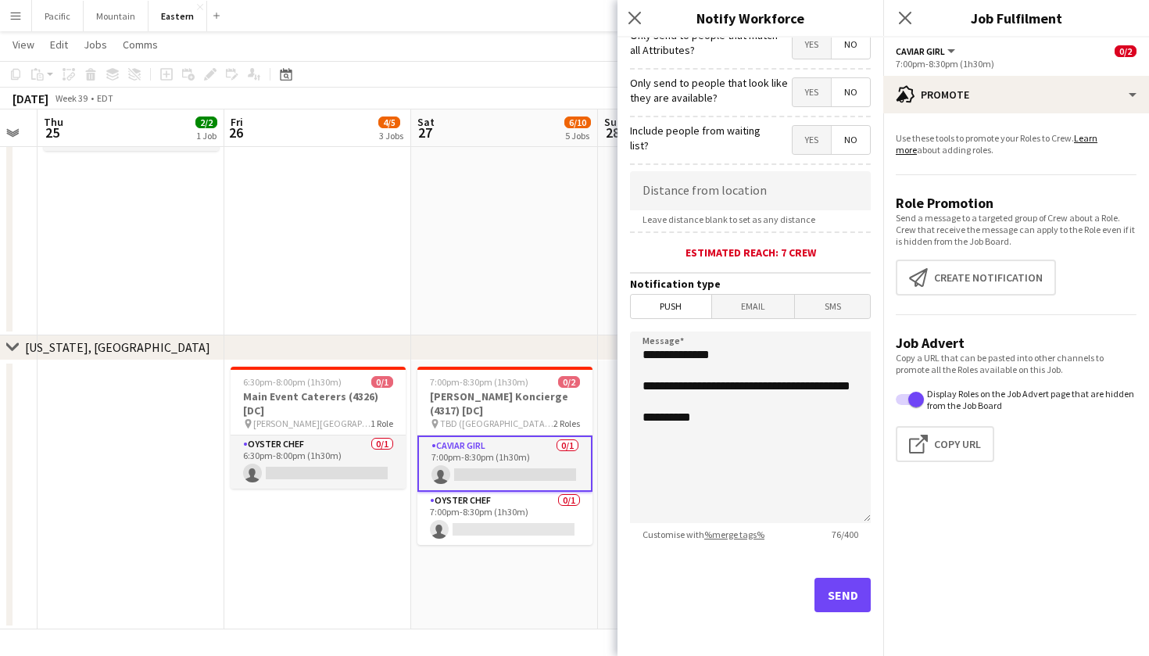
scroll to position [1891, 0]
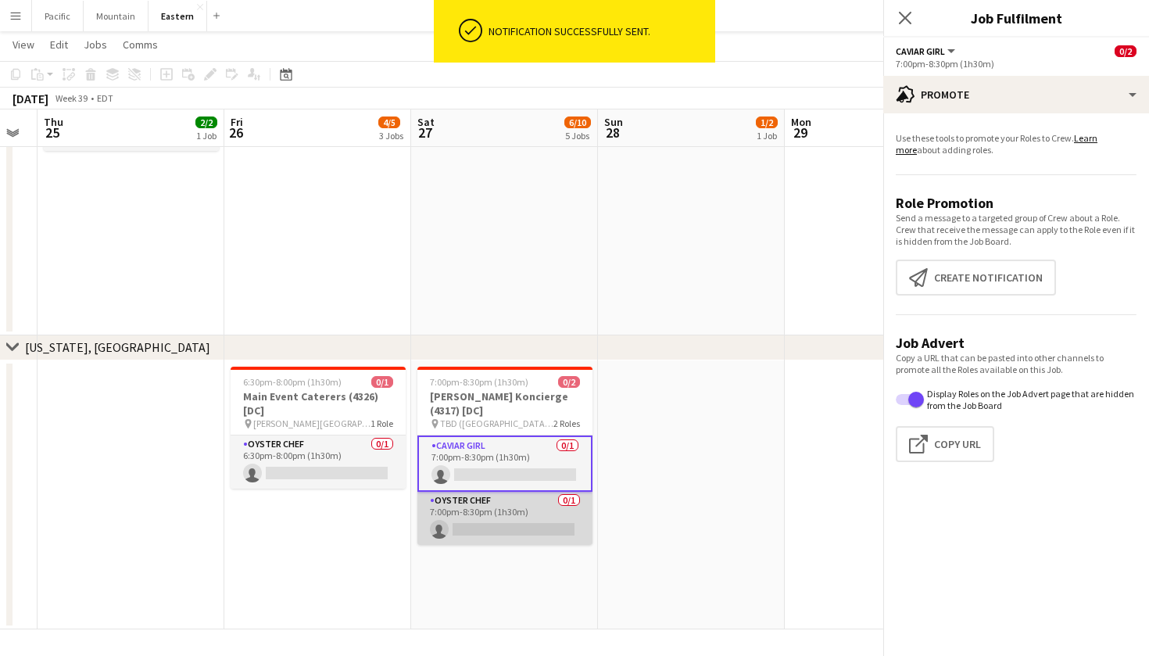
click at [539, 492] on app-card-role "Oyster Chef 0/1 7:00pm-8:30pm (1h30m) single-neutral-actions" at bounding box center [504, 518] width 175 height 53
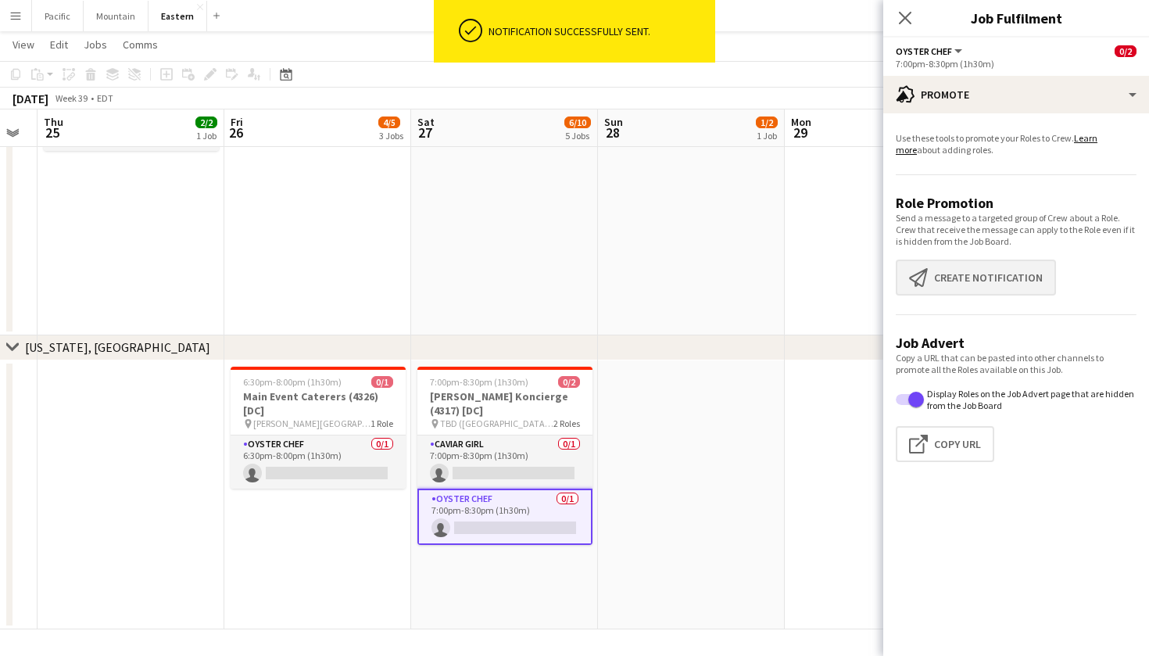
click at [970, 275] on button "Create notification Create notification" at bounding box center [976, 278] width 160 height 36
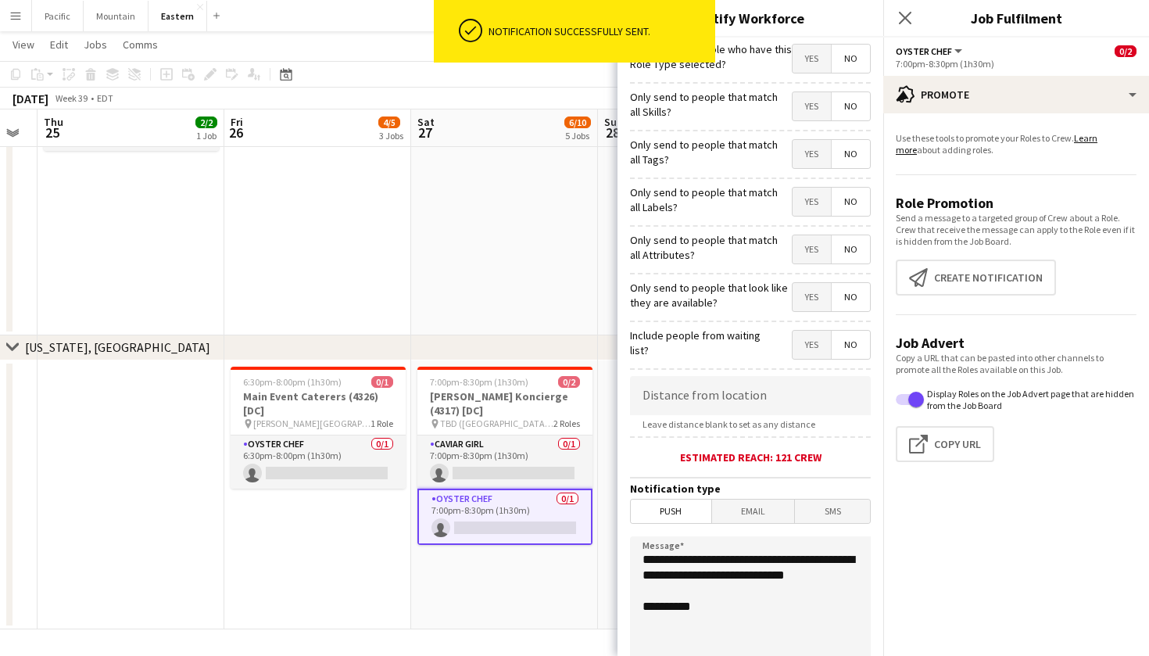
click at [810, 145] on span "Yes" at bounding box center [812, 154] width 38 height 28
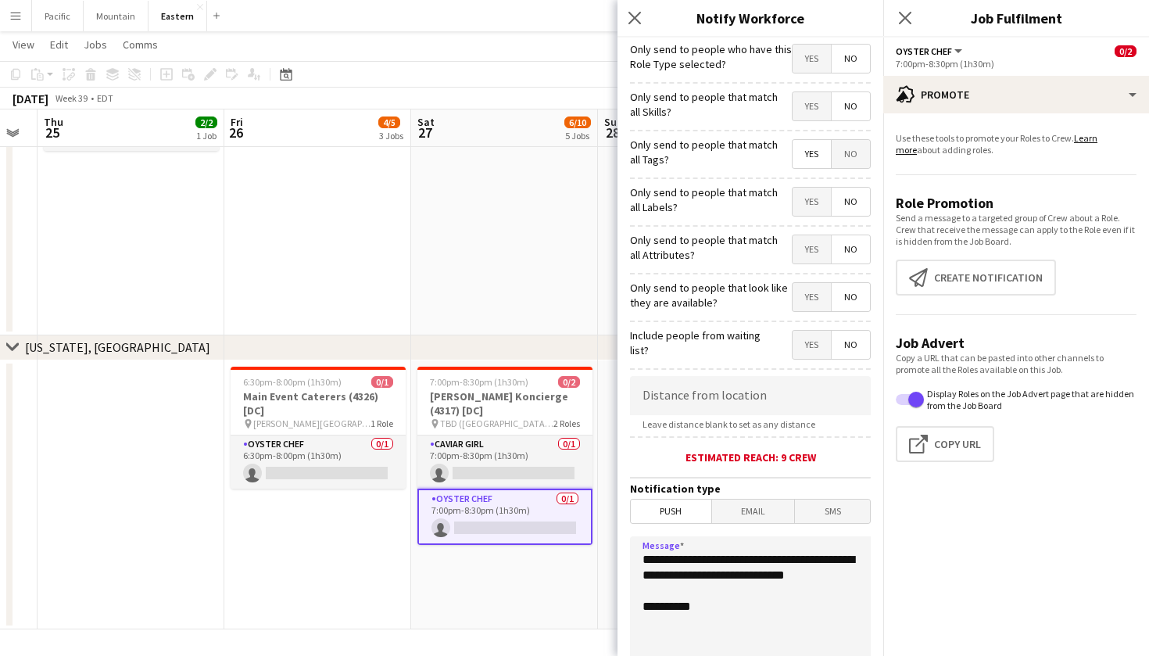
drag, startPoint x: 738, startPoint y: 589, endPoint x: 616, endPoint y: 544, distance: 130.1
paste textarea
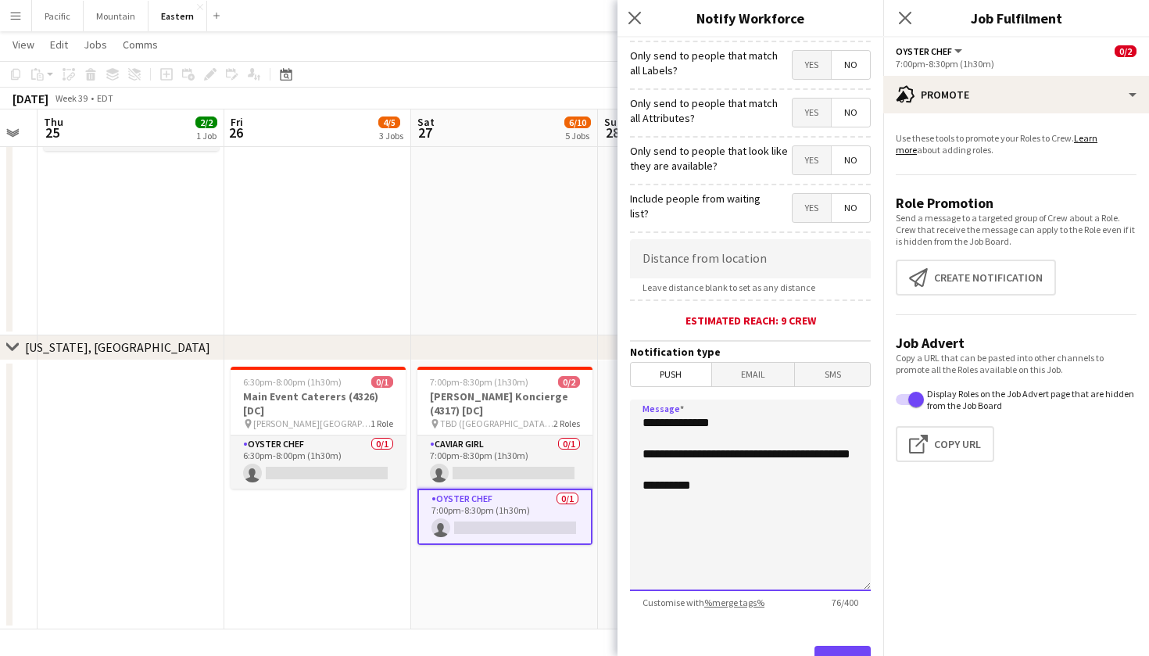
scroll to position [166, 0]
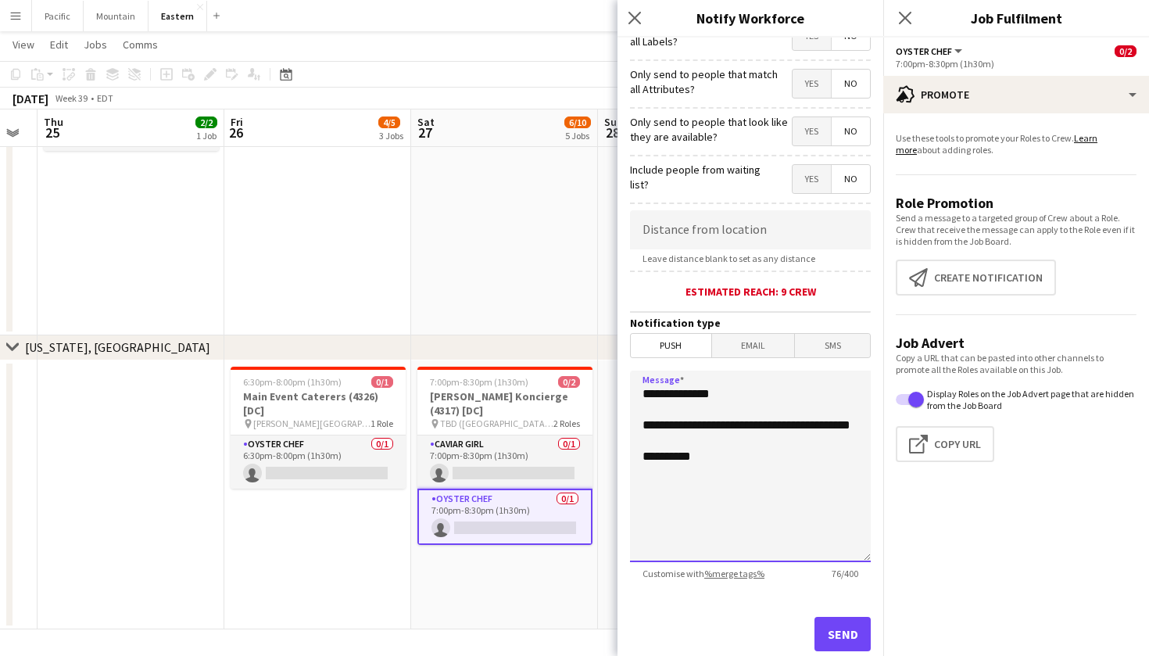
type textarea "**********"
click at [833, 629] on button "Send" at bounding box center [843, 634] width 56 height 34
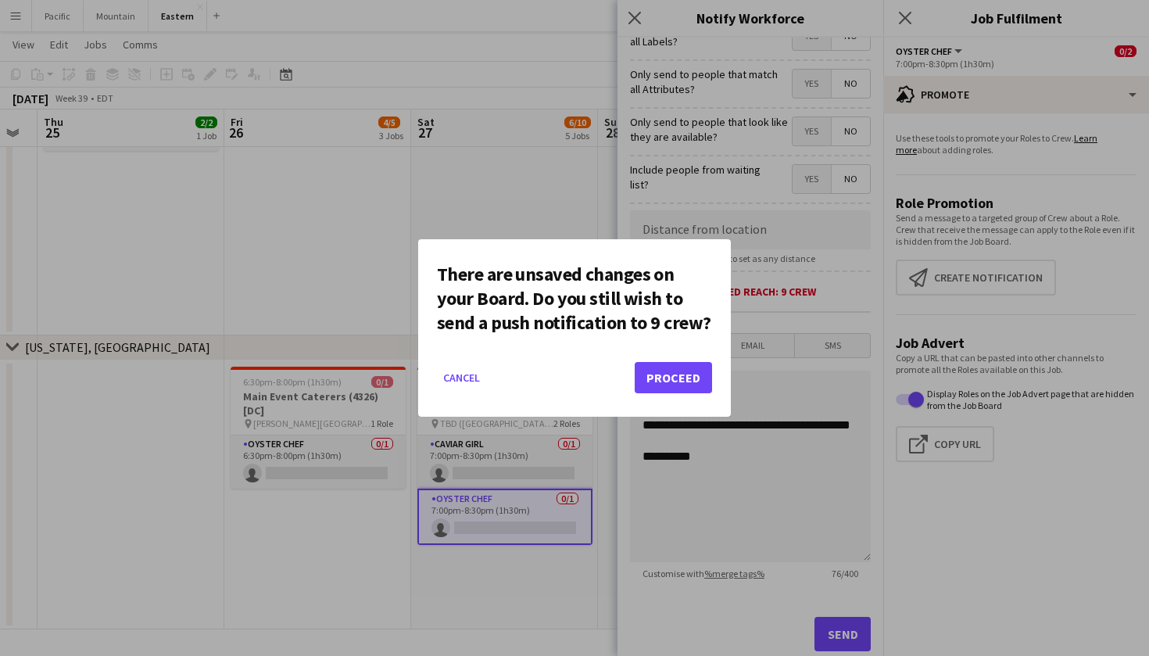
click at [672, 368] on button "Proceed" at bounding box center [673, 377] width 77 height 31
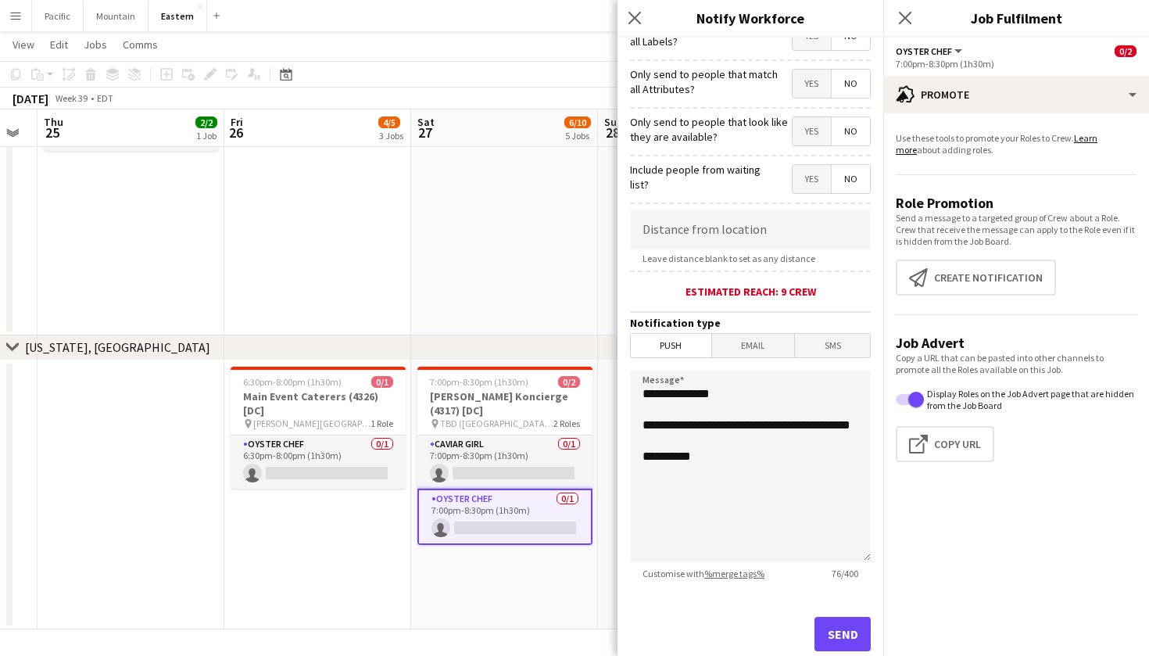
scroll to position [1891, 0]
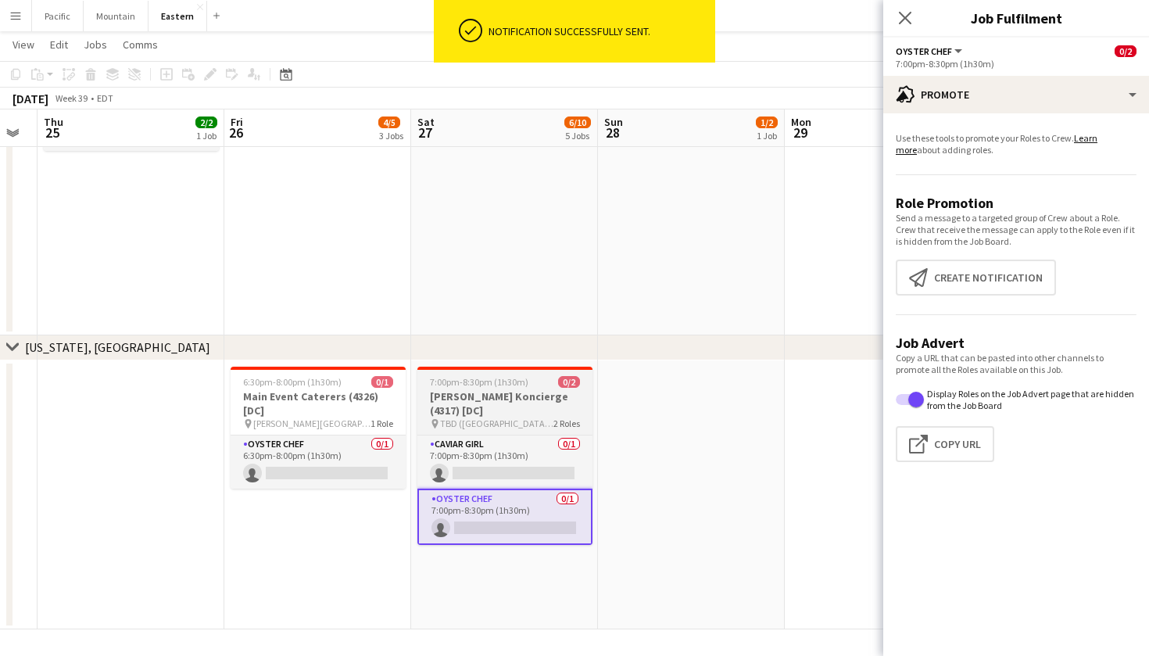
click at [543, 399] on h3 "[PERSON_NAME] Koncierge (4317) [DC]" at bounding box center [504, 403] width 175 height 28
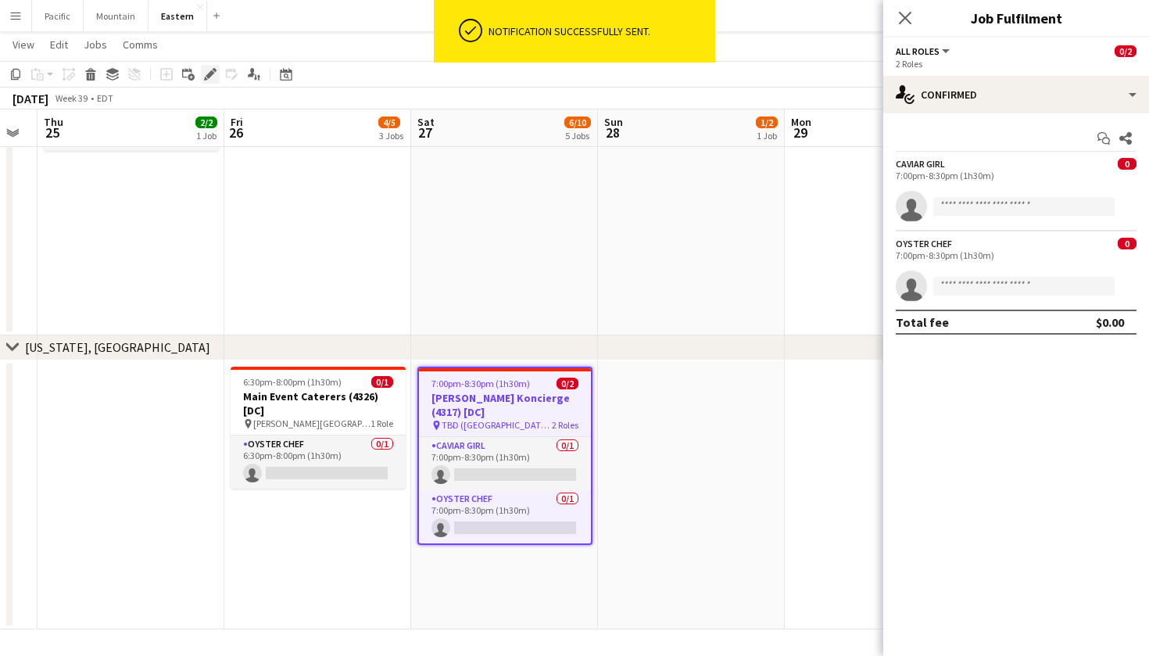
click at [208, 78] on icon at bounding box center [210, 74] width 9 height 9
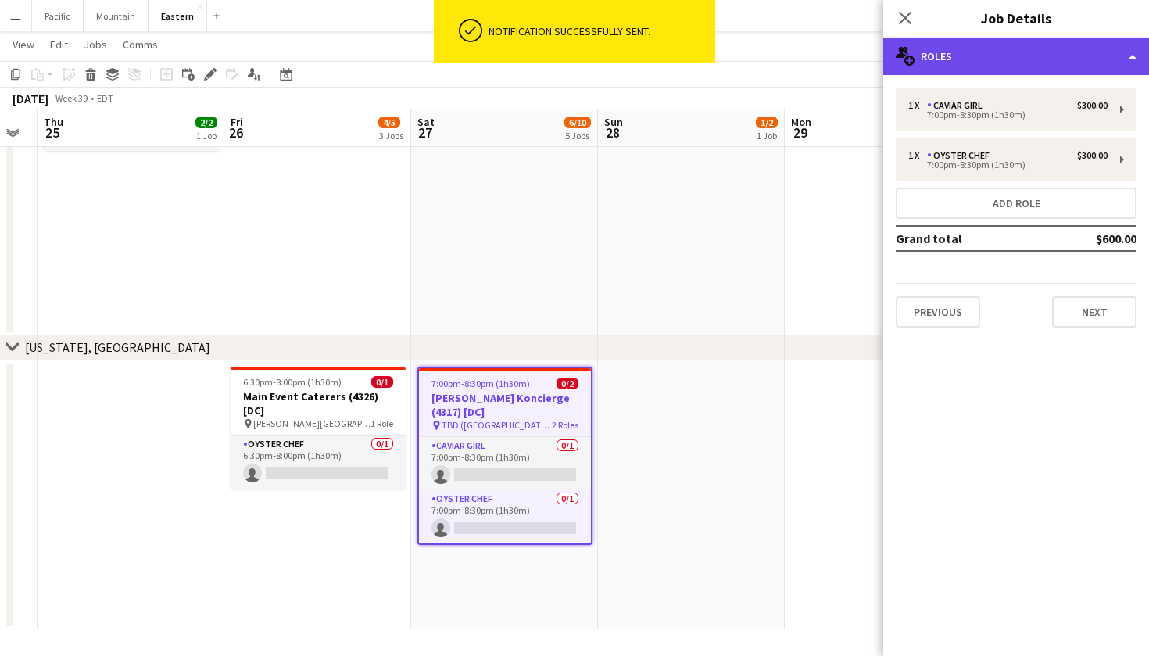
click at [1007, 46] on div "multiple-users-add Roles" at bounding box center [1016, 57] width 266 height 38
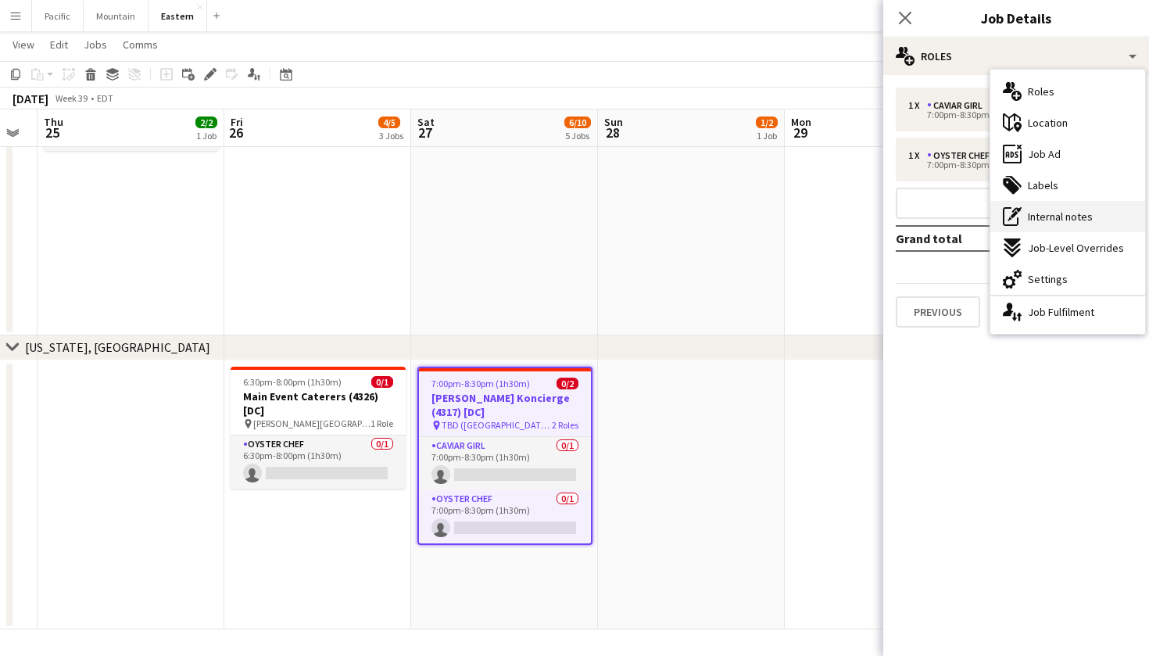
click at [1101, 211] on div "pen-write Internal notes" at bounding box center [1067, 216] width 155 height 31
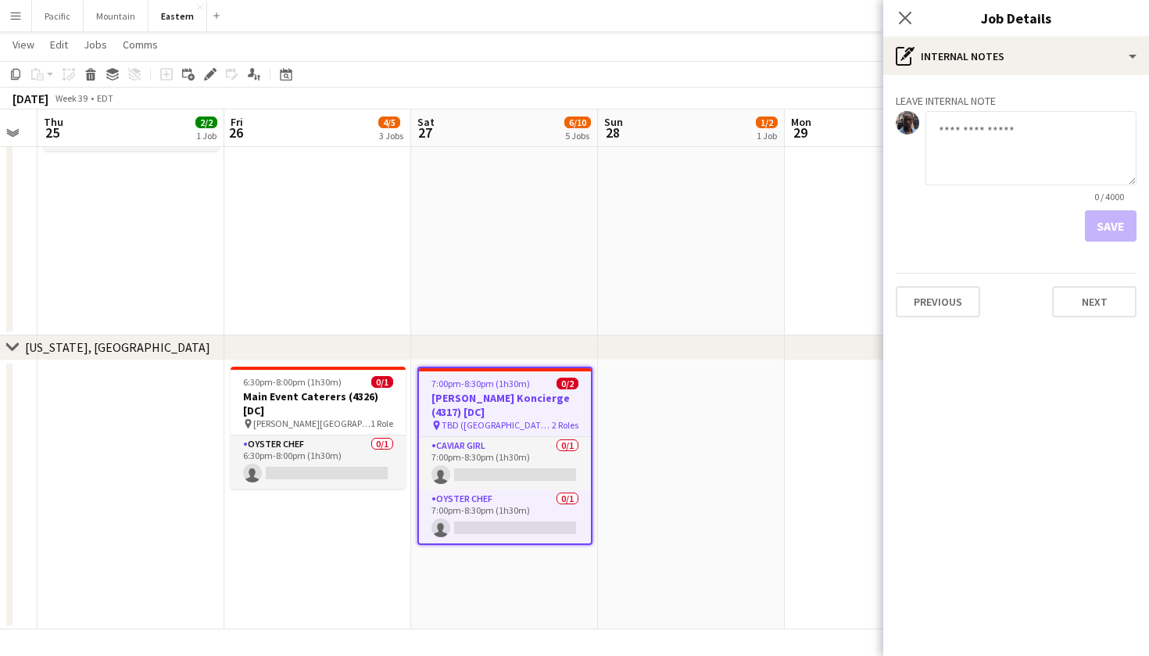
click at [1040, 156] on textarea at bounding box center [1031, 148] width 211 height 74
type textarea "**********"
click at [1107, 239] on button "Save" at bounding box center [1111, 225] width 52 height 31
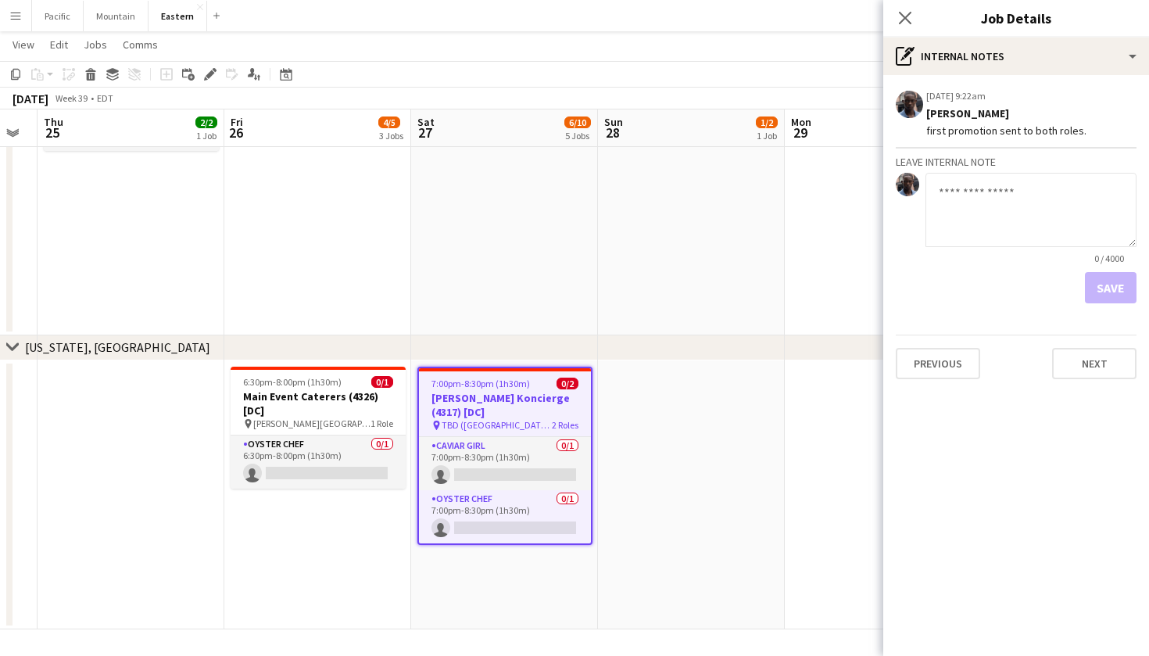
click at [1109, 210] on textarea at bounding box center [1031, 210] width 211 height 74
click at [901, 21] on icon at bounding box center [904, 17] width 15 height 15
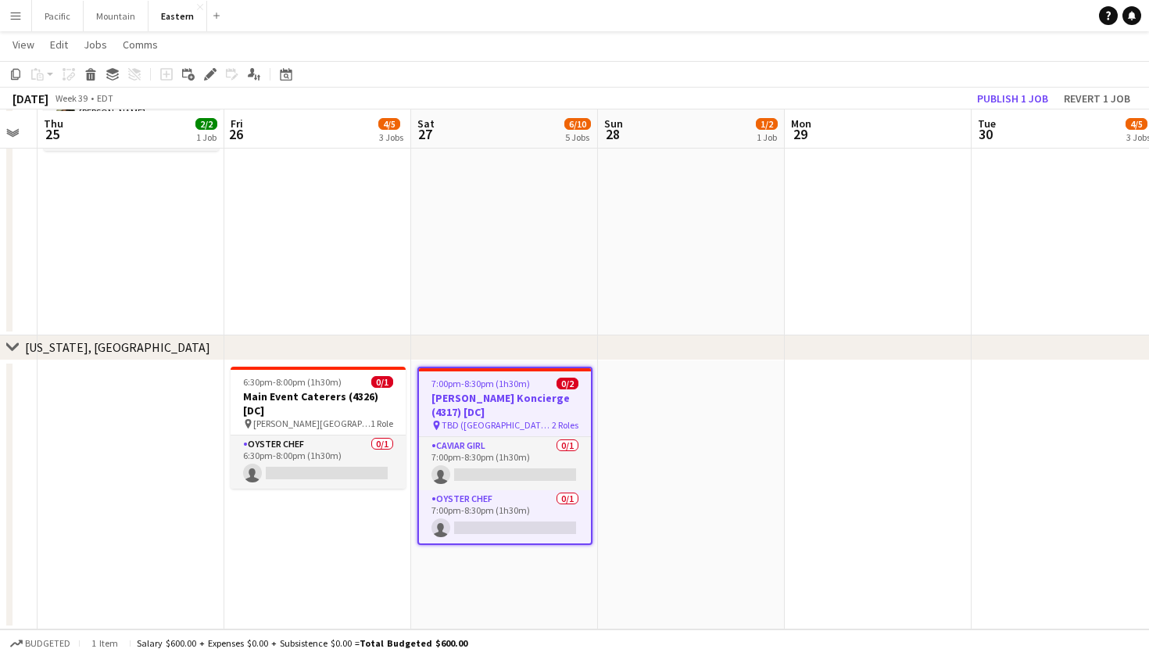
scroll to position [1883, 0]
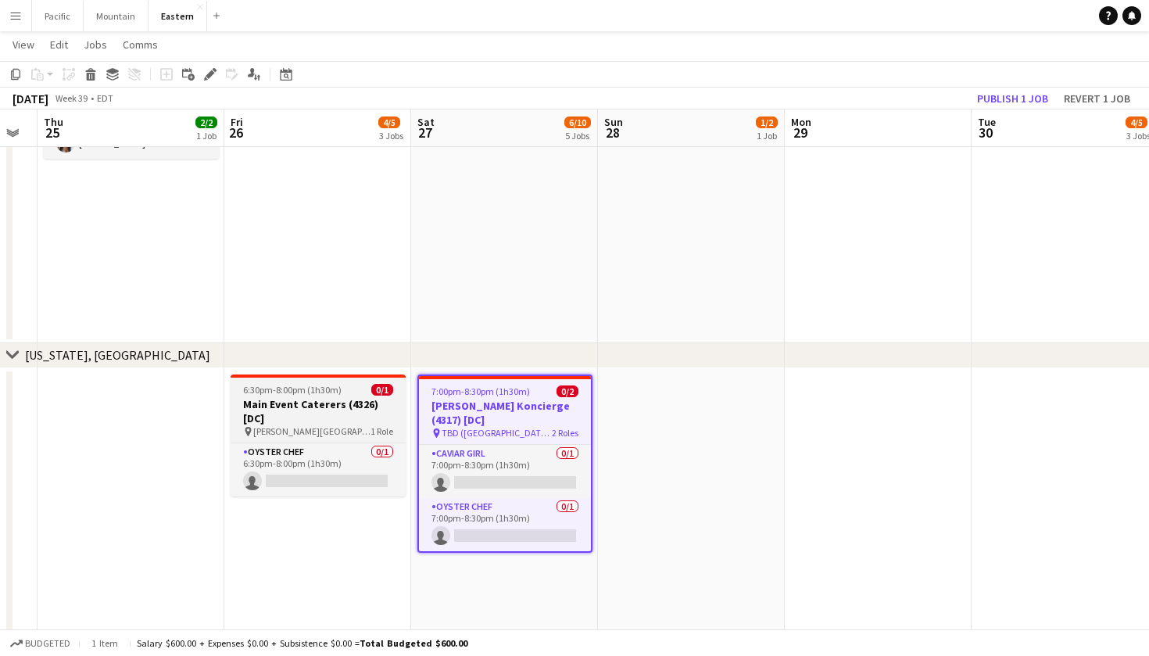
click at [375, 407] on h3 "Main Event Caterers (4326) [DC]" at bounding box center [318, 411] width 175 height 28
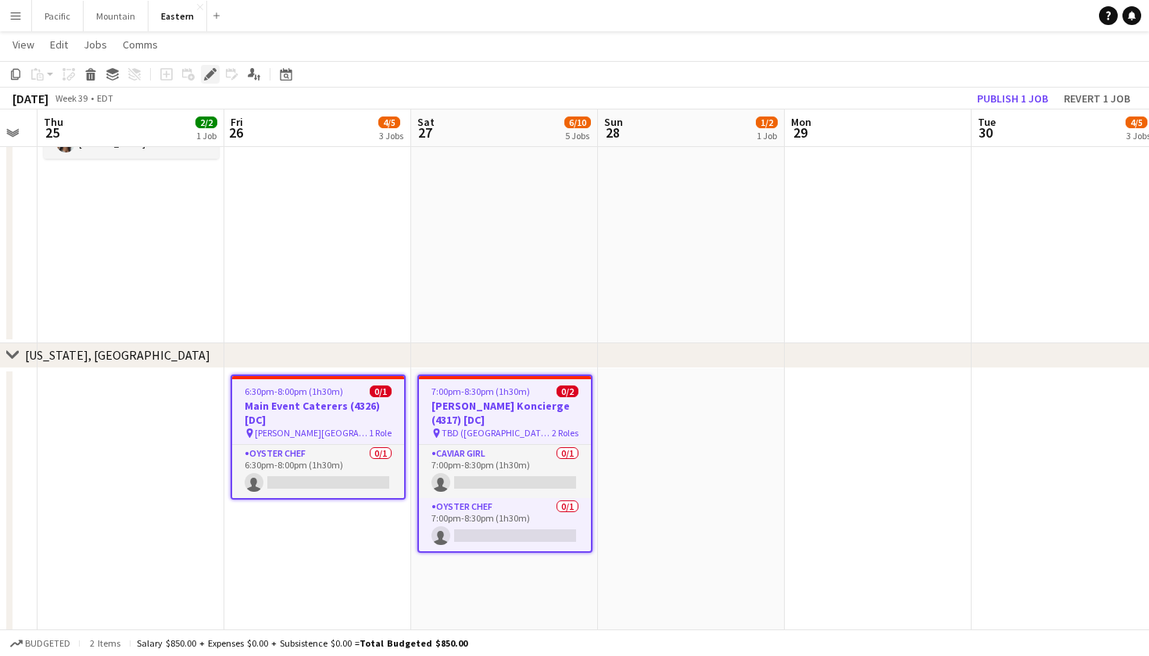
click at [206, 80] on icon at bounding box center [206, 79] width 4 height 4
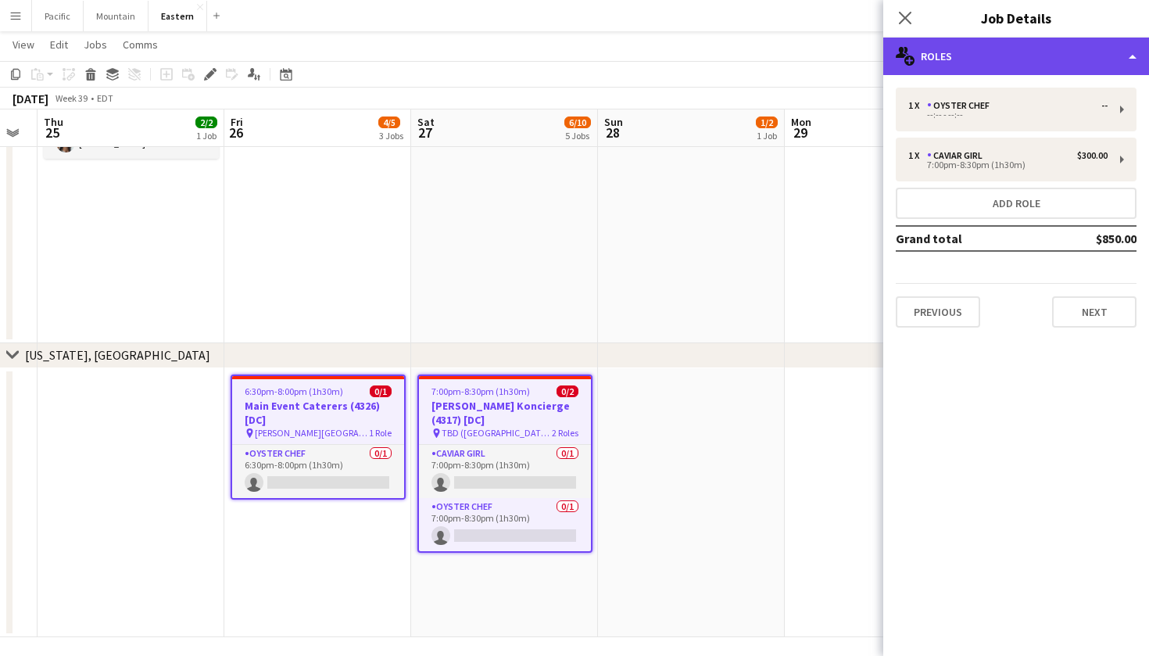
click at [1112, 45] on div "multiple-users-add Roles" at bounding box center [1016, 57] width 266 height 38
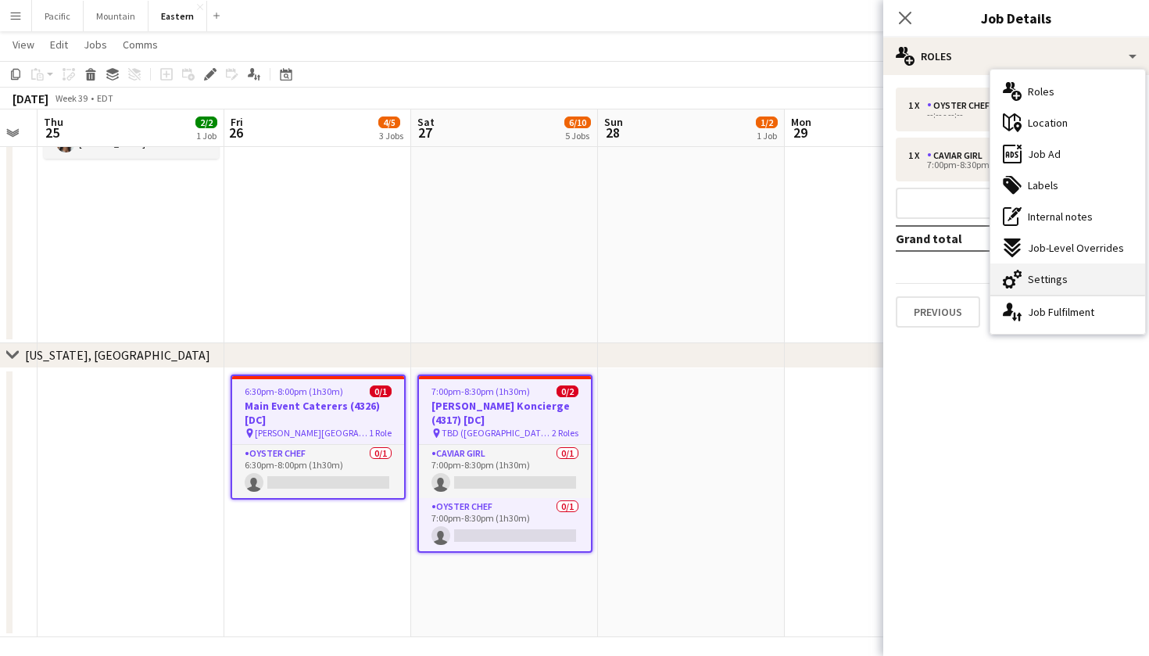
click at [1094, 277] on div "cog-double-3 Settings" at bounding box center [1067, 278] width 155 height 31
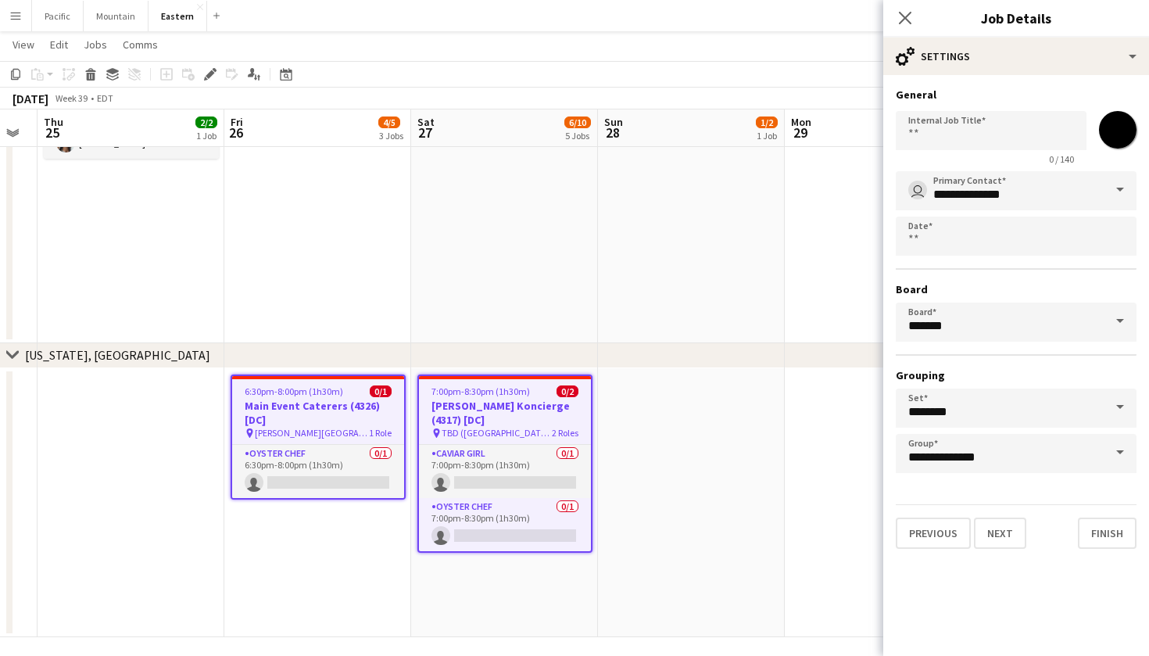
click at [1110, 124] on input "*******" at bounding box center [1118, 130] width 56 height 56
type input "*******"
click at [904, 21] on icon "Close pop-in" at bounding box center [904, 17] width 15 height 15
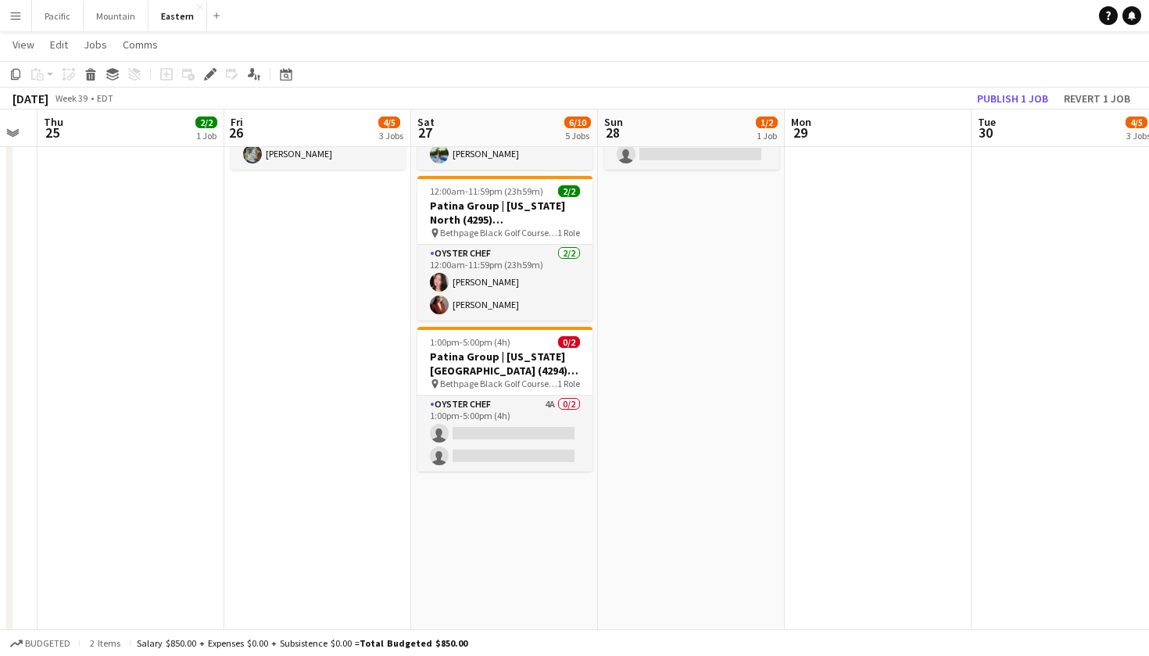
scroll to position [590, 0]
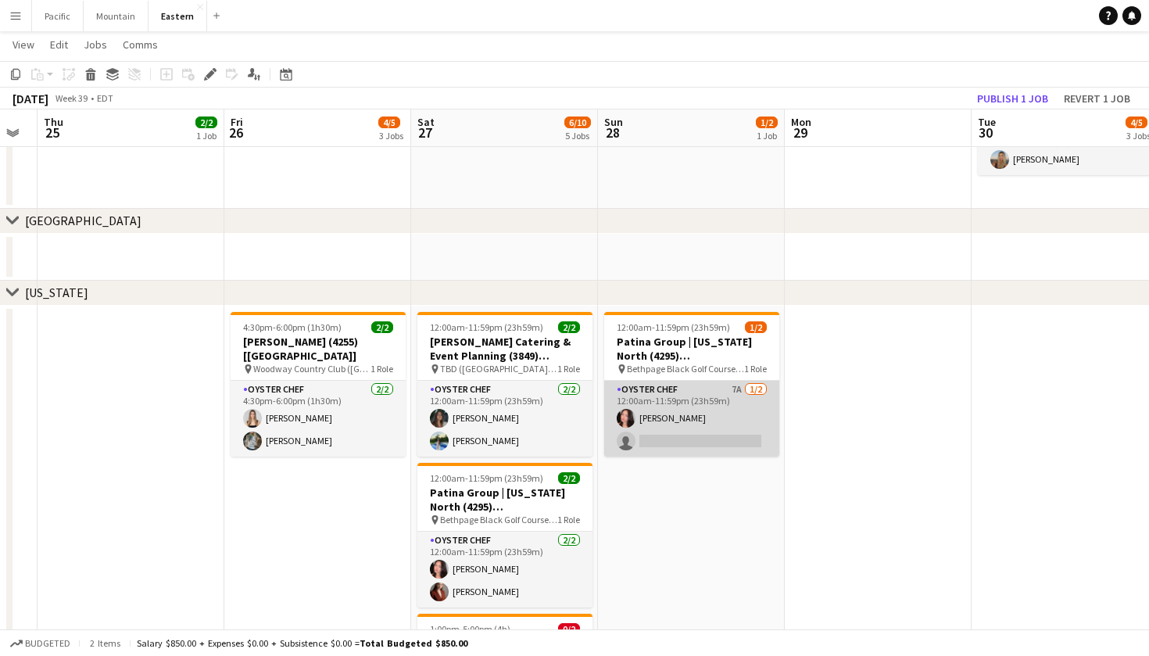
click at [734, 449] on app-card-role "Oyster Chef 7A 1/2 12:00am-11:59pm (23h59m) Chalita Natakuatong single-neutral-…" at bounding box center [691, 419] width 175 height 76
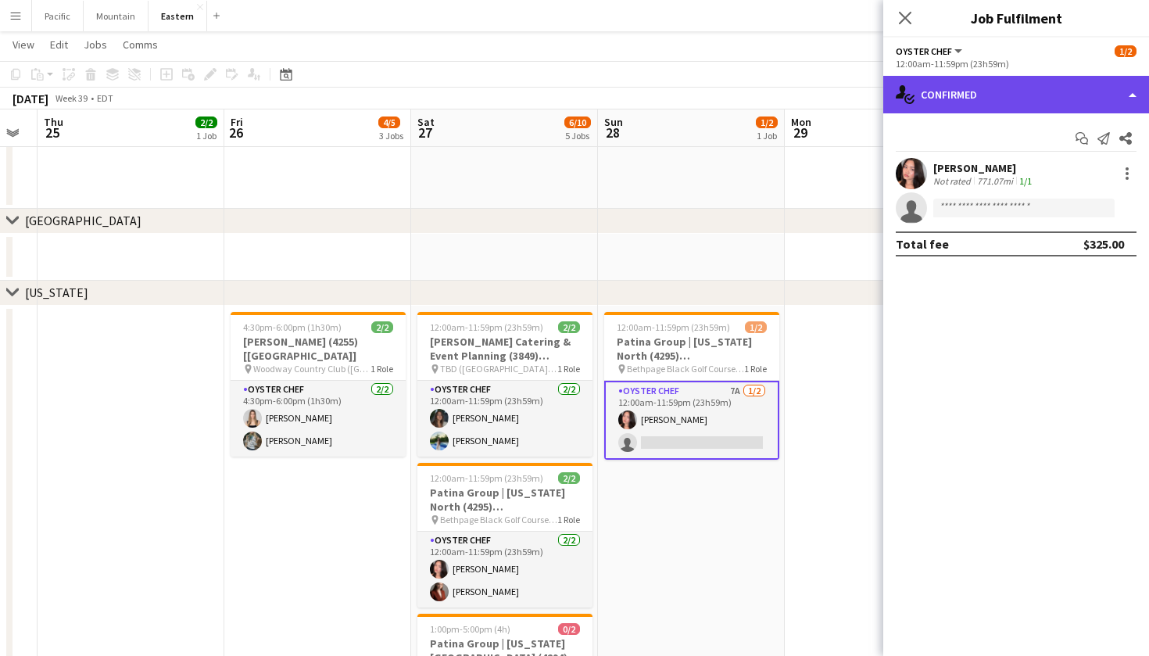
click at [1099, 95] on div "single-neutral-actions-check-2 Confirmed" at bounding box center [1016, 95] width 266 height 38
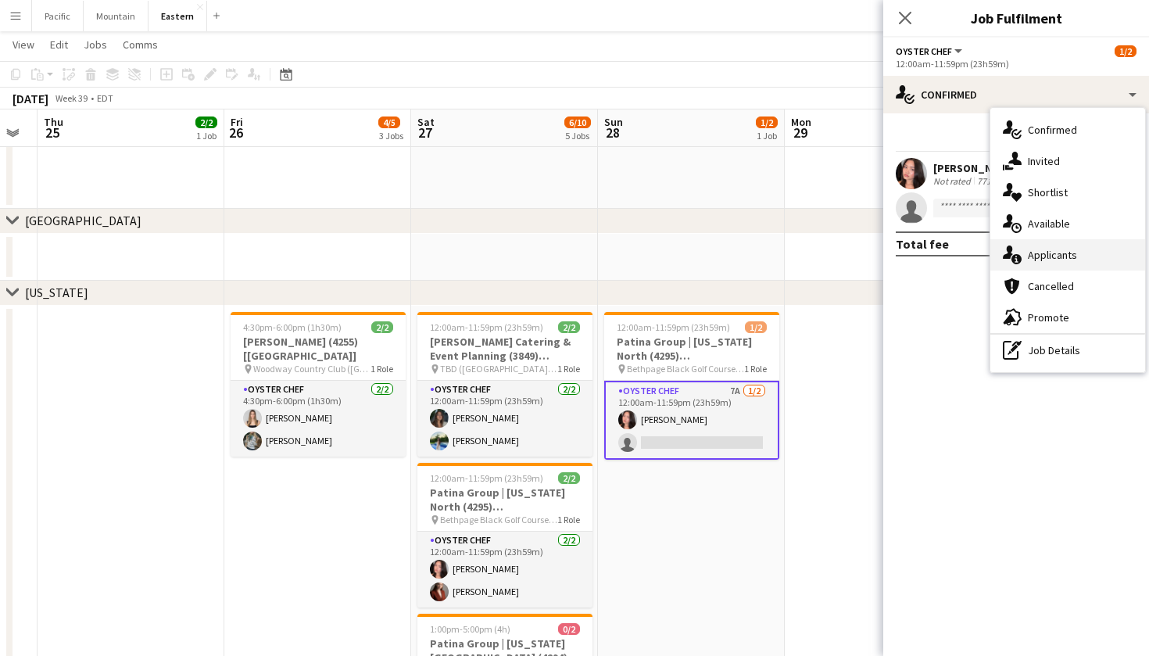
click at [1094, 257] on div "single-neutral-actions-information Applicants" at bounding box center [1067, 254] width 155 height 31
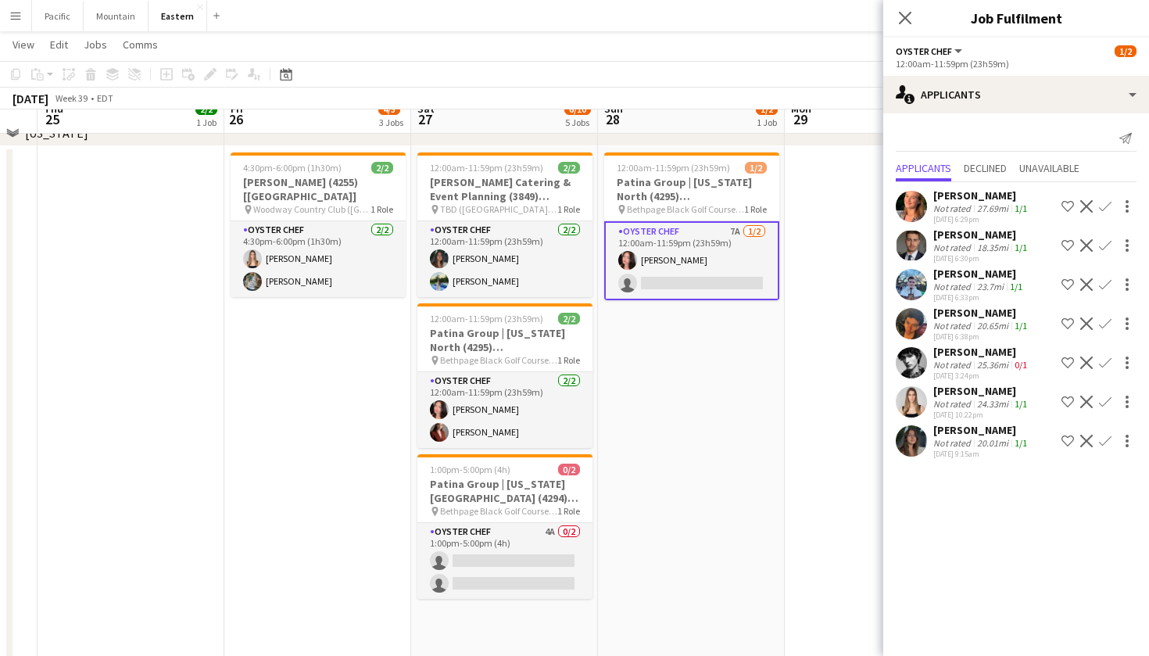
scroll to position [752, 0]
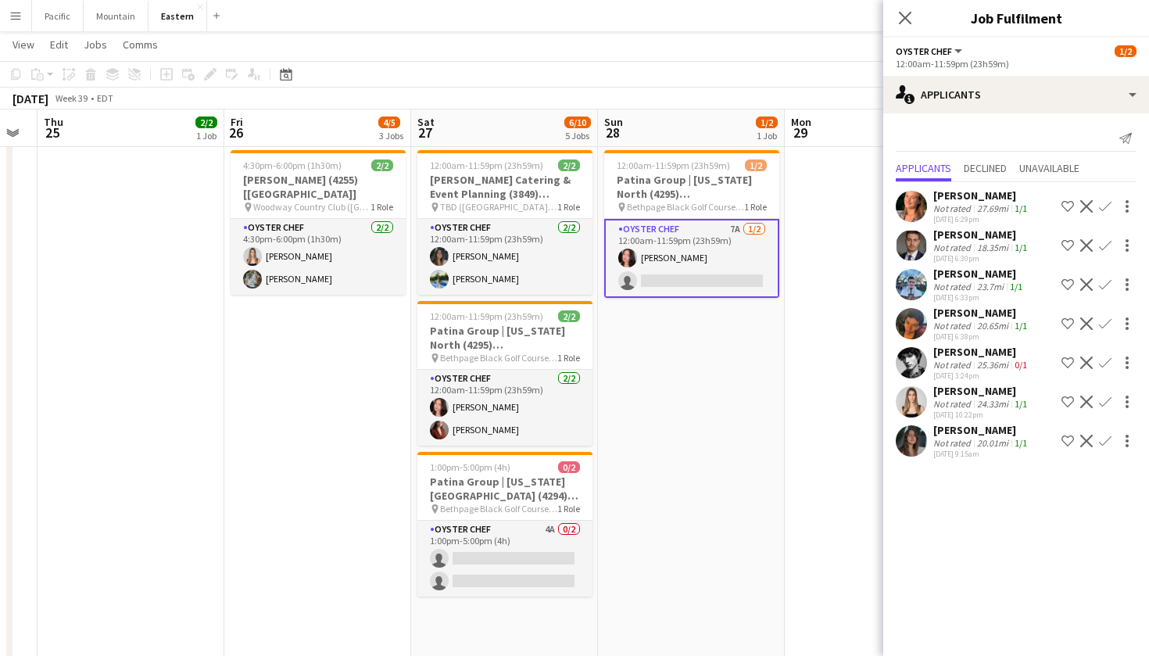
click at [1105, 409] on button "Confirm" at bounding box center [1105, 401] width 19 height 19
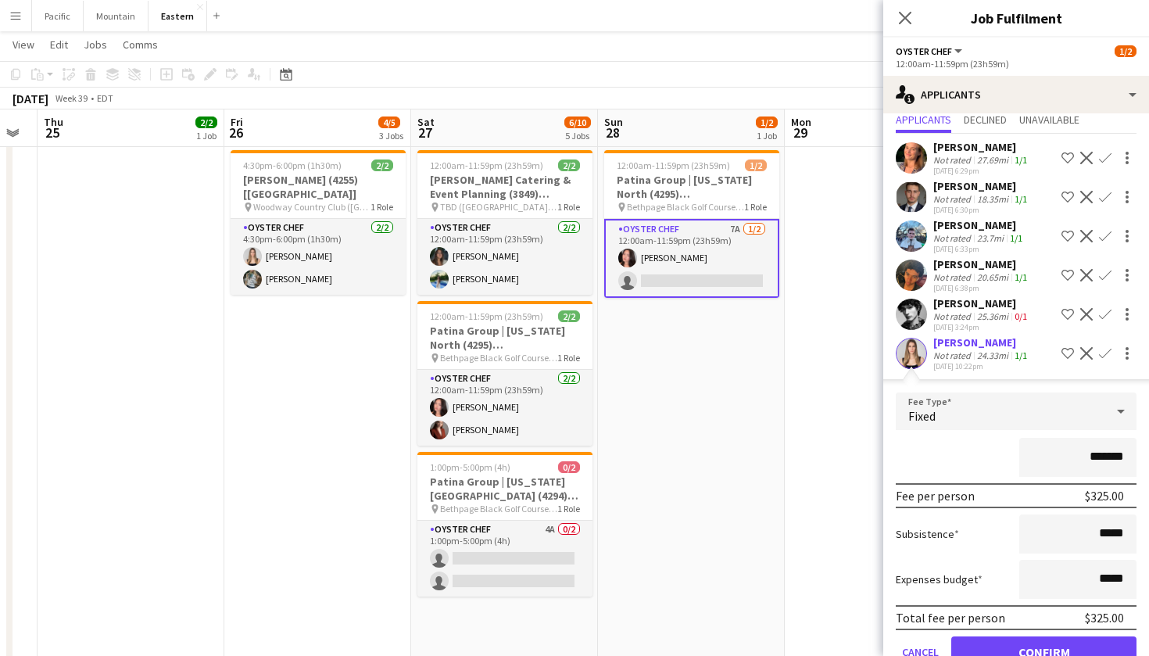
scroll to position [63, 0]
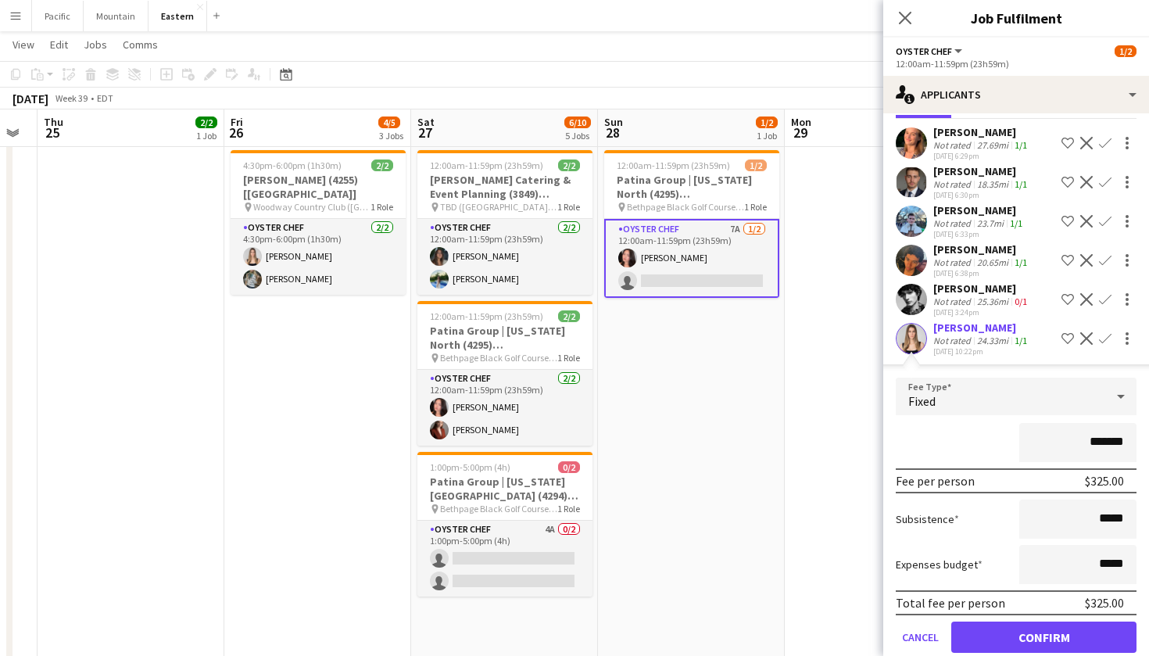
click at [1078, 636] on button "Confirm" at bounding box center [1043, 636] width 185 height 31
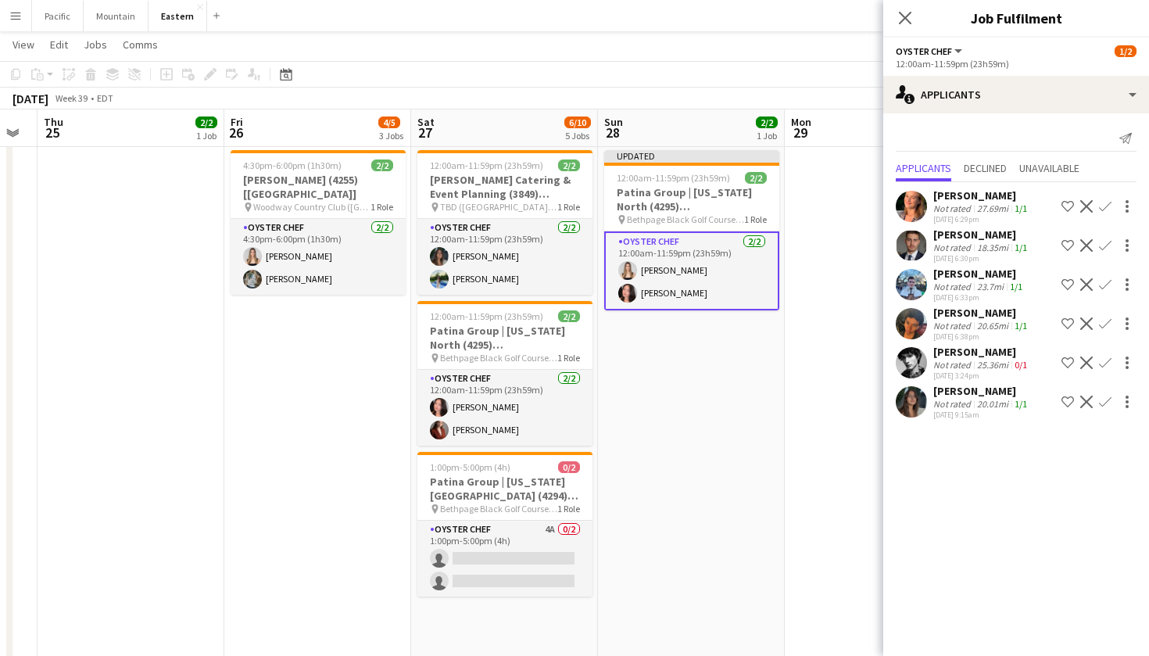
scroll to position [0, 0]
click at [910, 22] on icon "Close pop-in" at bounding box center [904, 17] width 15 height 15
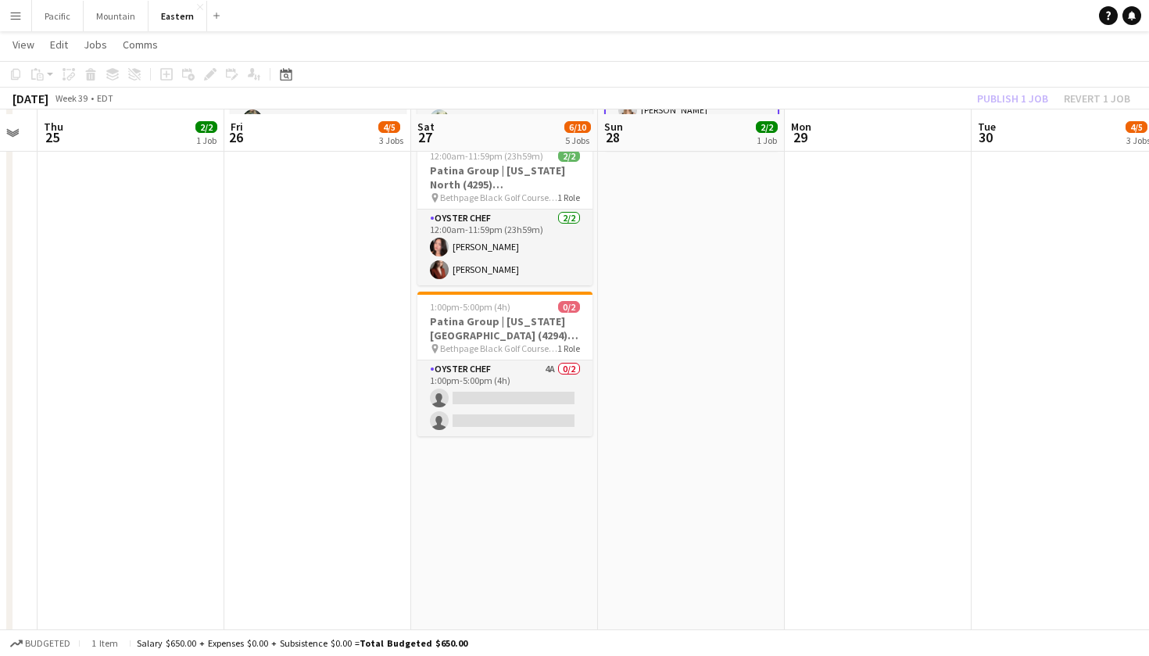
scroll to position [951, 0]
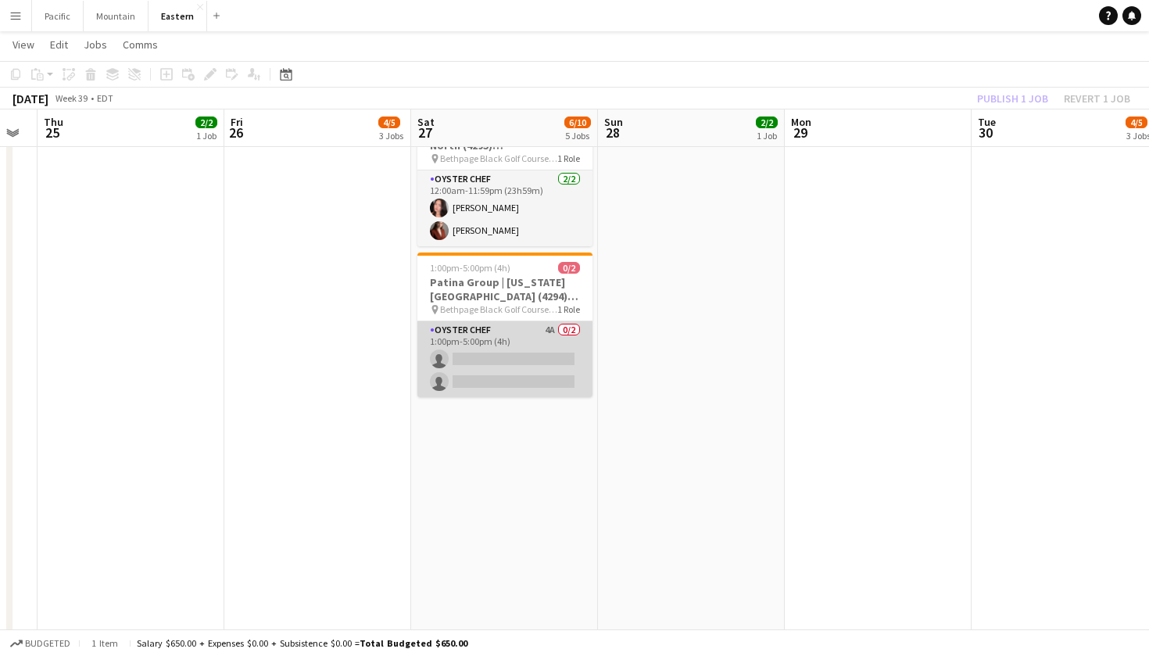
click at [535, 358] on app-card-role "Oyster Chef 4A 0/2 1:00pm-5:00pm (4h) single-neutral-actions single-neutral-act…" at bounding box center [504, 359] width 175 height 76
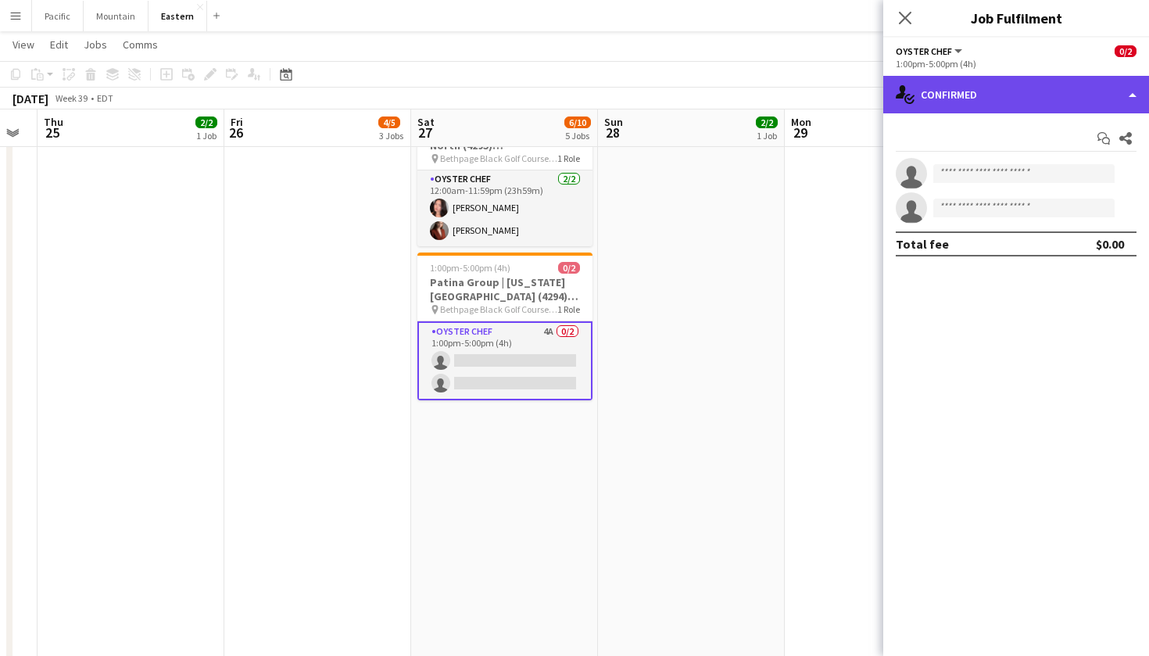
click at [1095, 108] on div "single-neutral-actions-check-2 Confirmed" at bounding box center [1016, 95] width 266 height 38
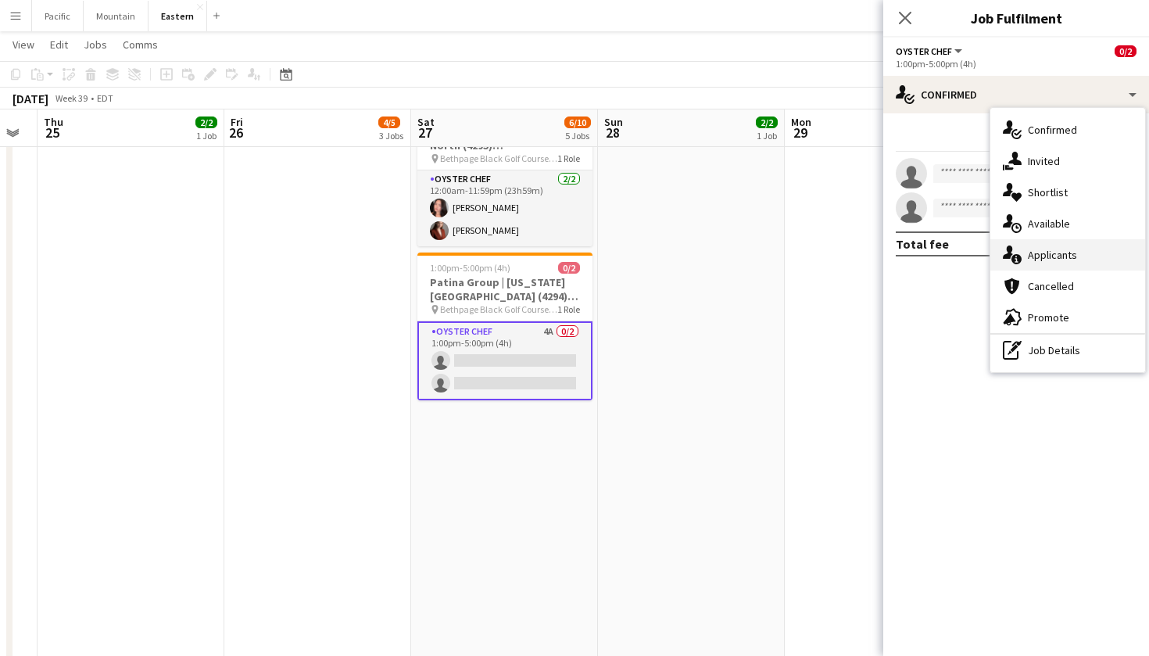
click at [1065, 258] on span "Applicants" at bounding box center [1052, 255] width 49 height 14
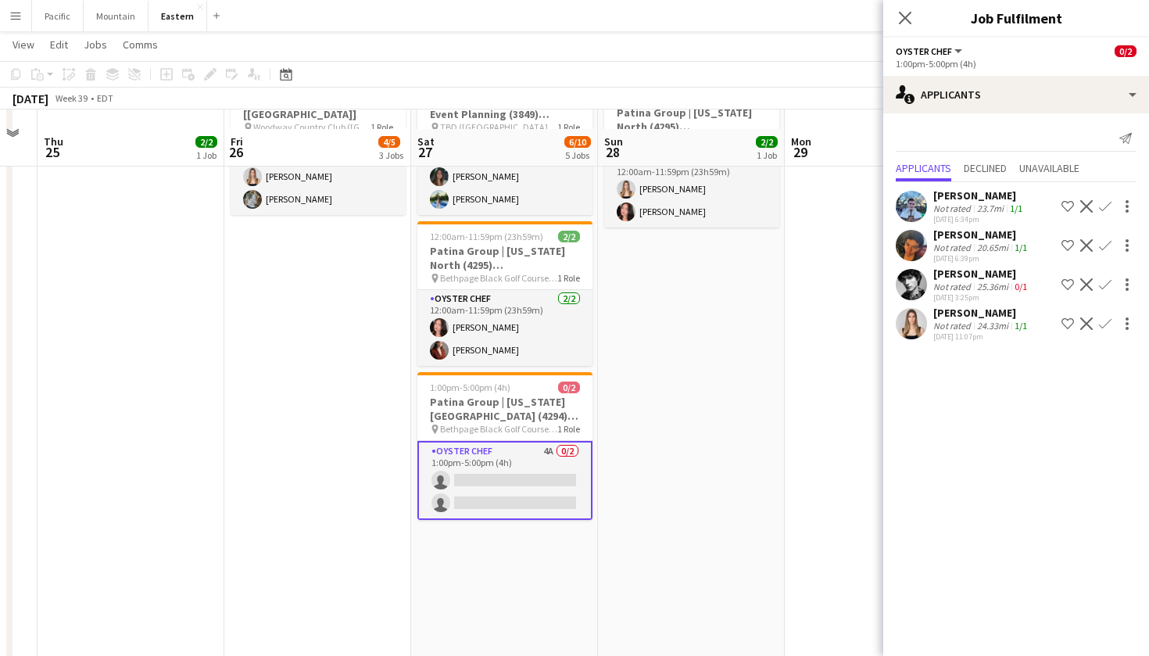
scroll to position [774, 0]
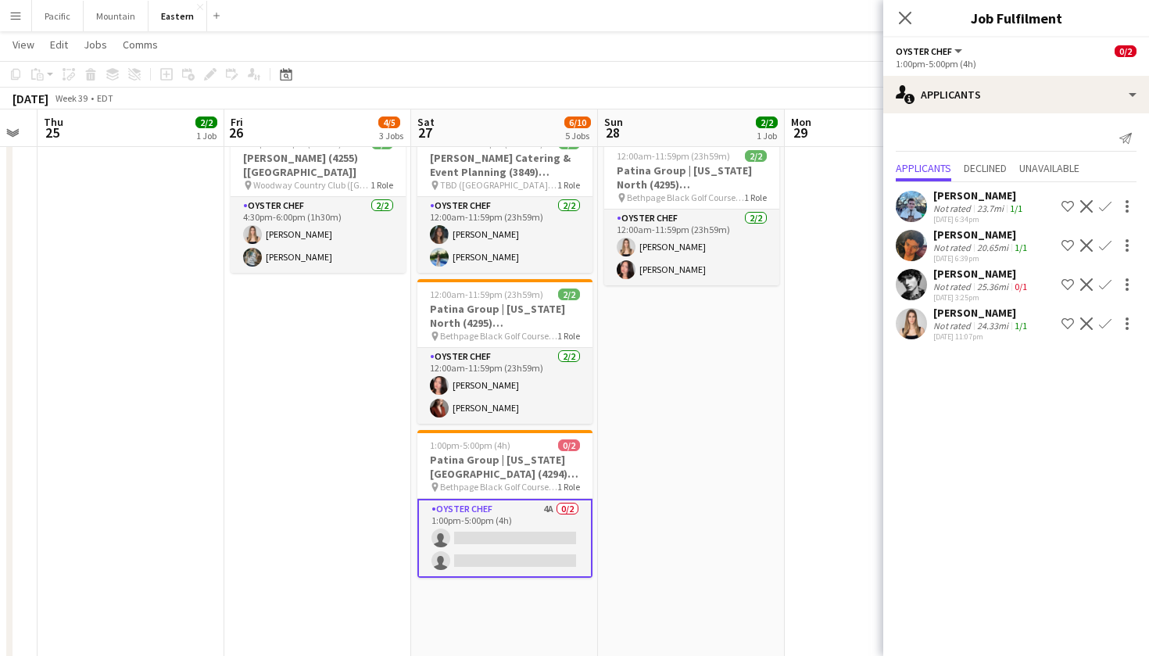
click at [1107, 321] on app-icon "Confirm" at bounding box center [1105, 323] width 13 height 13
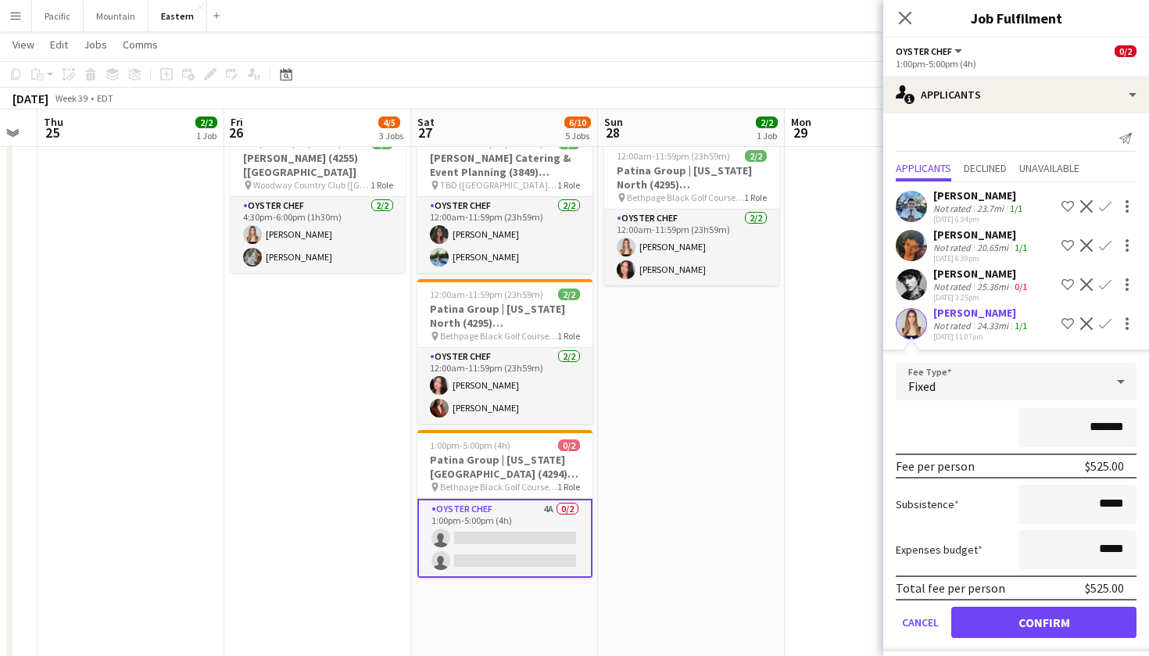
click at [1051, 615] on button "Confirm" at bounding box center [1043, 622] width 185 height 31
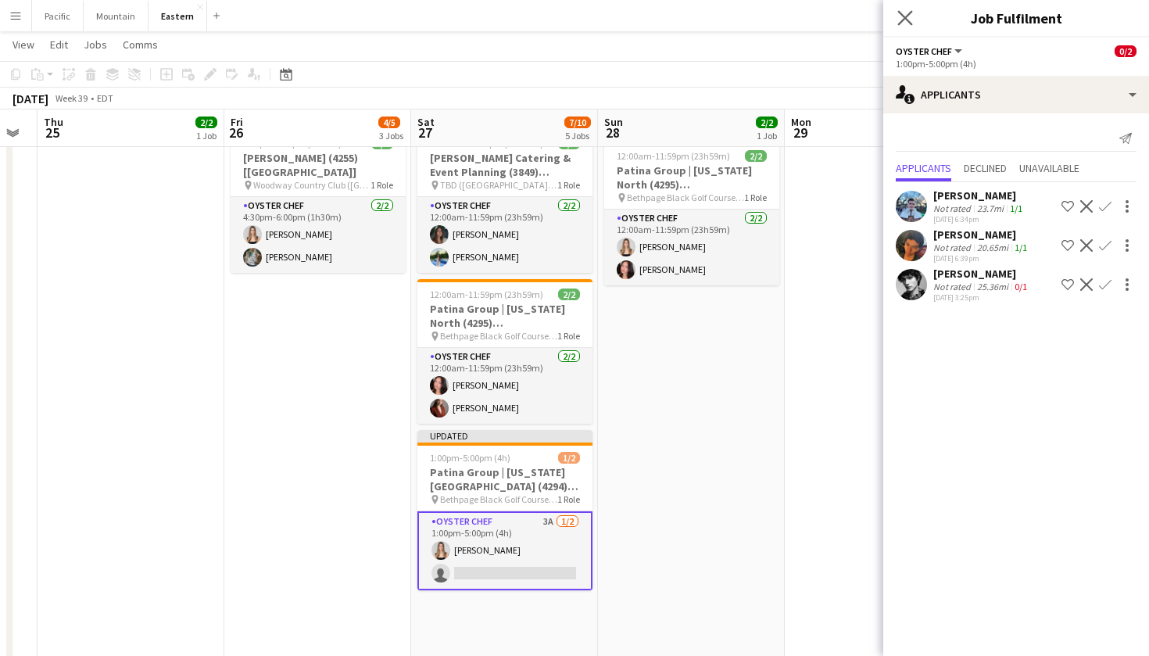
click at [896, 18] on app-icon "Close pop-in" at bounding box center [905, 18] width 23 height 23
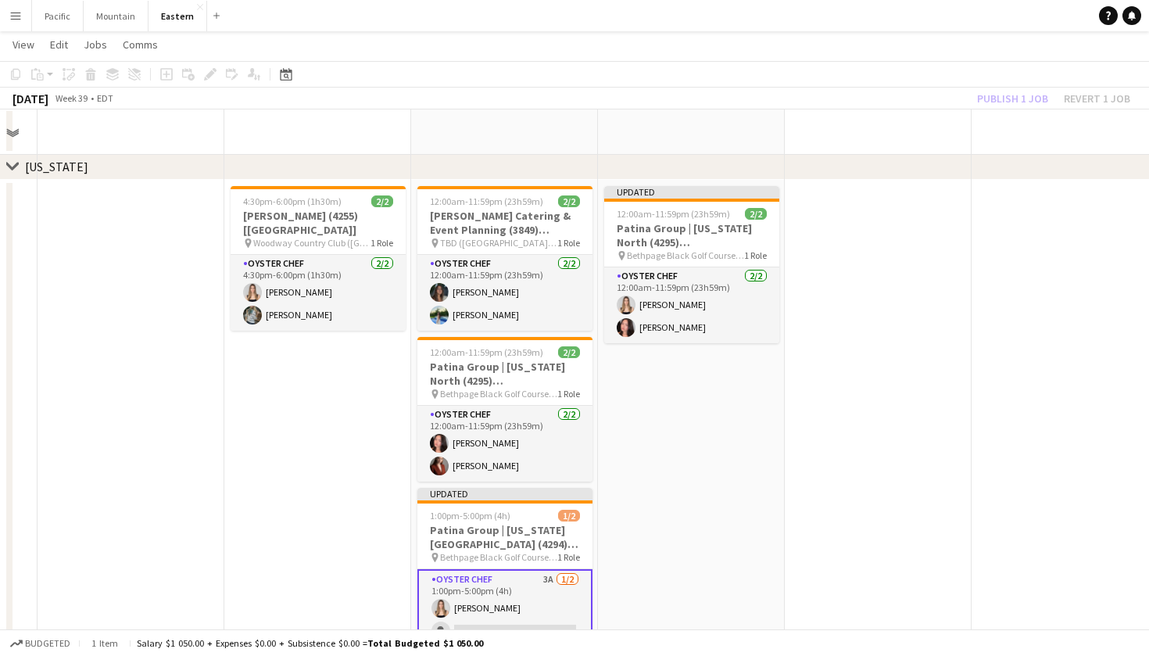
scroll to position [750, 0]
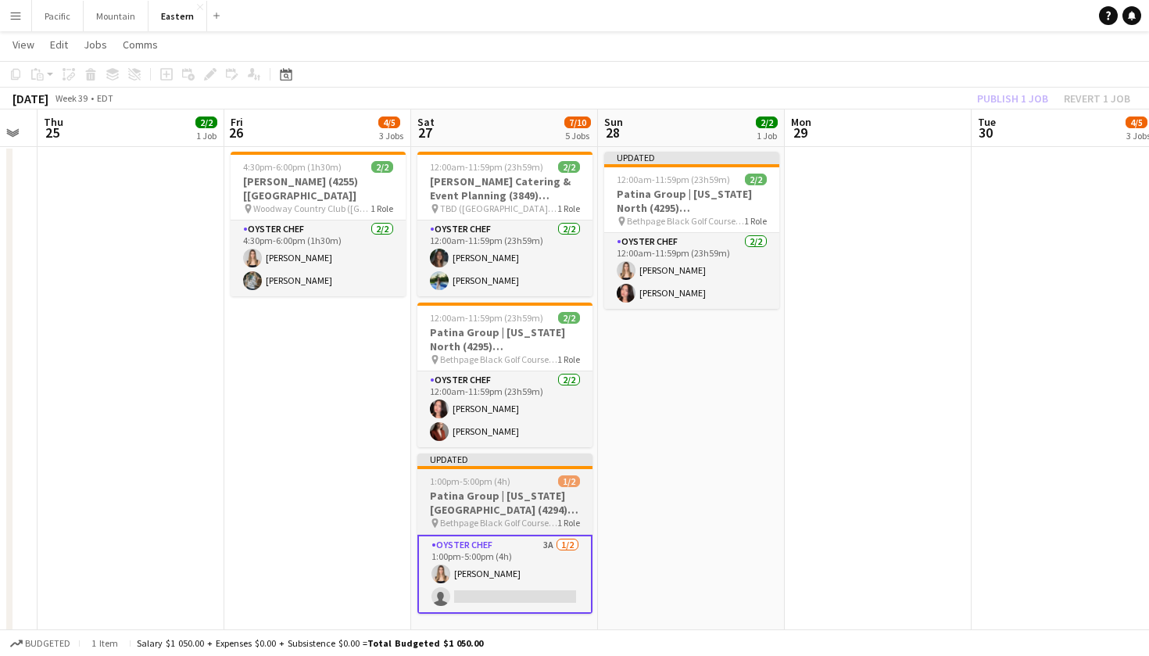
click at [546, 476] on div "1:00pm-5:00pm (4h) 1/2" at bounding box center [504, 481] width 175 height 12
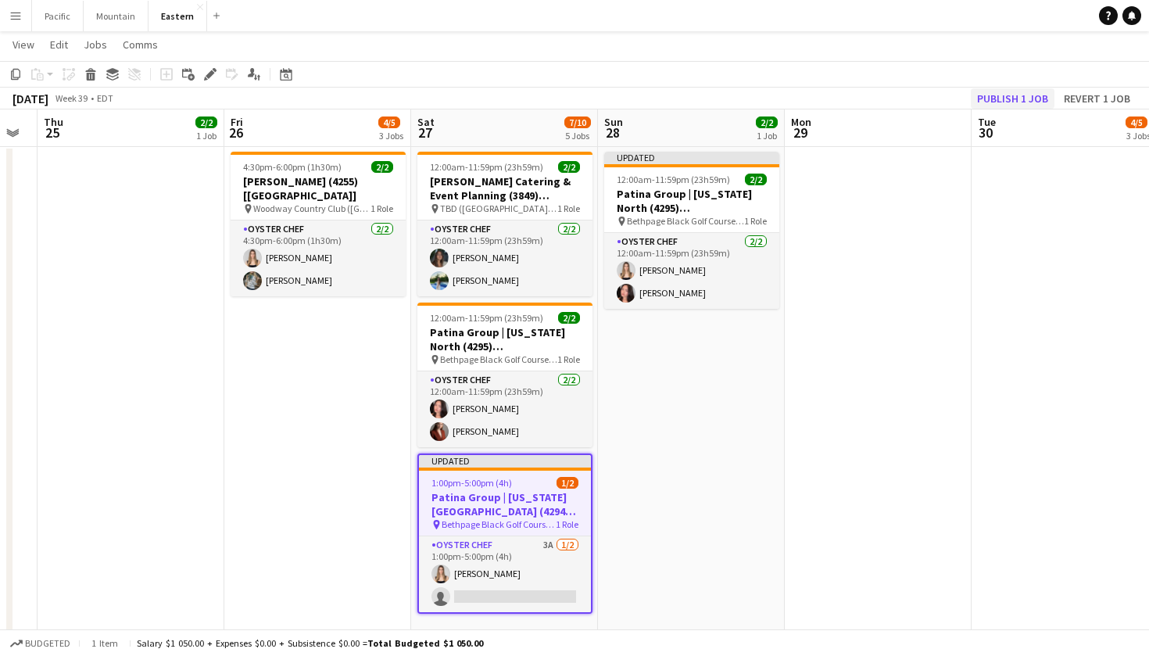
click at [1030, 93] on button "Publish 1 job" at bounding box center [1013, 98] width 84 height 20
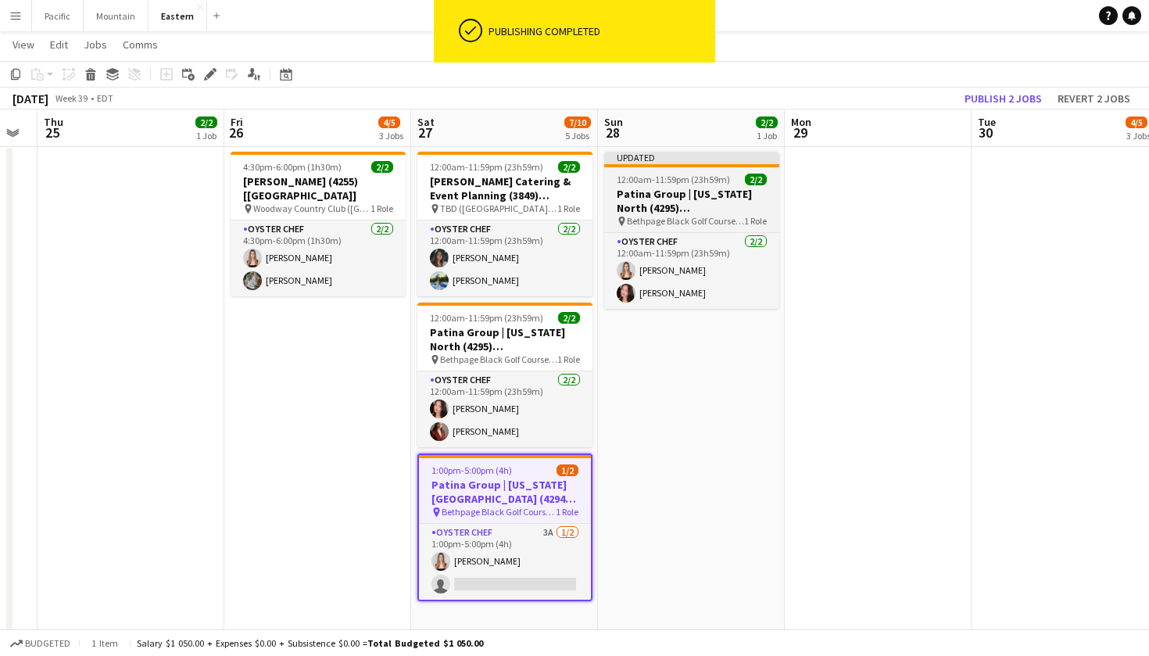
click at [736, 182] on div "12:00am-11:59pm (23h59m) 2/2" at bounding box center [691, 180] width 175 height 12
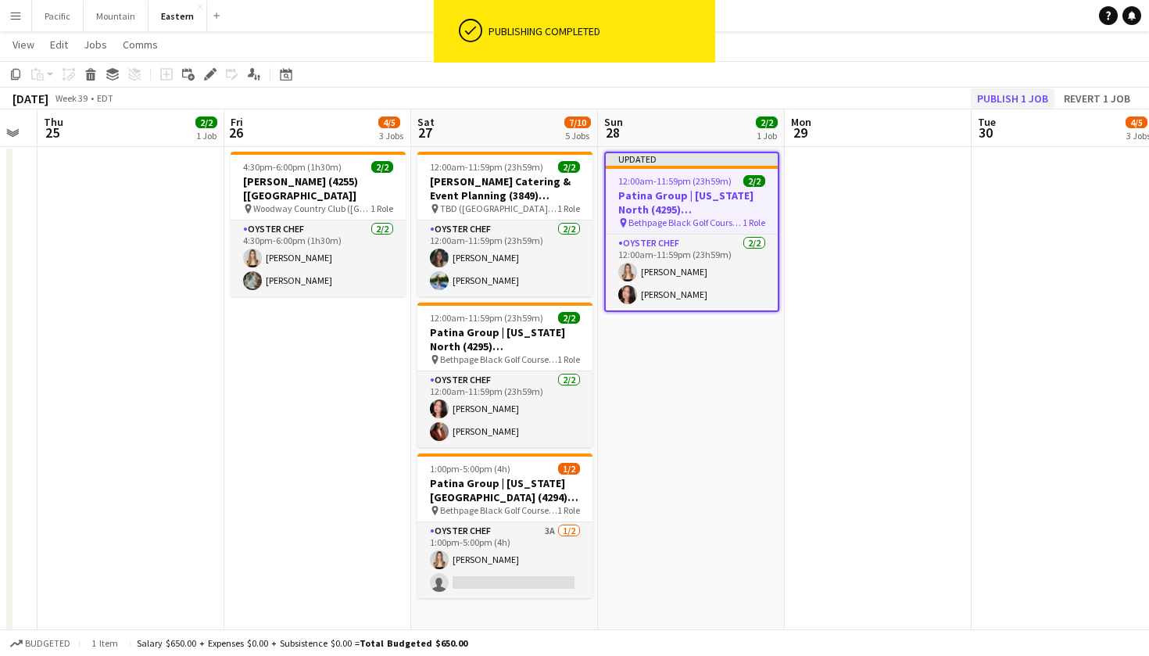
click at [1016, 95] on button "Publish 1 job" at bounding box center [1013, 98] width 84 height 20
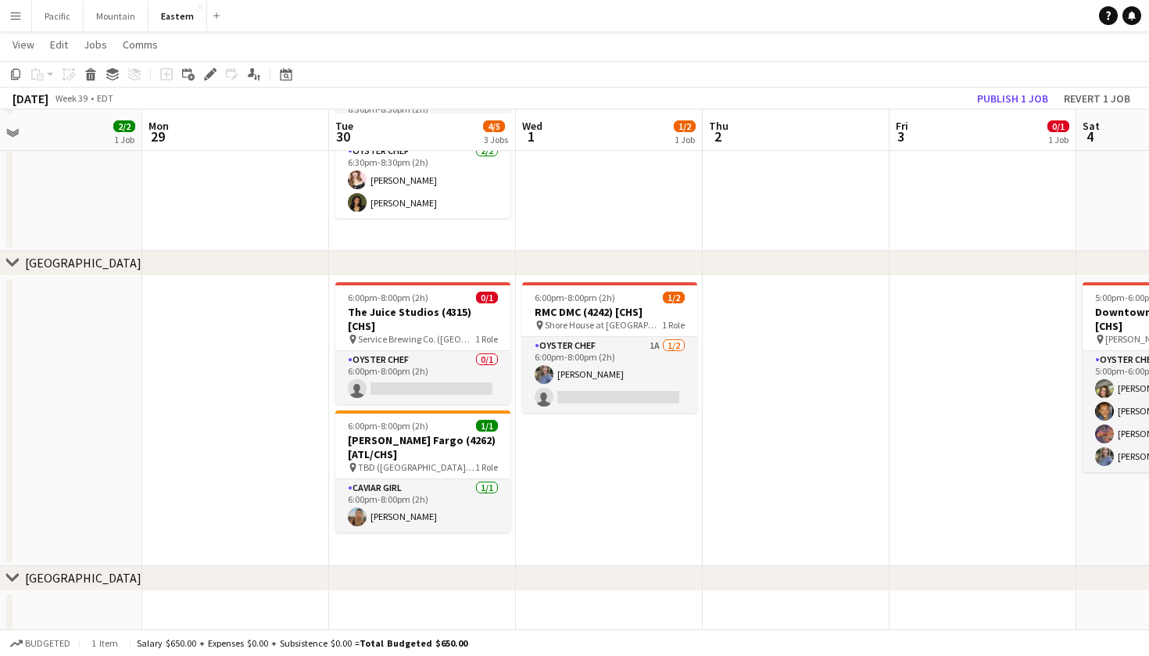
scroll to position [238, 0]
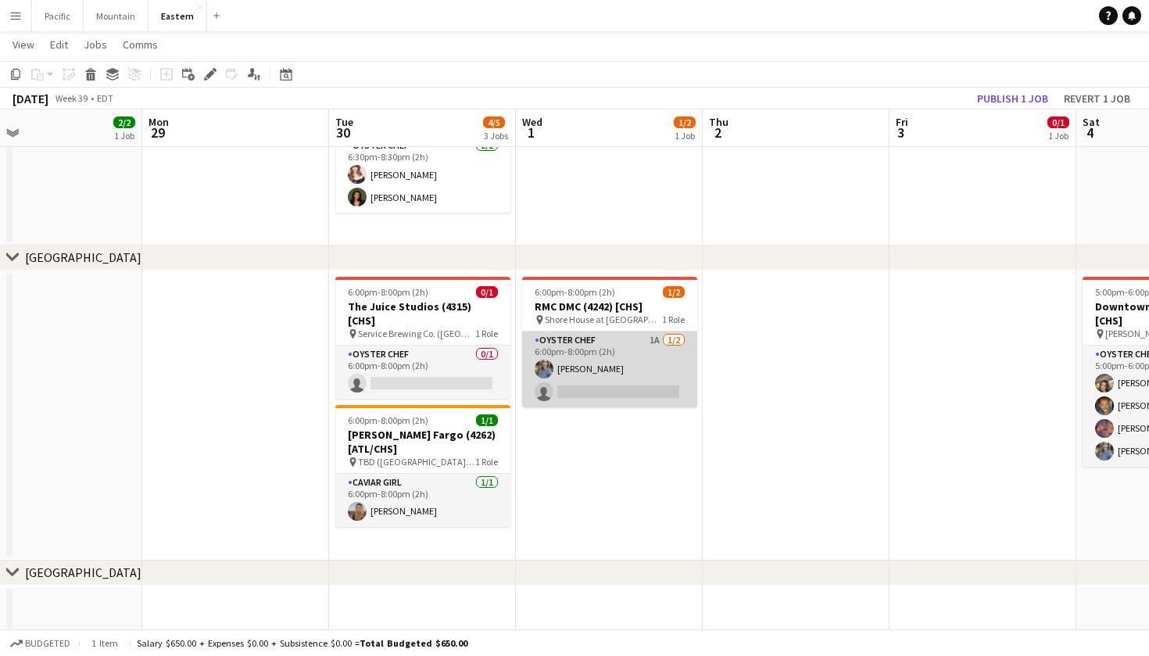
click at [589, 372] on app-card-role "Oyster Chef 1A 1/2 6:00pm-8:00pm (2h) Carey OQuinn single-neutral-actions" at bounding box center [609, 369] width 175 height 76
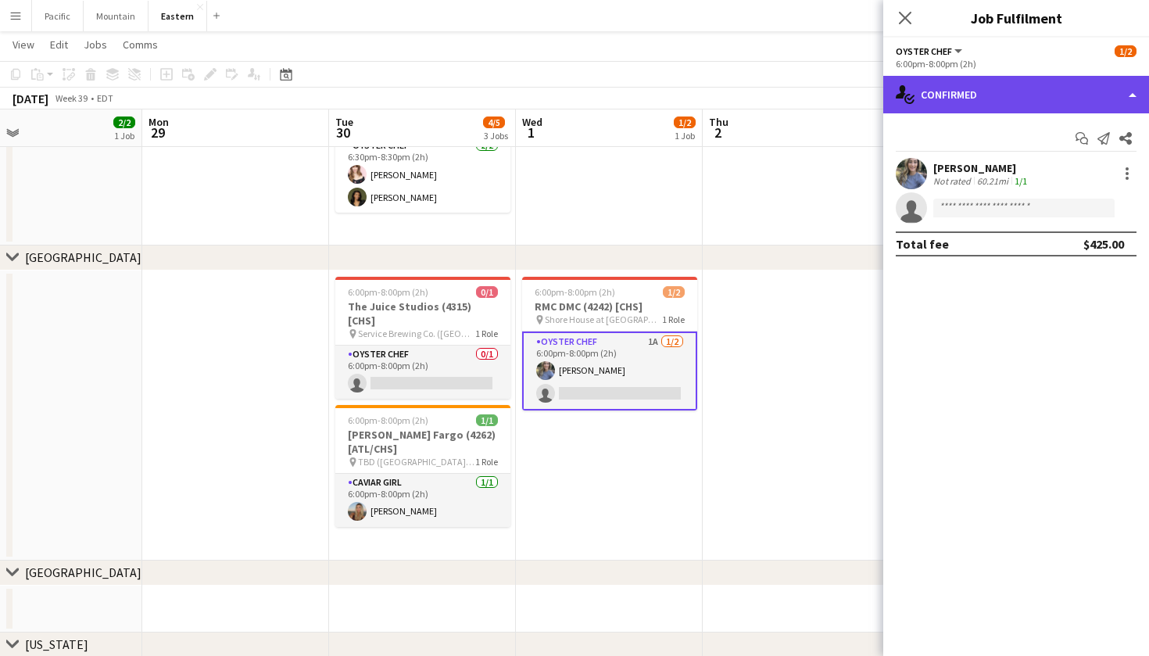
click at [1047, 92] on div "single-neutral-actions-check-2 Confirmed" at bounding box center [1016, 95] width 266 height 38
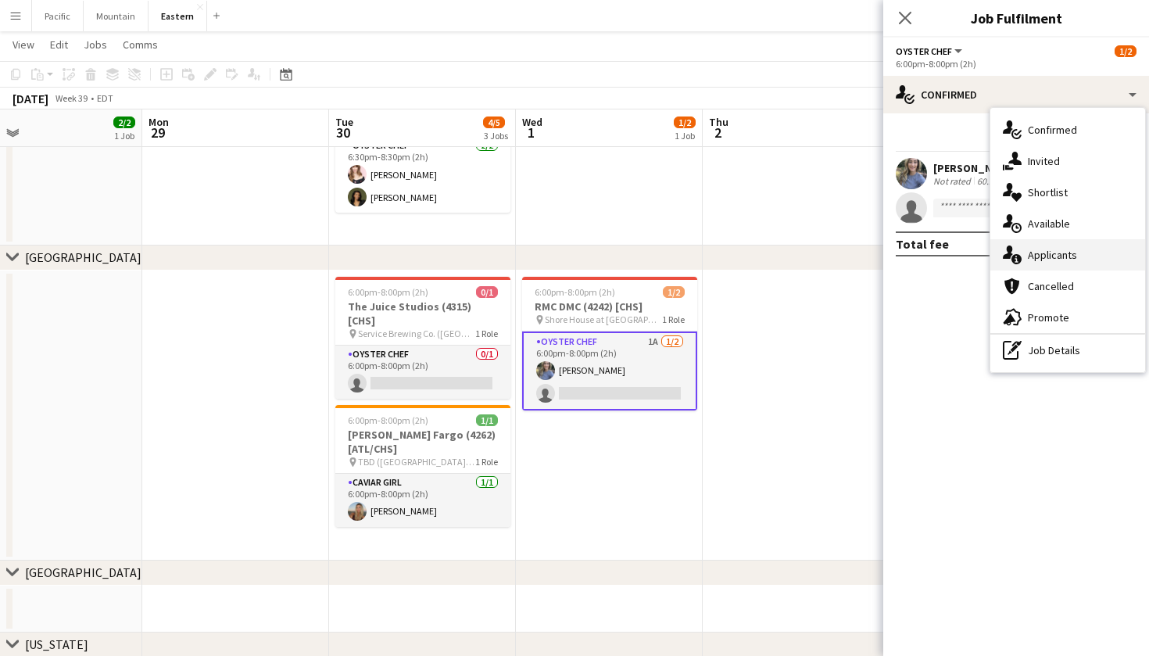
click at [1103, 258] on div "single-neutral-actions-information Applicants" at bounding box center [1067, 254] width 155 height 31
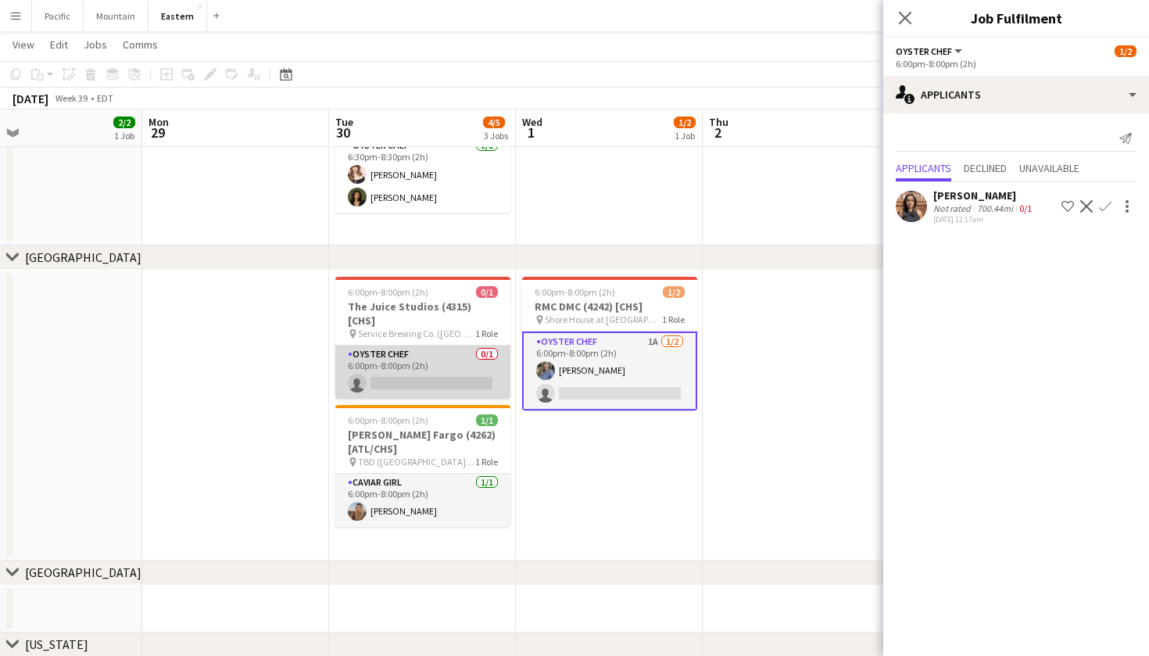
click at [464, 374] on app-card-role "Oyster Chef 0/1 6:00pm-8:00pm (2h) single-neutral-actions" at bounding box center [422, 372] width 175 height 53
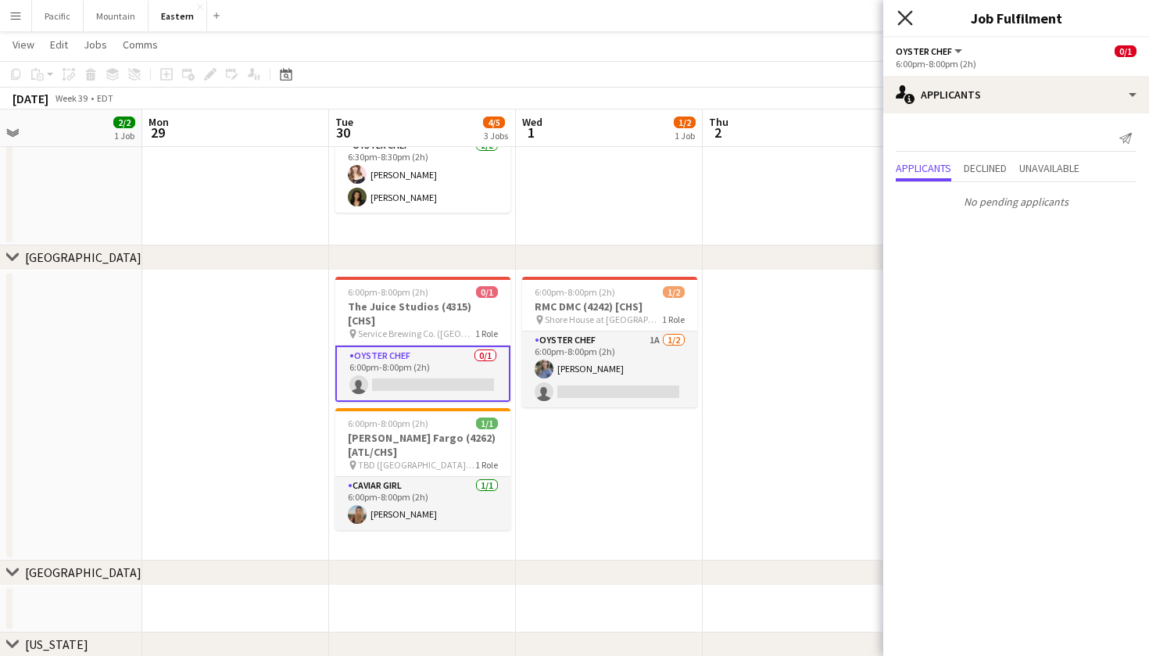
click at [908, 13] on icon "Close pop-in" at bounding box center [904, 17] width 15 height 15
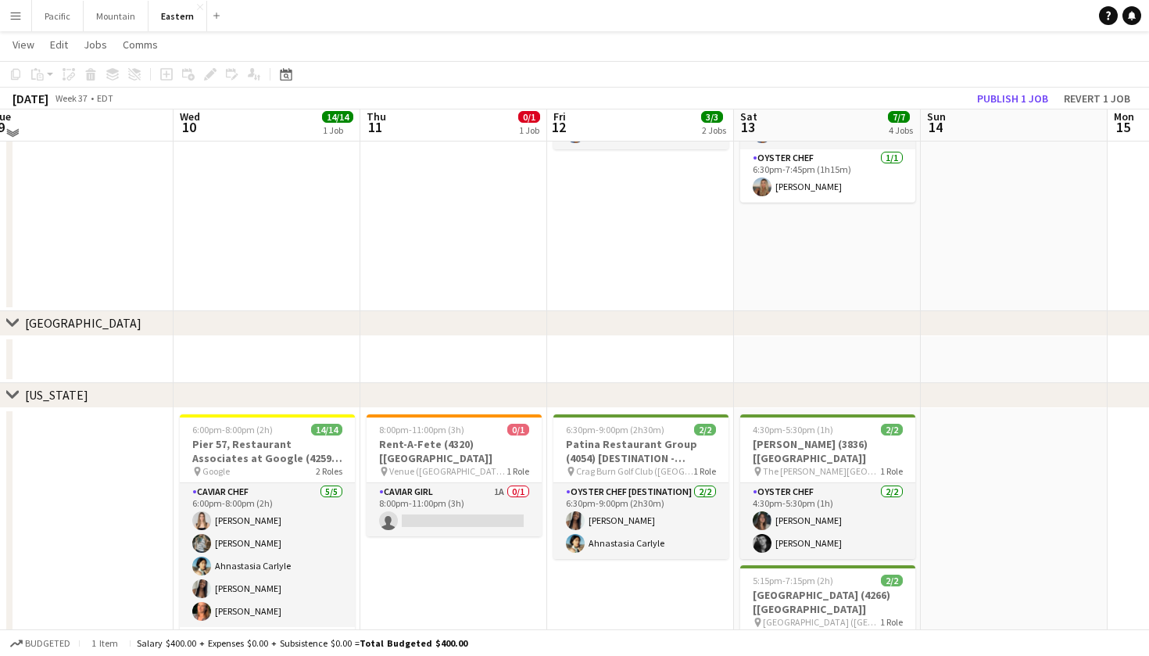
scroll to position [489, 0]
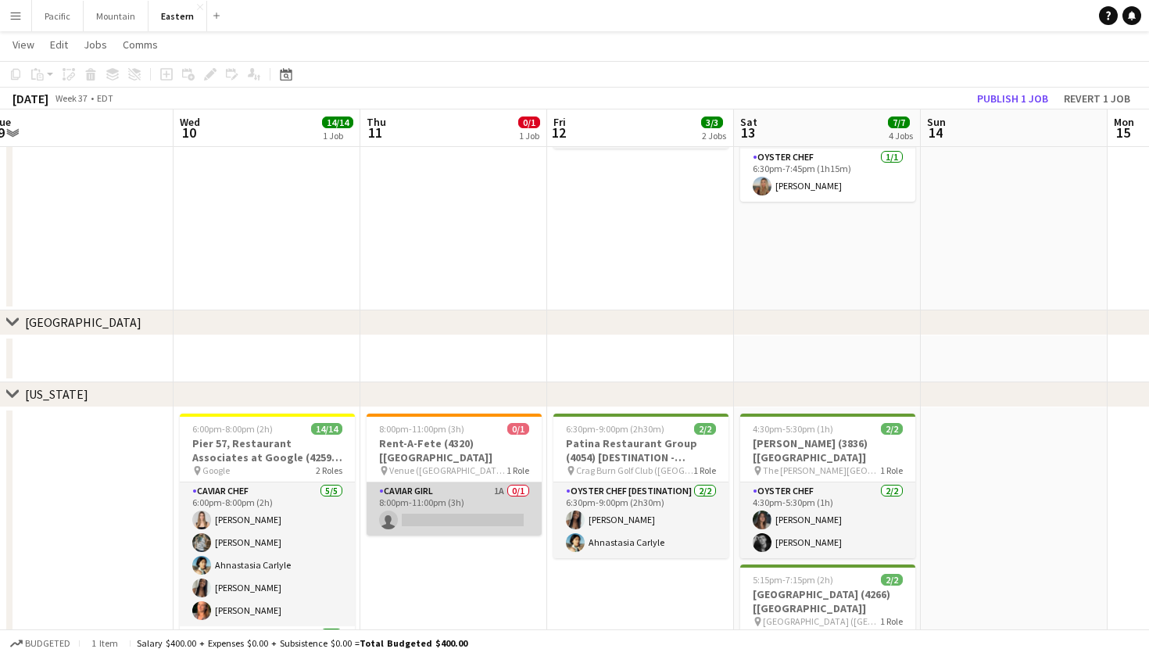
click at [436, 484] on app-card-role "Caviar Girl 1A 0/1 8:00pm-11:00pm (3h) single-neutral-actions" at bounding box center [454, 508] width 175 height 53
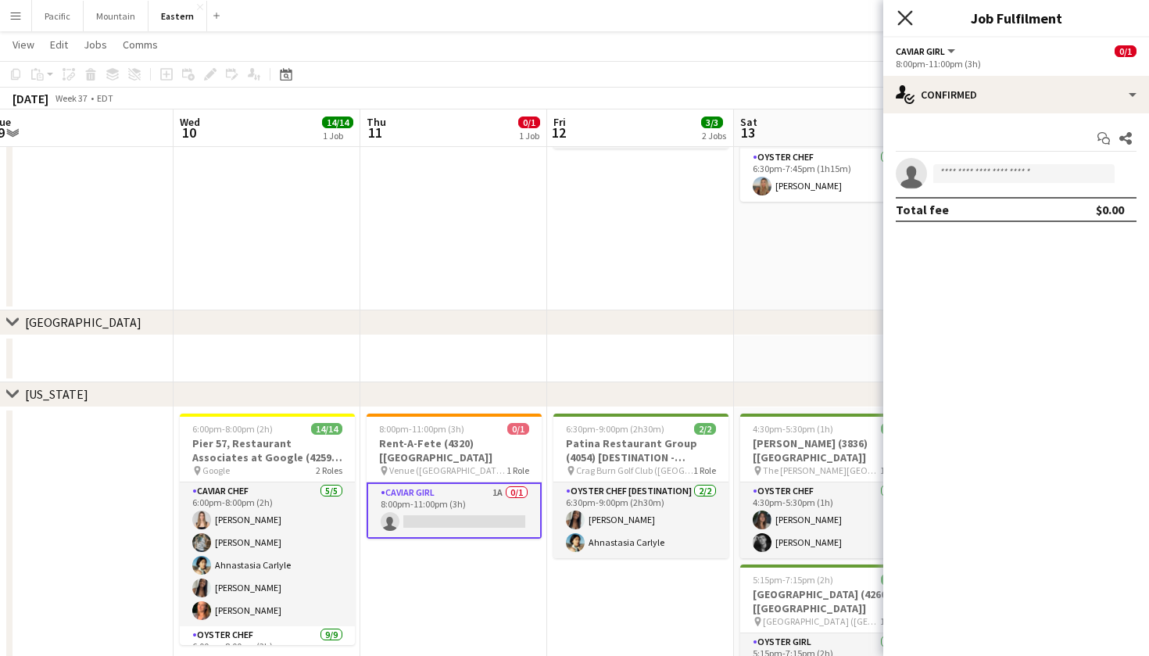
click at [904, 17] on icon at bounding box center [904, 17] width 15 height 15
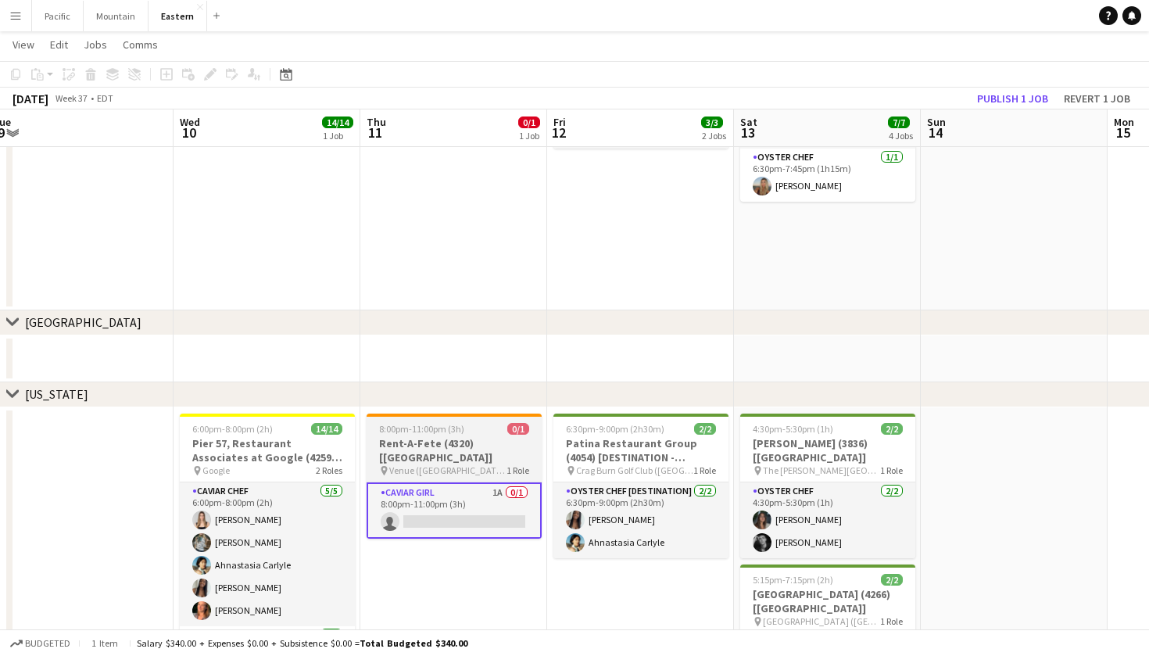
click at [496, 442] on h3 "Rent-A-Fete (4320) [NYC]" at bounding box center [454, 450] width 175 height 28
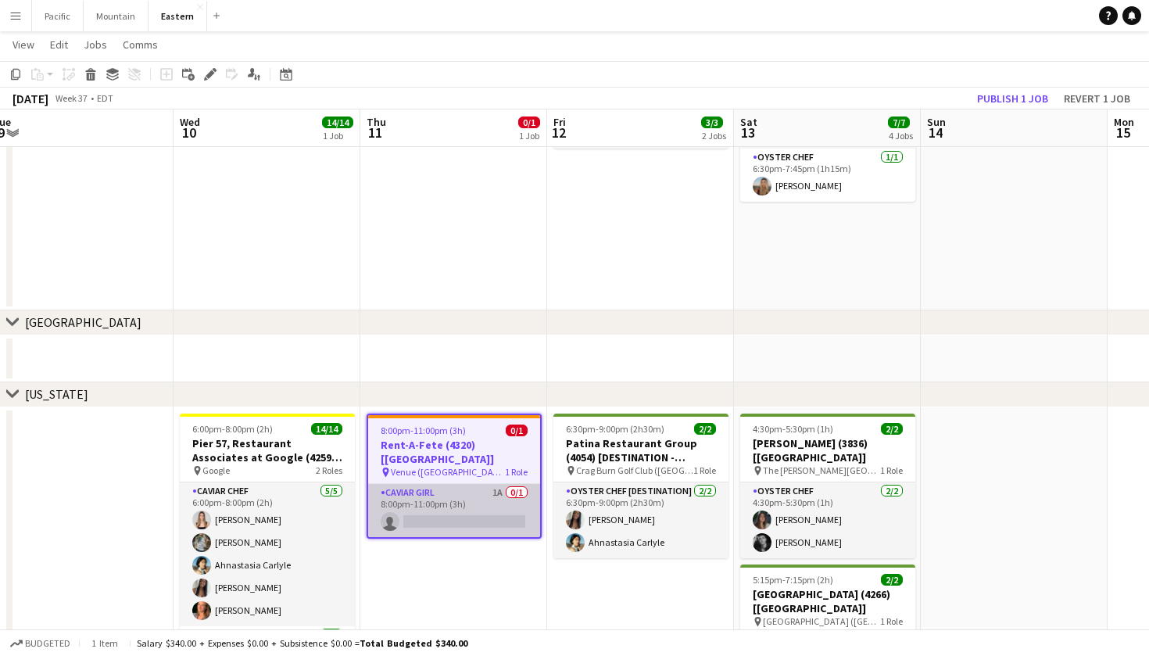
click at [424, 500] on app-card-role "Caviar Girl 1A 0/1 8:00pm-11:00pm (3h) single-neutral-actions" at bounding box center [454, 510] width 172 height 53
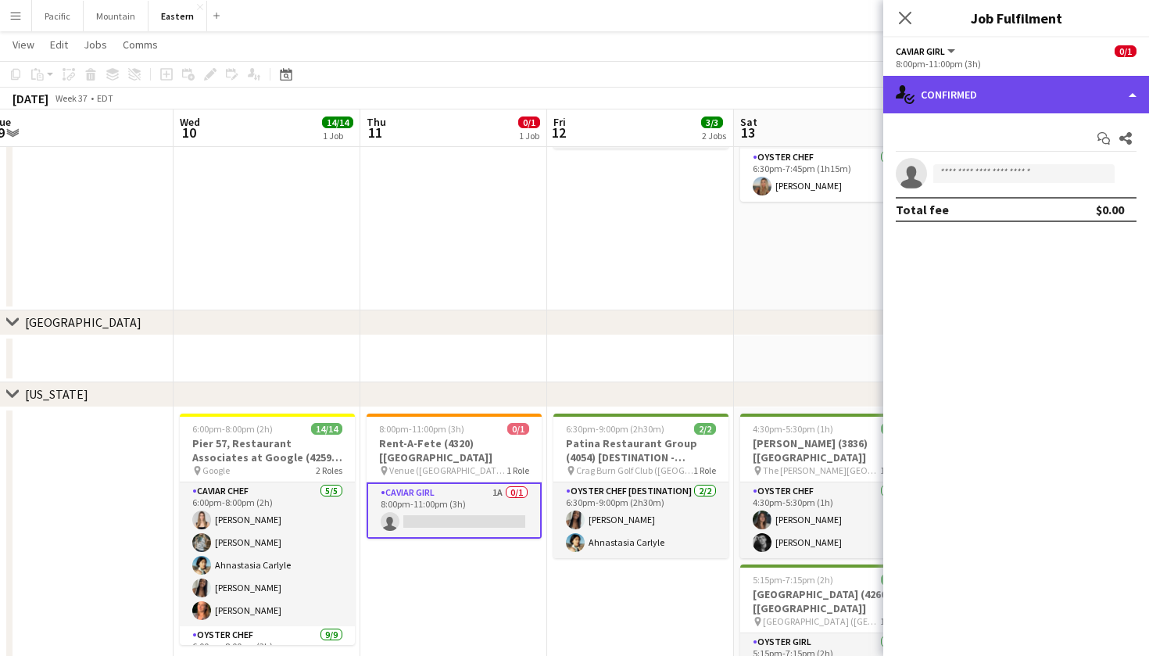
click at [1098, 101] on div "single-neutral-actions-check-2 Confirmed" at bounding box center [1016, 95] width 266 height 38
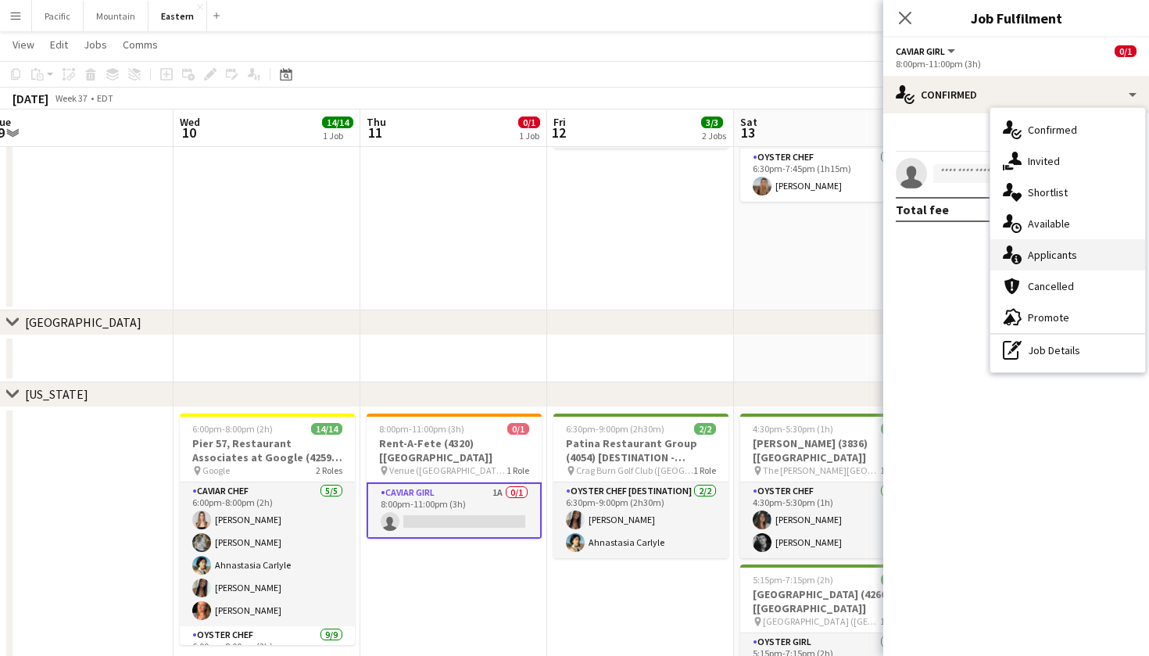
click at [1101, 244] on div "single-neutral-actions-information Applicants" at bounding box center [1067, 254] width 155 height 31
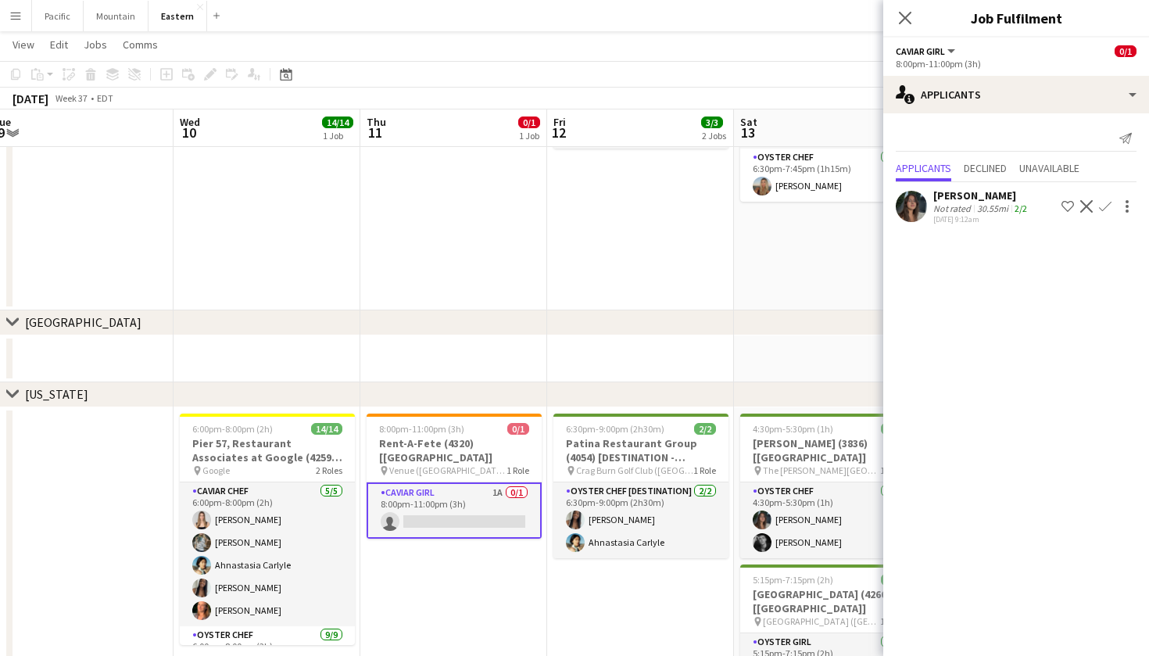
click at [908, 213] on app-user-avatar at bounding box center [911, 206] width 31 height 31
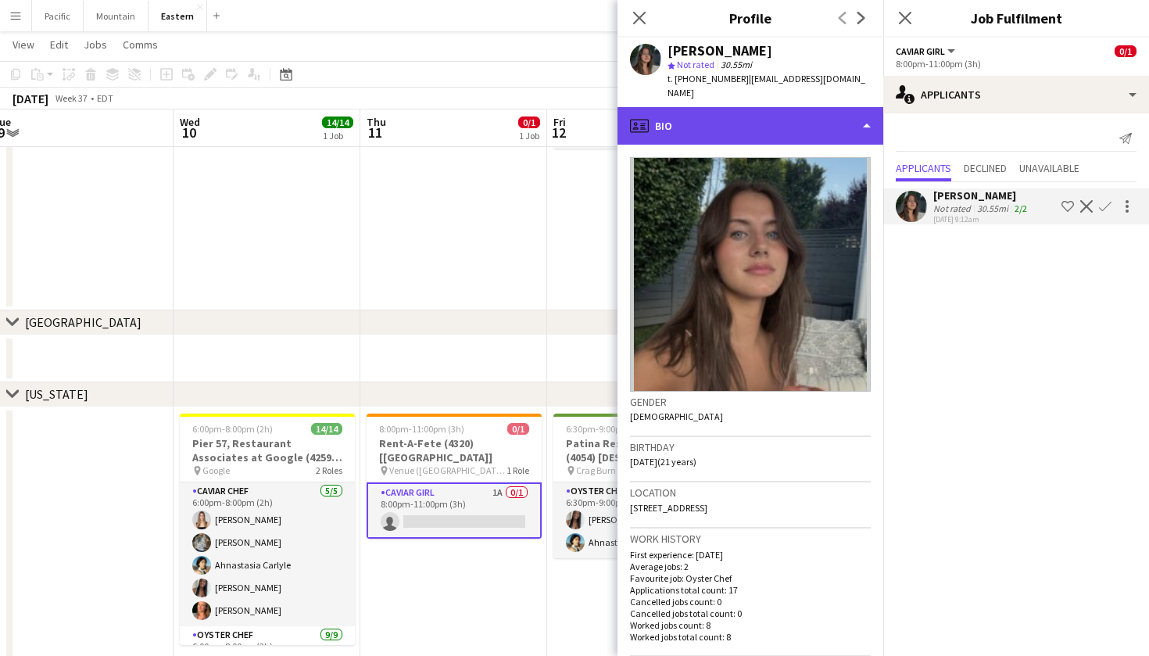
click at [826, 116] on div "profile Bio" at bounding box center [751, 126] width 266 height 38
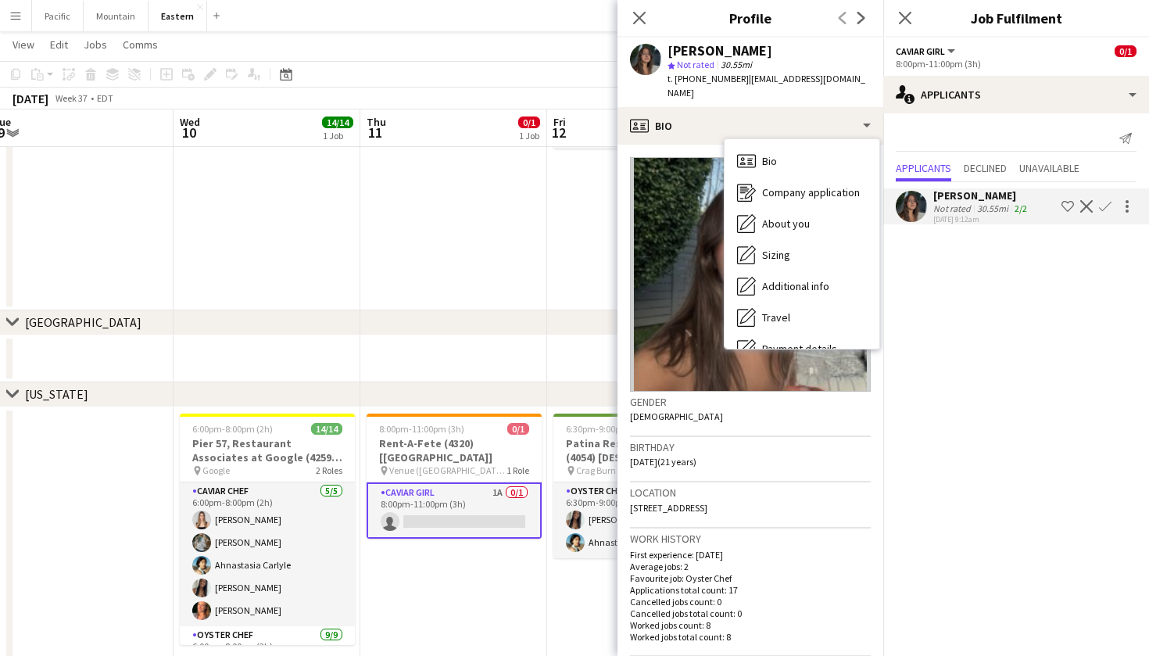
drag, startPoint x: 682, startPoint y: 77, endPoint x: 732, endPoint y: 79, distance: 50.1
click at [732, 79] on span "t. +12037038783" at bounding box center [708, 79] width 81 height 12
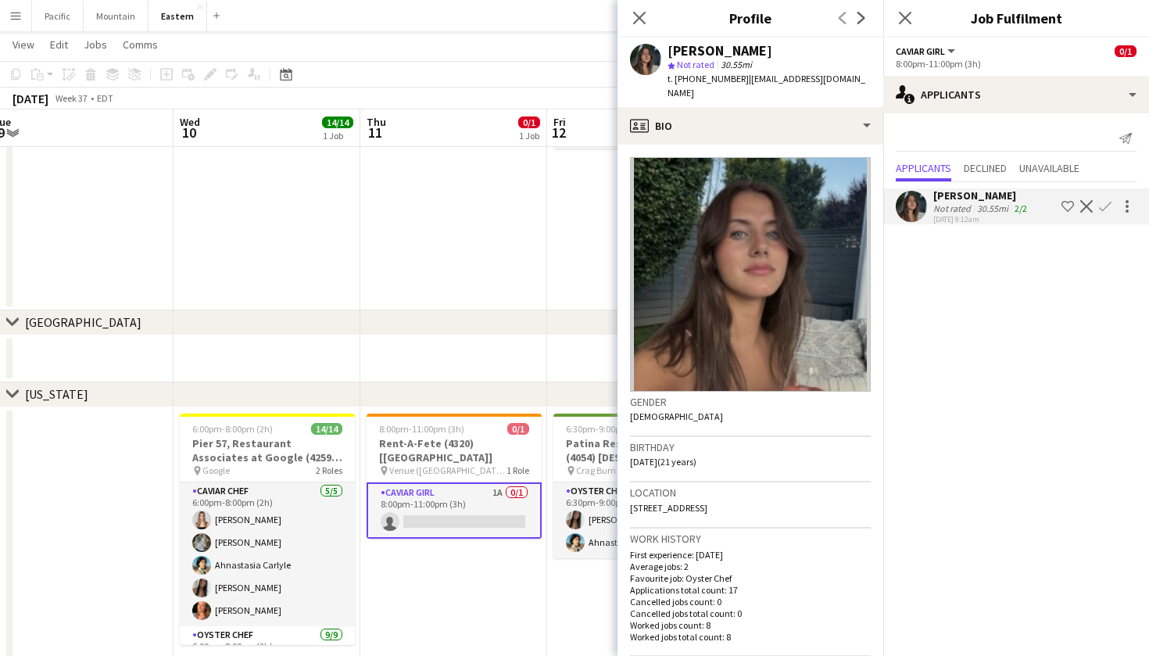
copy span "12037038783"
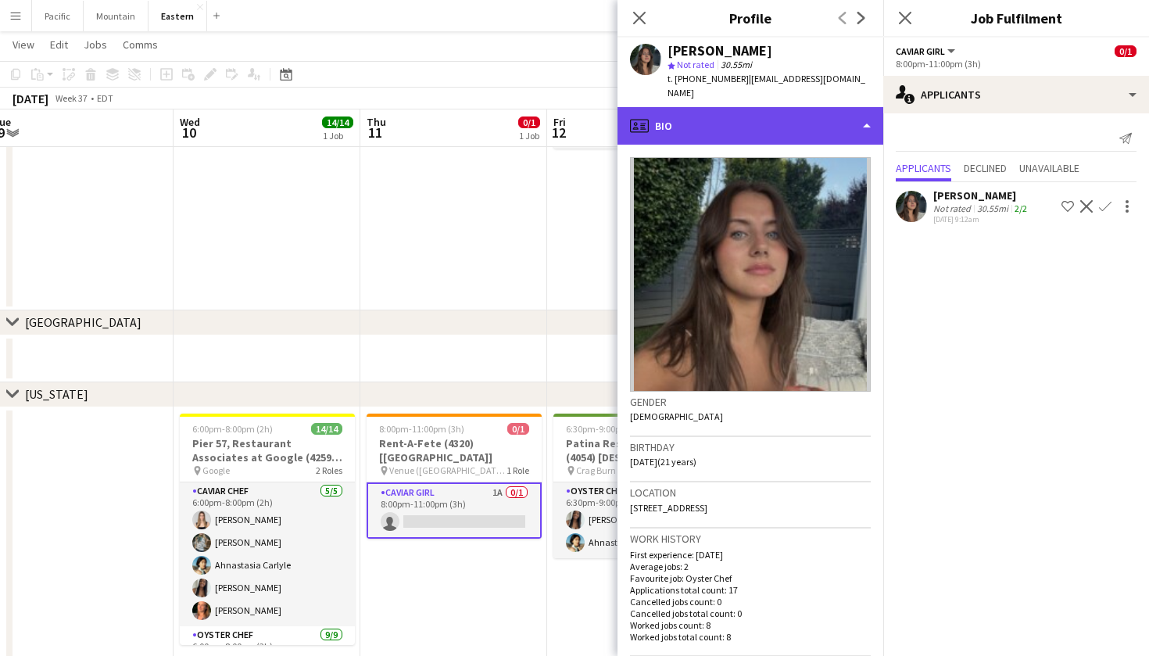
click at [833, 114] on div "profile Bio" at bounding box center [751, 126] width 266 height 38
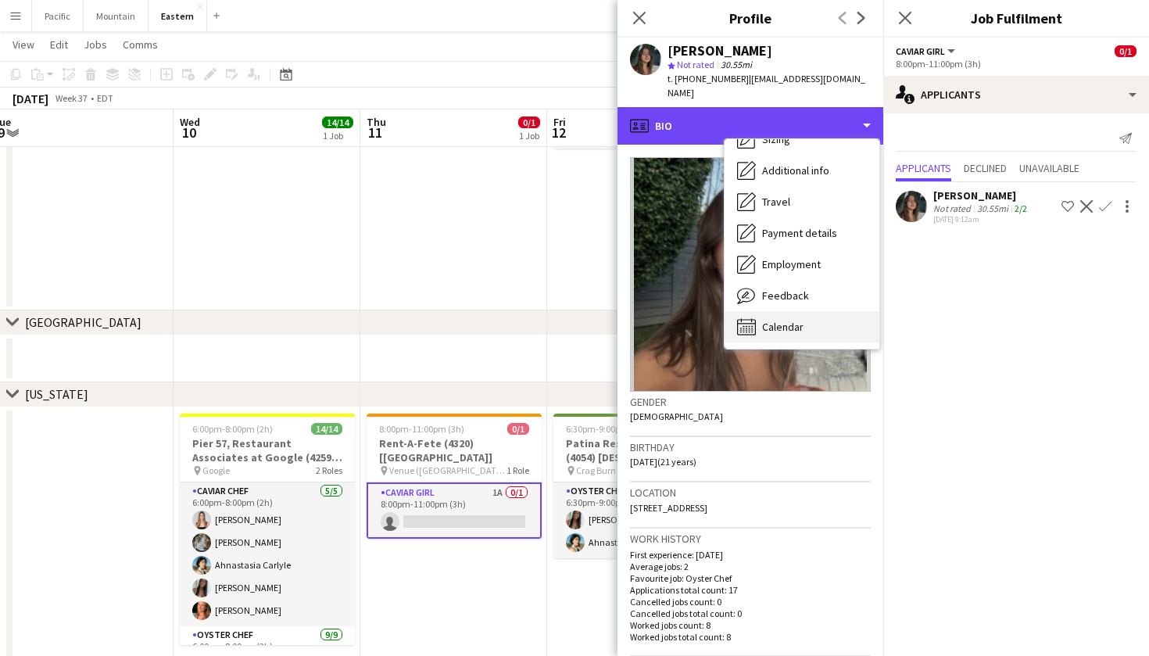
scroll to position [116, 0]
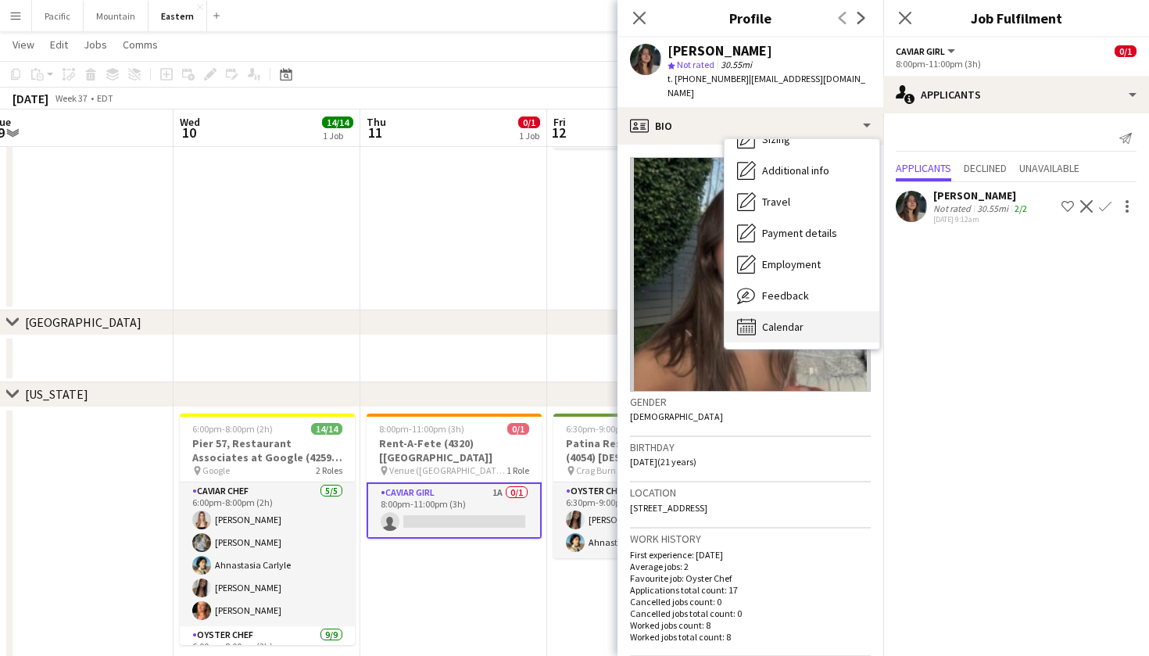
click at [793, 320] on span "Calendar" at bounding box center [782, 327] width 41 height 14
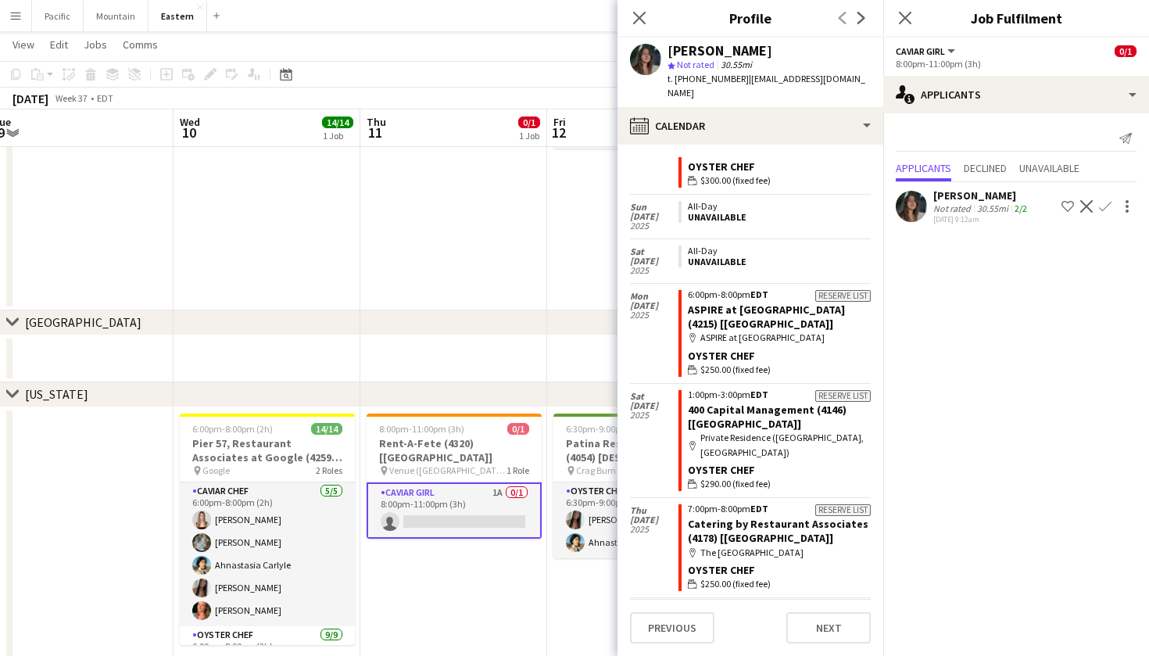
scroll to position [772, 0]
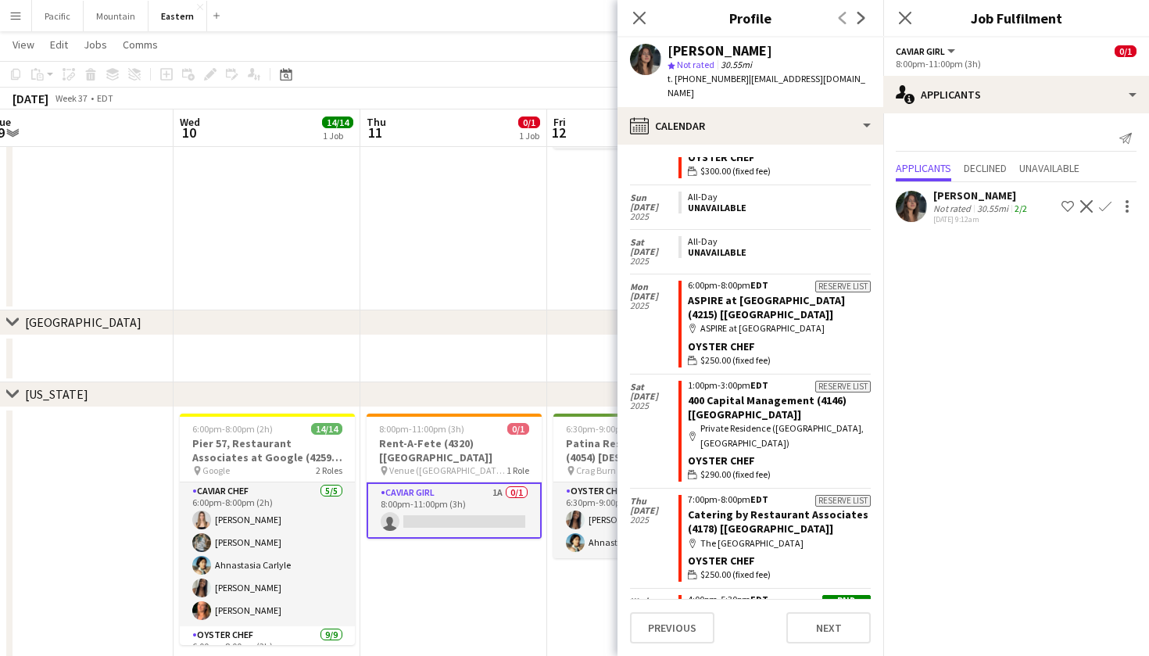
click at [784, 595] on app-crew-calendar-job-card "Paid 4:00pm-5:30pm EDT Restaurant Services (4199) [NYC] map-marker Point Seven …" at bounding box center [775, 638] width 192 height 87
click at [772, 595] on div "4:00pm-5:30pm EDT" at bounding box center [779, 599] width 183 height 9
click at [786, 607] on link "Restaurant Services (4199) [NYC]" at bounding box center [756, 621] width 137 height 28
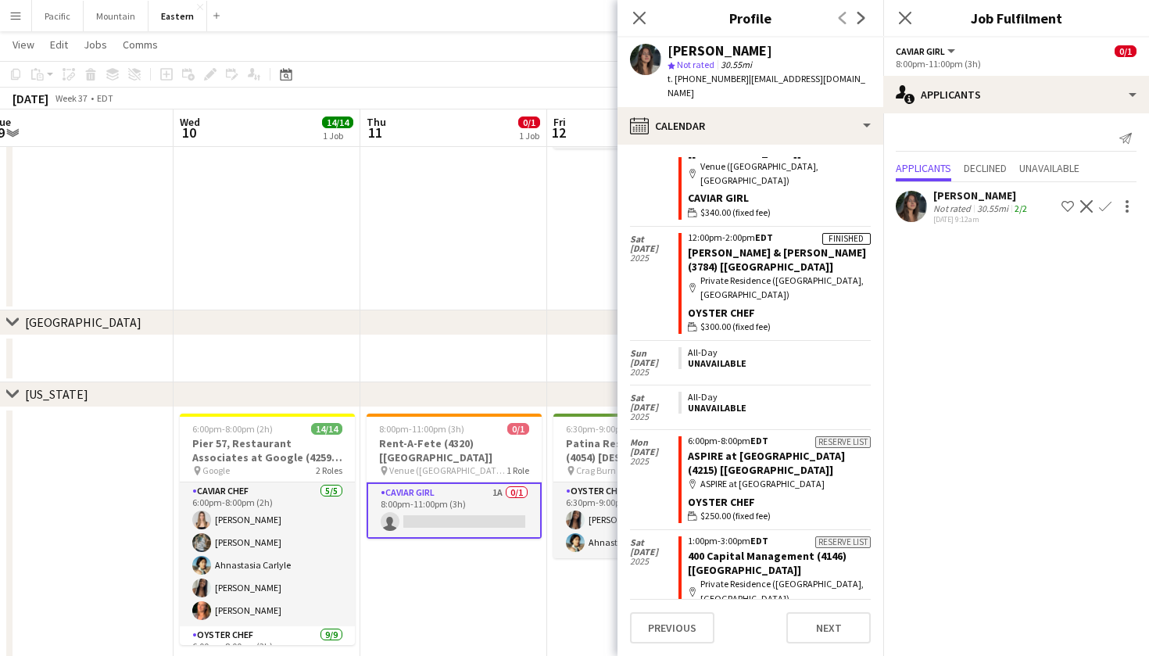
scroll to position [1158, 0]
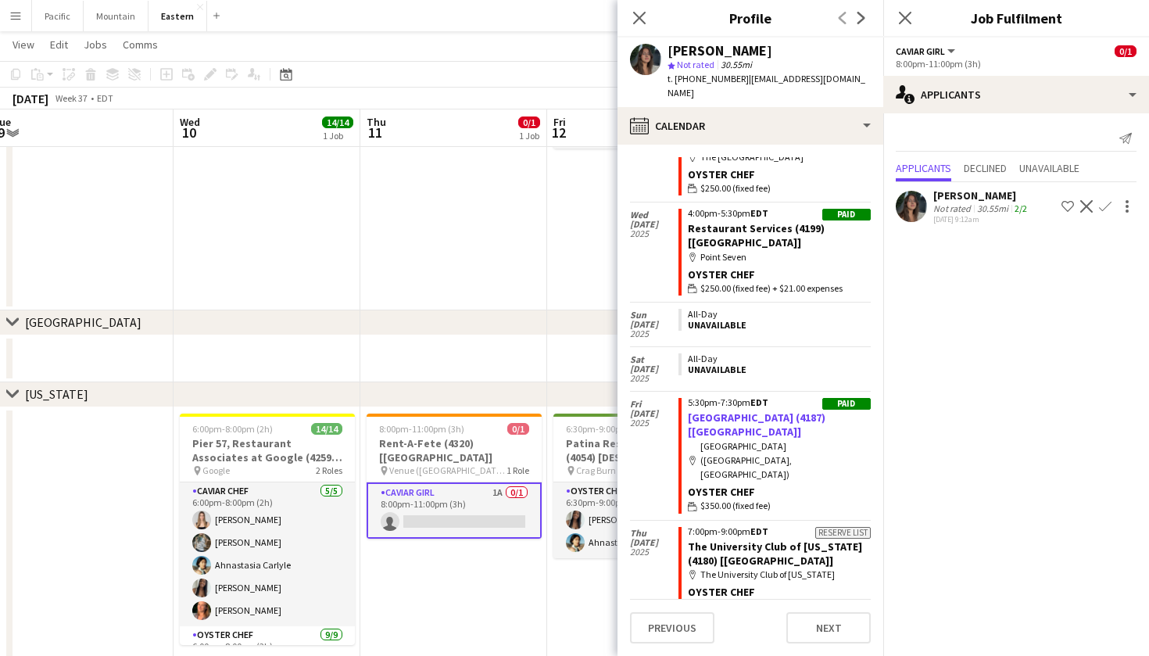
click at [789, 410] on link "Old Westbury Golf and Country Club (4187) [NYC]" at bounding box center [757, 424] width 138 height 28
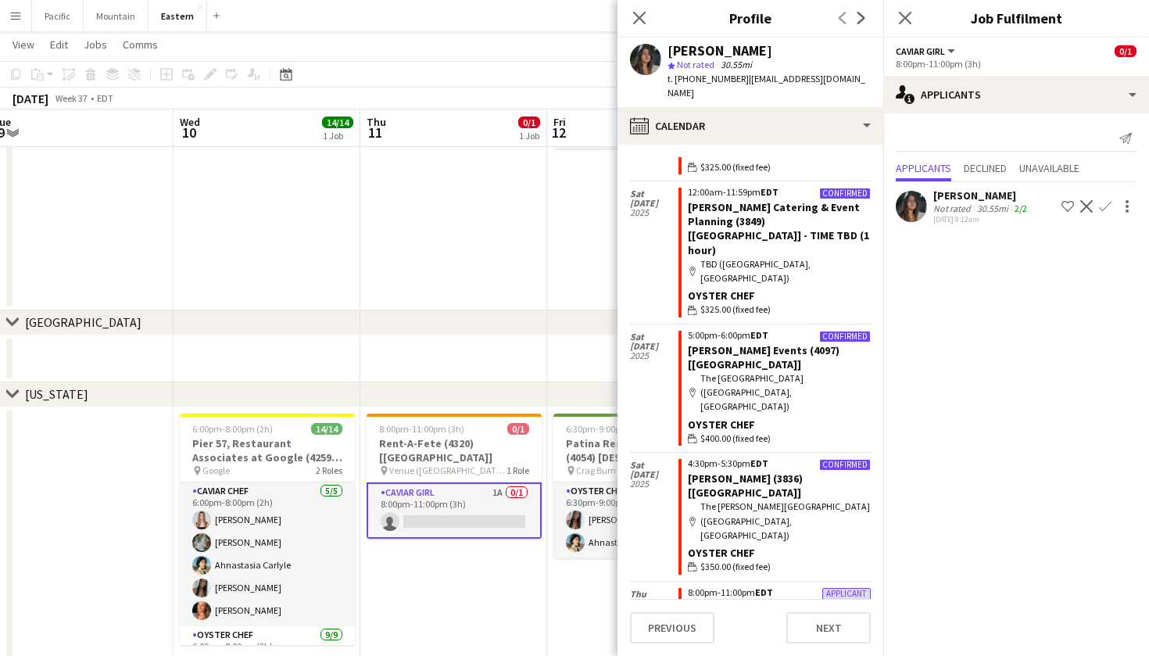
scroll to position [144, 0]
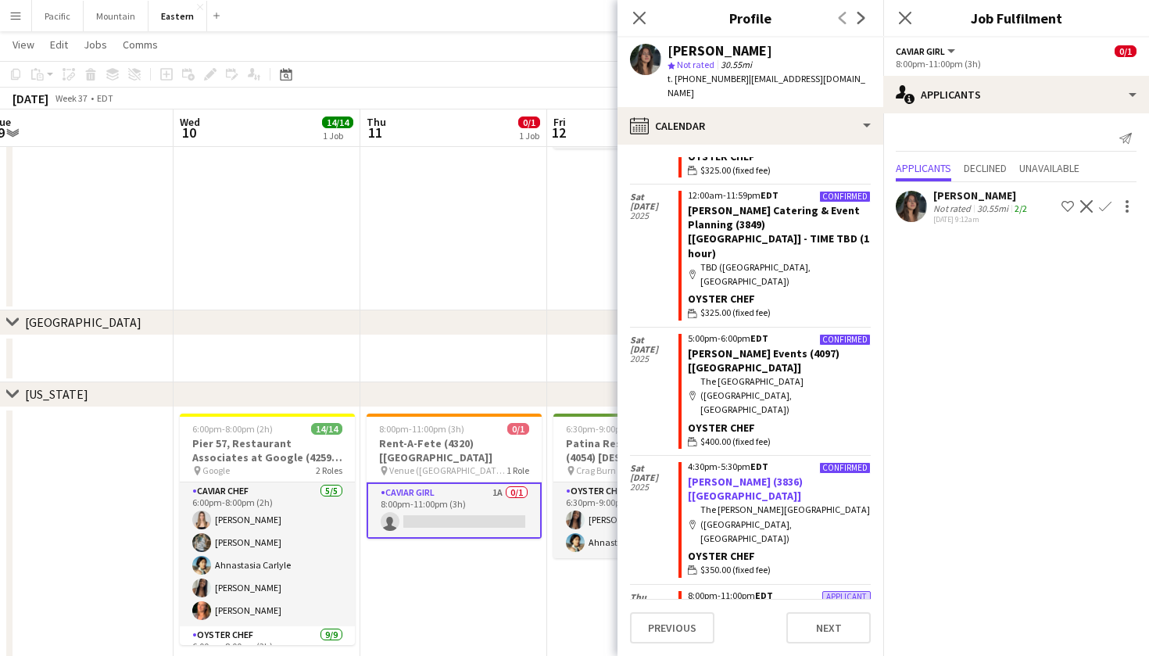
click at [788, 475] on link "Caroline Weed (3836) [NYC]" at bounding box center [745, 489] width 115 height 28
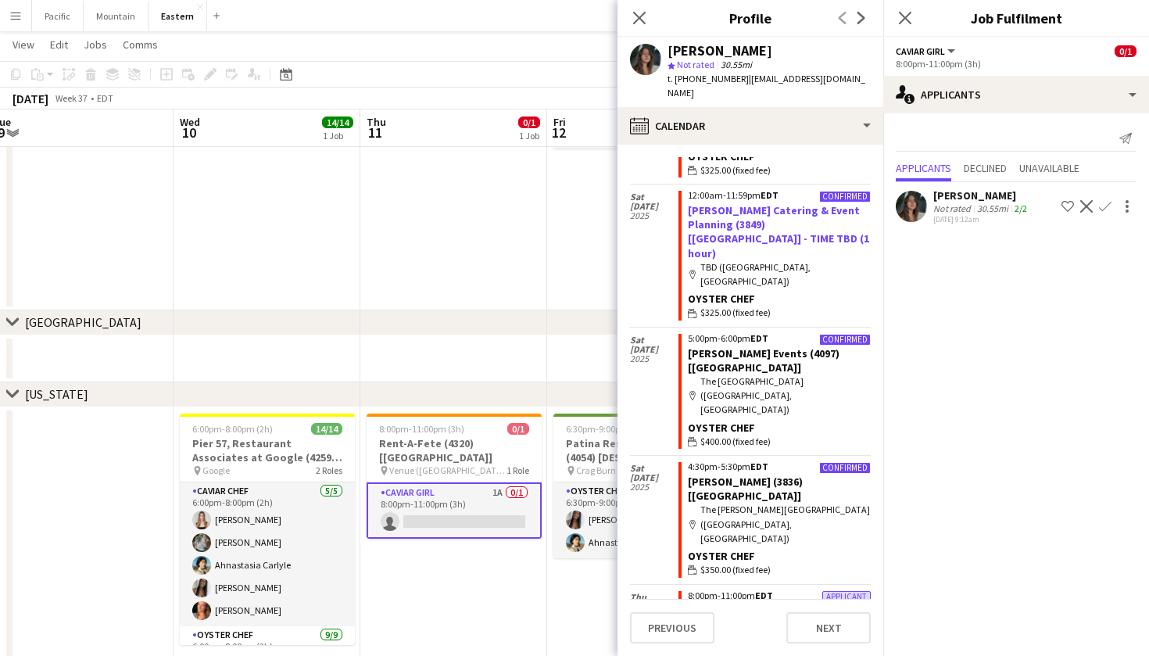
click at [794, 203] on link "[PERSON_NAME] Catering & Event Planning (3849) [[GEOGRAPHIC_DATA]] - TIME TBD (…" at bounding box center [778, 231] width 181 height 57
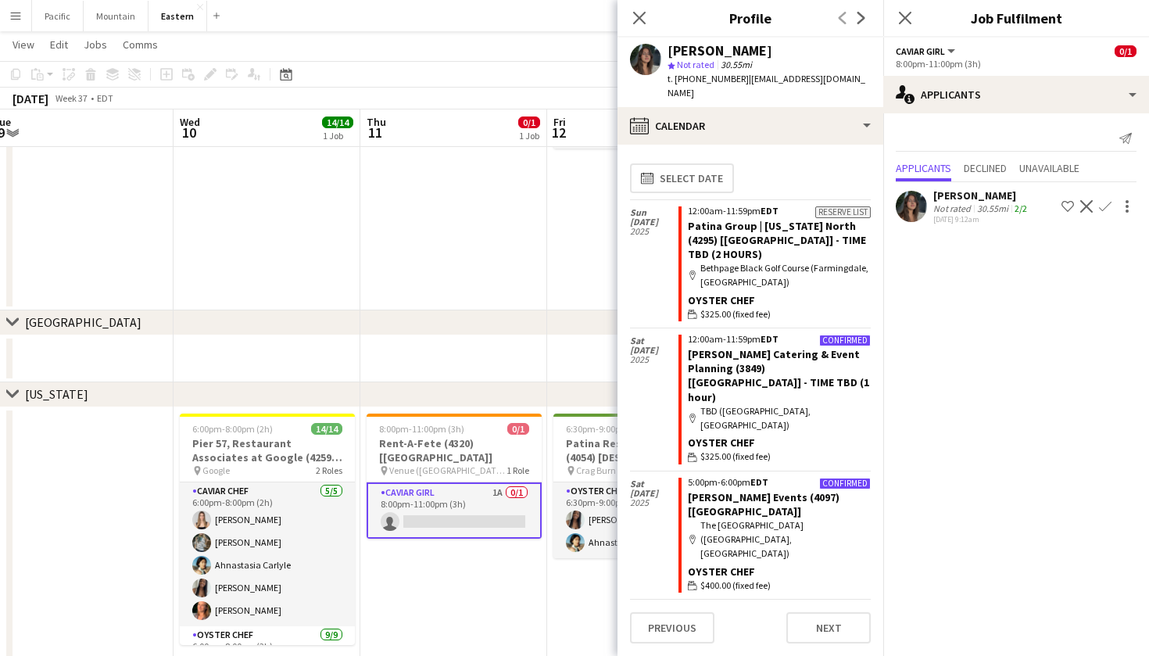
scroll to position [0, 0]
click at [769, 347] on link "[PERSON_NAME] Catering & Event Planning (3849) [[GEOGRAPHIC_DATA]] - TIME TBD (…" at bounding box center [778, 375] width 181 height 57
click at [911, 16] on icon "Close pop-in" at bounding box center [904, 17] width 15 height 15
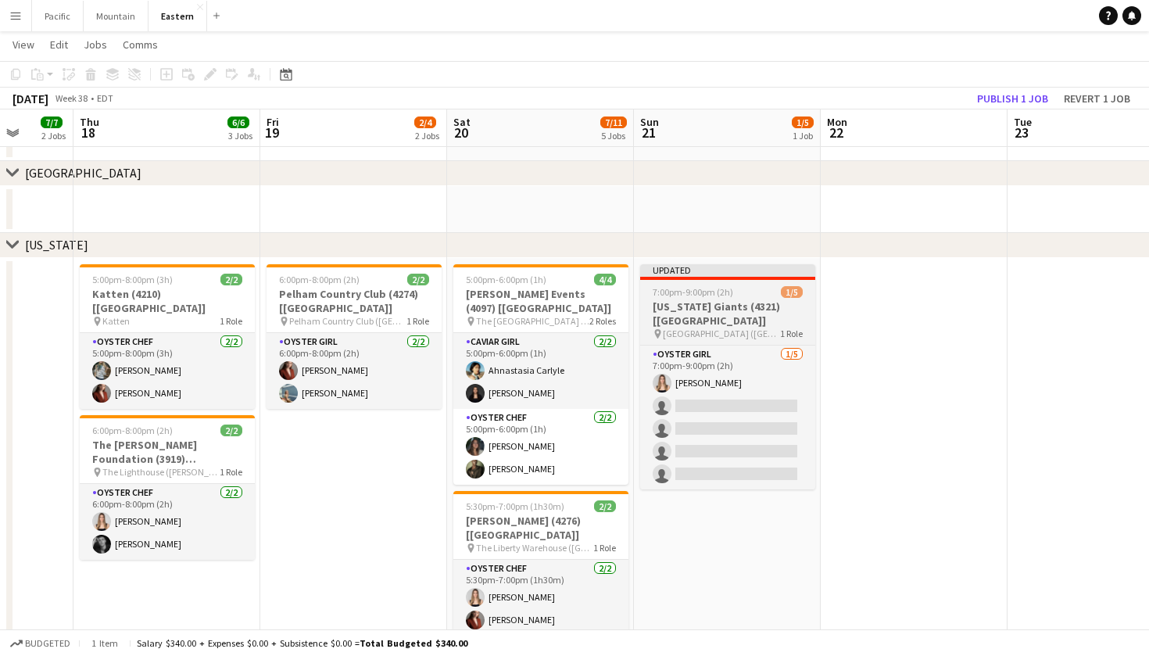
scroll to position [614, 0]
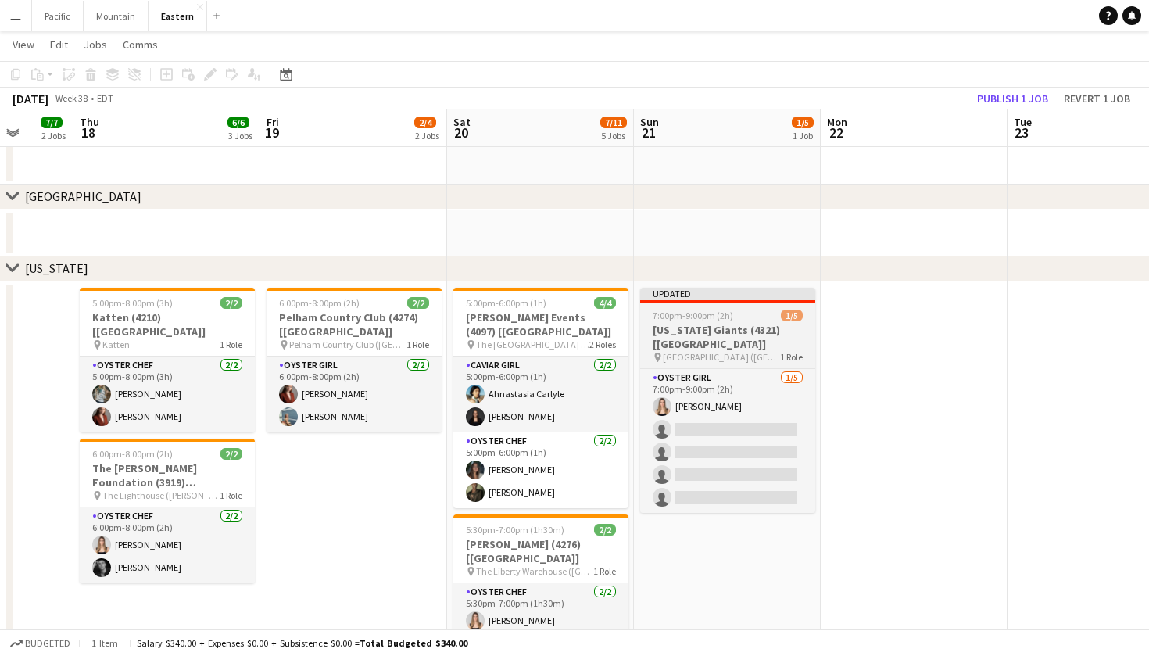
click at [710, 317] on span "7:00pm-9:00pm (2h)" at bounding box center [693, 316] width 81 height 12
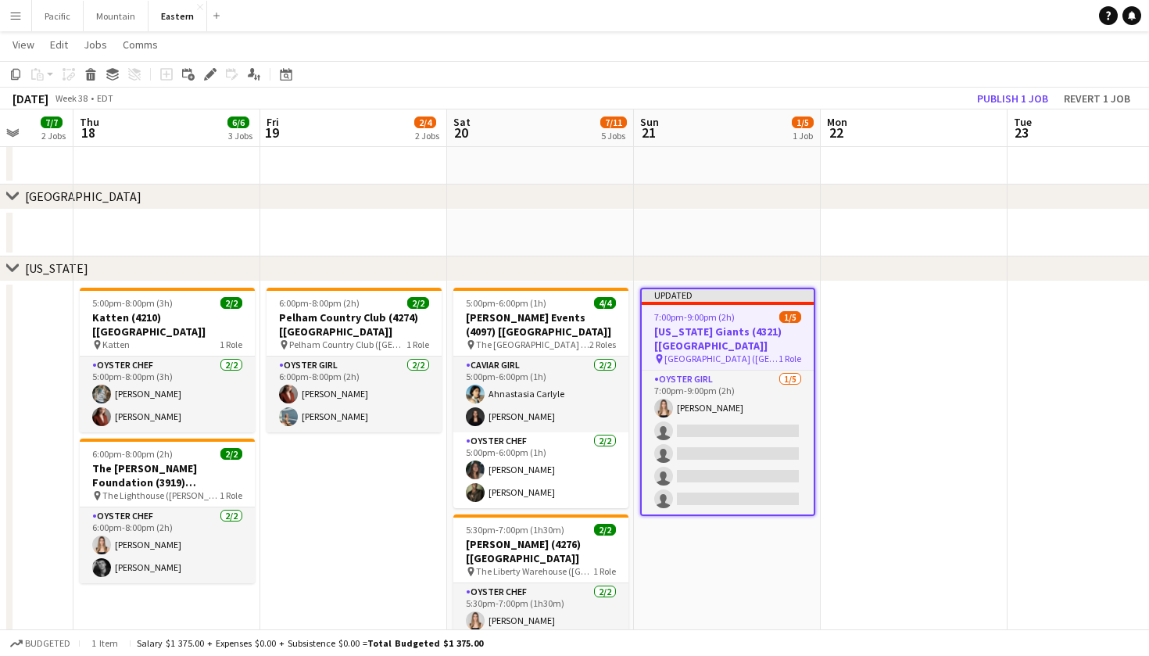
click at [1019, 109] on div "September 2025 Week 38 • EDT Publish 1 job Revert 1 job" at bounding box center [574, 99] width 1149 height 22
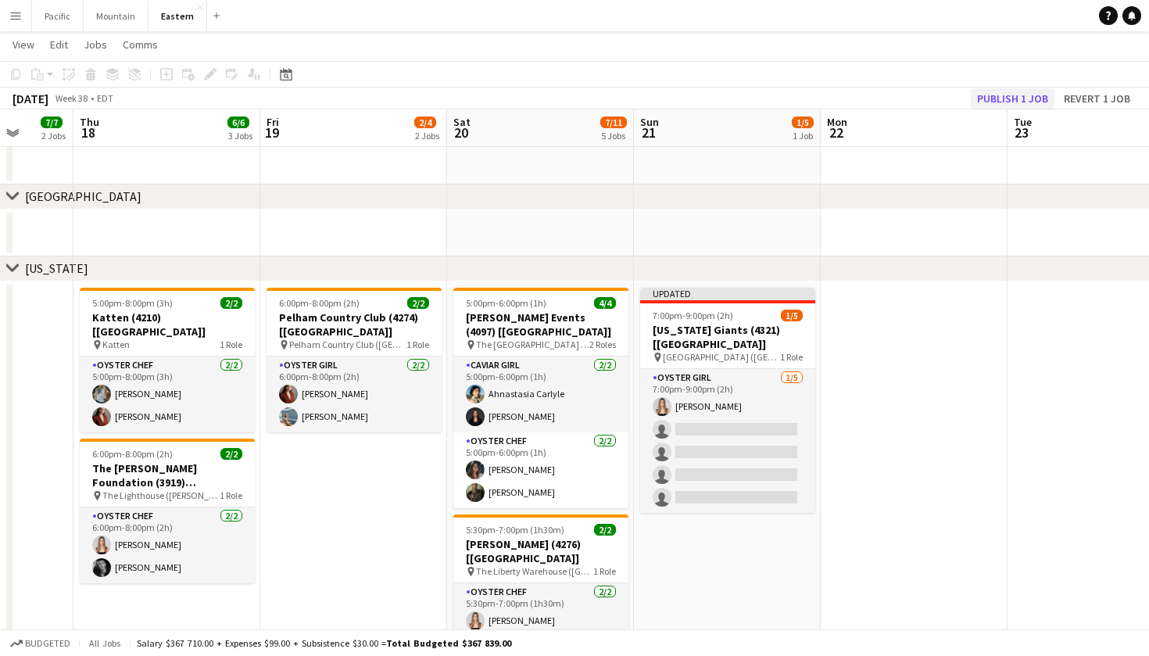
click at [1022, 92] on button "Publish 1 job" at bounding box center [1013, 98] width 84 height 20
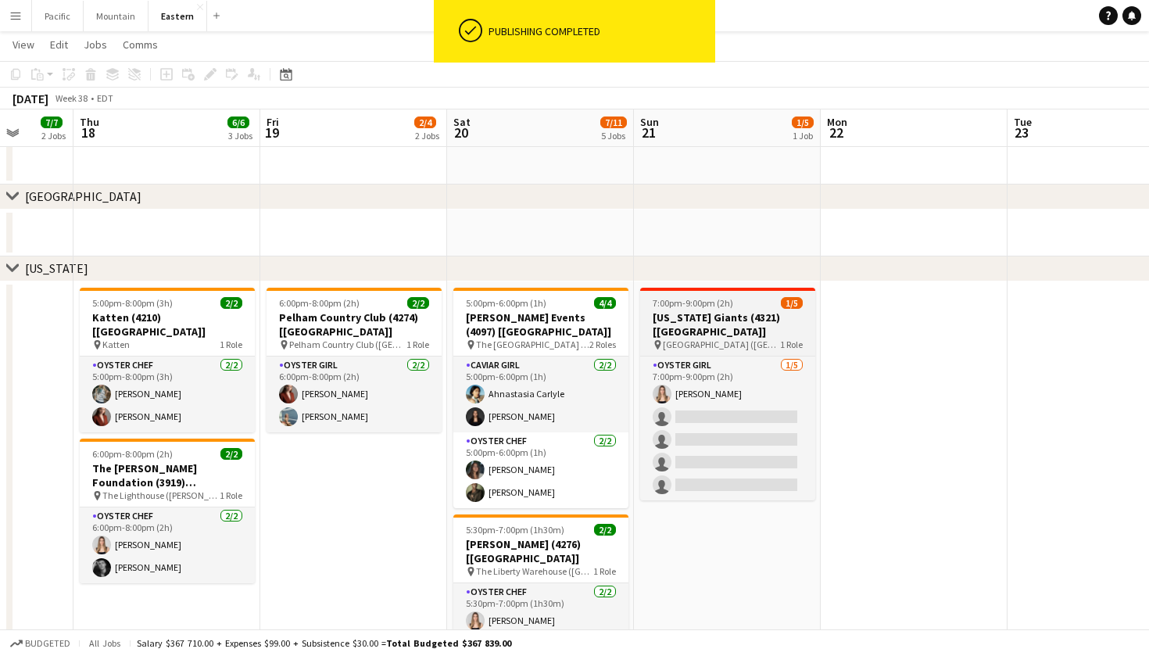
click at [738, 303] on div "7:00pm-9:00pm (2h) 1/5" at bounding box center [727, 303] width 175 height 12
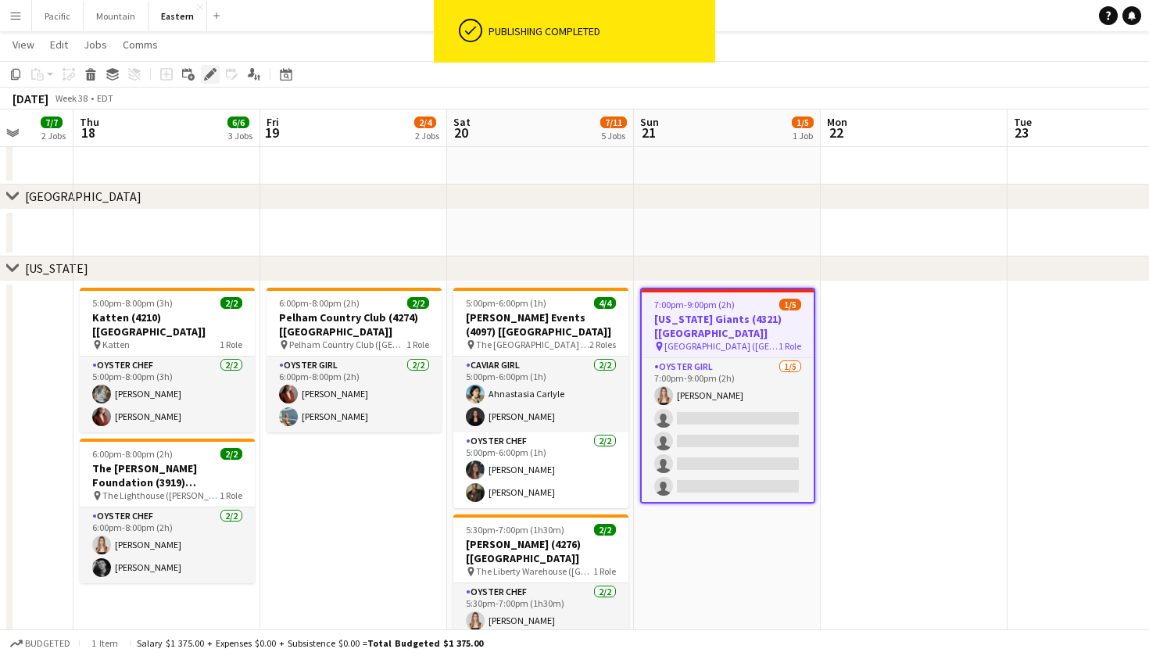
click at [213, 70] on icon at bounding box center [215, 70] width 4 height 4
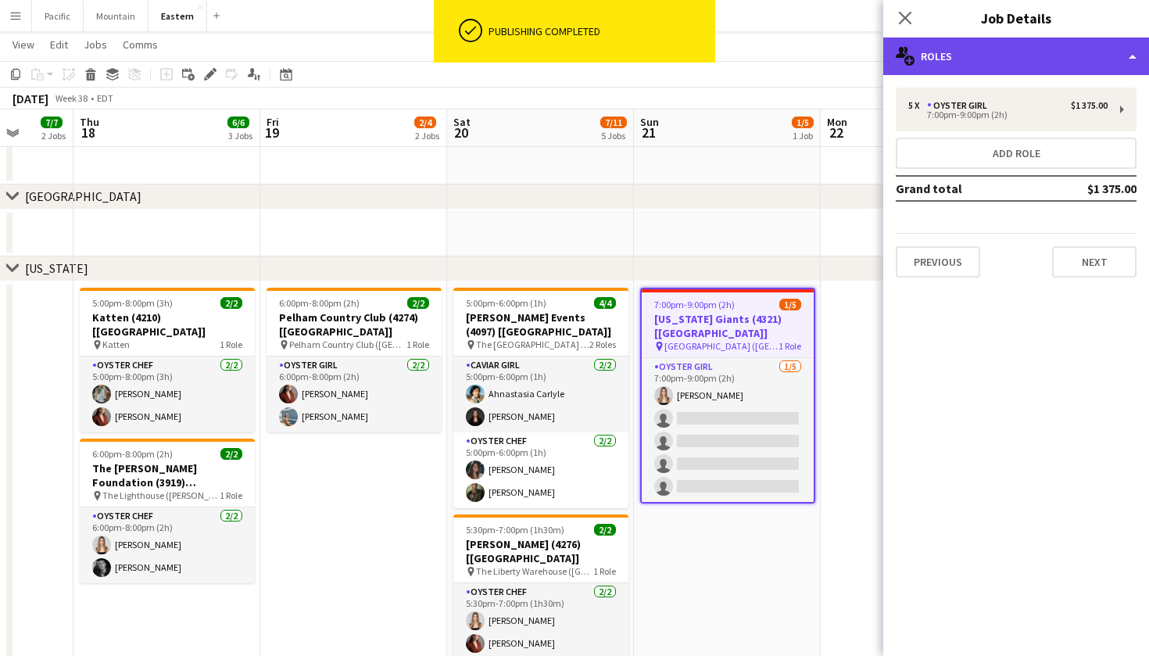
click at [994, 56] on div "multiple-users-add Roles" at bounding box center [1016, 57] width 266 height 38
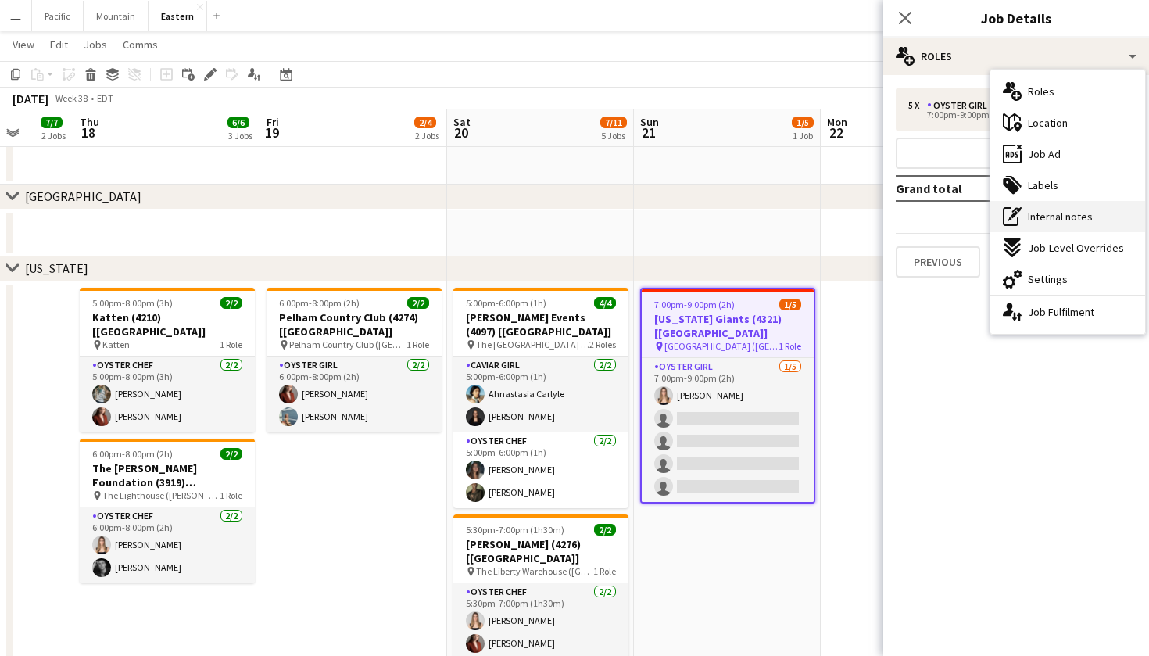
click at [1042, 220] on span "Internal notes" at bounding box center [1060, 217] width 65 height 14
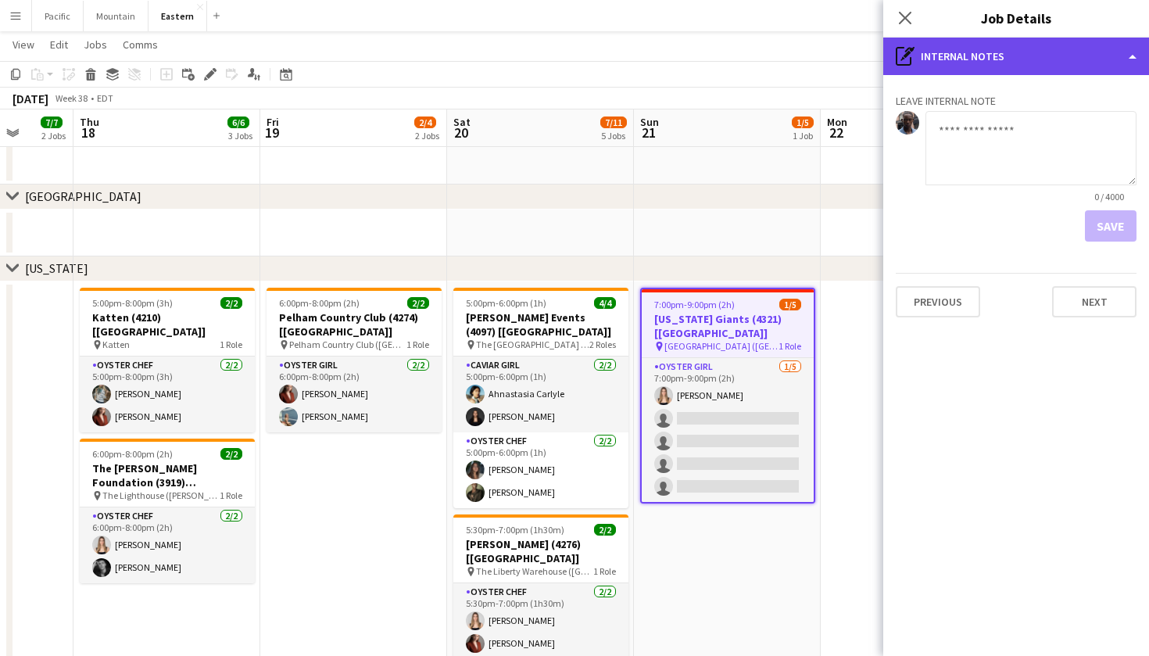
click at [986, 59] on div "pen-write Internal notes" at bounding box center [1016, 57] width 266 height 38
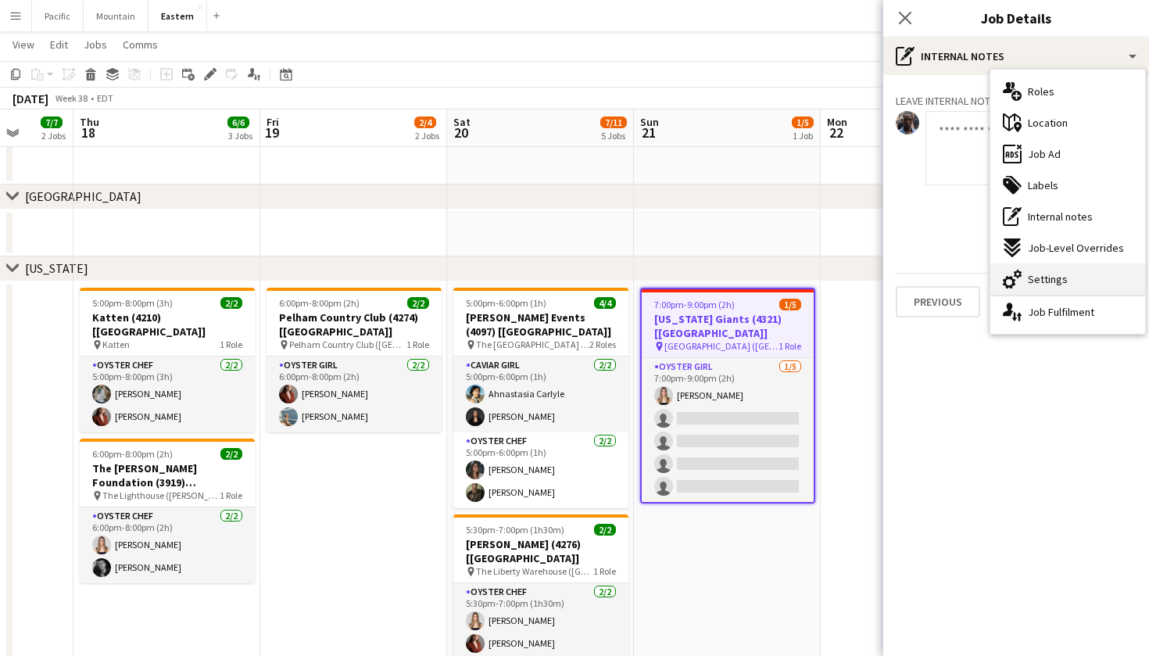
click at [1055, 277] on span "Settings" at bounding box center [1048, 279] width 40 height 14
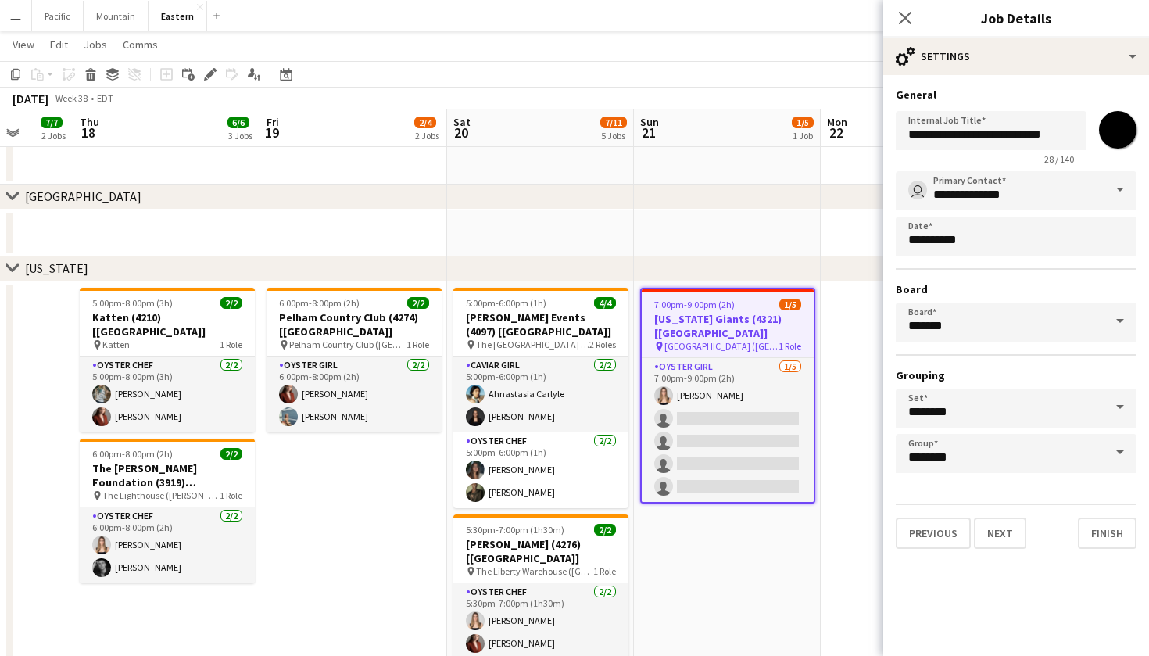
click at [1116, 129] on input "*******" at bounding box center [1118, 130] width 56 height 56
type input "*******"
click at [911, 26] on app-icon "Close pop-in" at bounding box center [905, 18] width 23 height 23
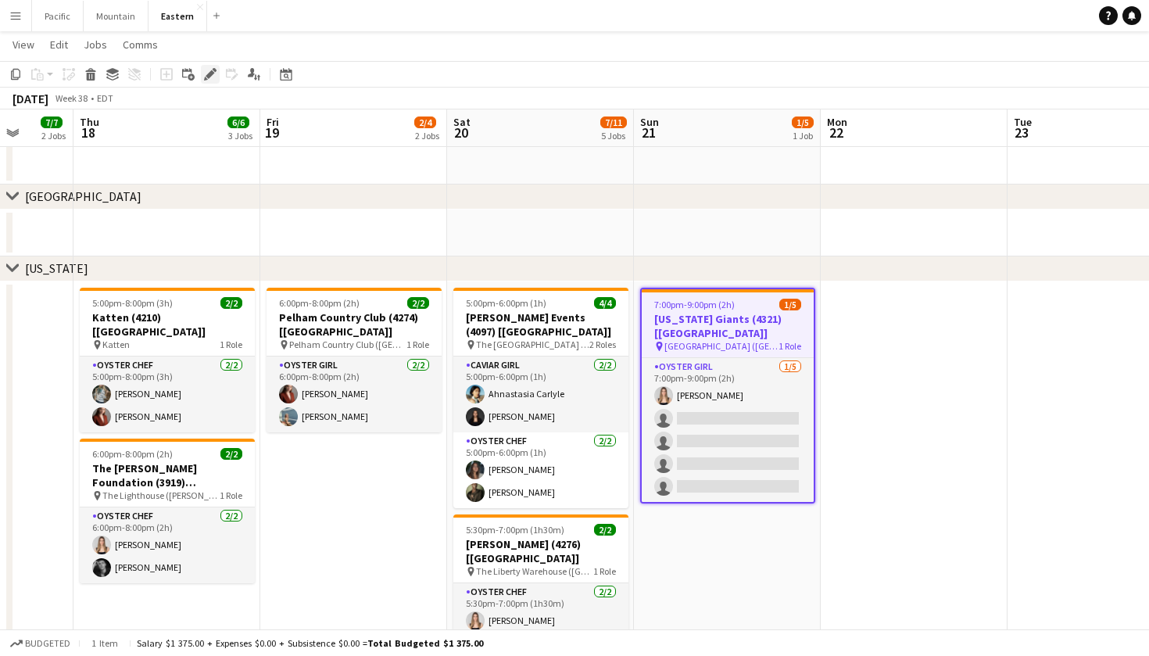
click at [213, 80] on icon "Edit" at bounding box center [210, 74] width 13 height 13
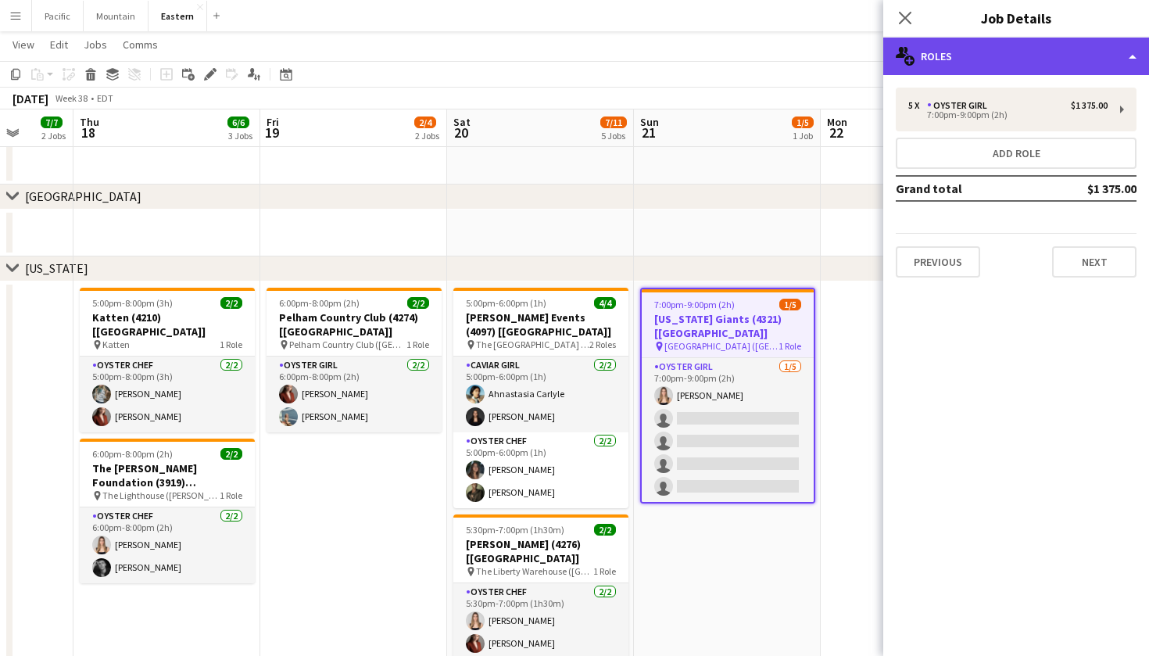
click at [1039, 61] on div "multiple-users-add Roles" at bounding box center [1016, 57] width 266 height 38
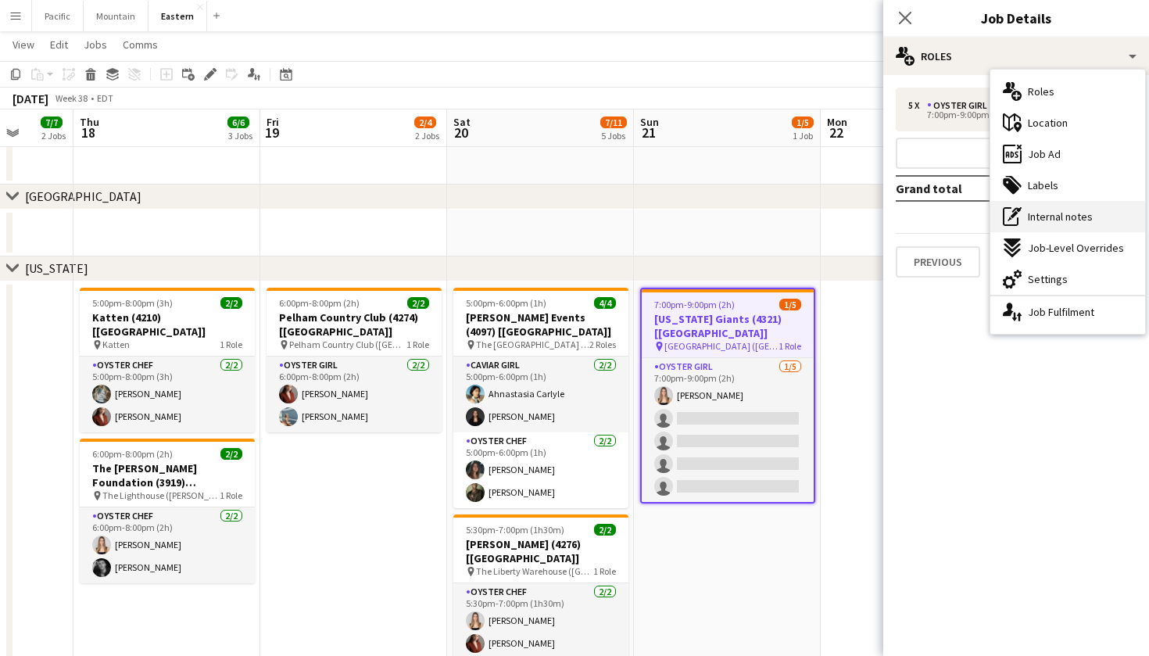
click at [1064, 210] on span "Internal notes" at bounding box center [1060, 217] width 65 height 14
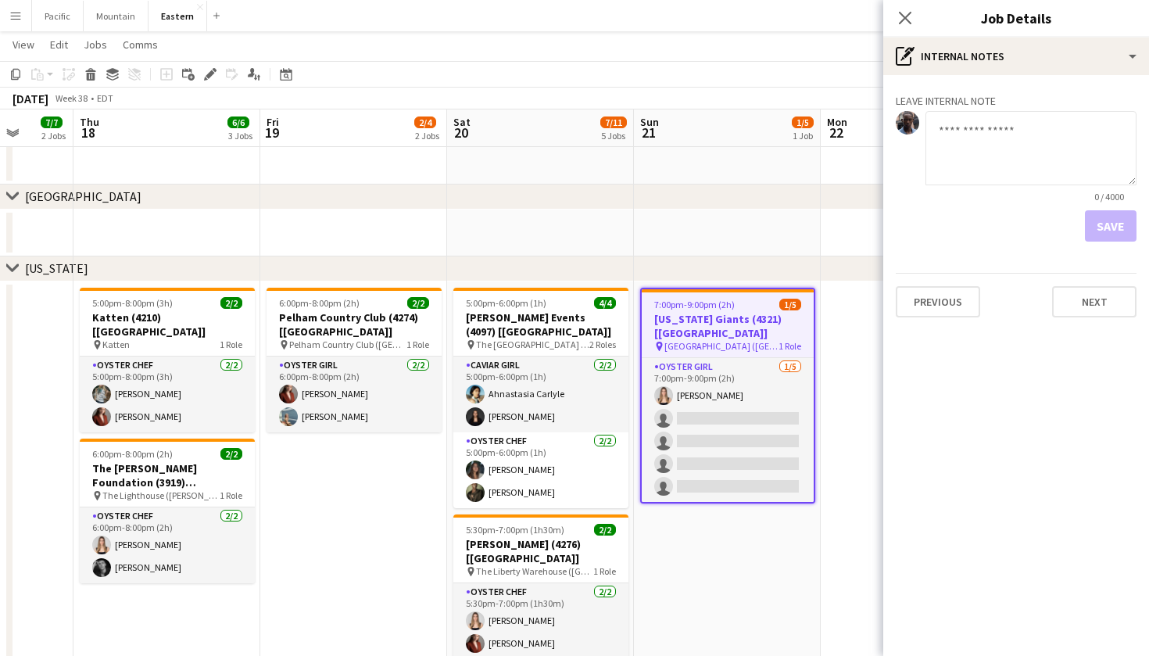
click at [1018, 142] on textarea at bounding box center [1031, 148] width 211 height 74
type textarea "**********"
click at [1119, 220] on button "Save" at bounding box center [1111, 225] width 52 height 31
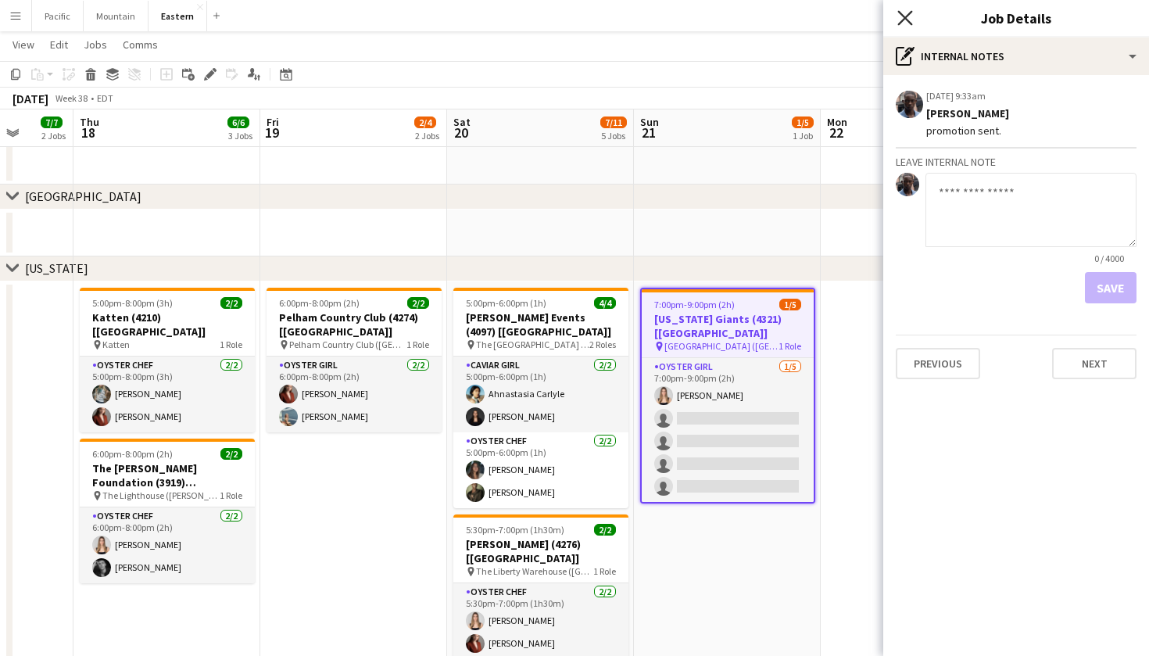
click at [901, 16] on icon "Close pop-in" at bounding box center [904, 17] width 15 height 15
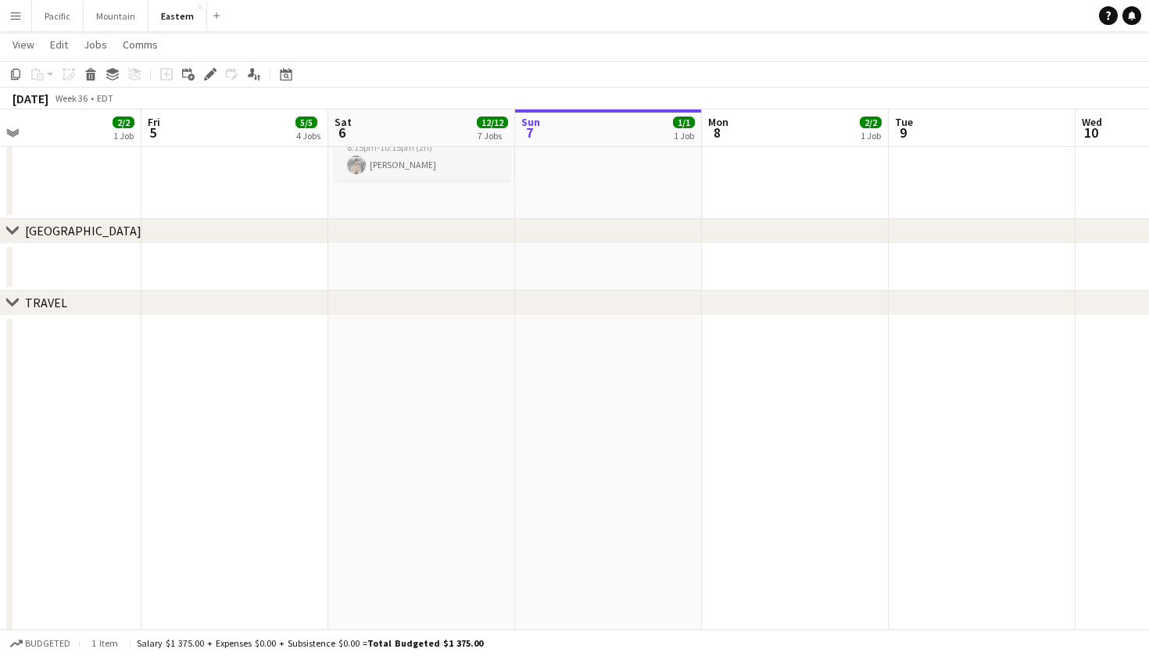
scroll to position [0, 399]
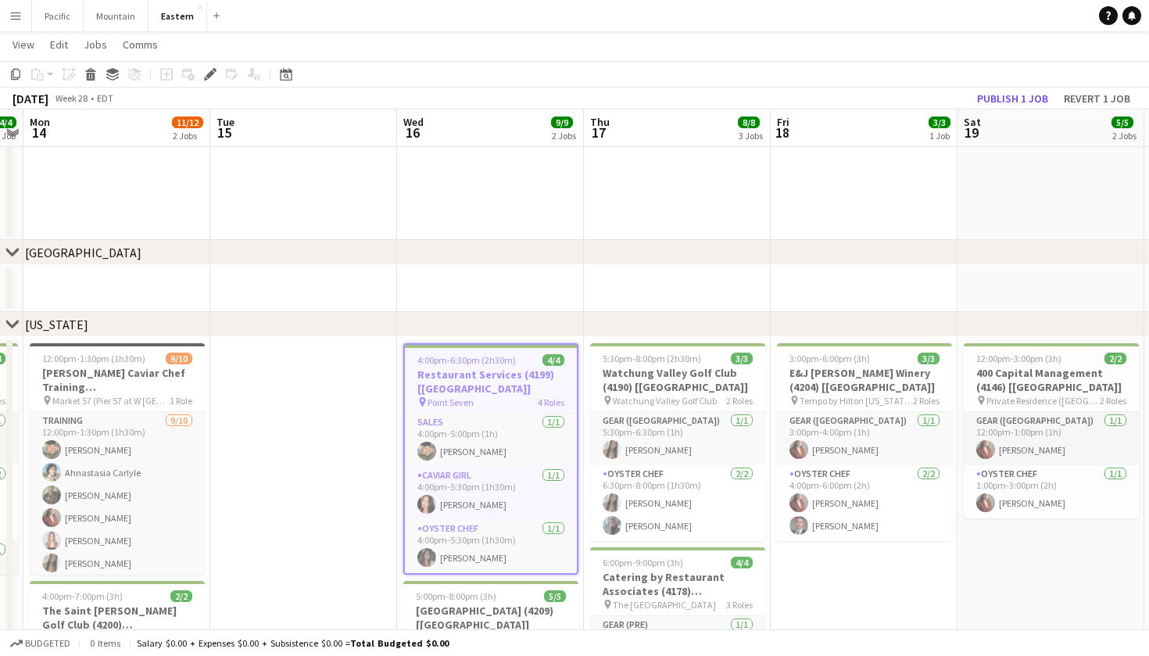
scroll to position [429, 0]
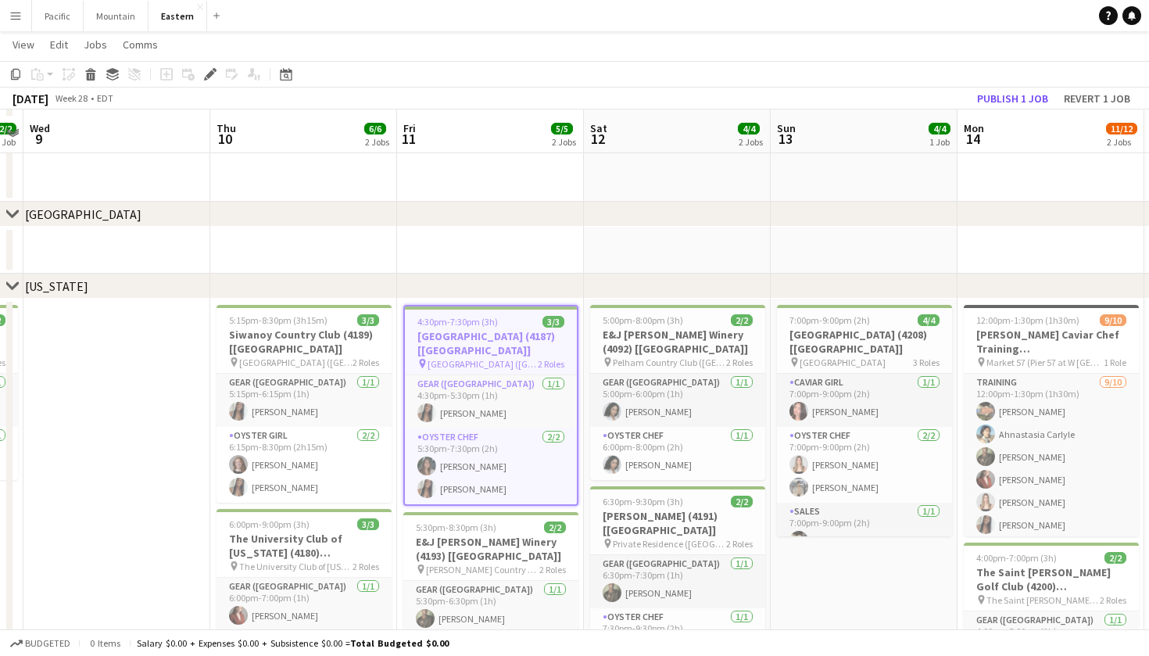
scroll to position [475, 0]
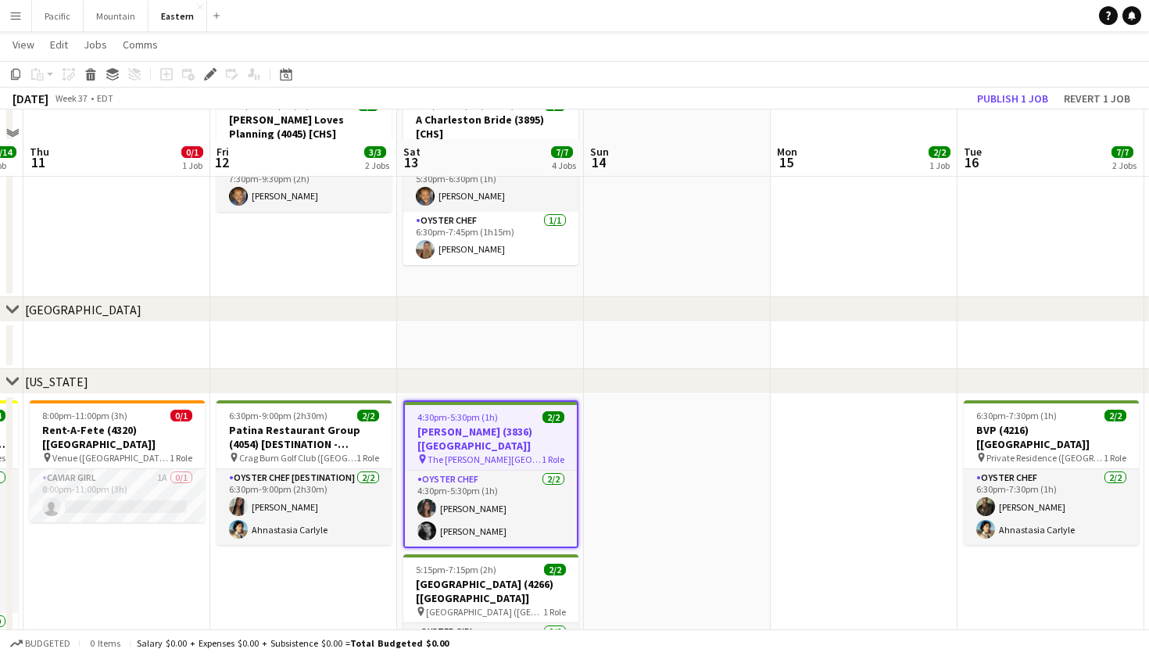
scroll to position [414, 0]
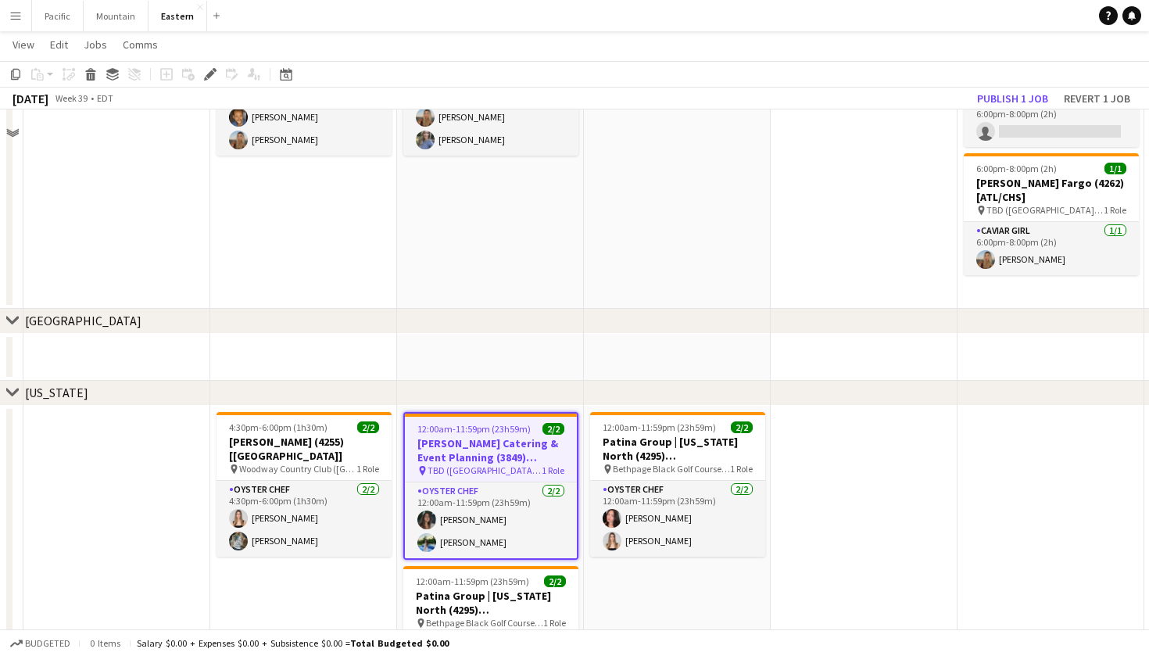
scroll to position [589, 0]
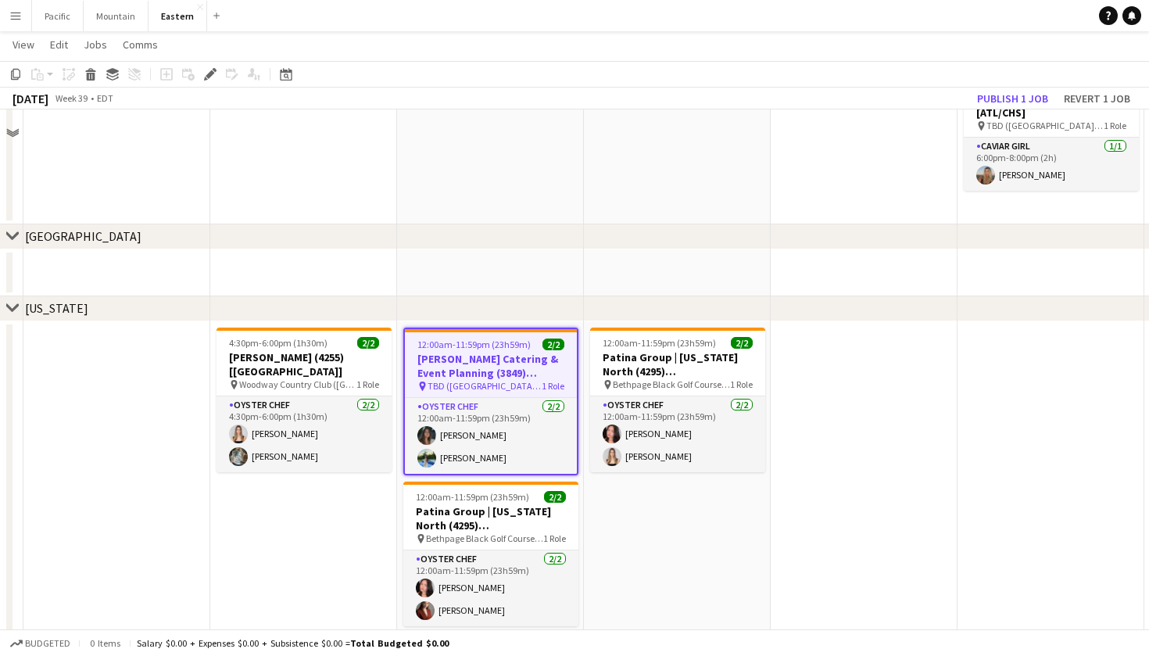
scroll to position [590, 0]
